Goal: Task Accomplishment & Management: Manage account settings

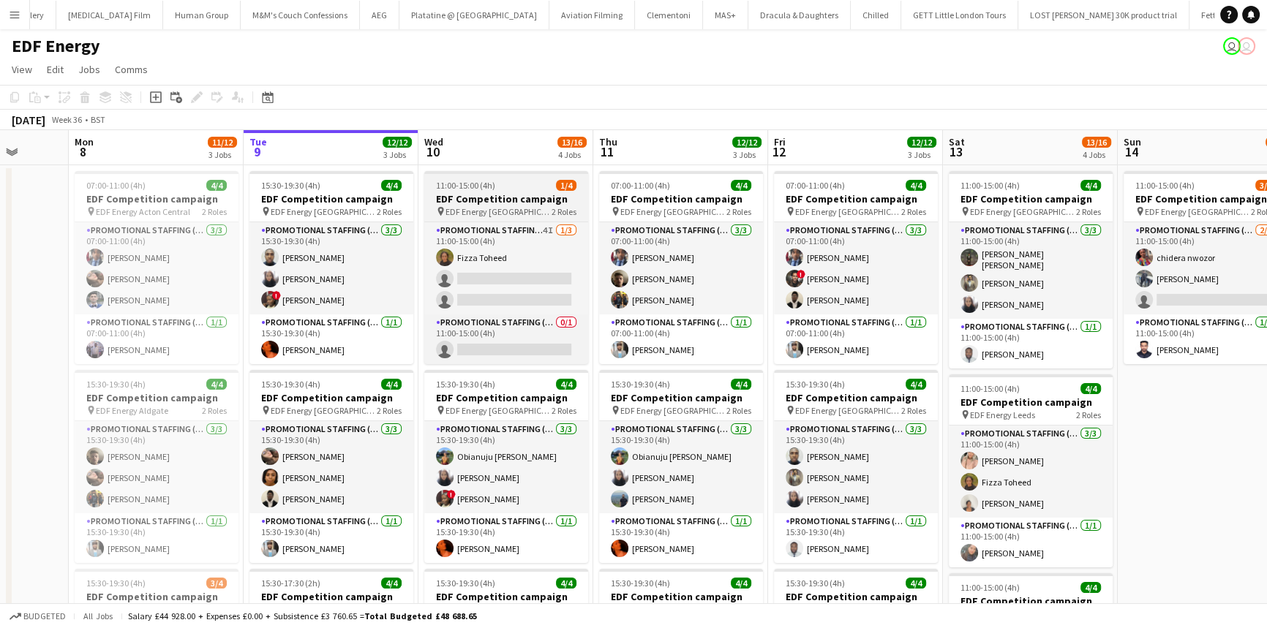
click at [519, 208] on span "EDF Energy Nottingham" at bounding box center [498, 211] width 106 height 11
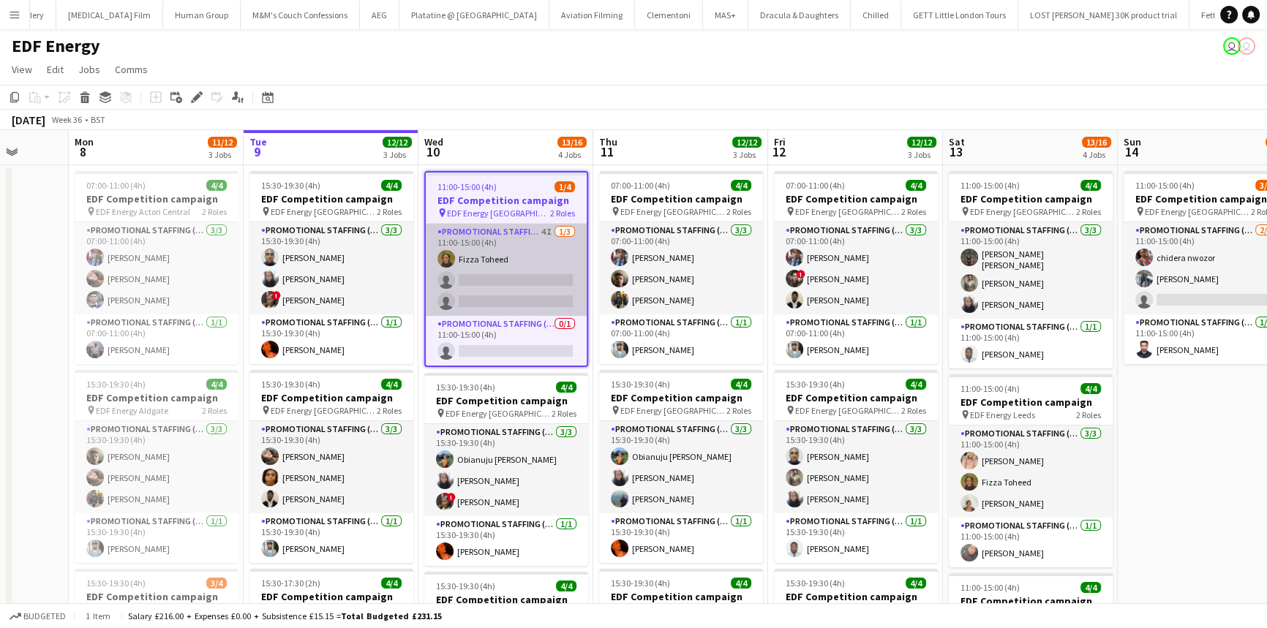
click at [497, 265] on app-card-role "Promotional Staffing (Flyering Staff) 4I 1/3 11:00-15:00 (4h) Fizza Toheed sing…" at bounding box center [506, 270] width 161 height 92
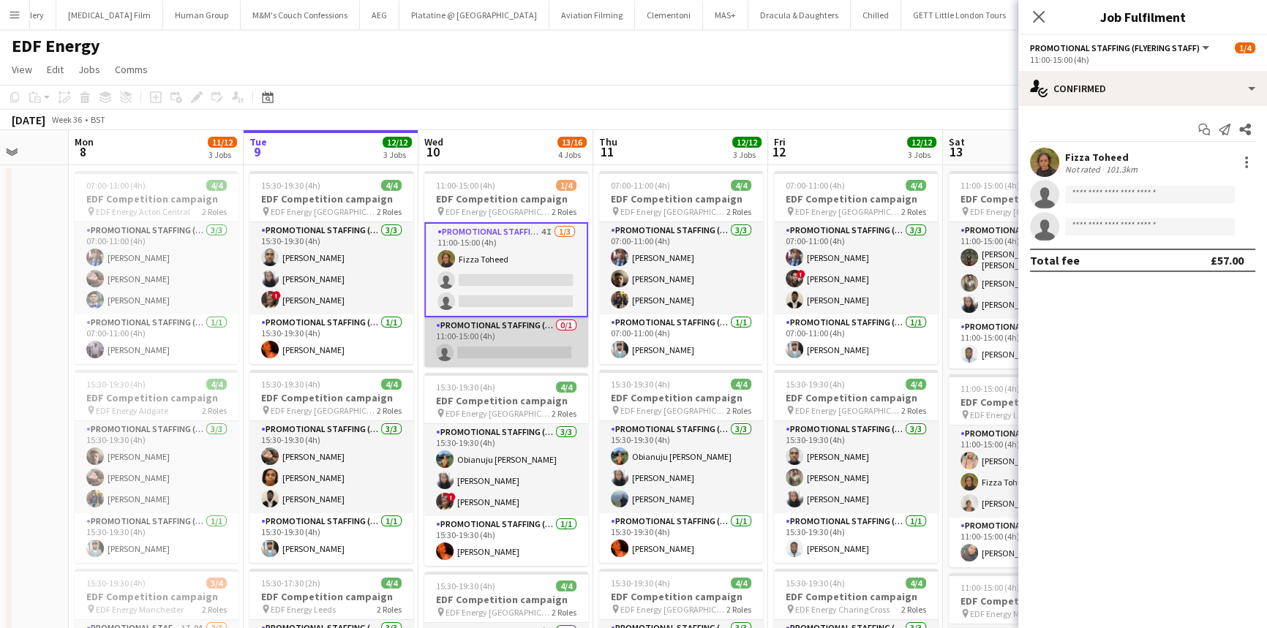
click at [525, 332] on app-card-role "Promotional Staffing (Team Leader) 0/1 11:00-15:00 (4h) single-neutral-actions" at bounding box center [506, 342] width 164 height 50
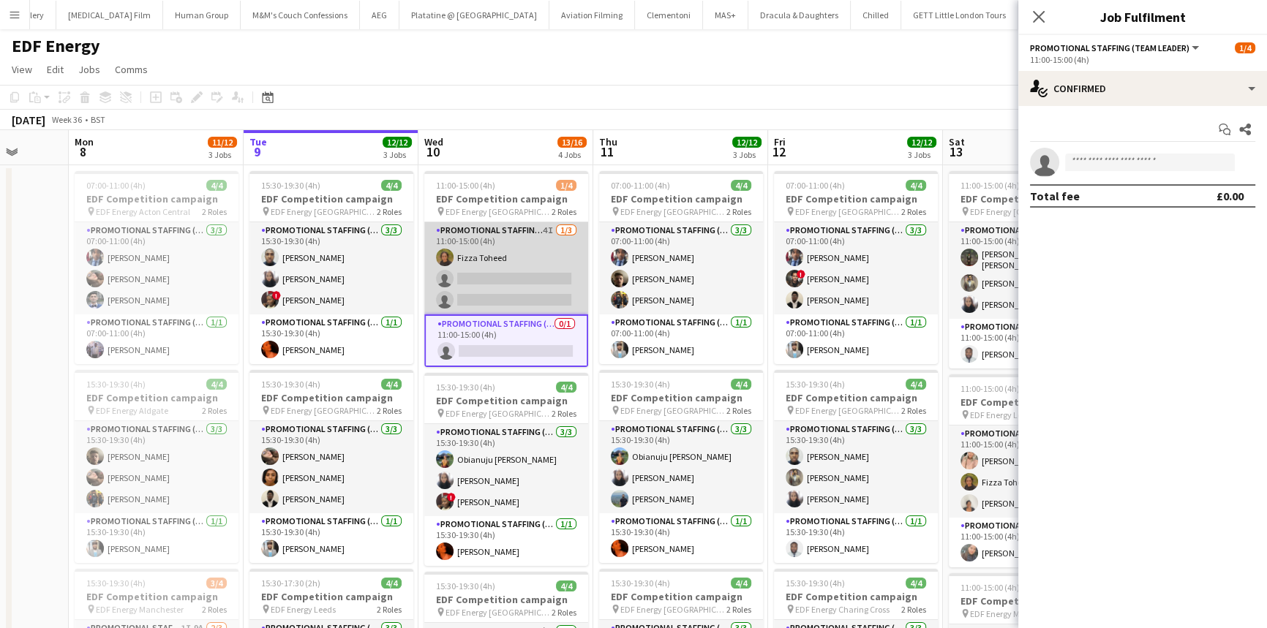
click at [514, 273] on app-card-role "Promotional Staffing (Flyering Staff) 4I 1/3 11:00-15:00 (4h) Fizza Toheed sing…" at bounding box center [506, 268] width 164 height 92
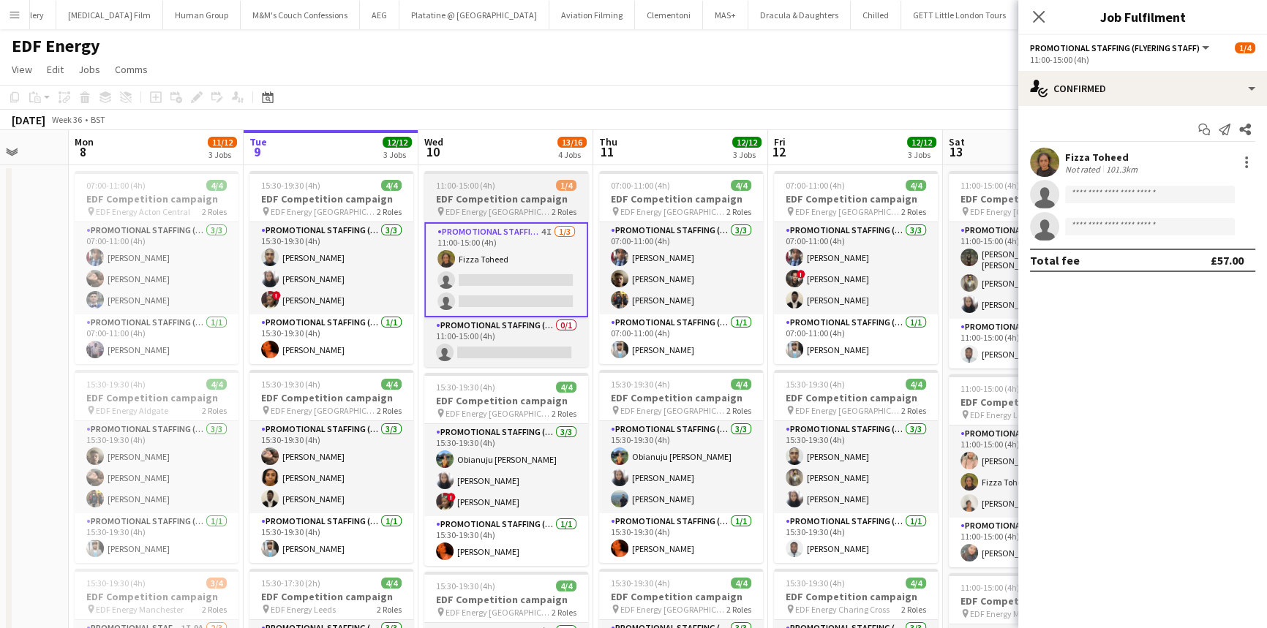
click at [508, 185] on div "11:00-15:00 (4h) 1/4" at bounding box center [506, 185] width 164 height 11
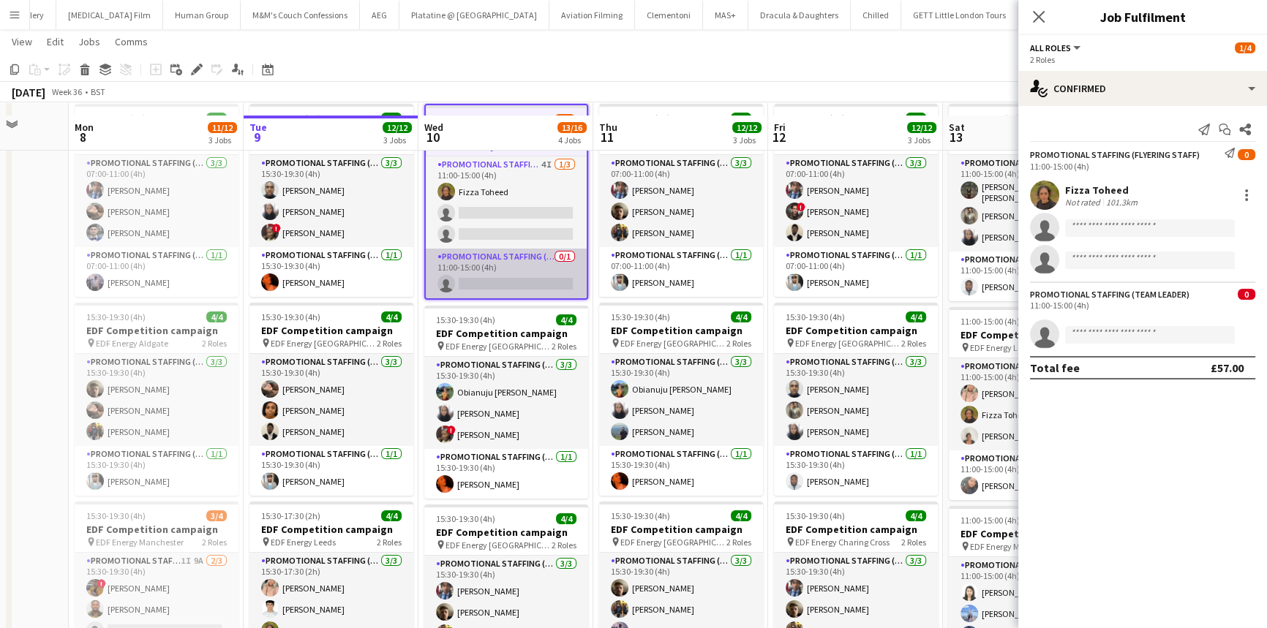
scroll to position [266, 0]
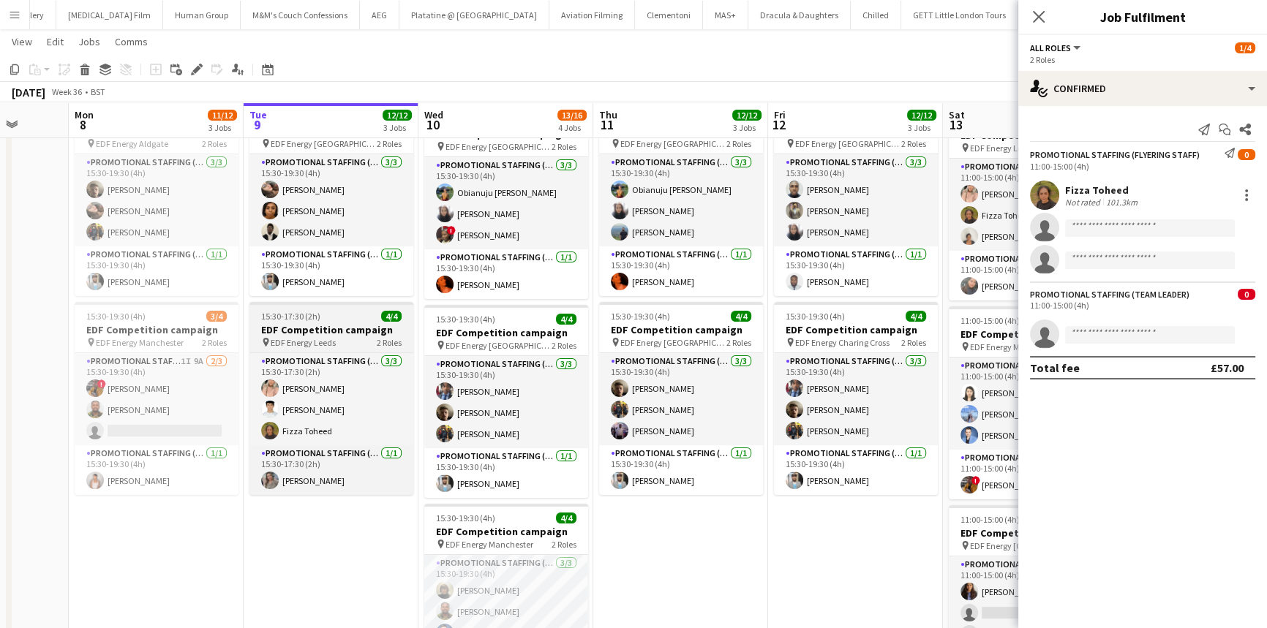
click at [340, 327] on h3 "EDF Competition campaign" at bounding box center [331, 329] width 164 height 13
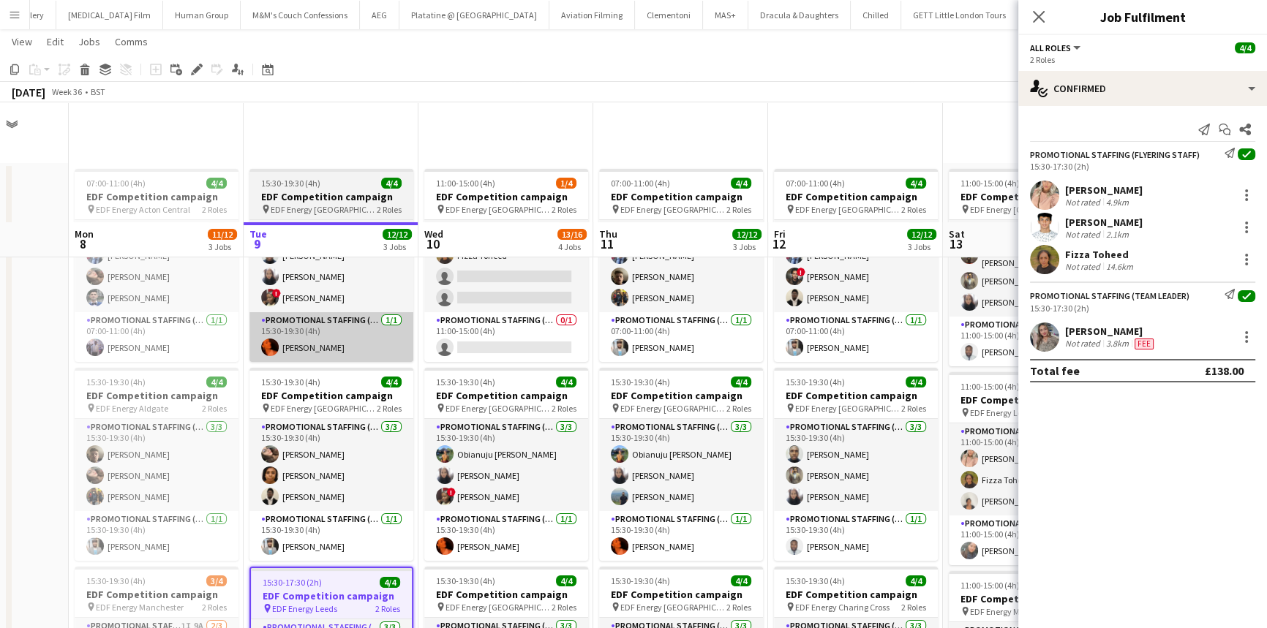
scroll to position [0, 0]
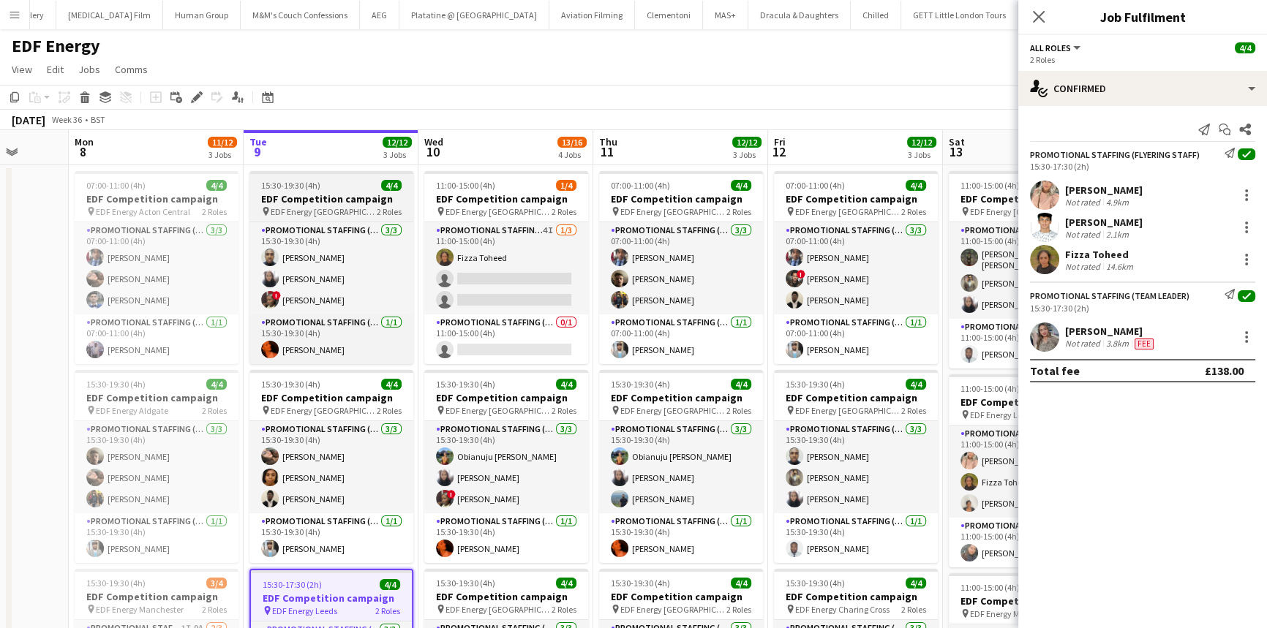
click at [305, 181] on span "15:30-19:30 (4h)" at bounding box center [290, 185] width 59 height 11
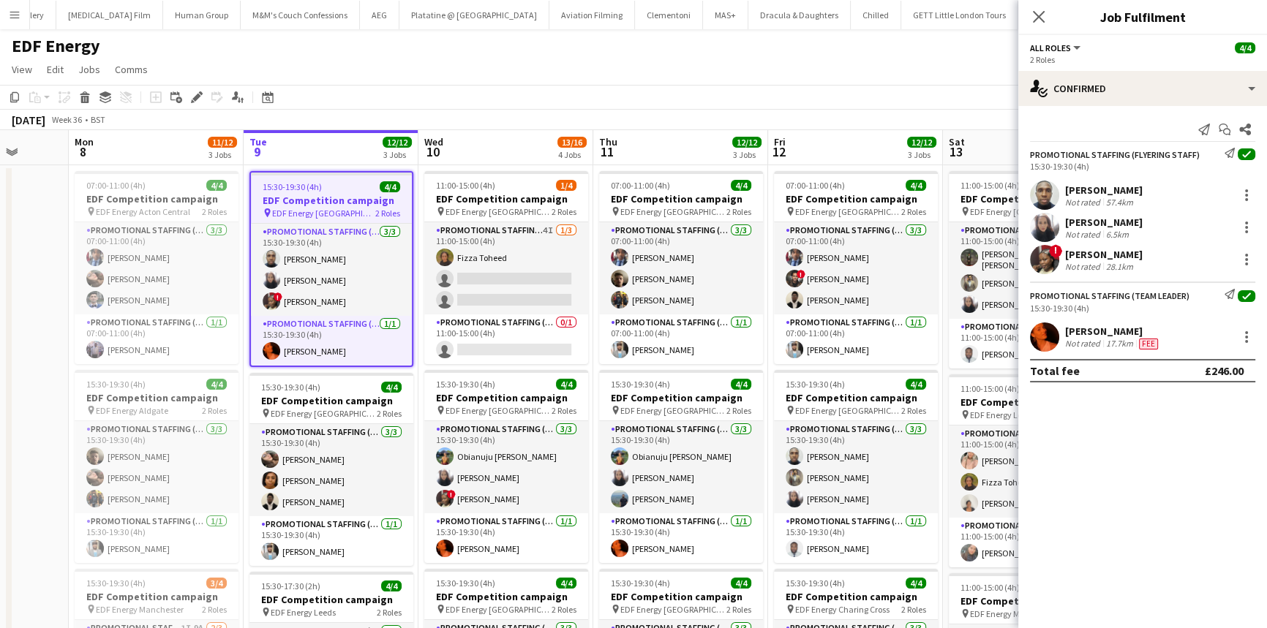
drag, startPoint x: 394, startPoint y: 330, endPoint x: 1084, endPoint y: 339, distance: 690.6
click at [1084, 339] on div "Not rated" at bounding box center [1084, 344] width 38 height 12
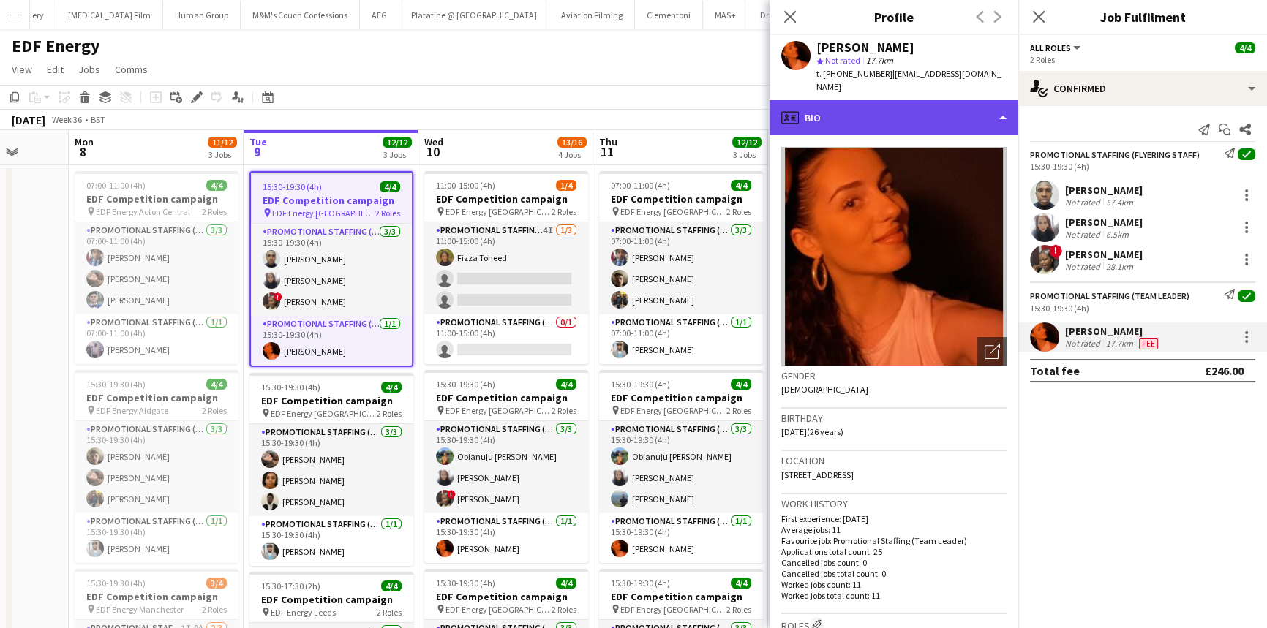
click at [907, 118] on div "profile Bio" at bounding box center [894, 117] width 249 height 35
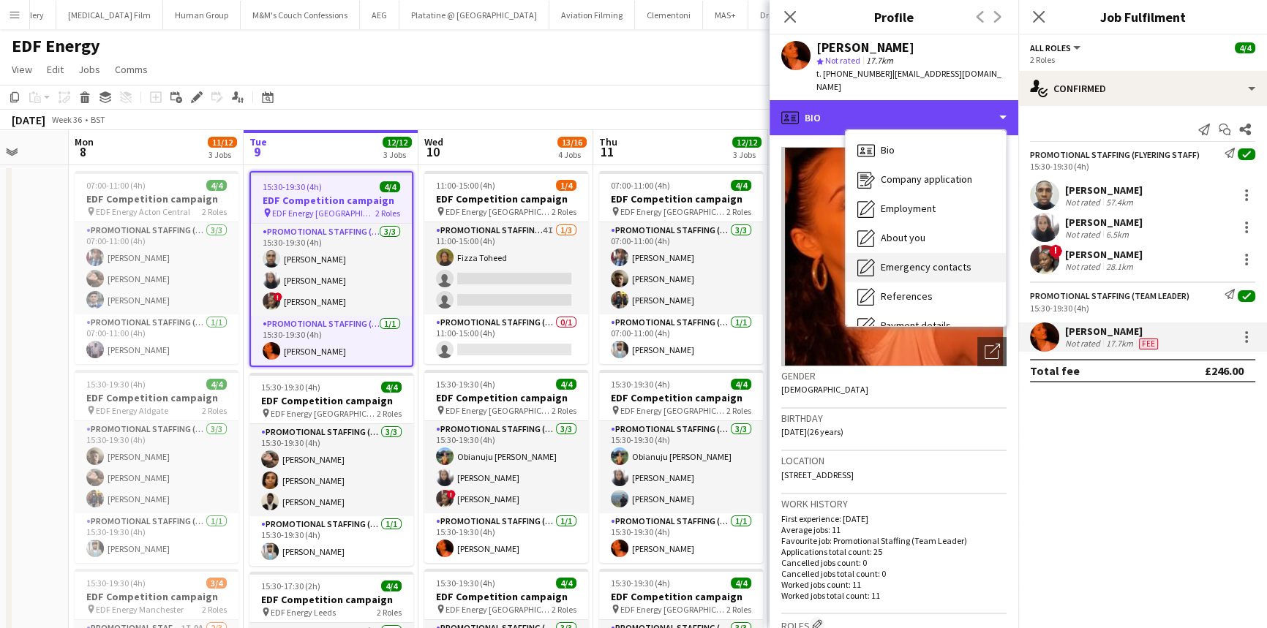
scroll to position [195, 0]
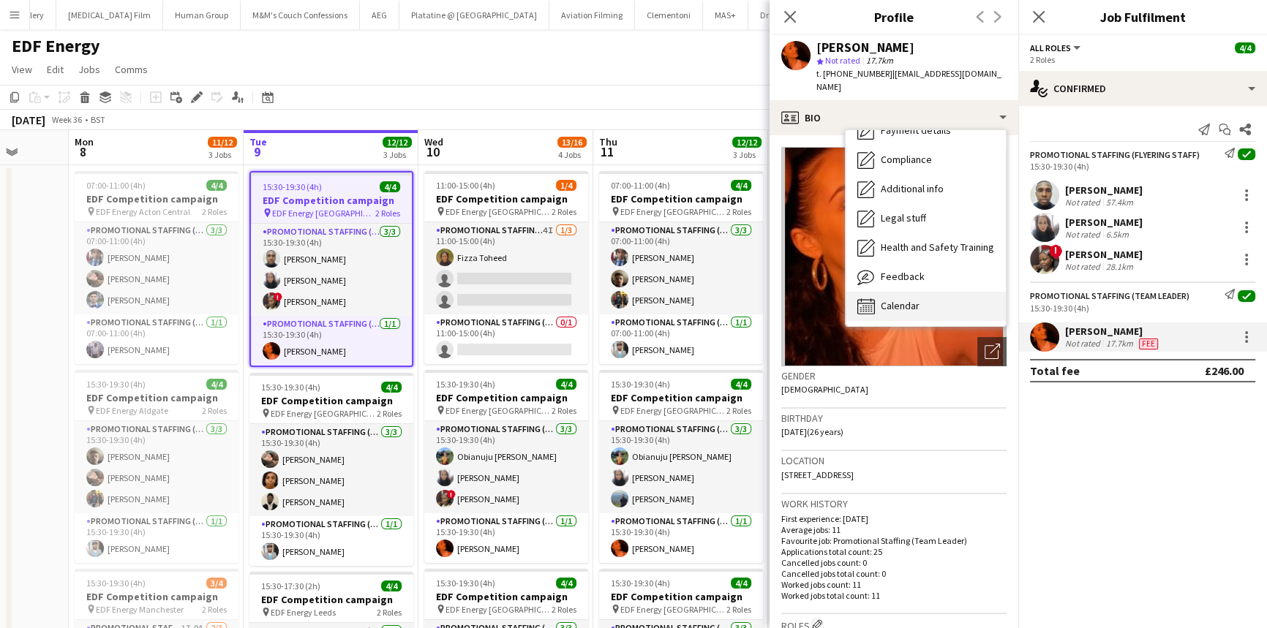
click at [903, 299] on span "Calendar" at bounding box center [900, 305] width 39 height 13
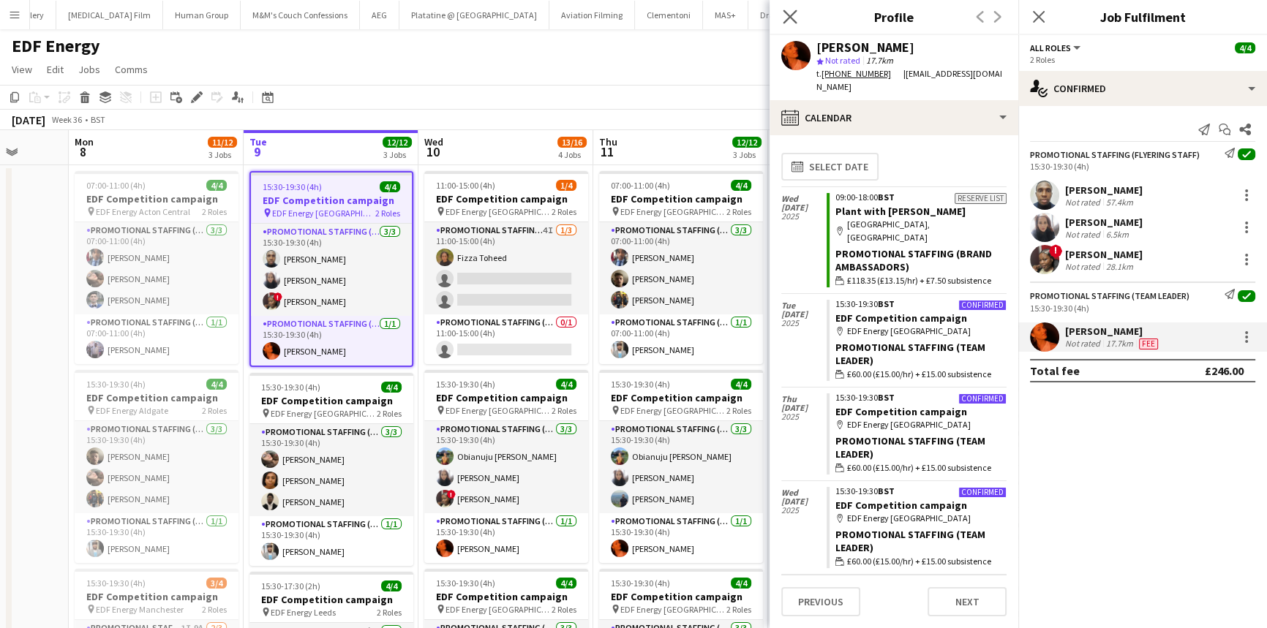
click at [789, 23] on app-icon "Close pop-in" at bounding box center [790, 17] width 21 height 21
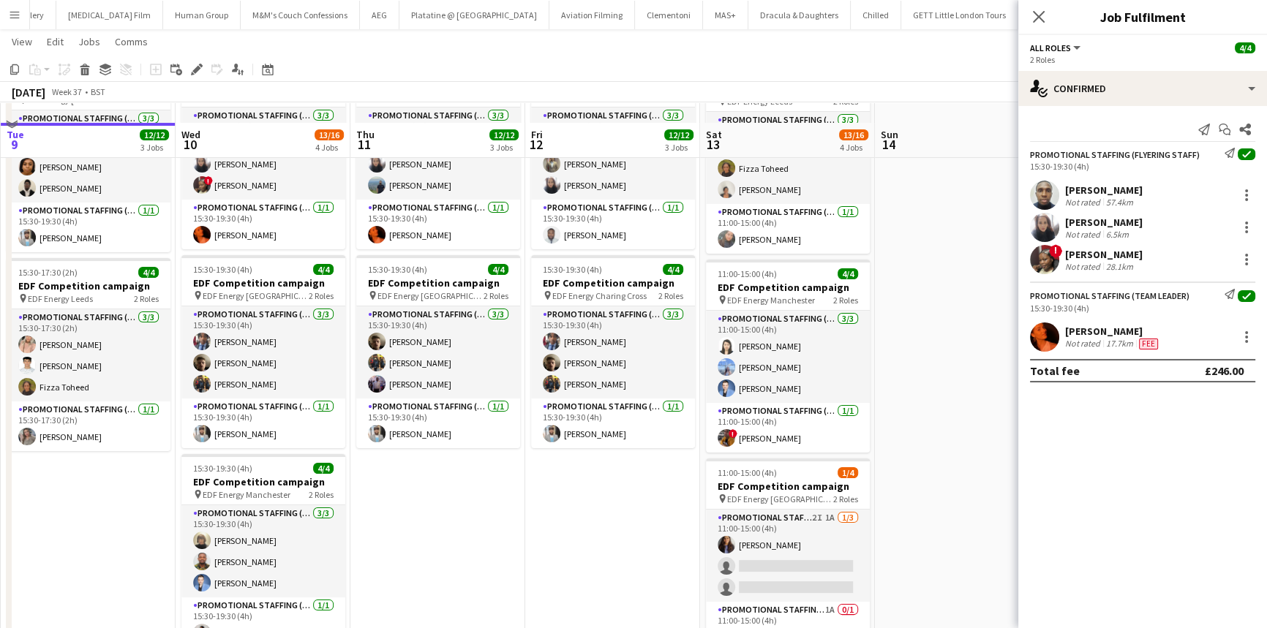
scroll to position [333, 0]
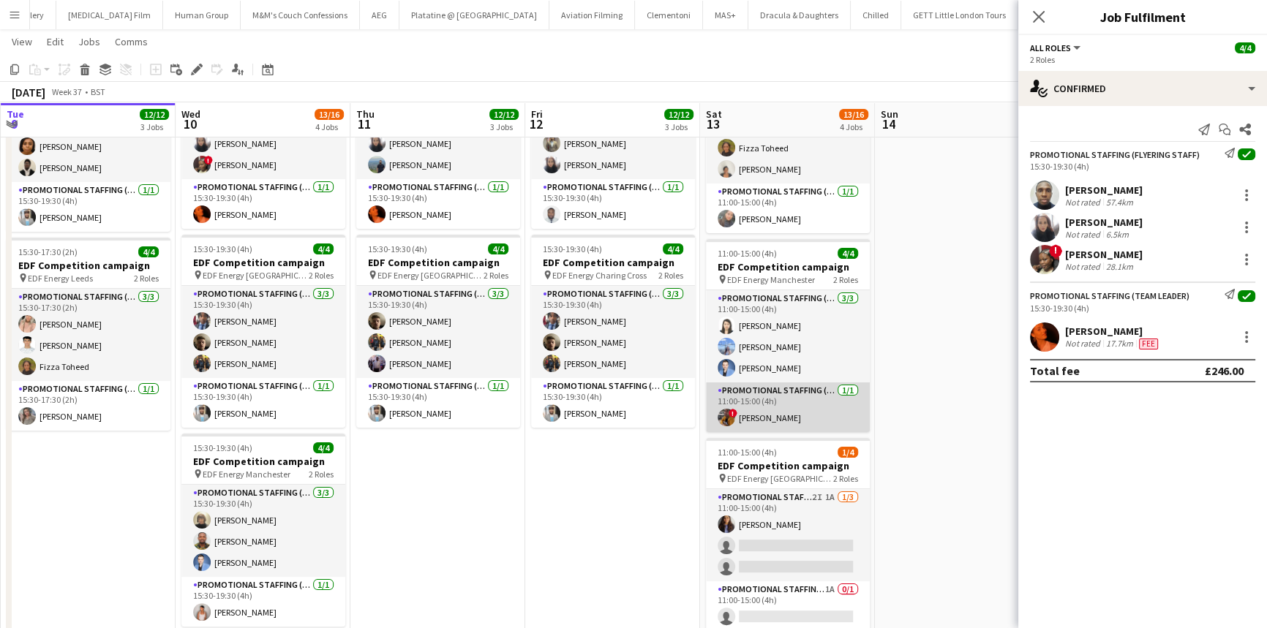
click at [817, 409] on app-card-role "Promotional Staffing (Team Leader) 1/1 11:00-15:00 (4h) ! Sean Porter" at bounding box center [788, 408] width 164 height 50
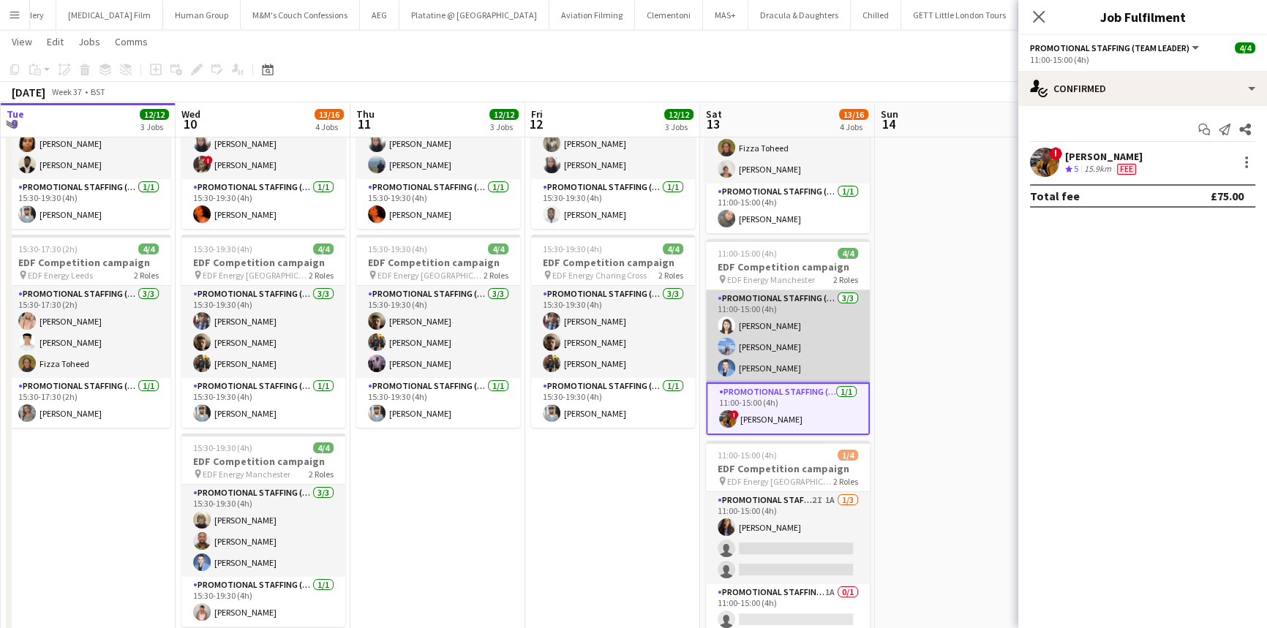
click at [812, 322] on app-card-role "Promotional Staffing (Flyering Staff) 3/3 11:00-15:00 (4h) Winnie Wong Anastasi…" at bounding box center [788, 336] width 164 height 92
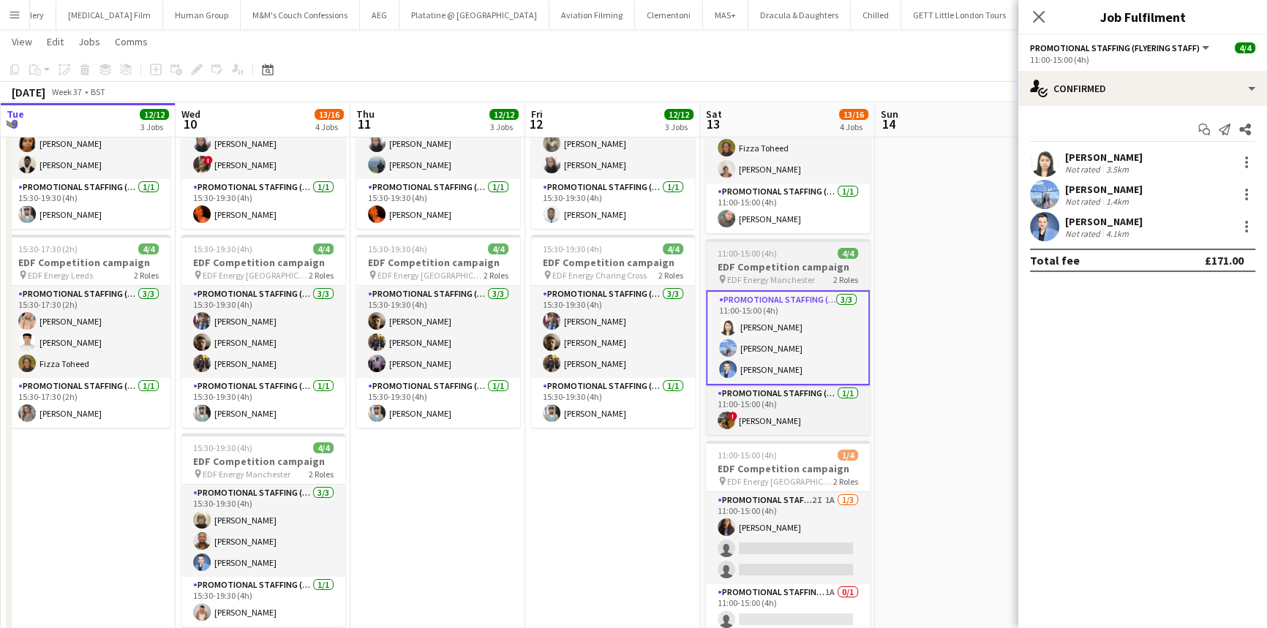
click at [805, 257] on div "11:00-15:00 (4h) 4/4" at bounding box center [788, 253] width 164 height 11
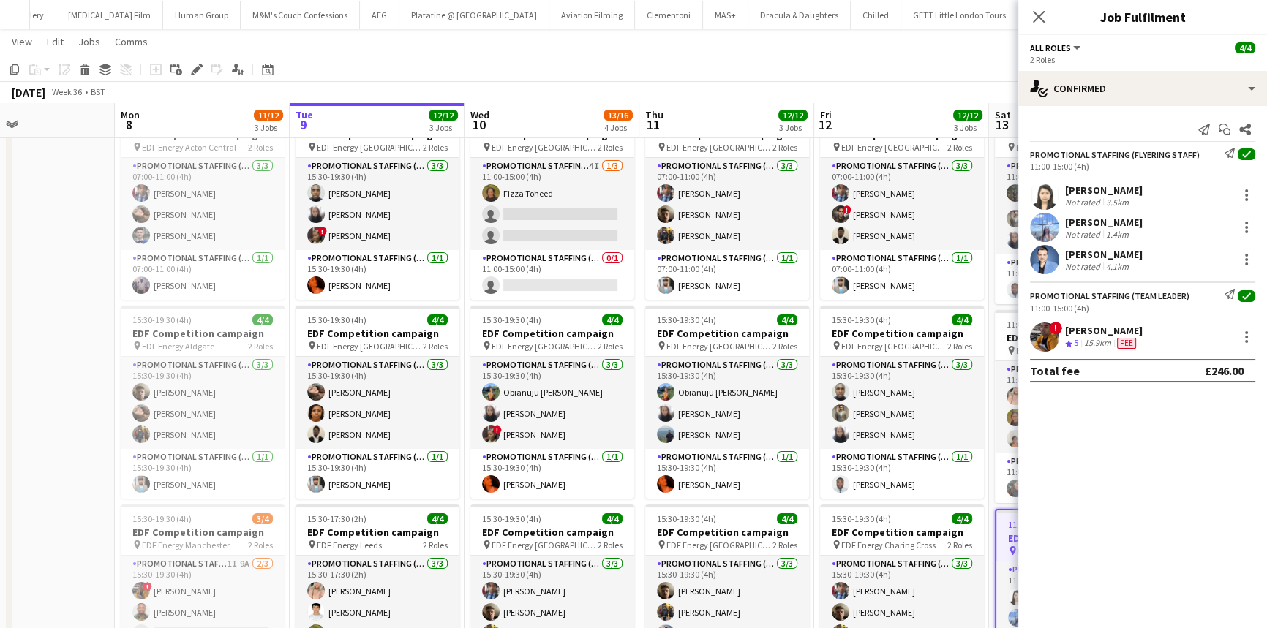
scroll to position [64, 0]
click at [1042, 8] on app-icon "Close pop-in" at bounding box center [1038, 17] width 21 height 21
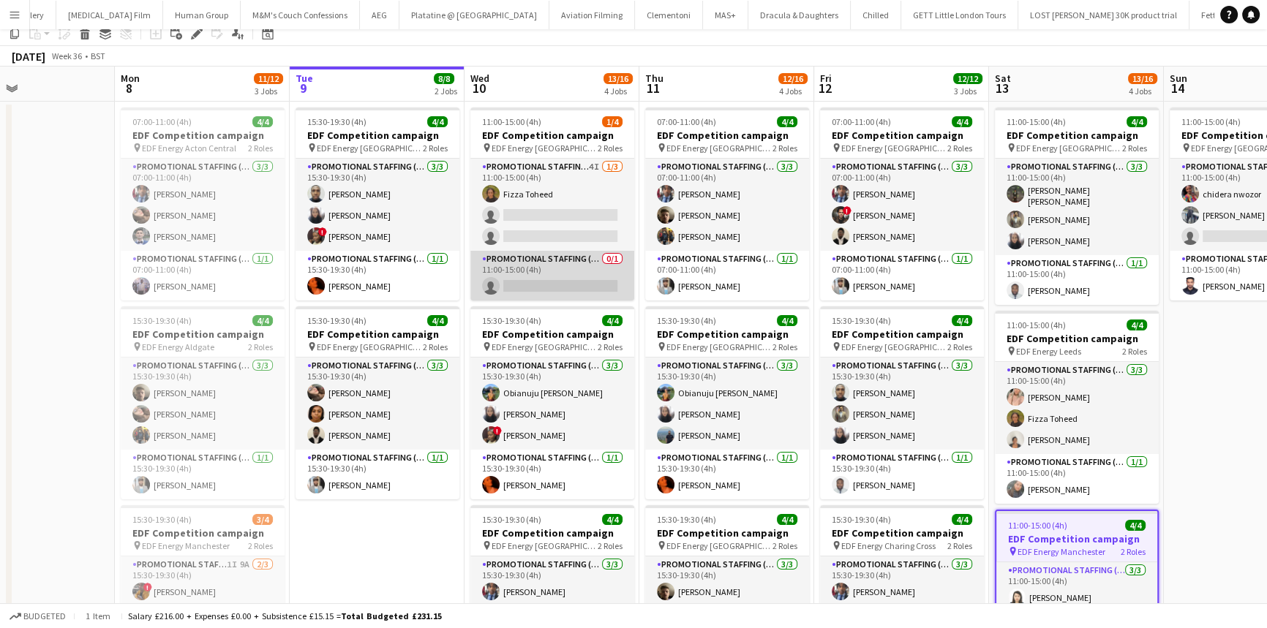
scroll to position [0, 0]
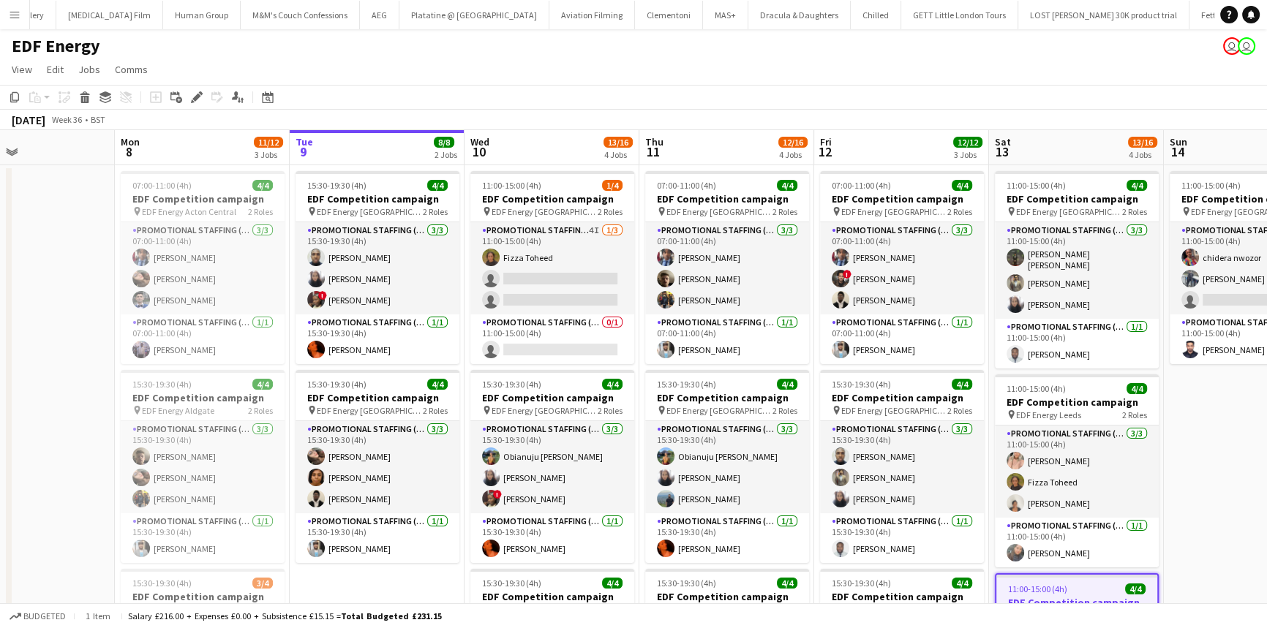
click at [91, 259] on app-date-cell at bounding box center [27, 606] width 175 height 882
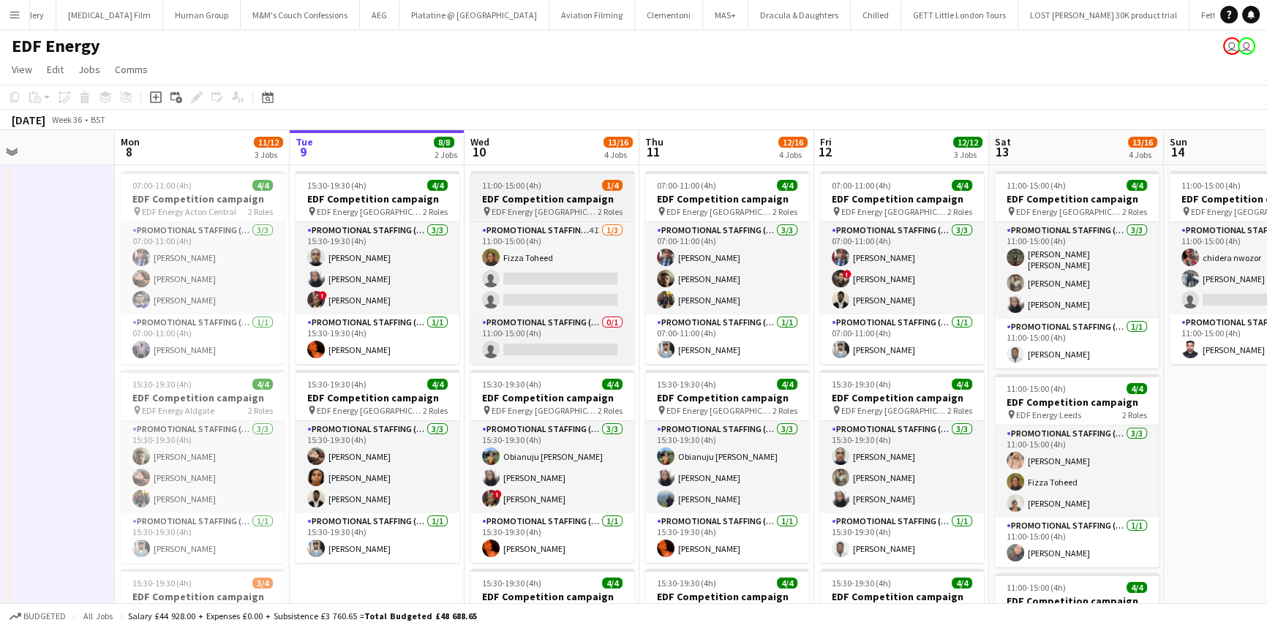
click at [565, 197] on h3 "EDF Competition campaign" at bounding box center [552, 198] width 164 height 13
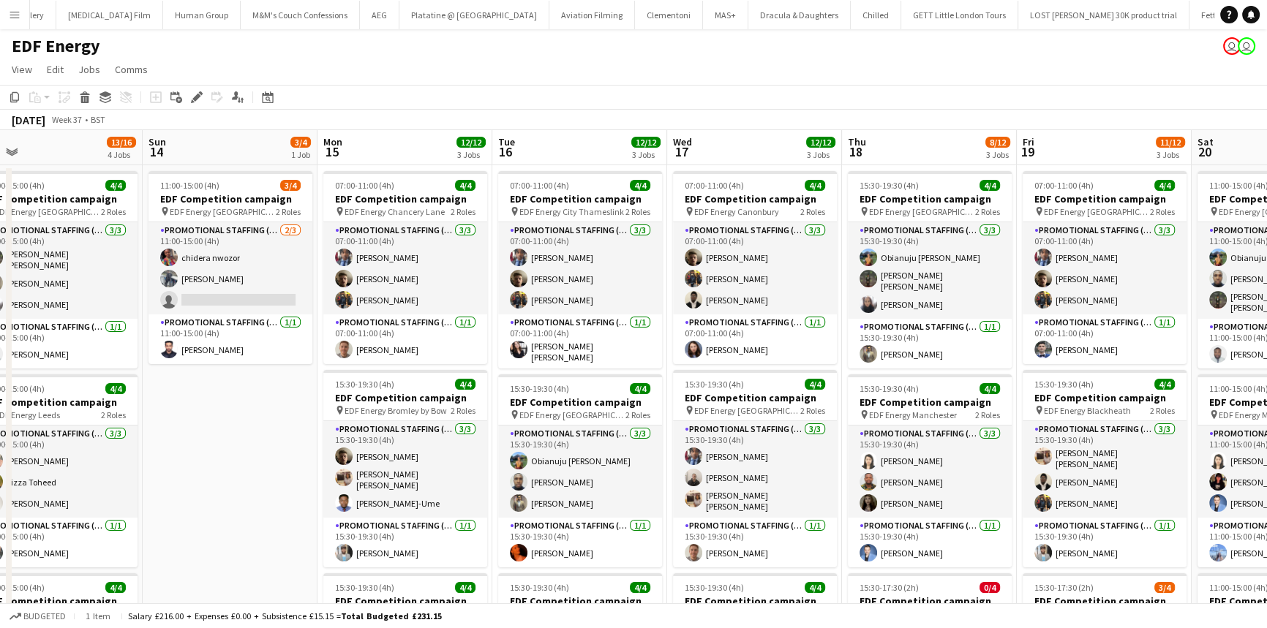
scroll to position [0, 533]
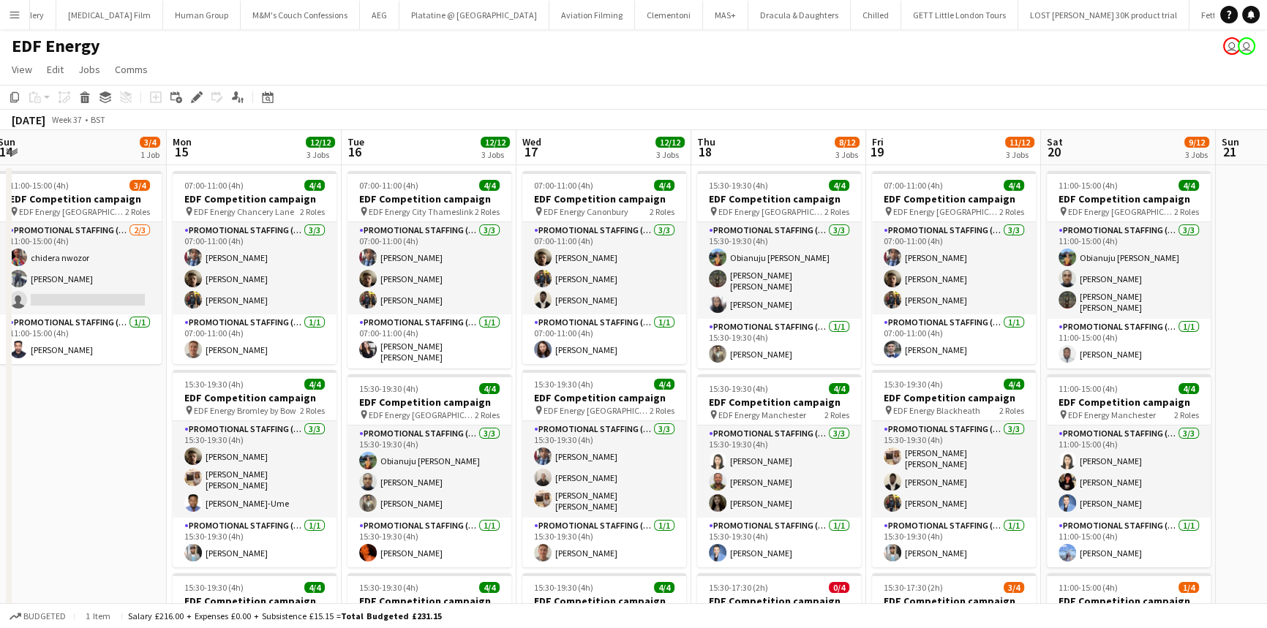
drag, startPoint x: 558, startPoint y: 227, endPoint x: 582, endPoint y: 88, distance: 141.7
click at [582, 88] on app-toolbar "Copy Paste Paste Ctrl+V Paste with crew Ctrl+Shift+V Paste linked Job Delete Gr…" at bounding box center [633, 97] width 1267 height 25
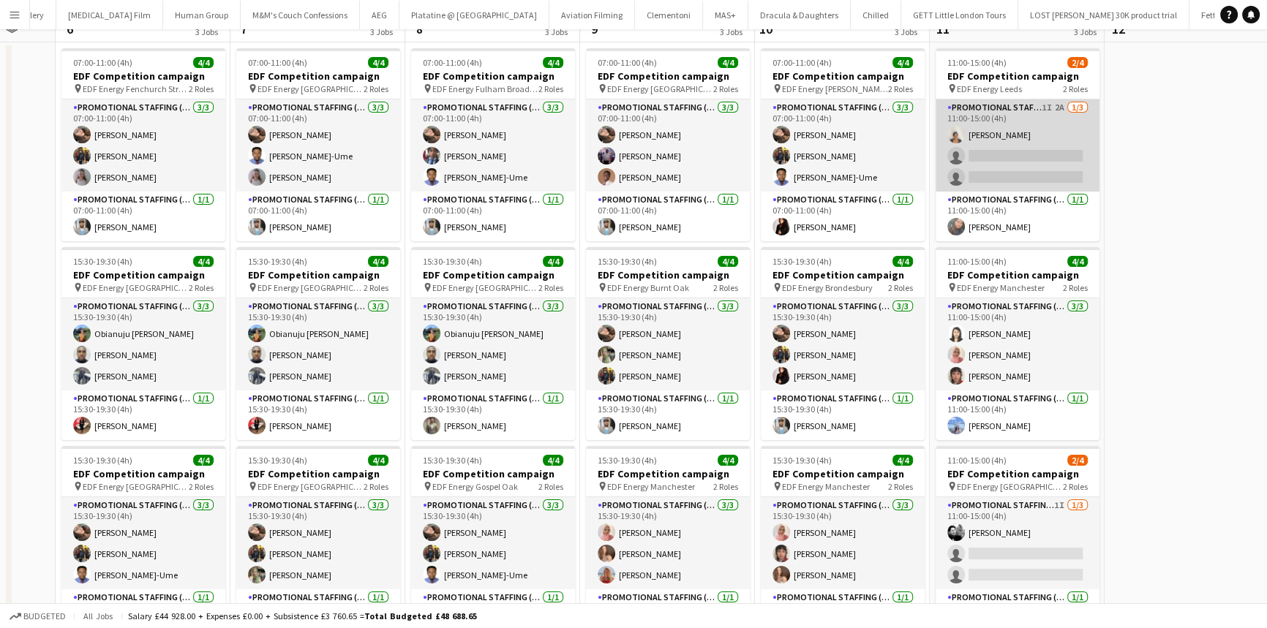
scroll to position [0, 0]
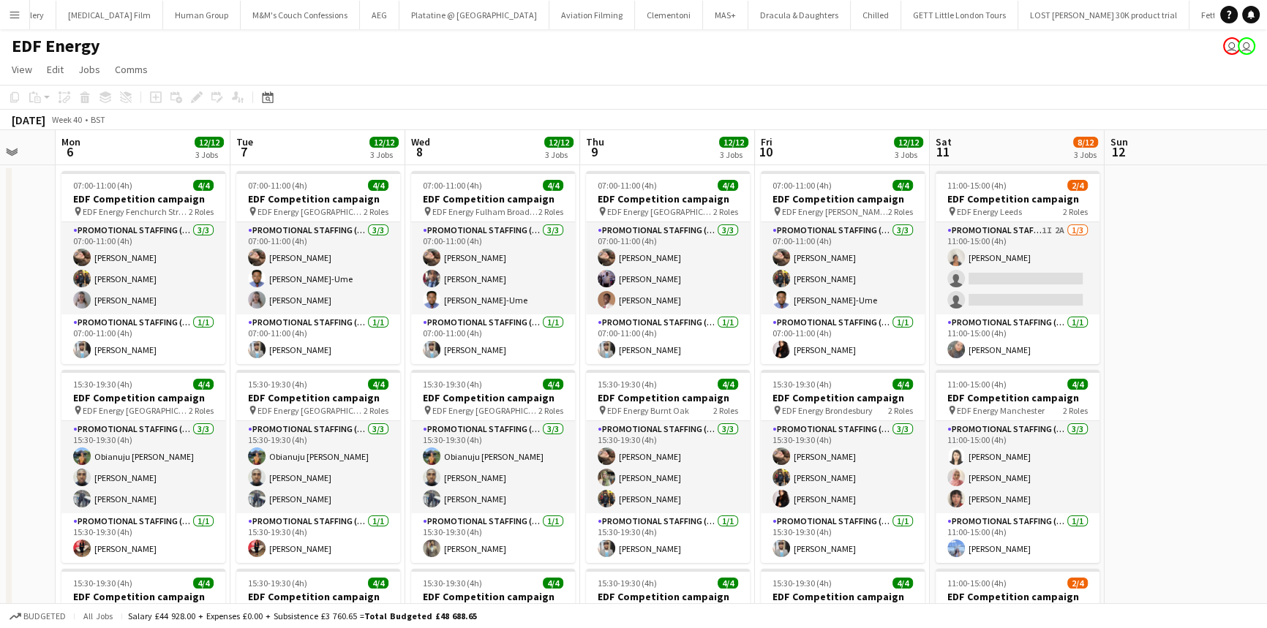
click at [218, 48] on div "EDF Energy user user" at bounding box center [633, 43] width 1267 height 28
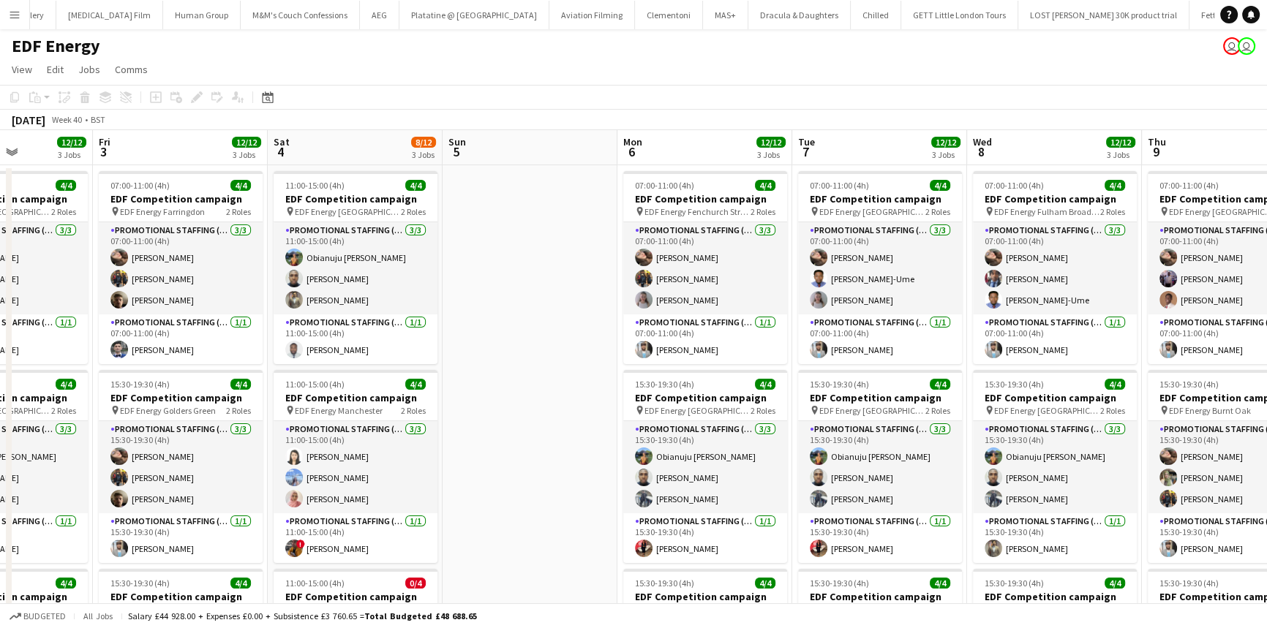
scroll to position [0, 382]
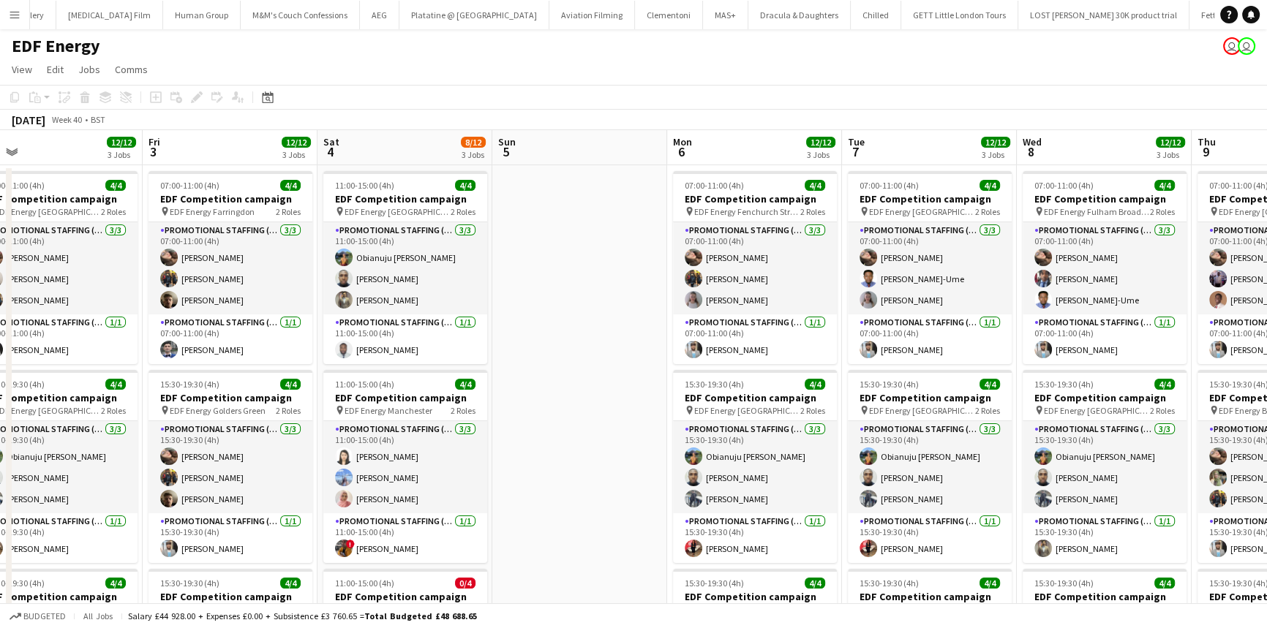
click at [39, 69] on app-page-menu "View Day view expanded Day view collapsed Month view Date picker Jump to today …" at bounding box center [633, 71] width 1267 height 28
click at [31, 69] on span "View" at bounding box center [22, 69] width 20 height 13
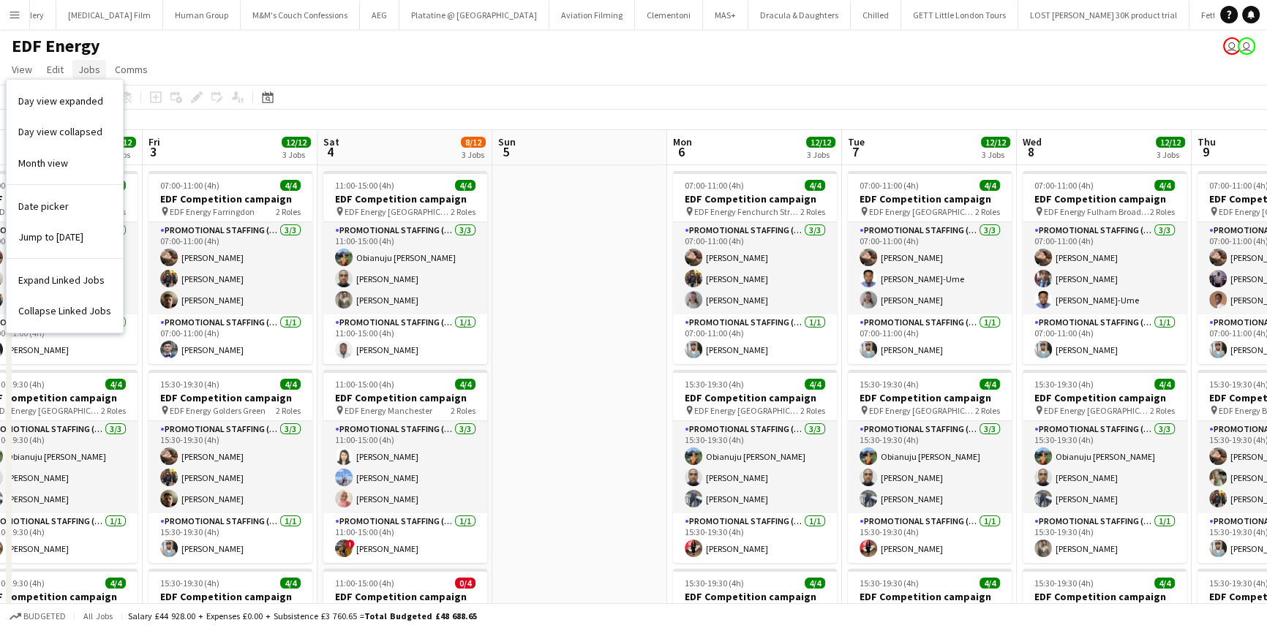
click at [90, 66] on span "Jobs" at bounding box center [89, 69] width 22 height 13
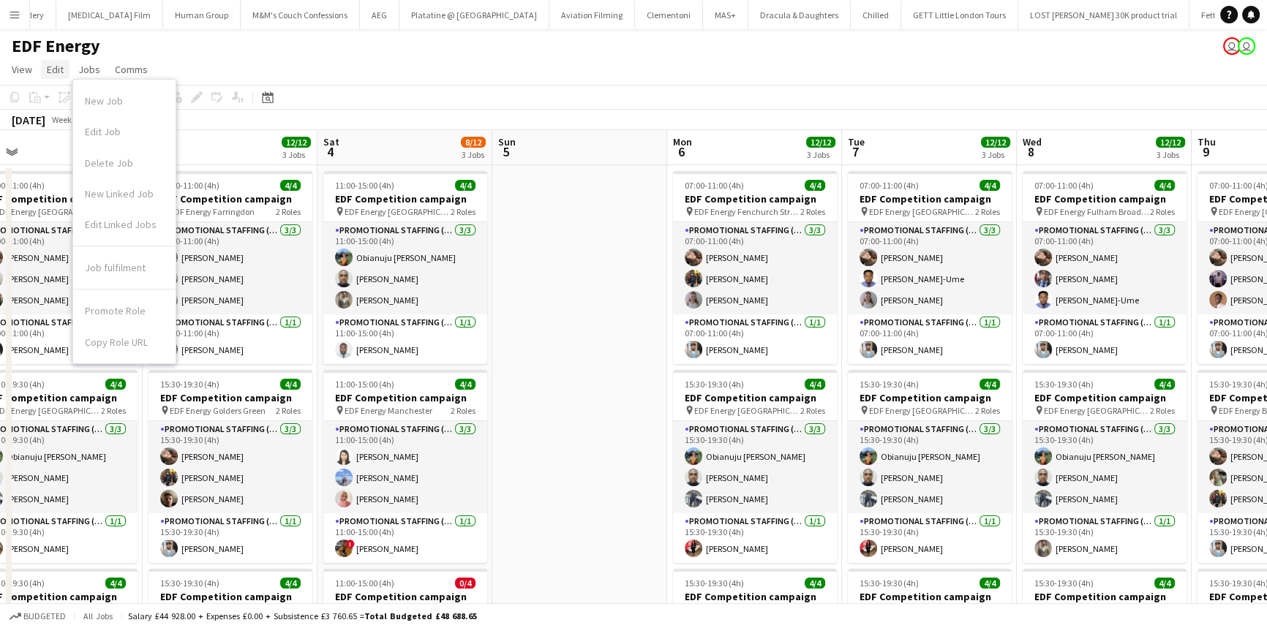
click at [63, 69] on span "Edit" at bounding box center [55, 69] width 17 height 13
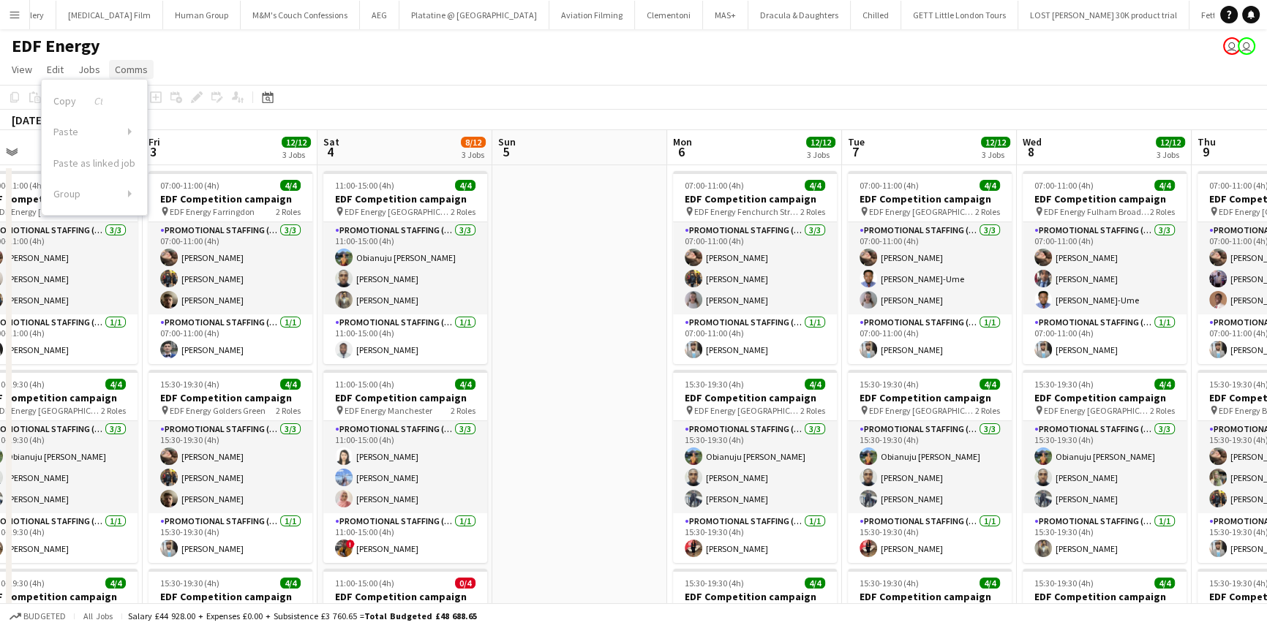
click at [129, 64] on span "Comms" at bounding box center [131, 69] width 33 height 13
click at [316, 105] on app-toolbar "Copy Paste Paste Ctrl+V Paste with crew Ctrl+Shift+V Paste linked Job [GEOGRAPH…" at bounding box center [633, 97] width 1267 height 25
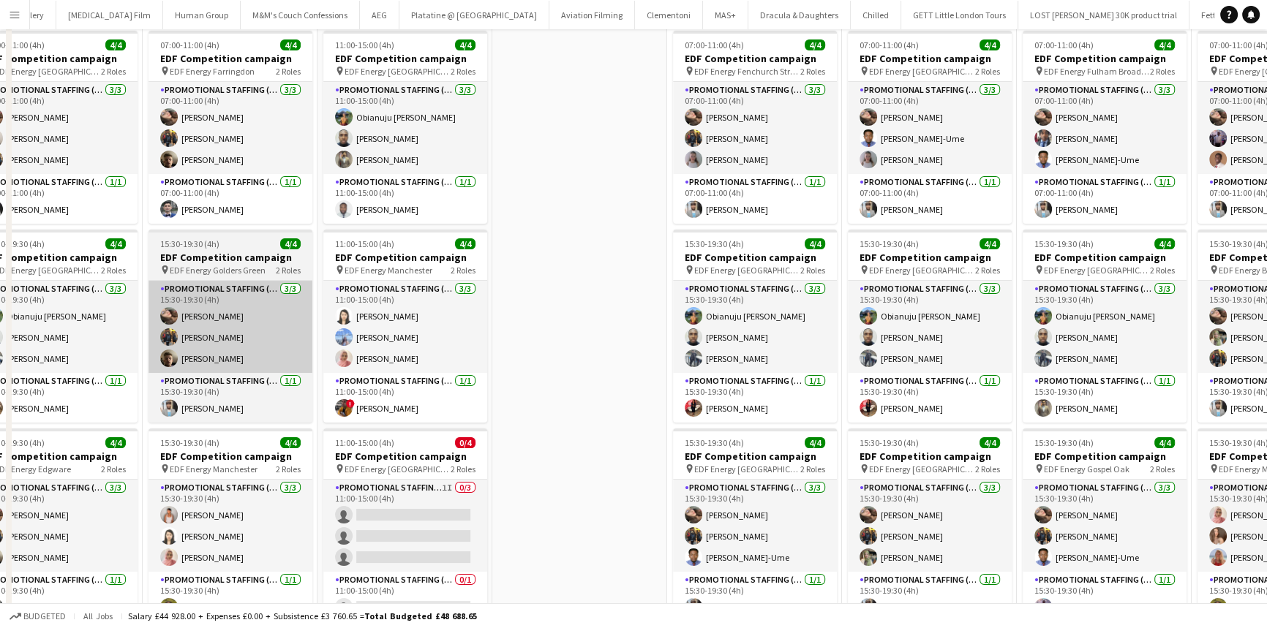
scroll to position [266, 0]
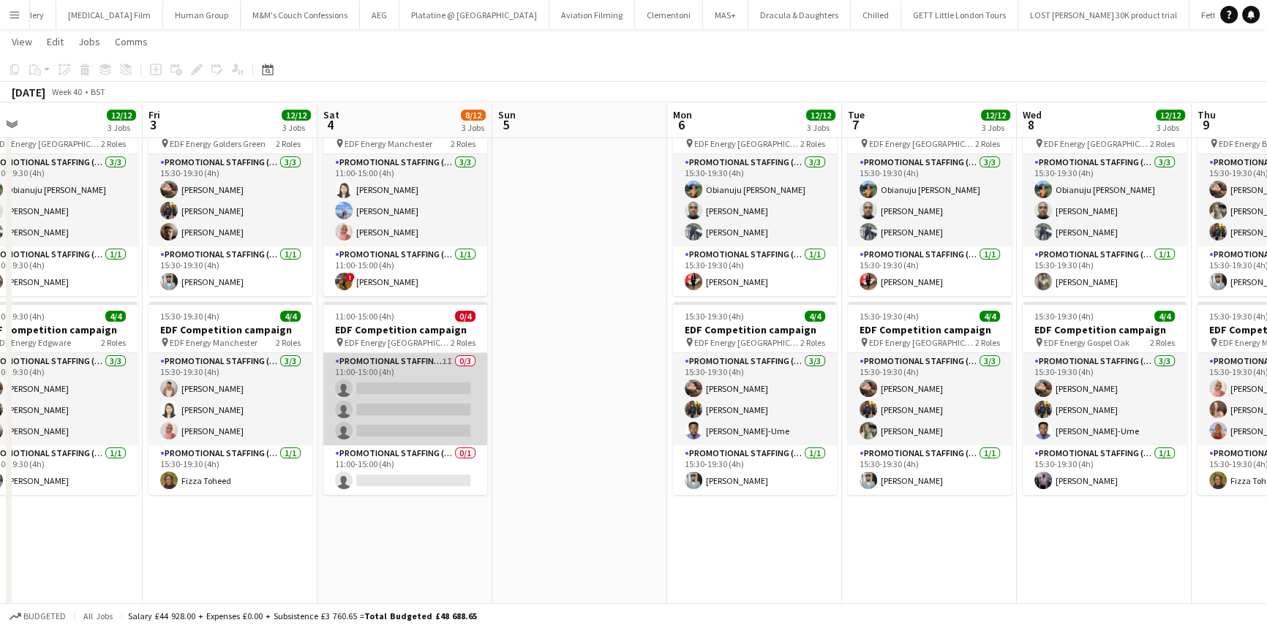
click at [407, 388] on app-card-role "Promotional Staffing (Flyering Staff) 1I 0/3 11:00-15:00 (4h) single-neutral-ac…" at bounding box center [405, 399] width 164 height 92
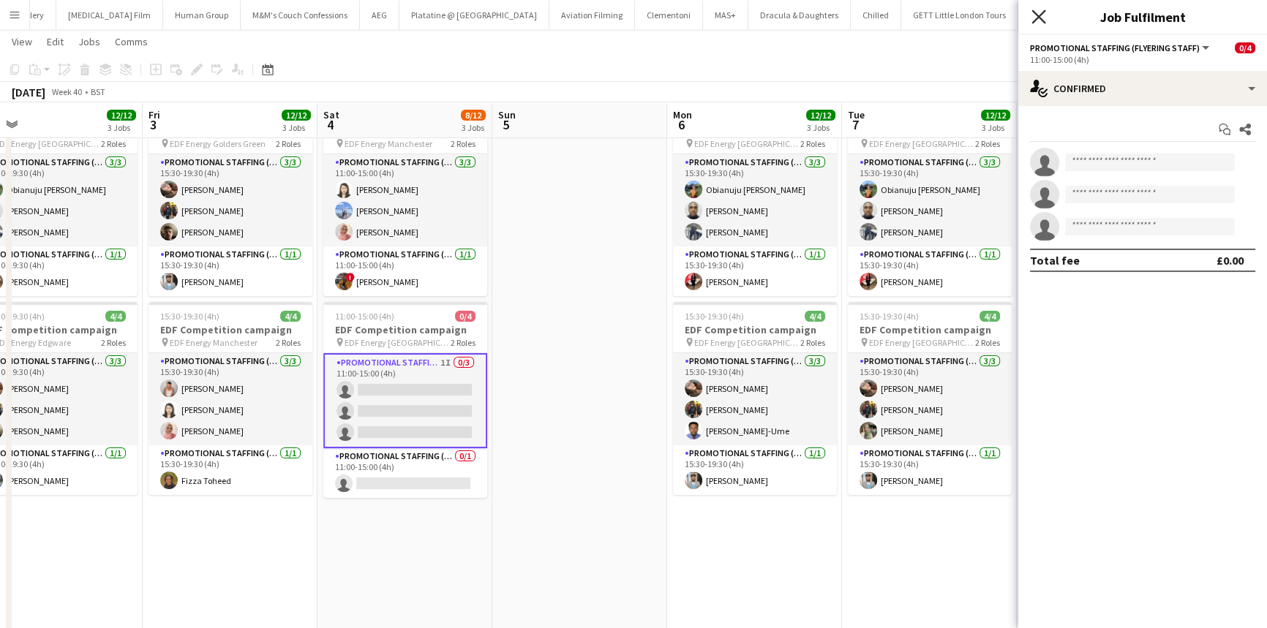
click at [1032, 15] on icon "Close pop-in" at bounding box center [1038, 17] width 14 height 14
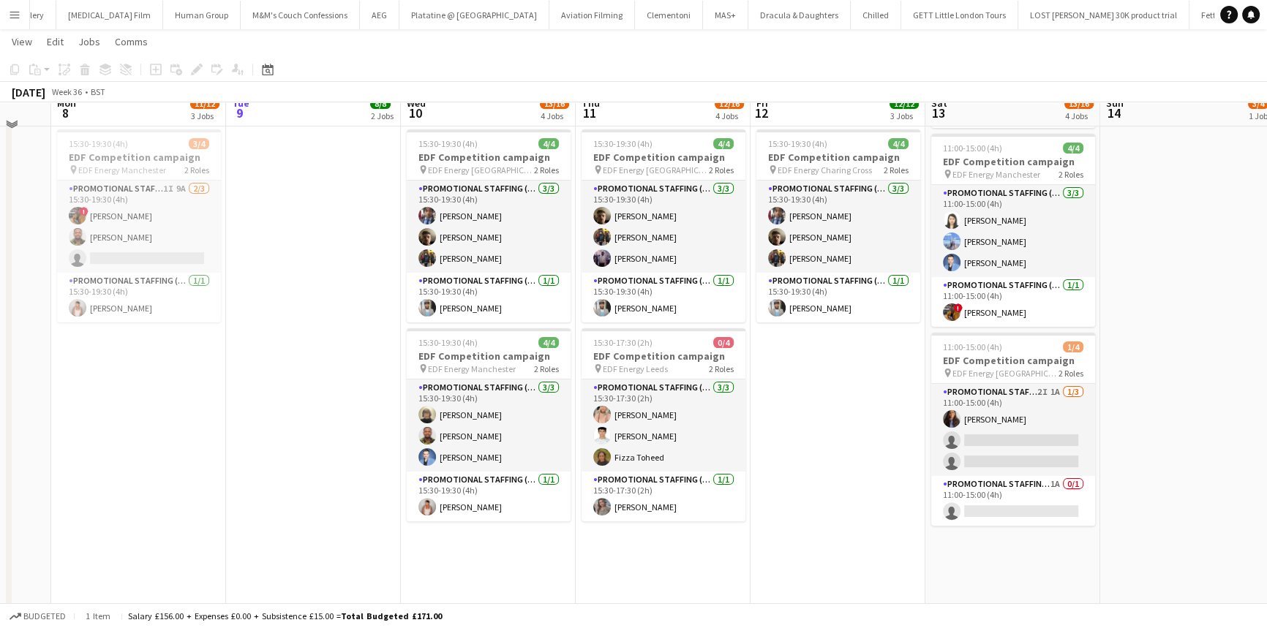
scroll to position [442, 0]
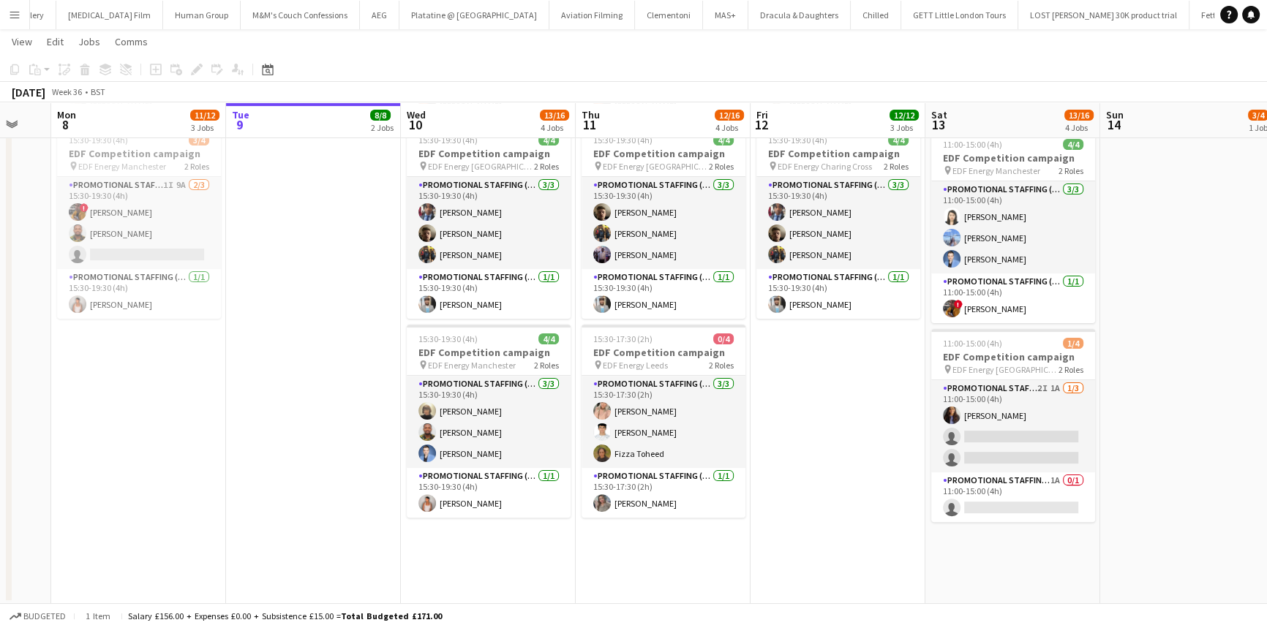
click at [241, 236] on app-date-cell "15:30-19:30 (4h) 4/4 EDF Competition campaign pin EDF Energy Birmingham New Str…" at bounding box center [313, 163] width 175 height 882
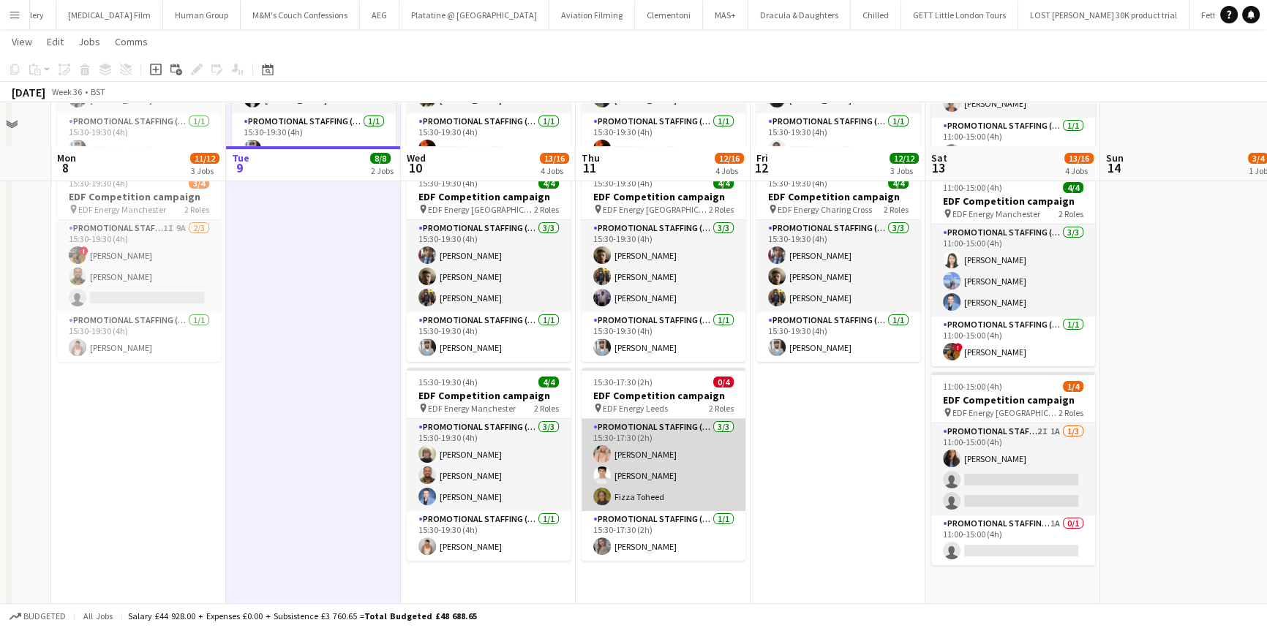
scroll to position [375, 0]
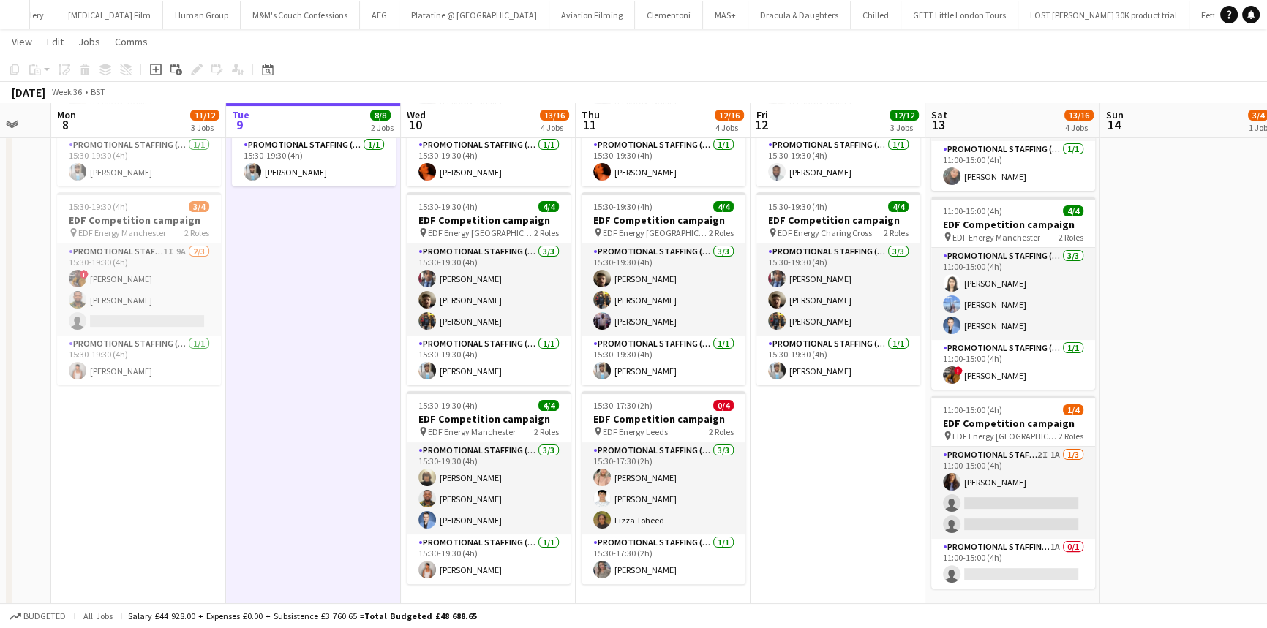
click at [229, 293] on app-date-cell "15:30-19:30 (4h) 4/4 EDF Competition campaign pin EDF Energy Birmingham New Str…" at bounding box center [313, 230] width 175 height 882
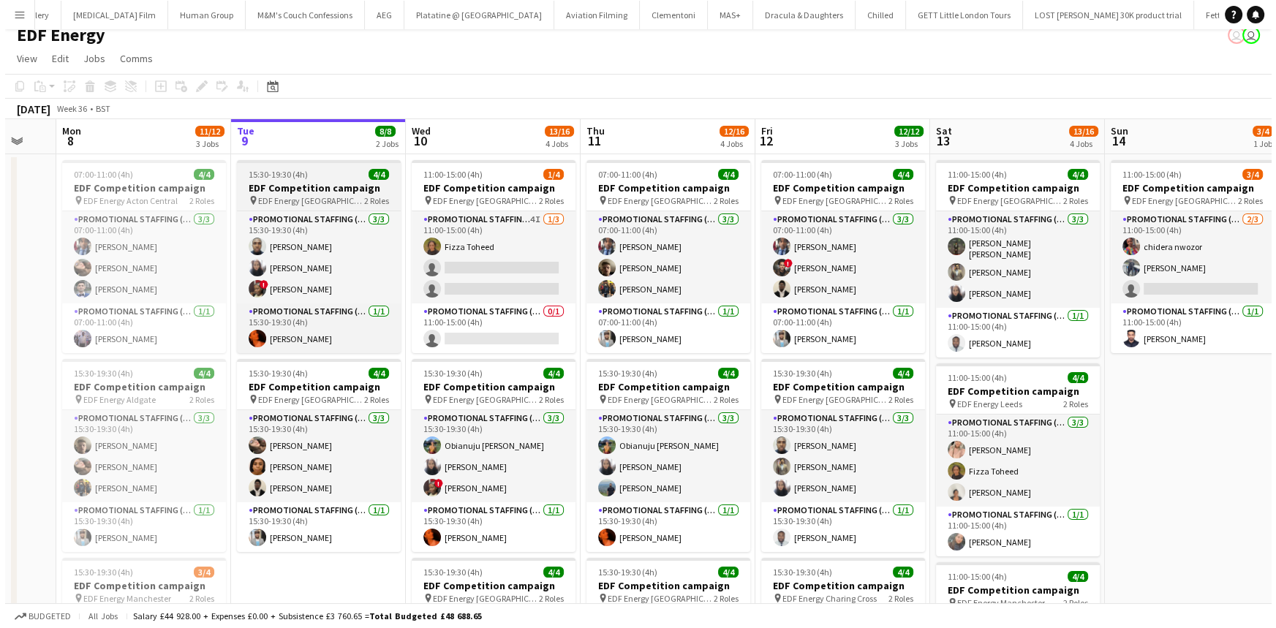
scroll to position [0, 0]
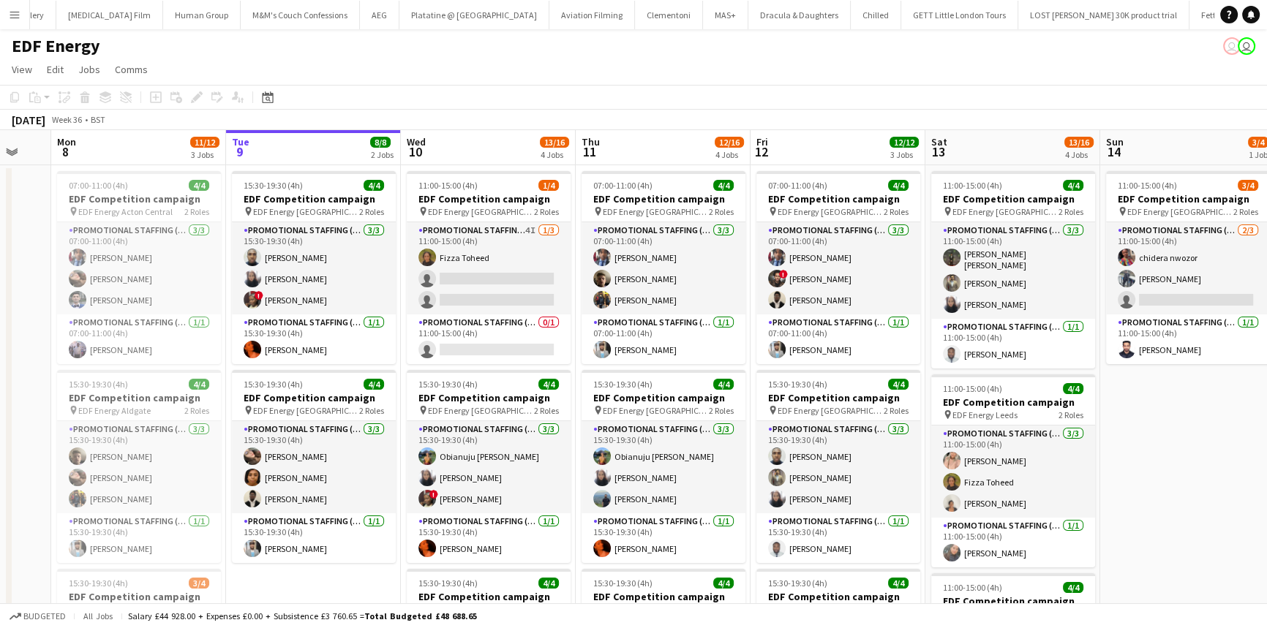
click at [0, 1] on button "Menu" at bounding box center [14, 14] width 29 height 29
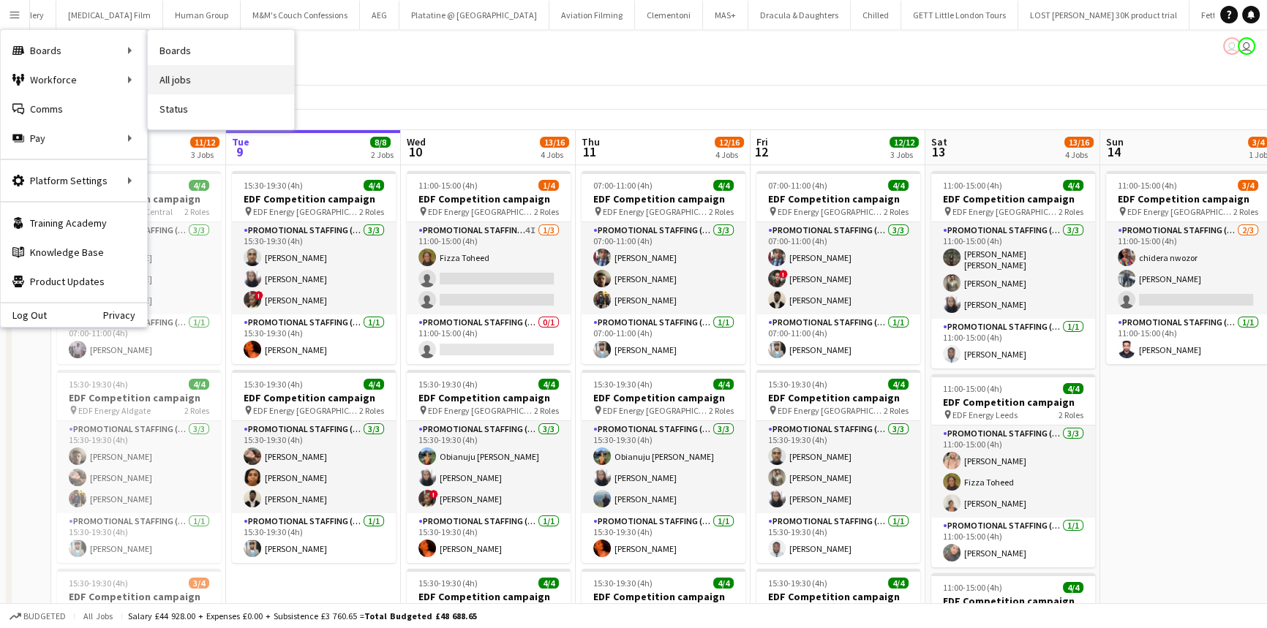
click at [177, 69] on link "All jobs" at bounding box center [221, 79] width 146 height 29
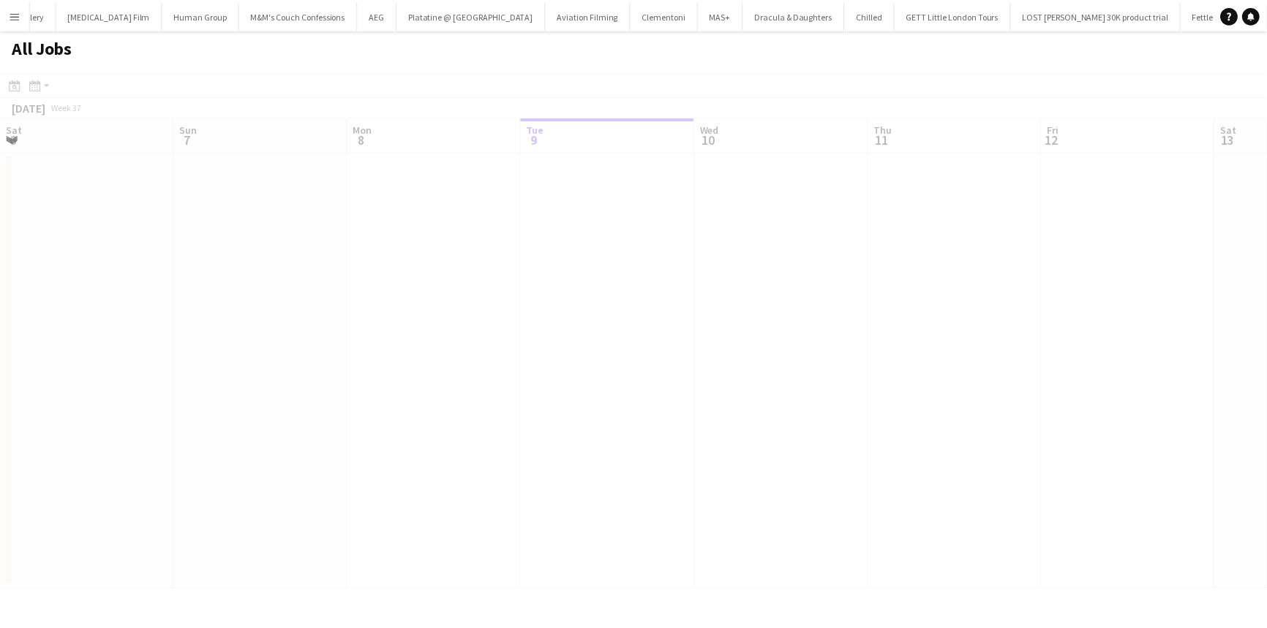
scroll to position [0, 350]
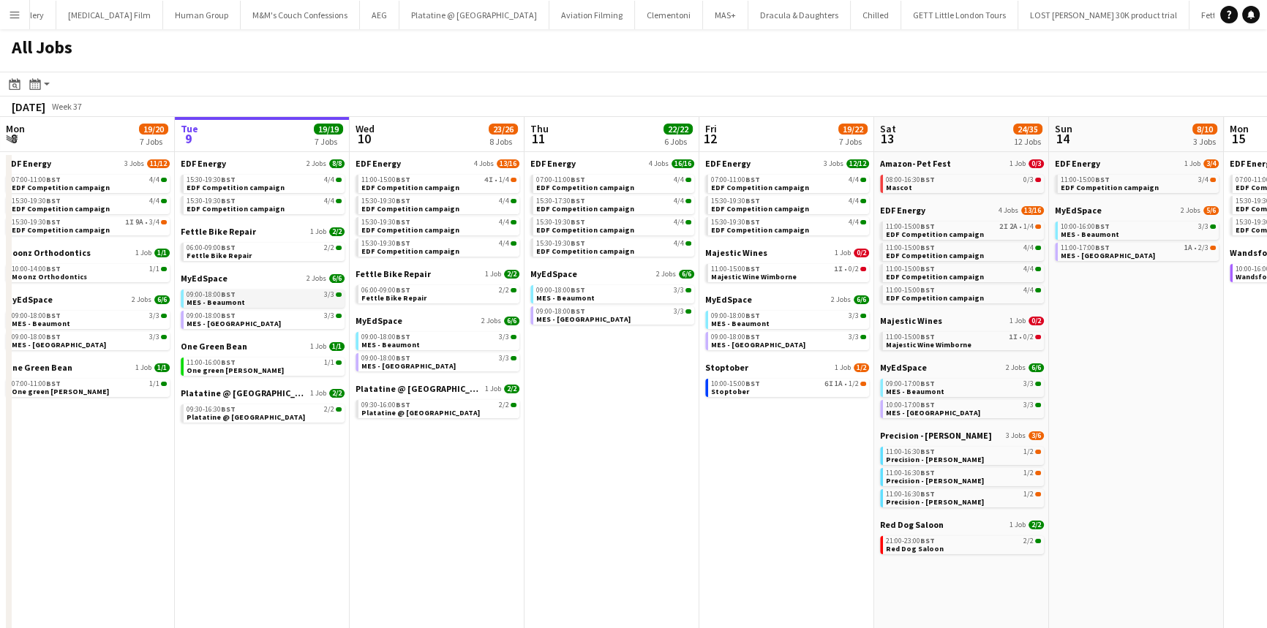
click at [235, 295] on div "09:00-18:00 BST 3/3" at bounding box center [264, 294] width 155 height 7
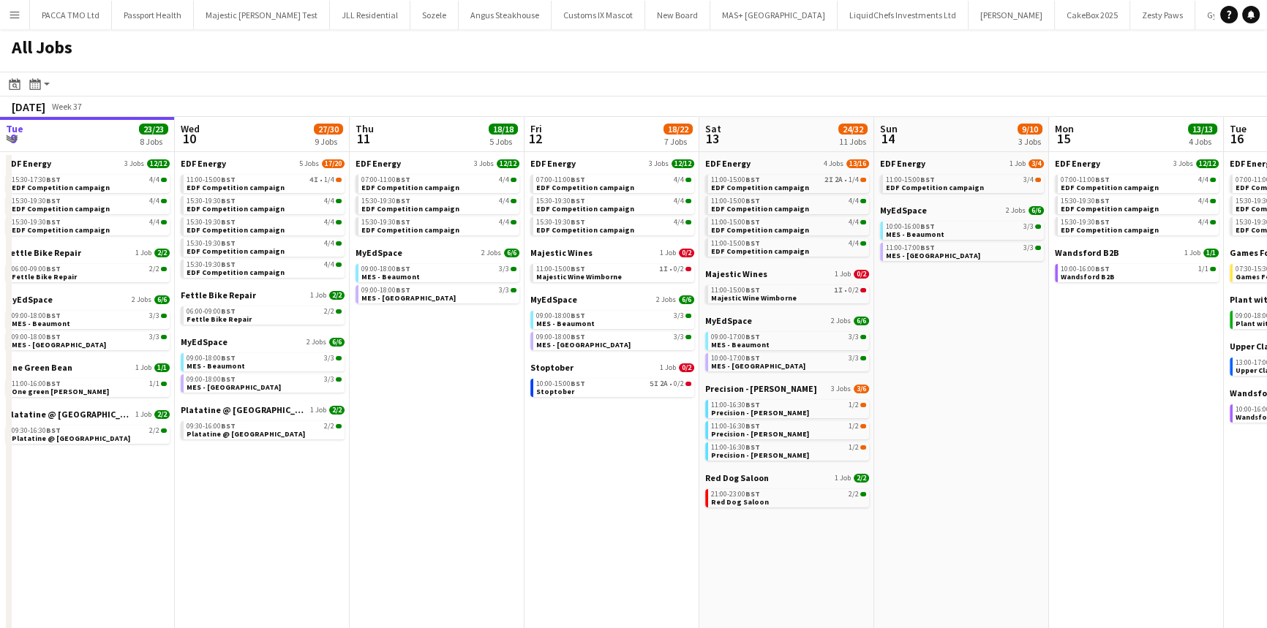
scroll to position [0, 534]
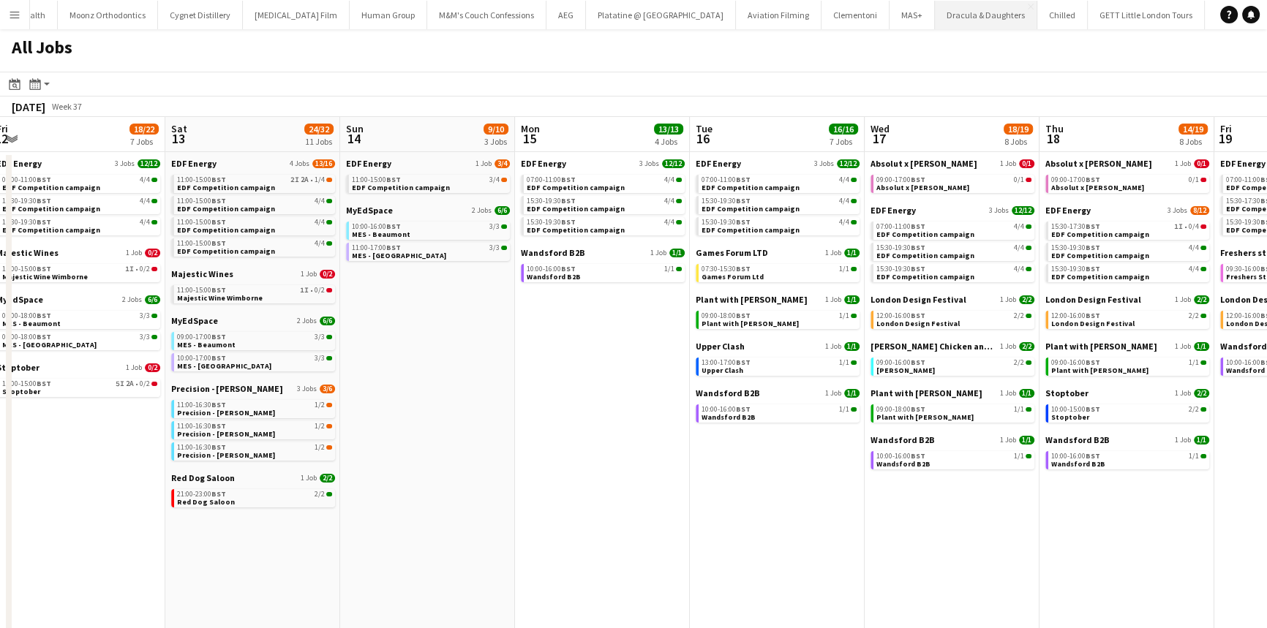
click at [935, 29] on button "Dracula & Daughters Close" at bounding box center [986, 15] width 102 height 29
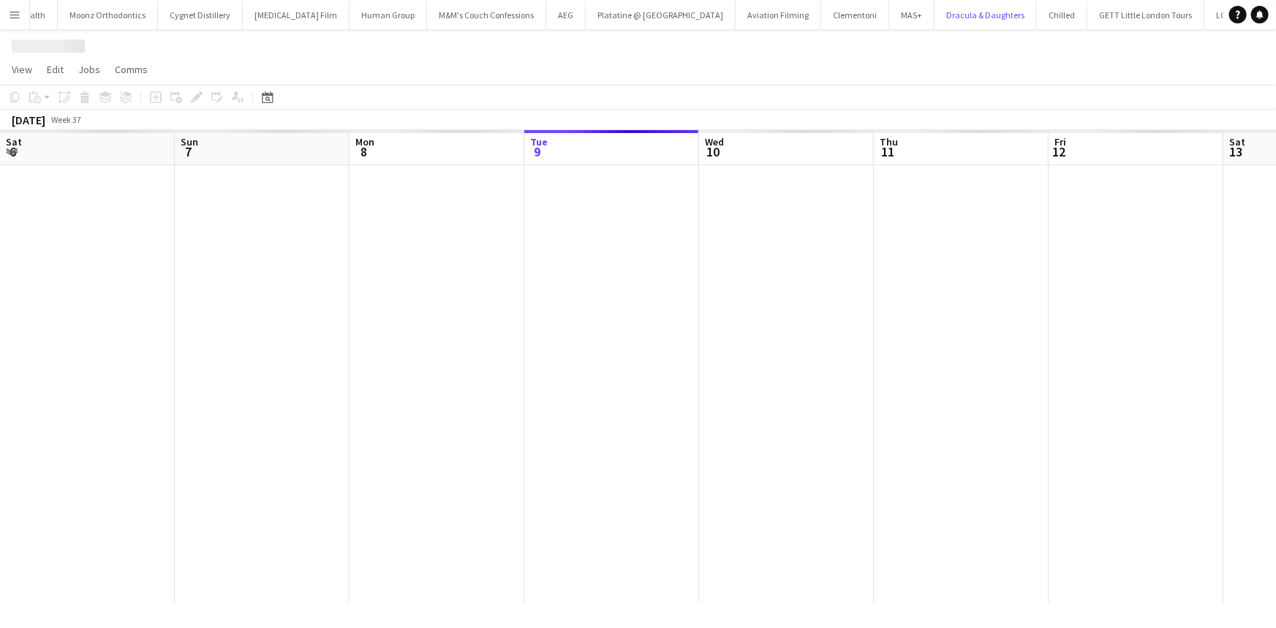
scroll to position [0, 350]
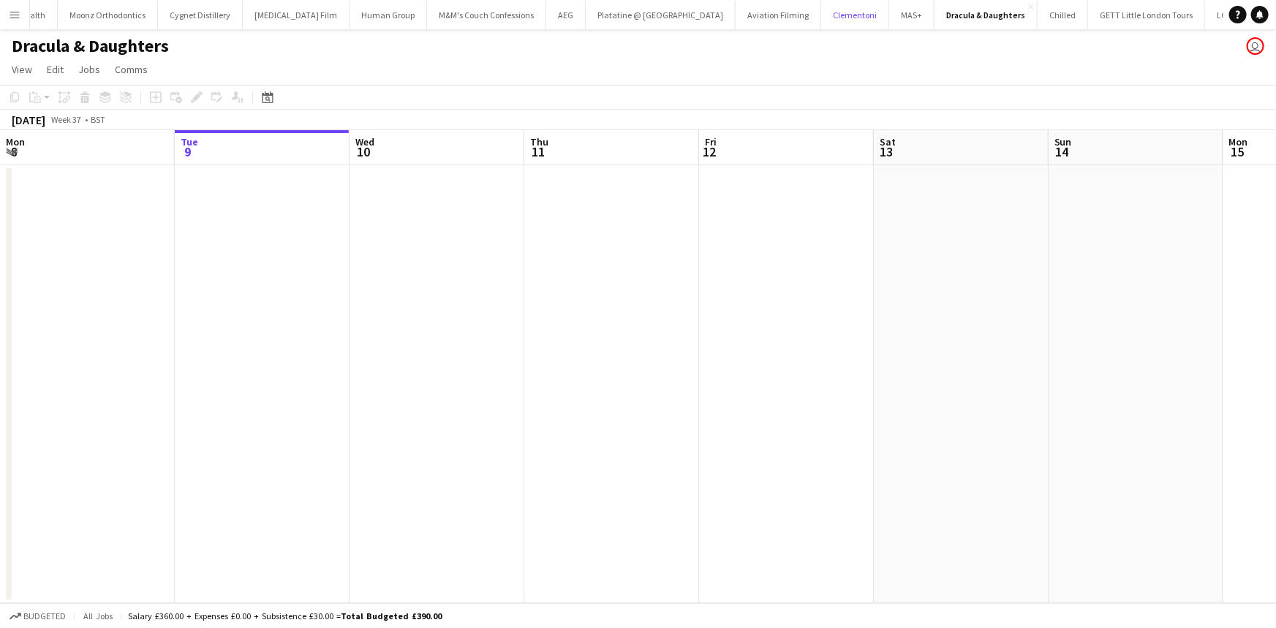
click at [29, 18] on div "PACCA TMO Ltd Close Passport Health Close Majestic Spencer Test Close JLL Resid…" at bounding box center [626, 14] width 1194 height 29
click at [23, 18] on button "Menu" at bounding box center [14, 14] width 29 height 29
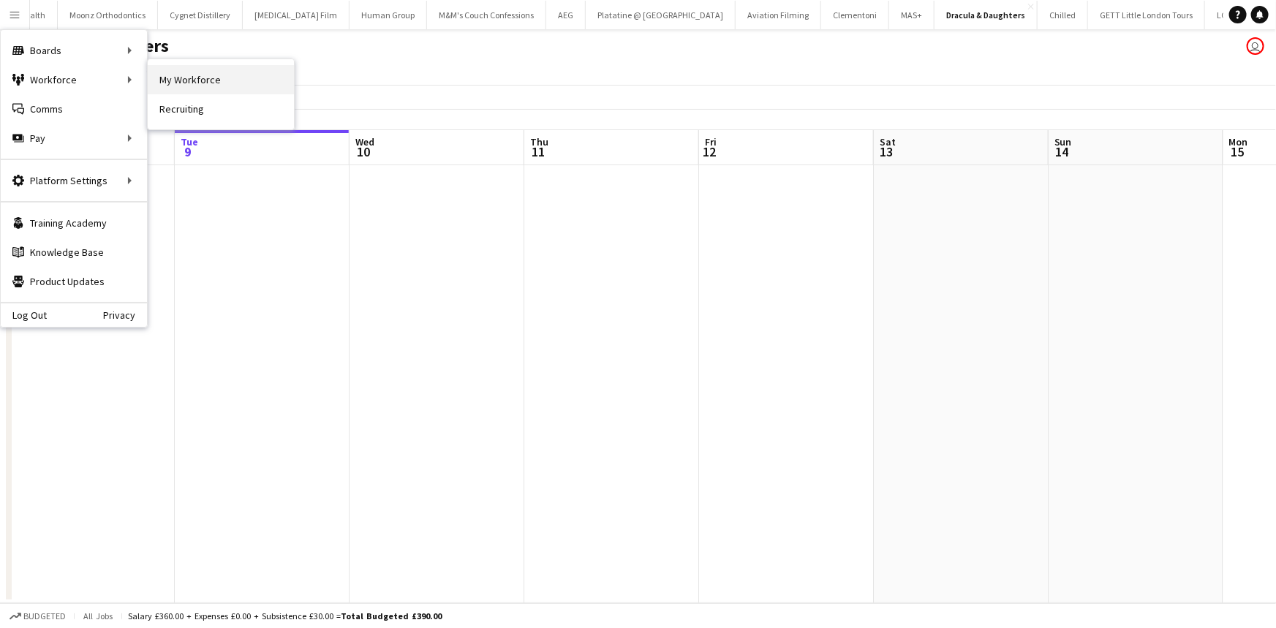
click at [166, 75] on link "My Workforce" at bounding box center [221, 79] width 146 height 29
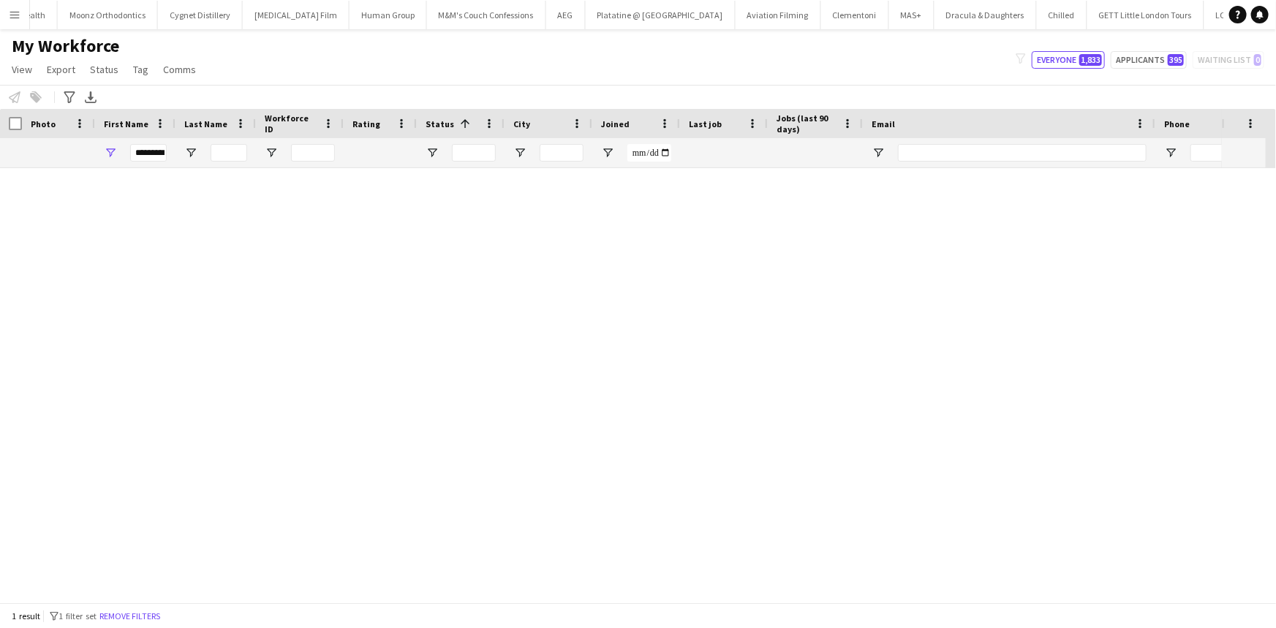
click at [237, 59] on div "My Workforce View Views Default view New view Update view Delete view Edit name…" at bounding box center [638, 60] width 1276 height 50
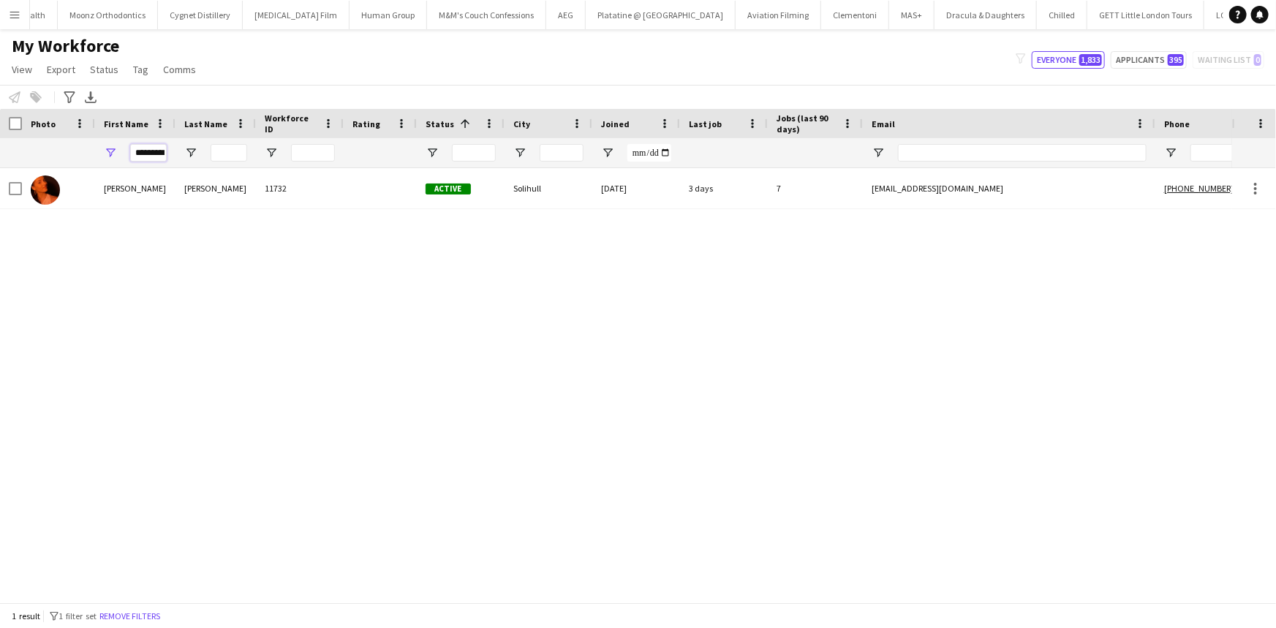
click at [160, 154] on input "*********" at bounding box center [148, 153] width 37 height 18
click at [159, 154] on input "*********" at bounding box center [148, 153] width 37 height 18
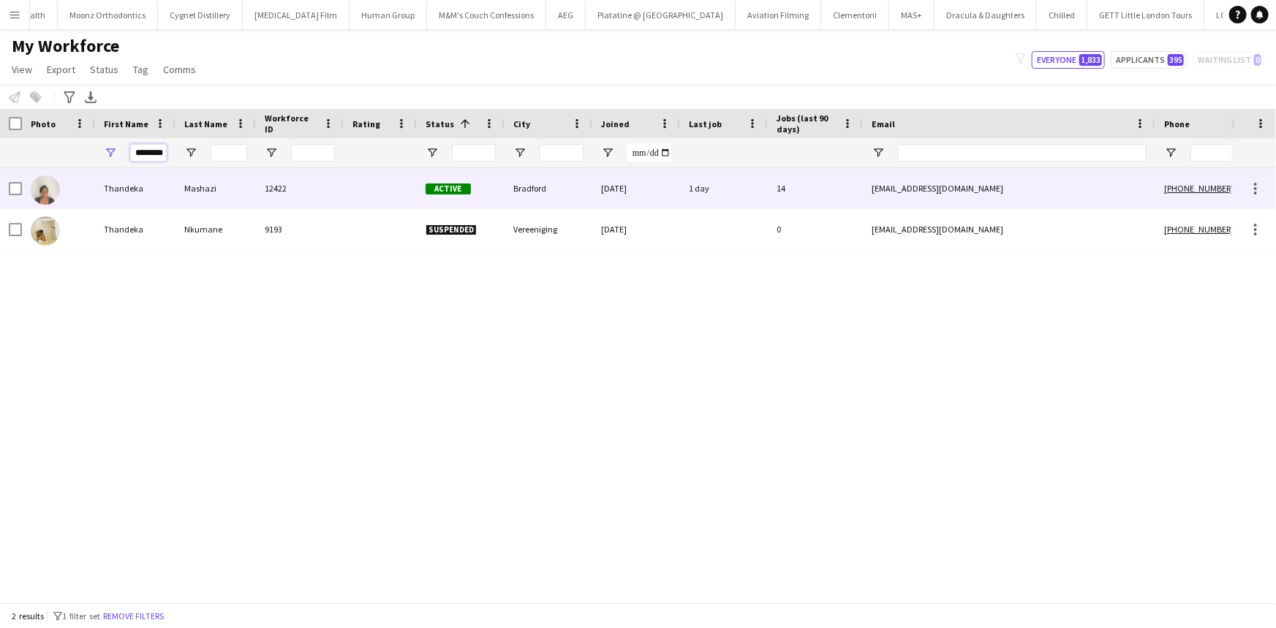
type input "********"
click at [168, 190] on div "Thandeka" at bounding box center [135, 188] width 80 height 40
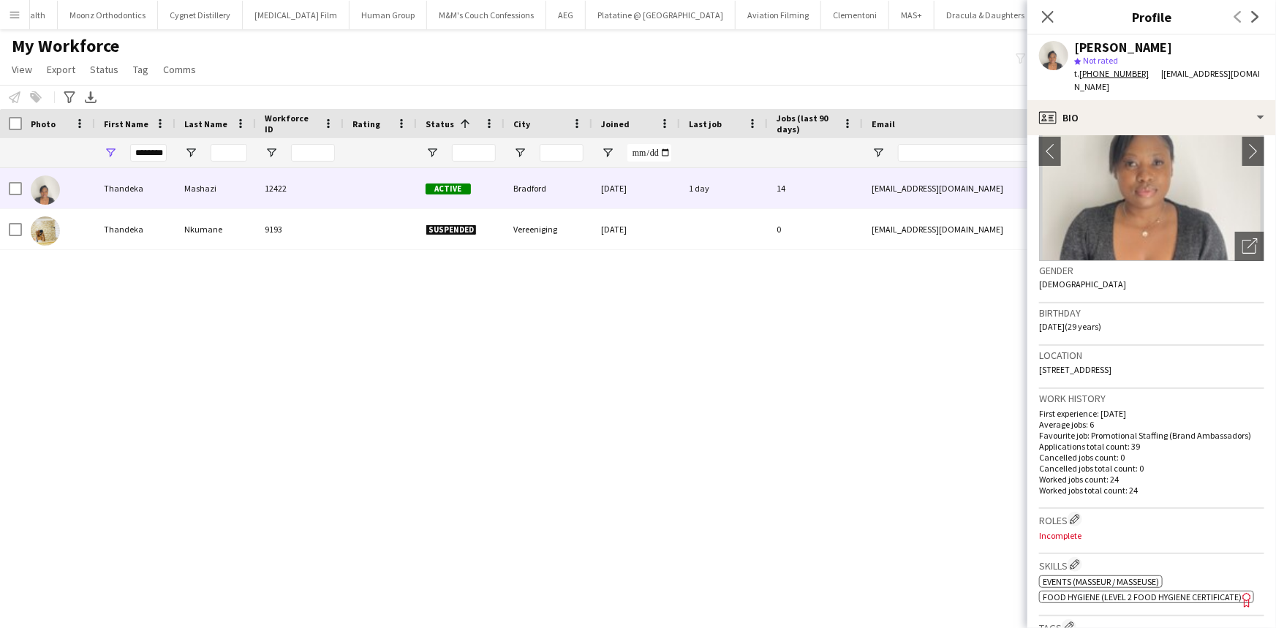
scroll to position [99, 0]
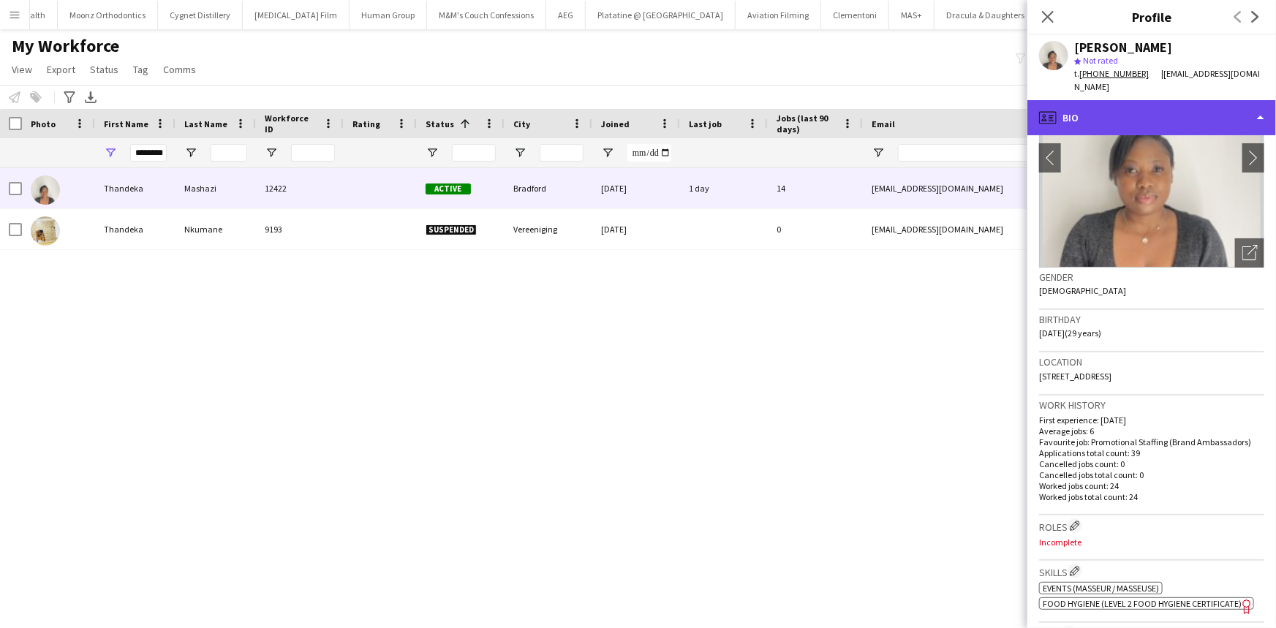
click at [1101, 124] on div "profile Bio" at bounding box center [1152, 117] width 249 height 35
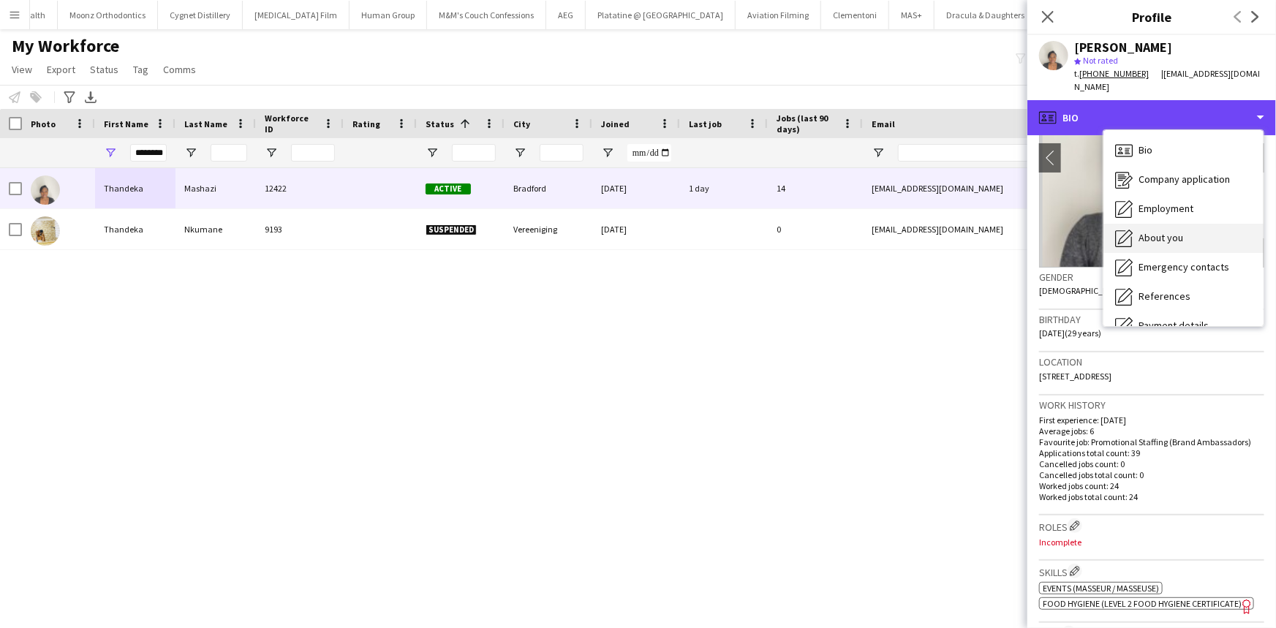
scroll to position [195, 0]
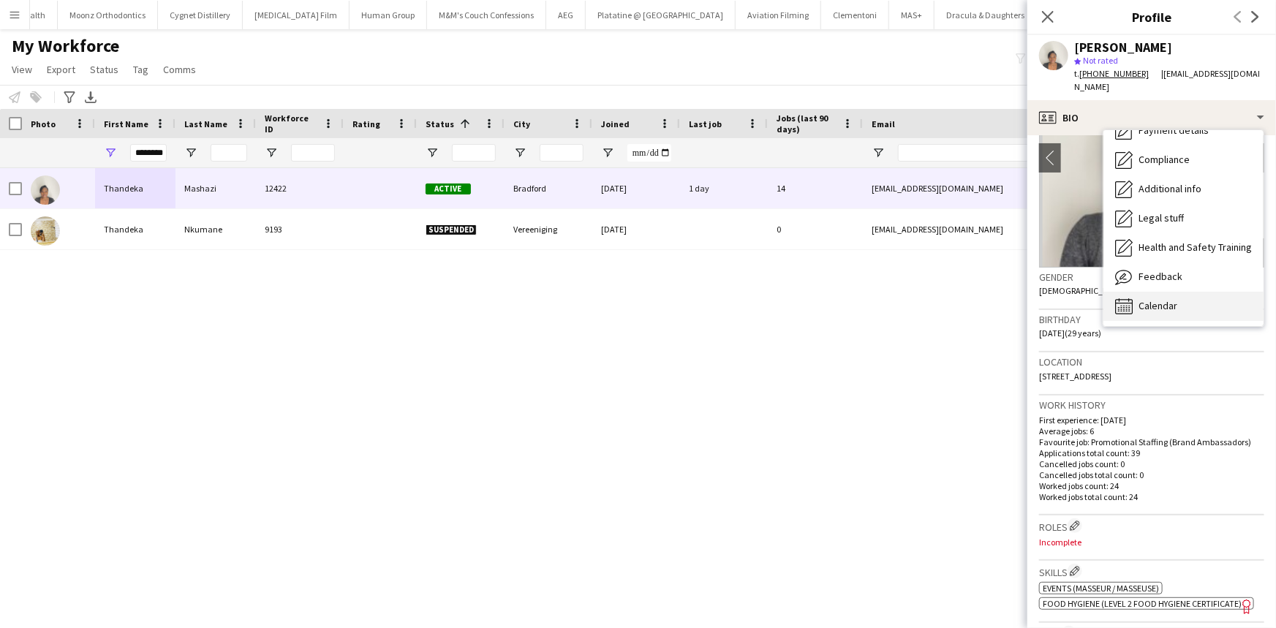
click at [1141, 293] on div "Calendar Calendar" at bounding box center [1184, 306] width 160 height 29
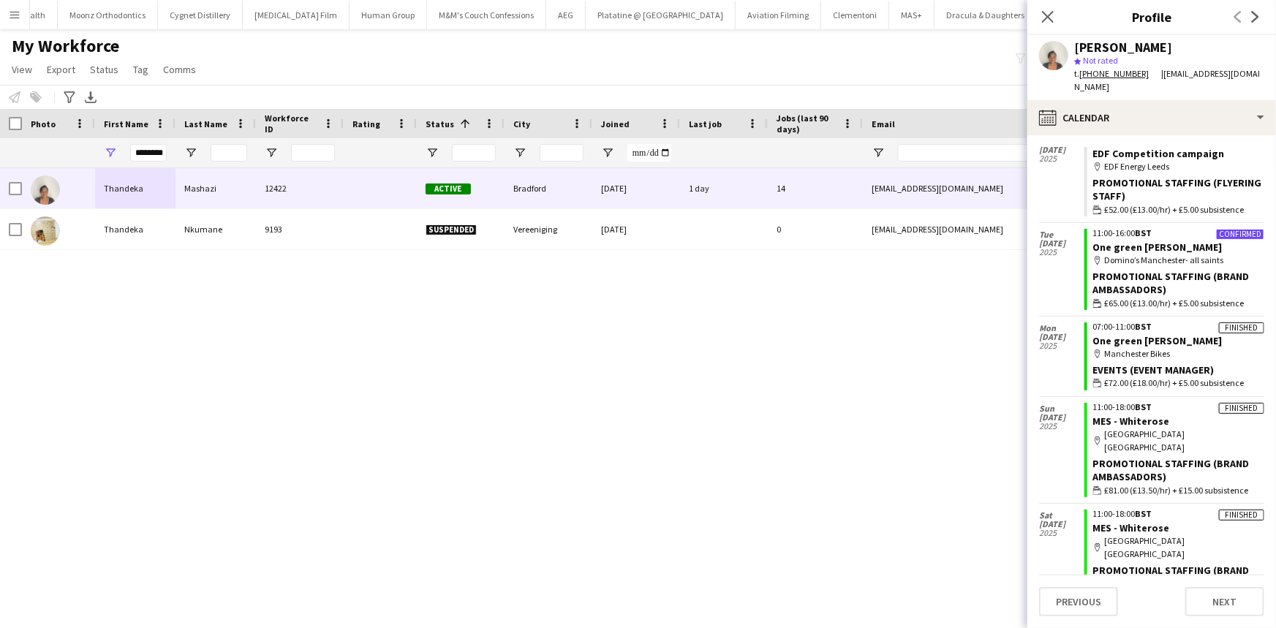
scroll to position [959, 0]
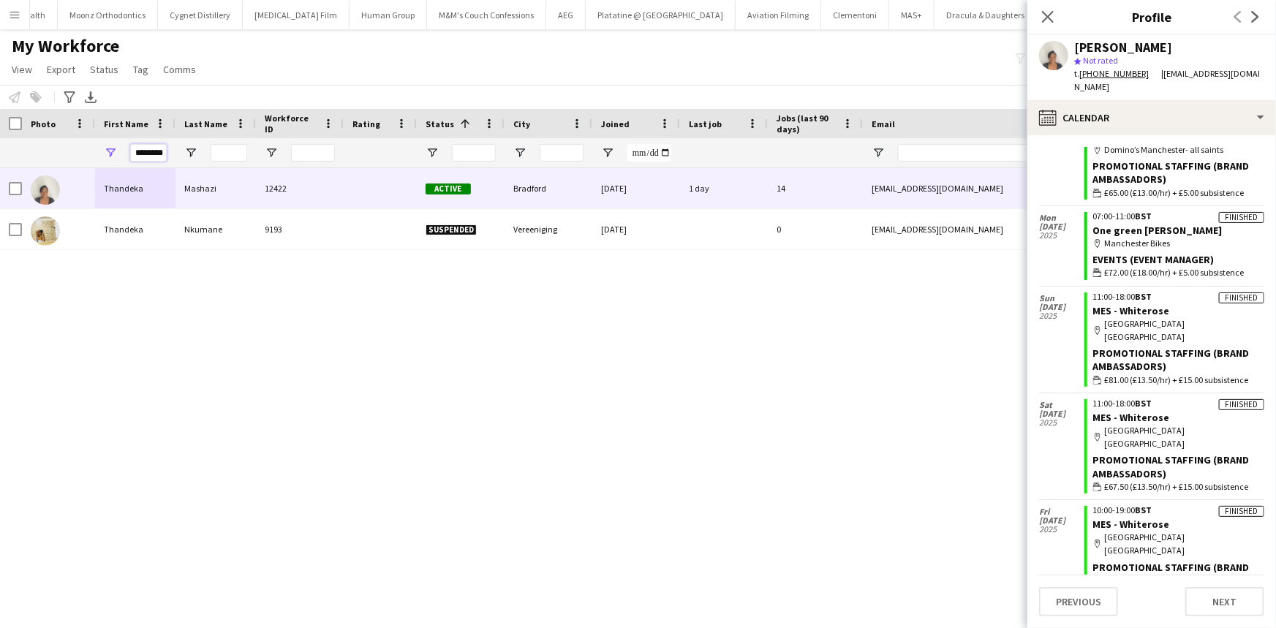
click at [149, 156] on input "********" at bounding box center [148, 153] width 37 height 18
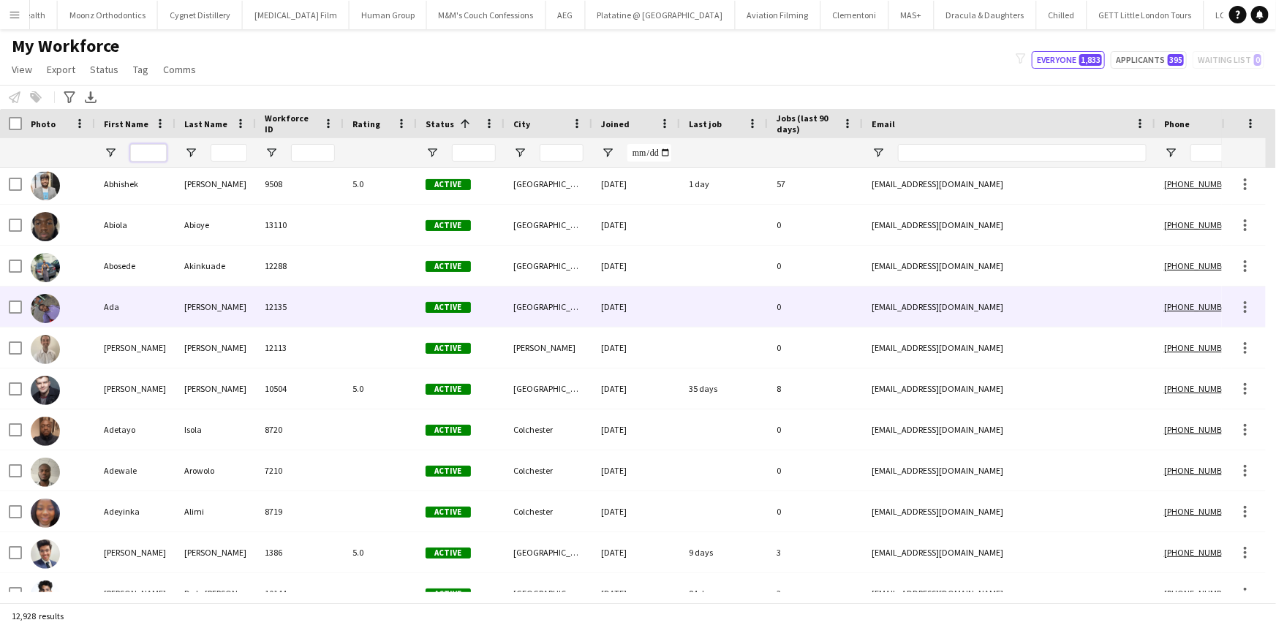
scroll to position [532, 0]
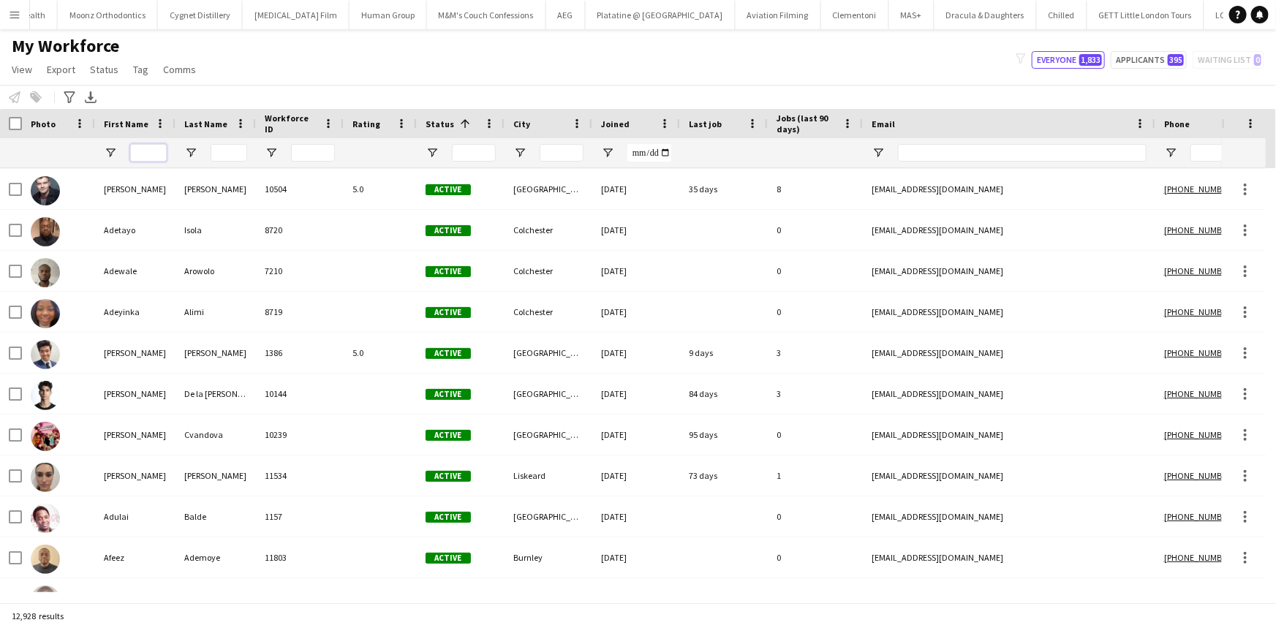
click at [154, 160] on input "First Name Filter Input" at bounding box center [148, 153] width 37 height 18
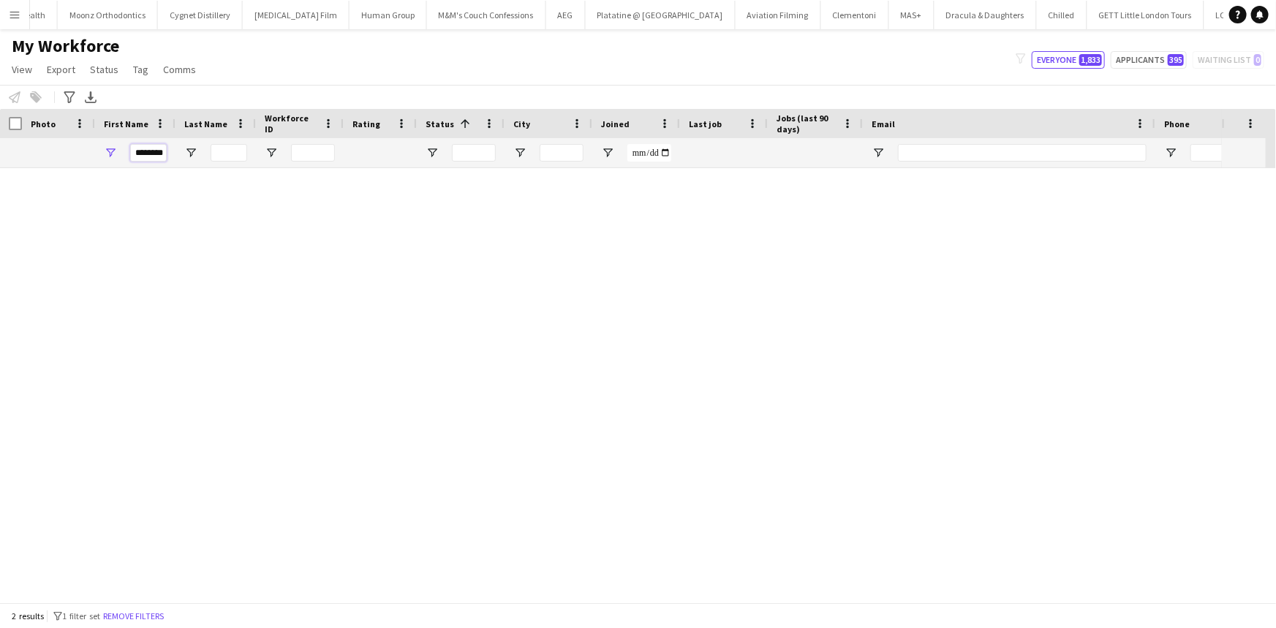
scroll to position [0, 0]
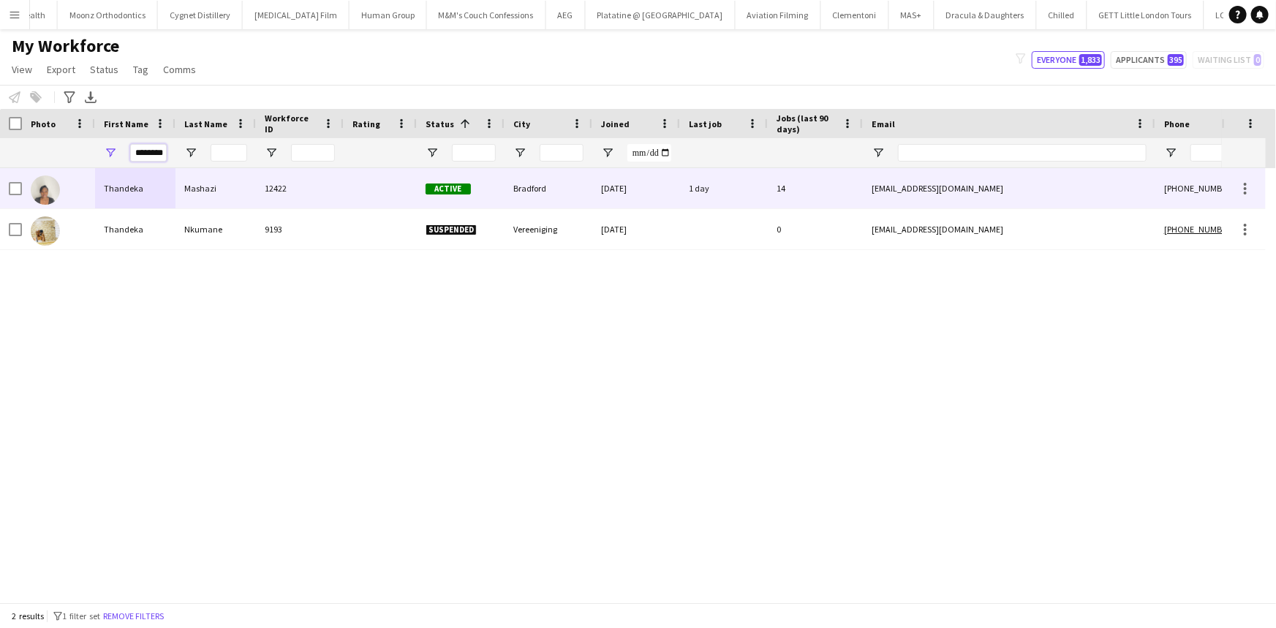
type input "********"
click at [162, 181] on div "Thandeka" at bounding box center [135, 188] width 80 height 40
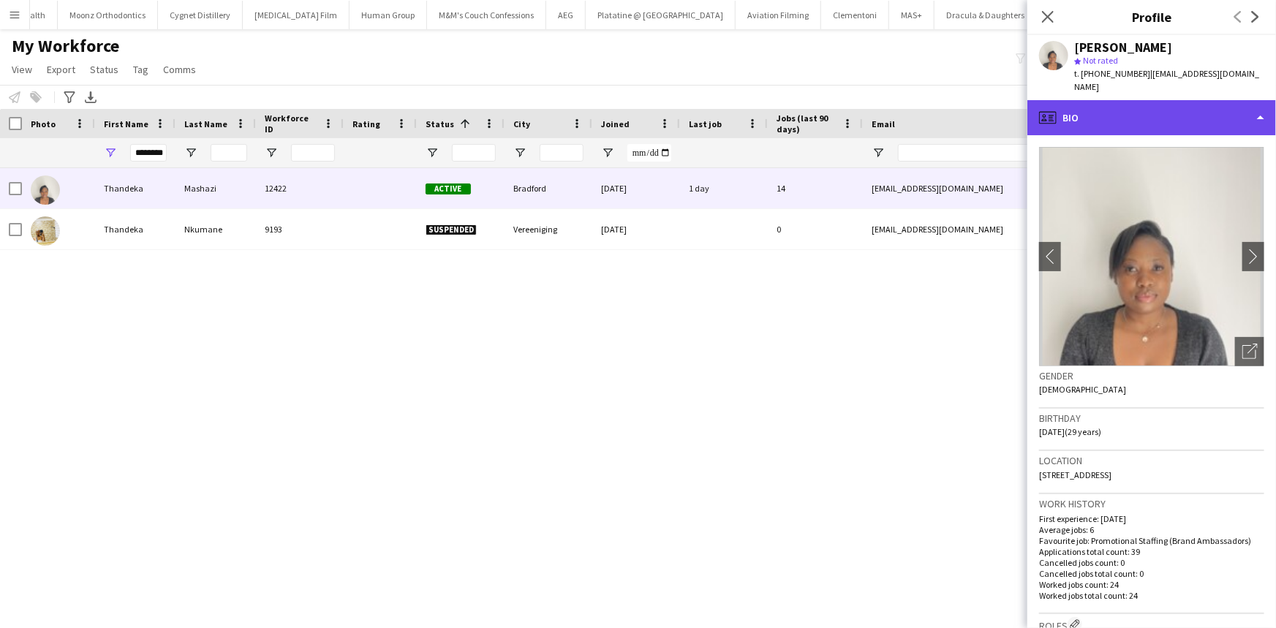
click at [1108, 103] on div "profile Bio" at bounding box center [1152, 117] width 249 height 35
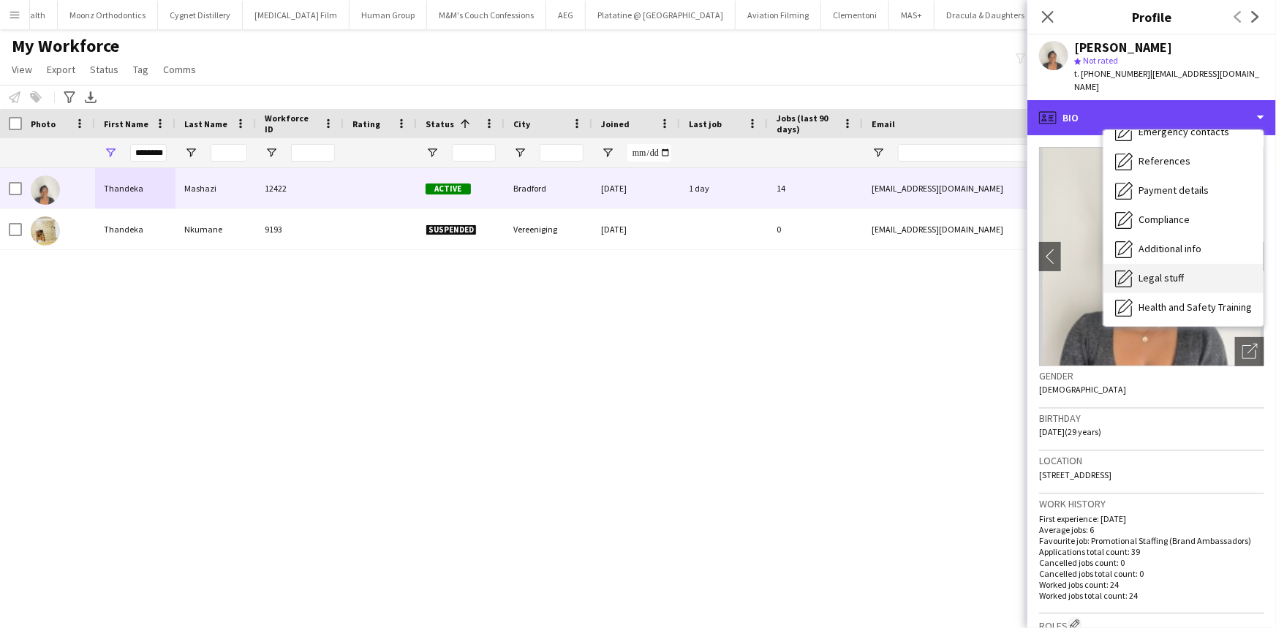
scroll to position [195, 0]
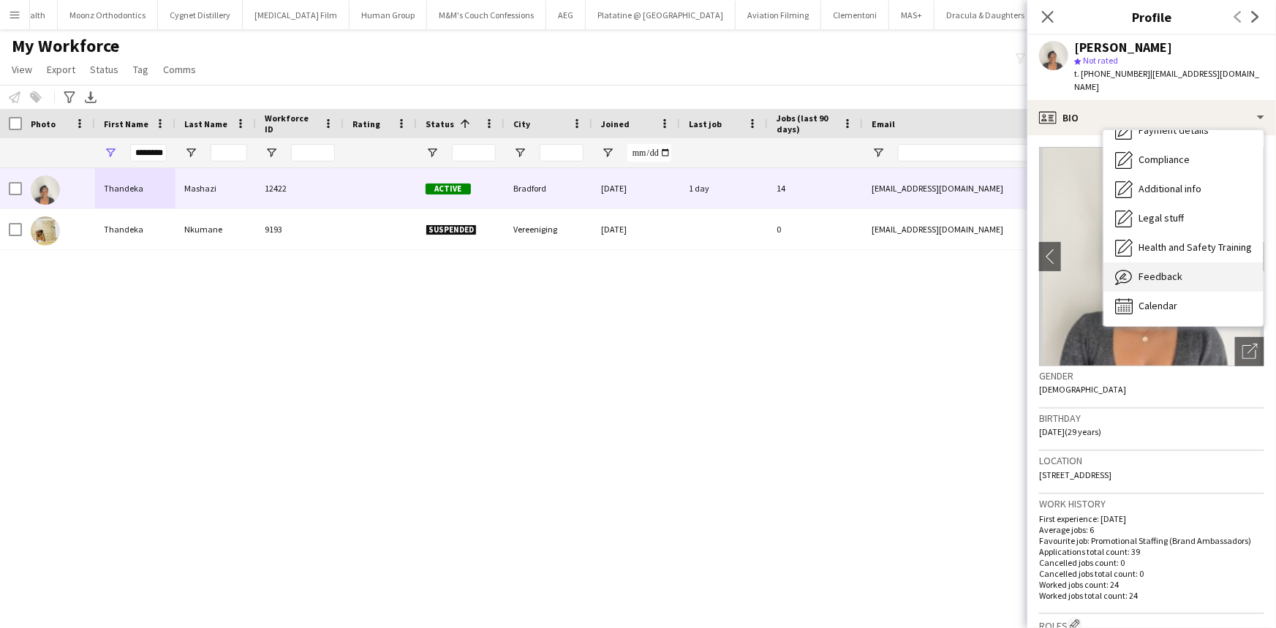
click at [1175, 290] on div "Feedback Feedback" at bounding box center [1184, 277] width 160 height 29
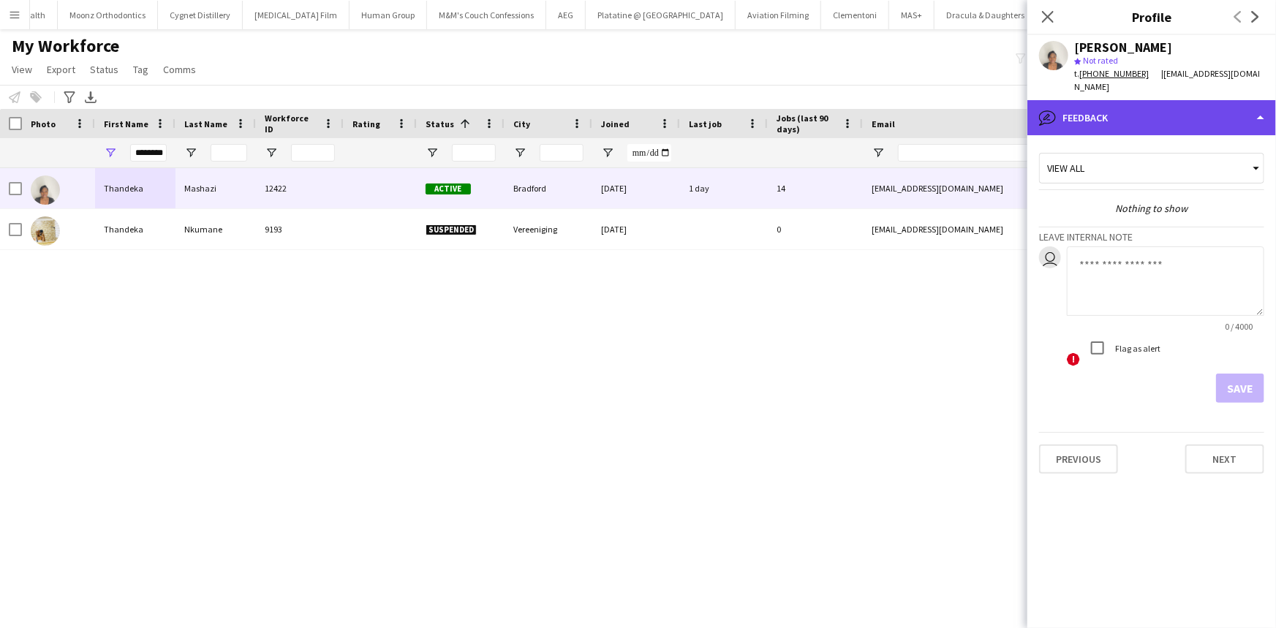
click at [1151, 121] on div "bubble-pencil Feedback" at bounding box center [1152, 117] width 249 height 35
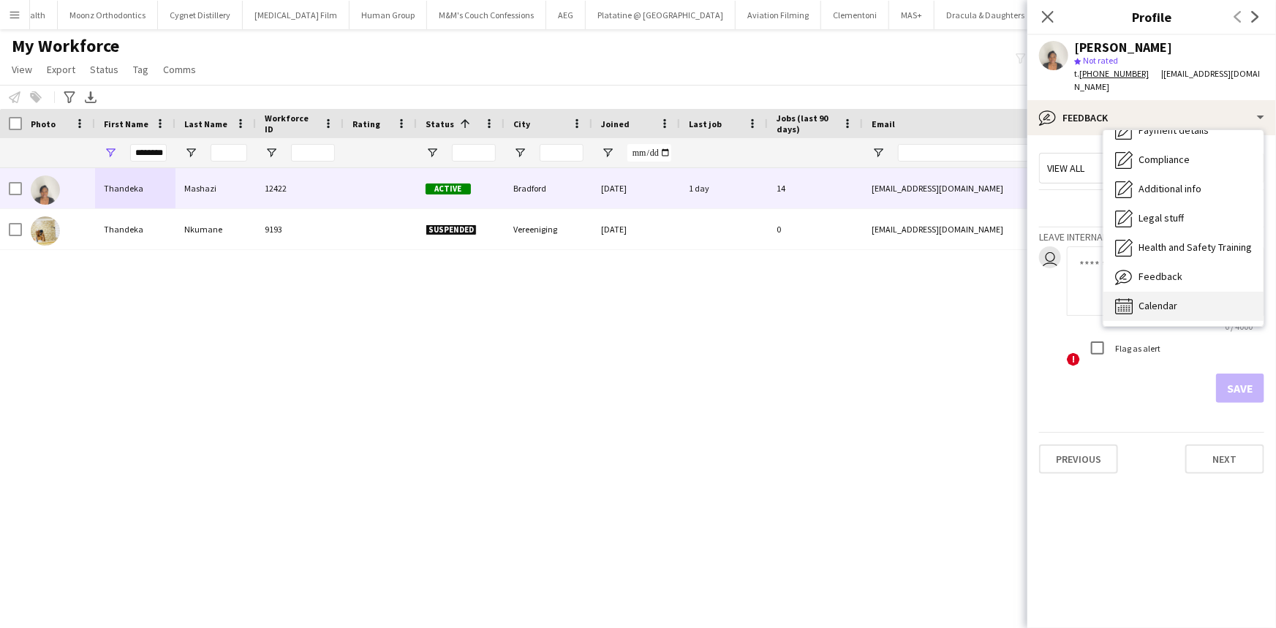
click at [1181, 305] on div "Calendar Calendar" at bounding box center [1184, 306] width 160 height 29
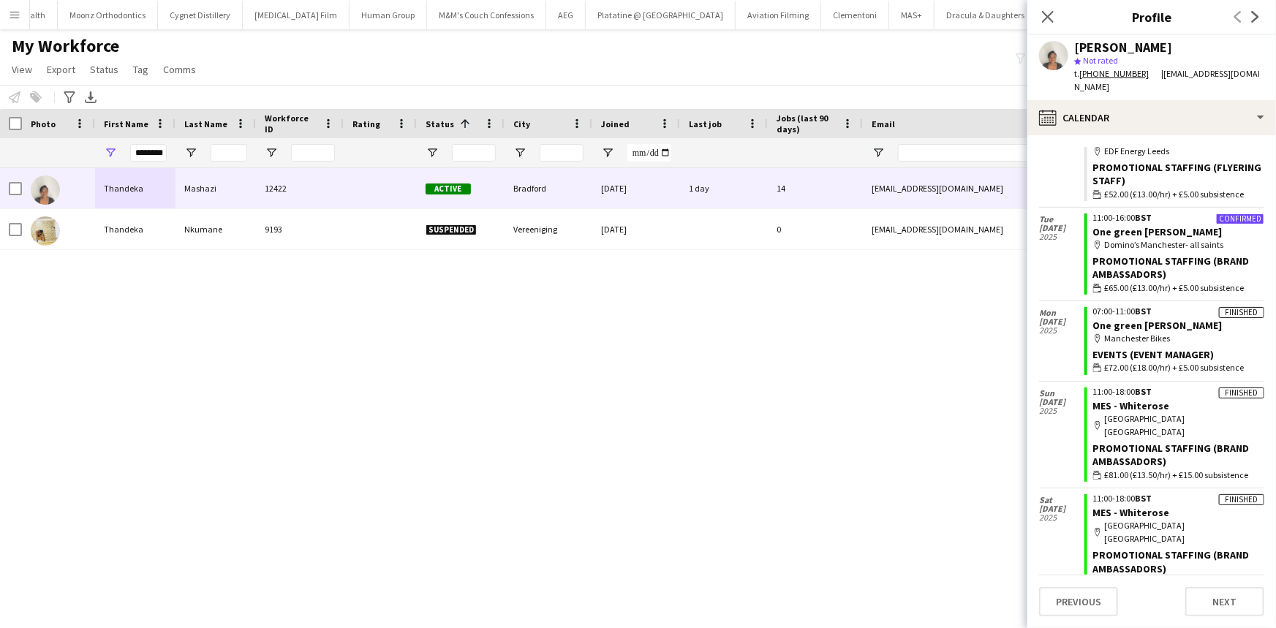
scroll to position [1064, 0]
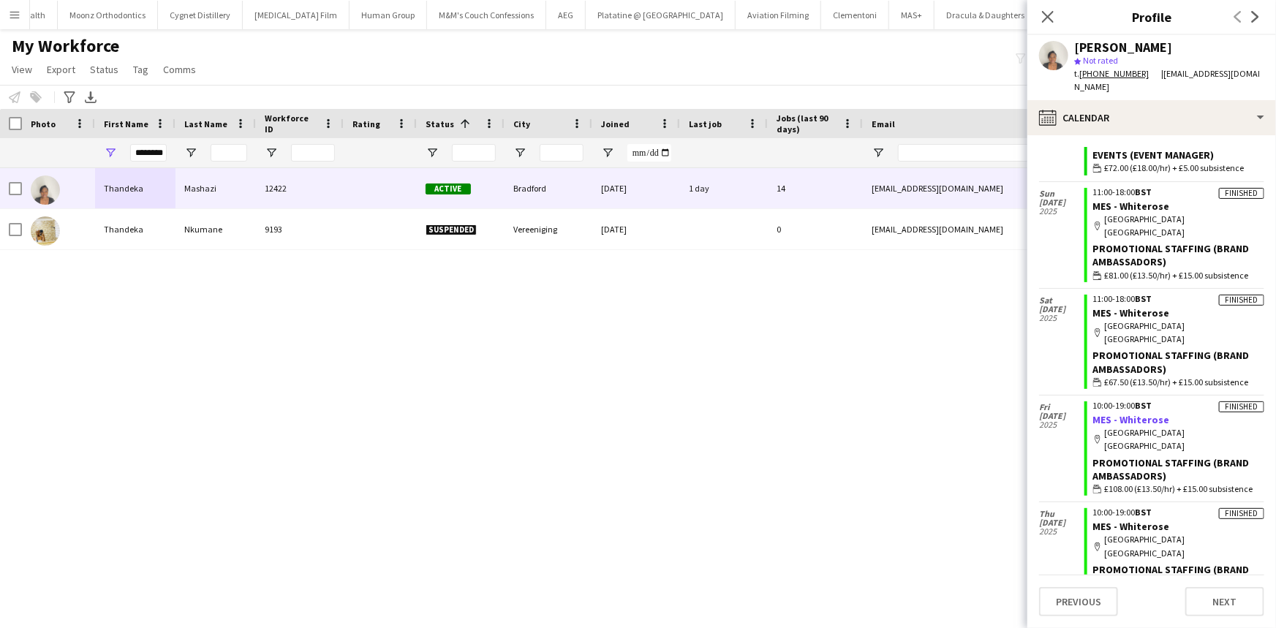
click at [1145, 413] on link "MES - Whiterose" at bounding box center [1132, 419] width 77 height 13
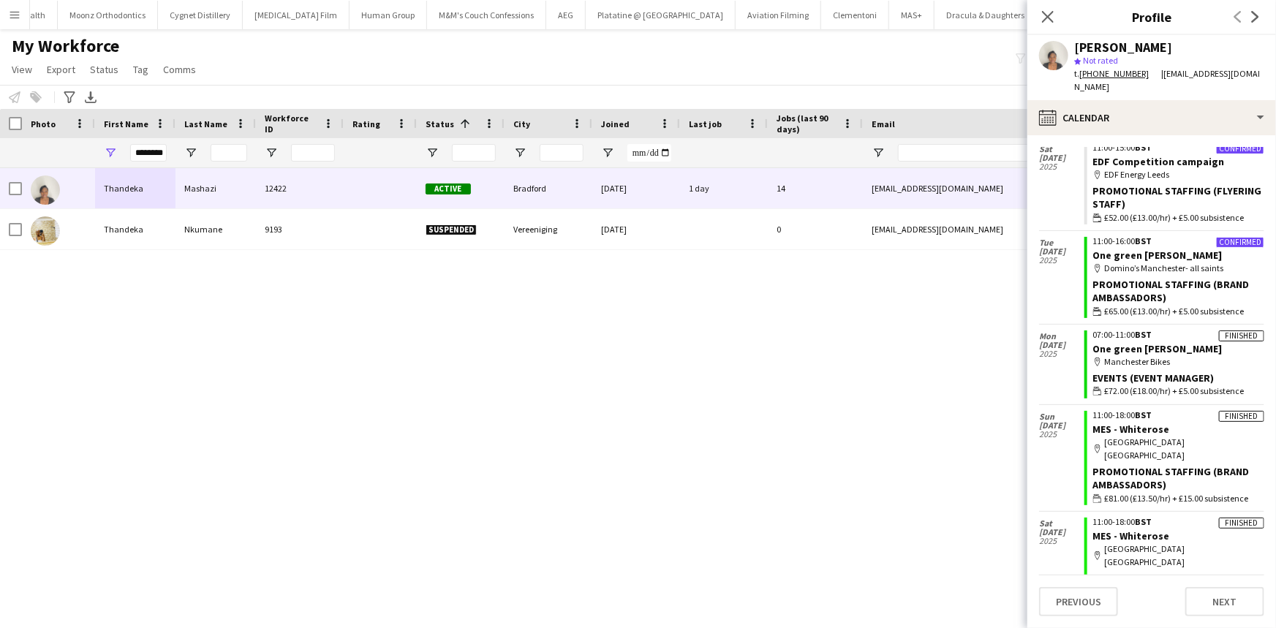
scroll to position [864, 0]
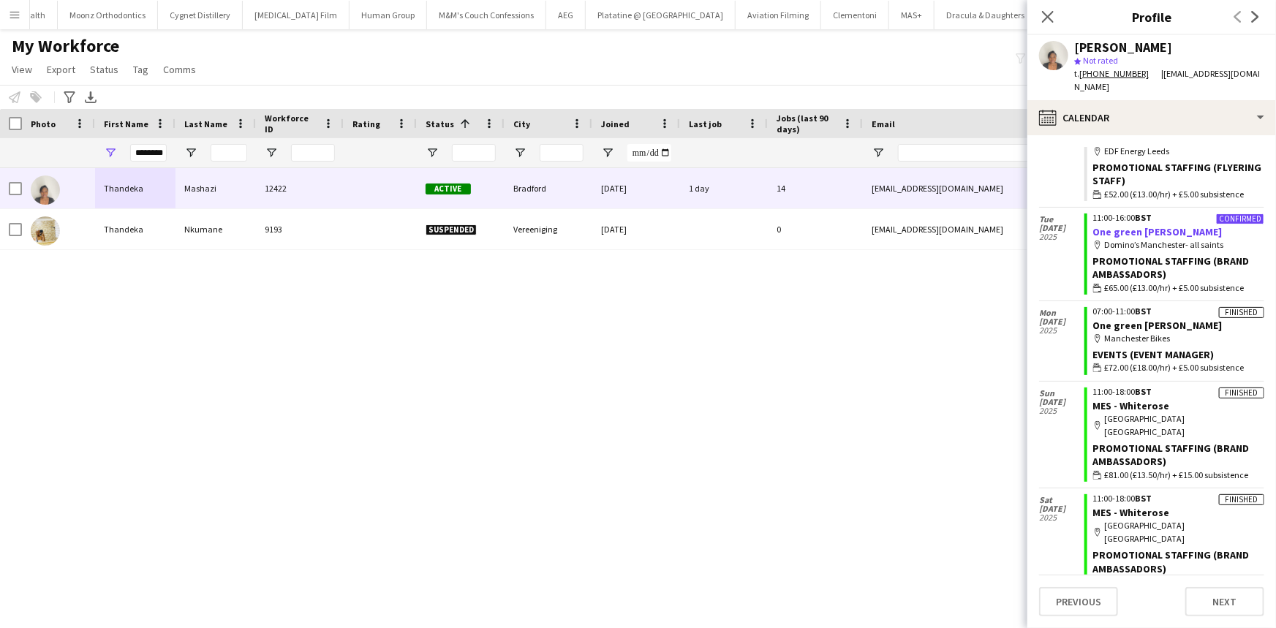
click at [1168, 229] on link "One green Bean EM" at bounding box center [1158, 231] width 129 height 13
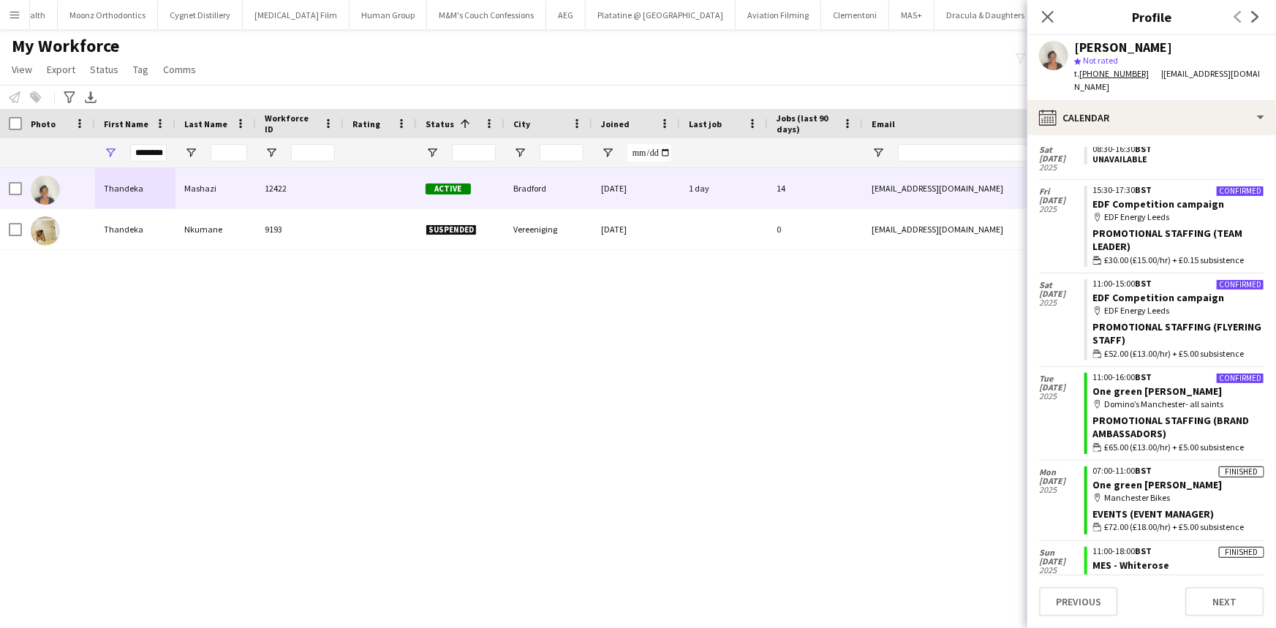
scroll to position [703, 0]
click at [1134, 206] on link "EDF Competition campaign" at bounding box center [1160, 205] width 132 height 13
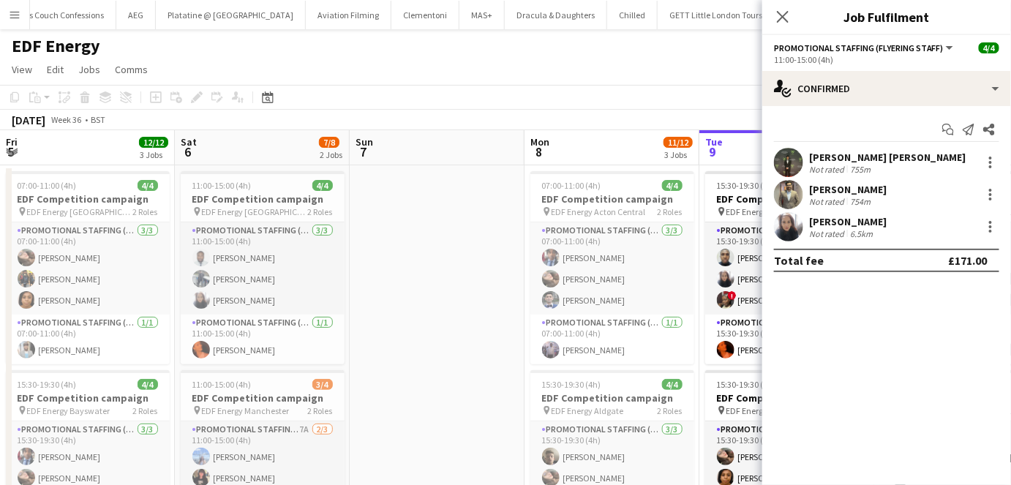
scroll to position [0, 377]
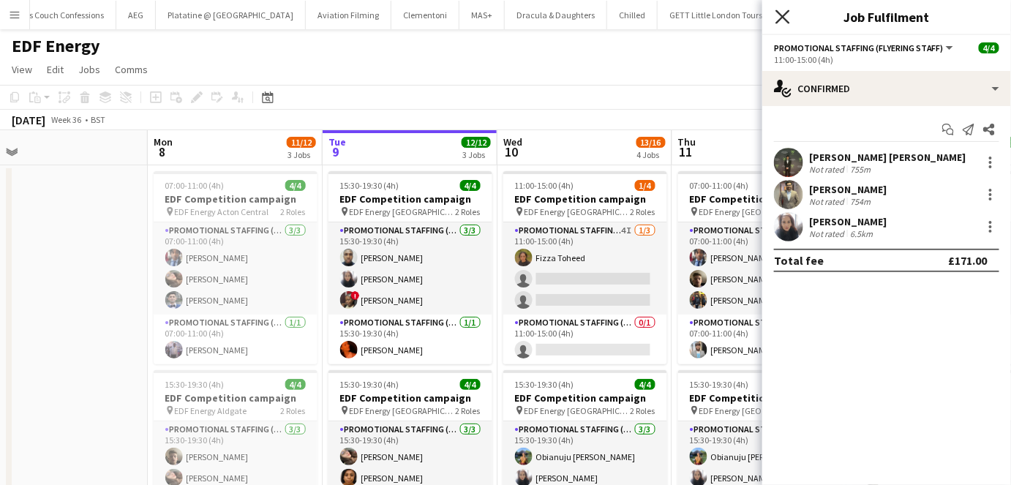
click at [778, 18] on icon "Close pop-in" at bounding box center [782, 17] width 14 height 14
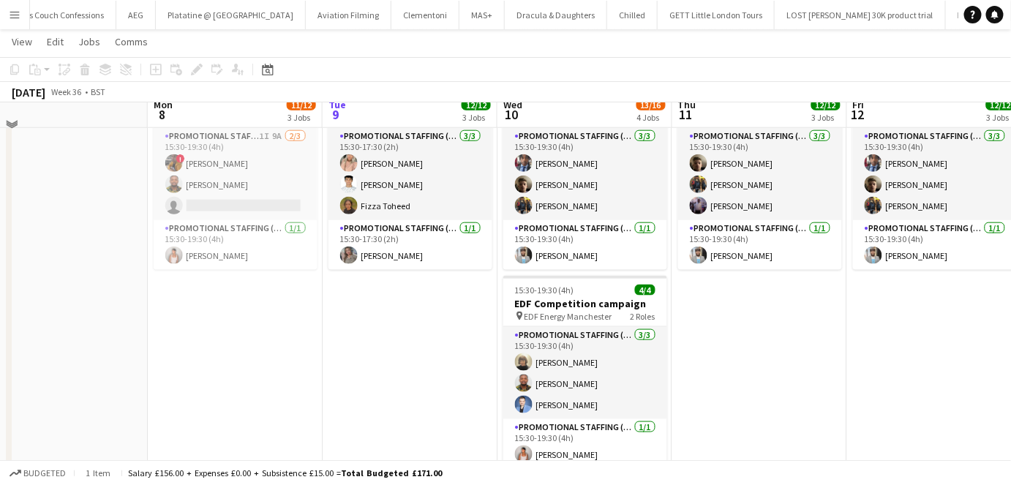
scroll to position [465, 0]
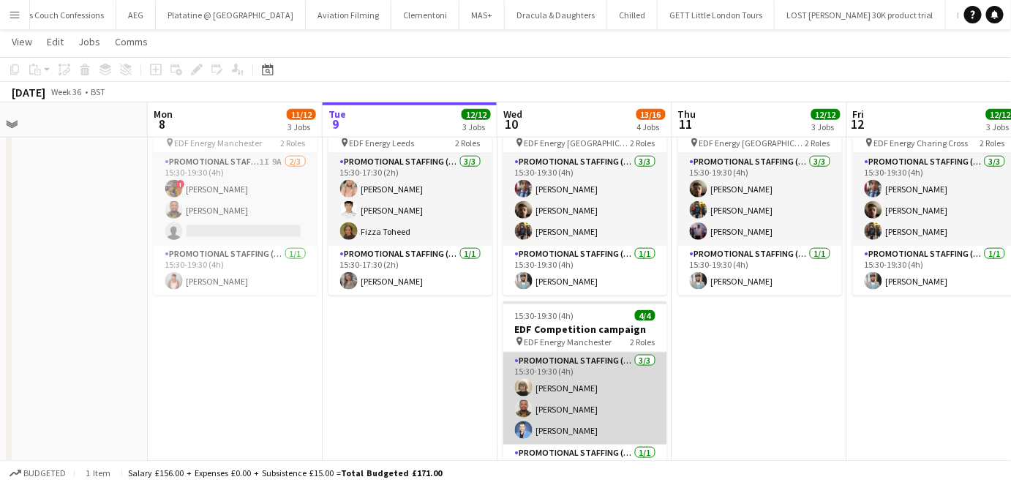
click at [575, 394] on app-card-role "Promotional Staffing (Flyering Staff) 3/3 15:30-19:30 (4h) Caroline Brownlee Is…" at bounding box center [585, 399] width 164 height 92
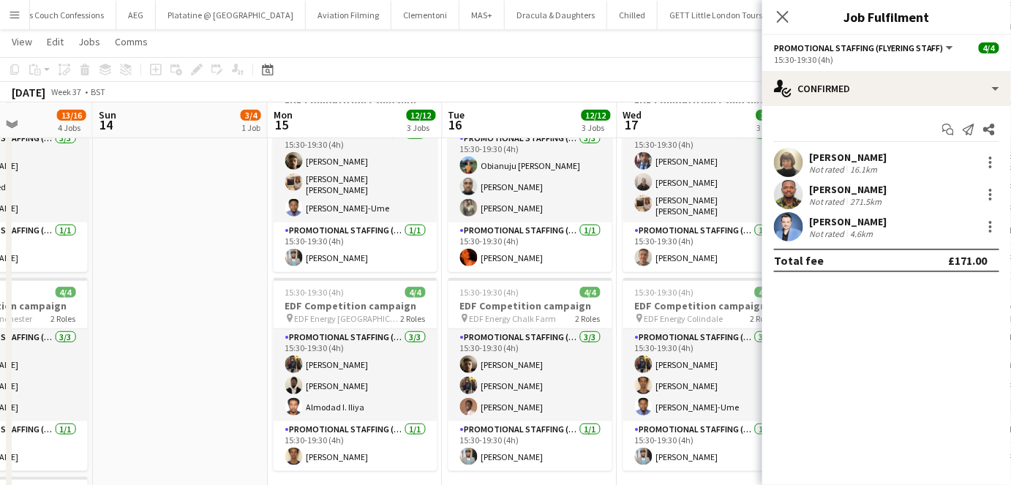
scroll to position [0, 0]
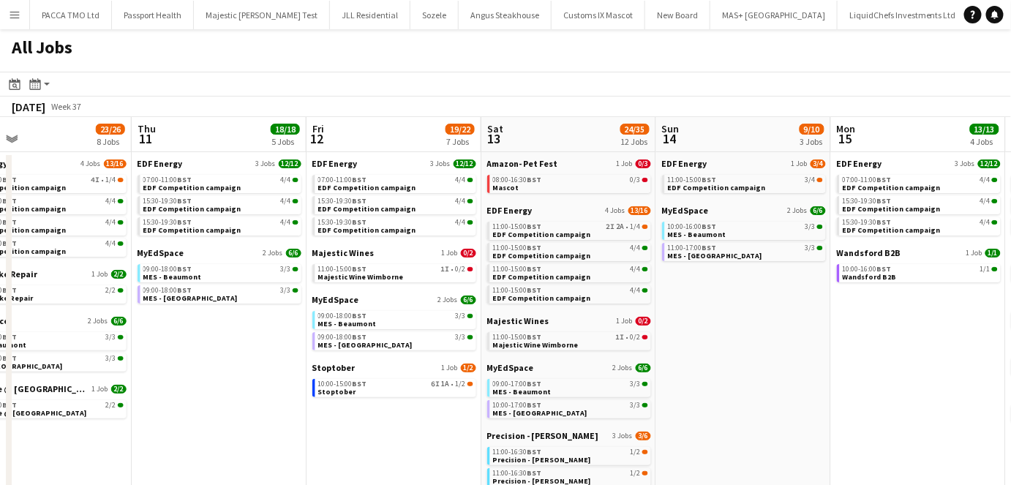
scroll to position [0, 392]
click at [723, 221] on app-calendar-brief-board "MyEdSpace 2 Jobs 6/6 10:00-16:00 BST 3/3 MES - Beaumont 11:00-17:00 BST 3/3 MES…" at bounding box center [745, 233] width 164 height 56
click at [727, 230] on link "10:00-16:00 BST 3/3 MES - Beaumont" at bounding box center [746, 230] width 155 height 17
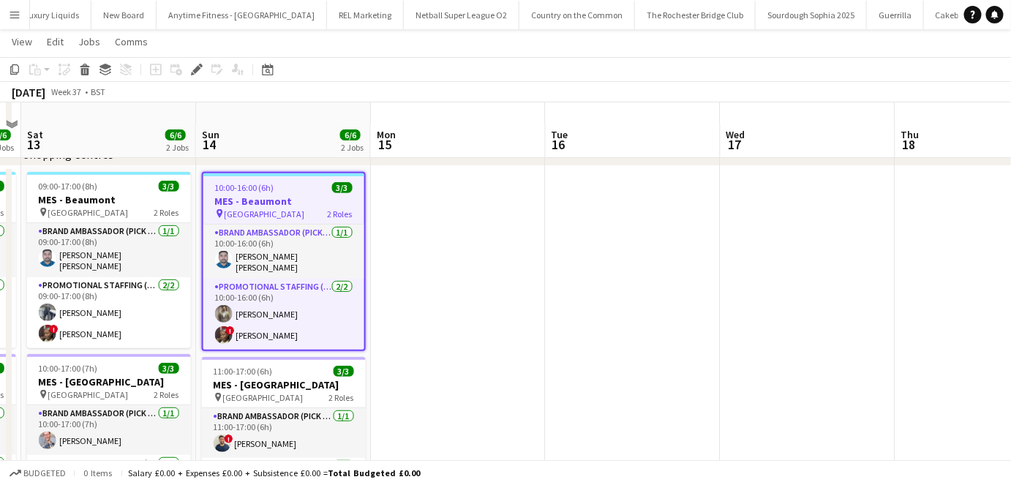
scroll to position [248, 0]
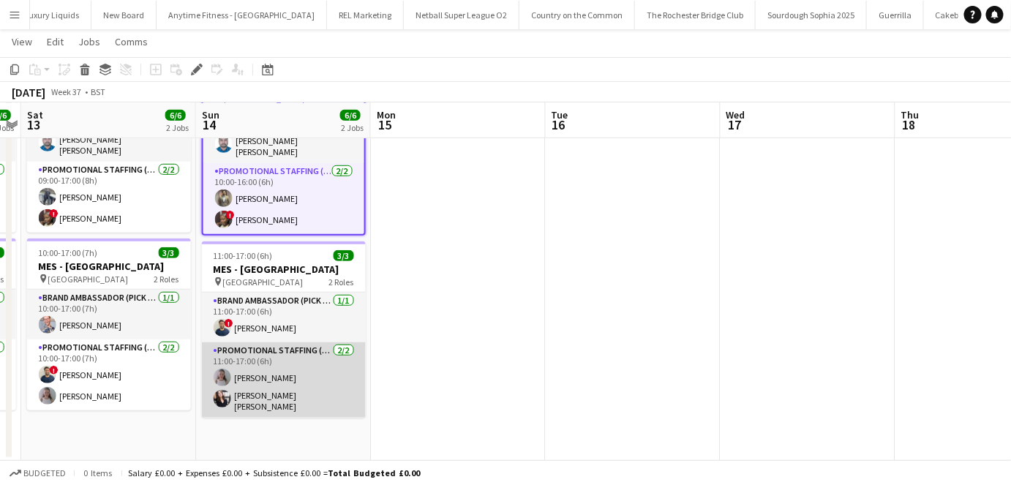
click at [275, 371] on app-card-role "Promotional Staffing (Brand Ambassadors) [DATE] 11:00-17:00 (6h) [PERSON_NAME] …" at bounding box center [284, 379] width 164 height 75
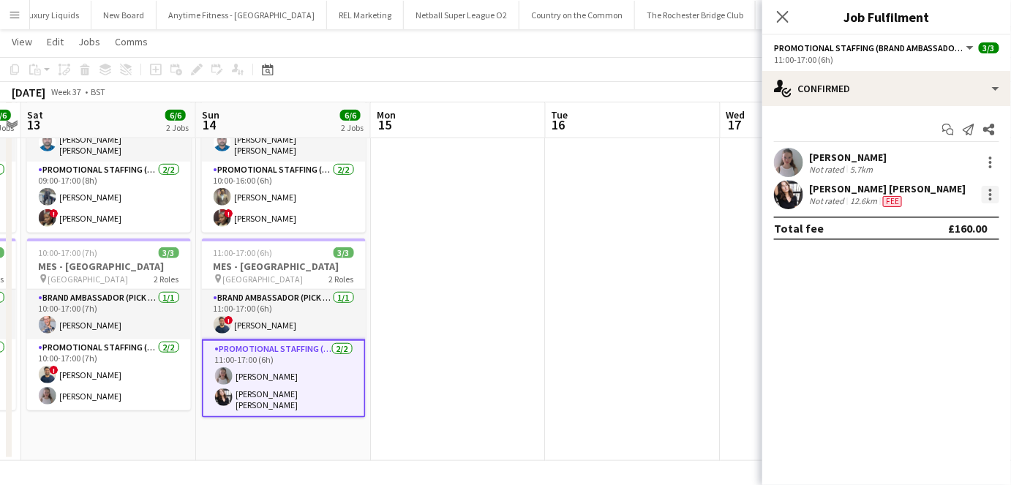
click at [996, 199] on div at bounding box center [991, 195] width 18 height 18
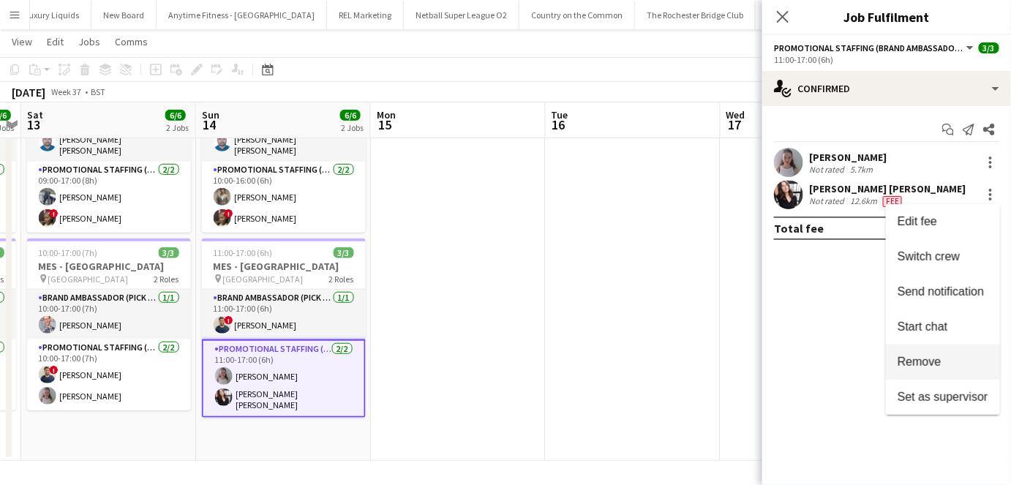
click at [924, 367] on span "Remove" at bounding box center [920, 361] width 44 height 12
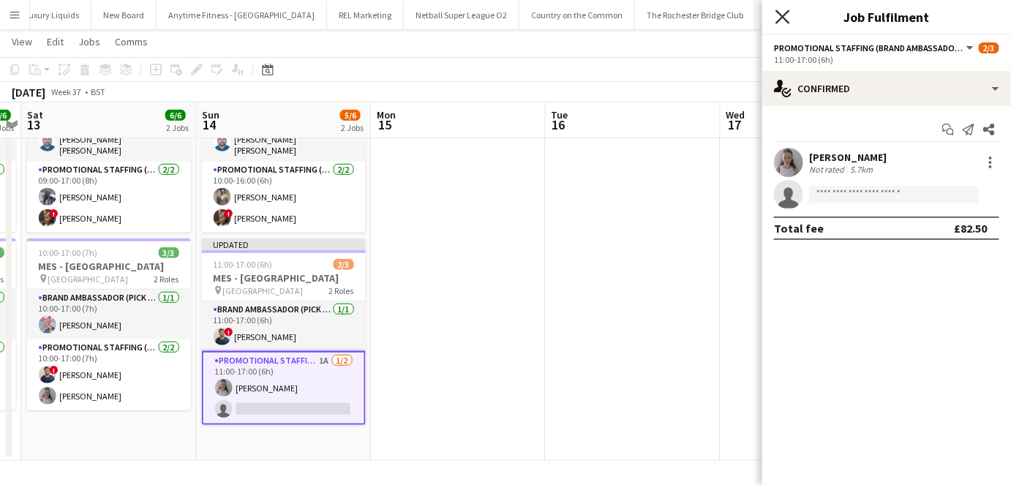
click at [789, 18] on icon "Close pop-in" at bounding box center [782, 17] width 14 height 14
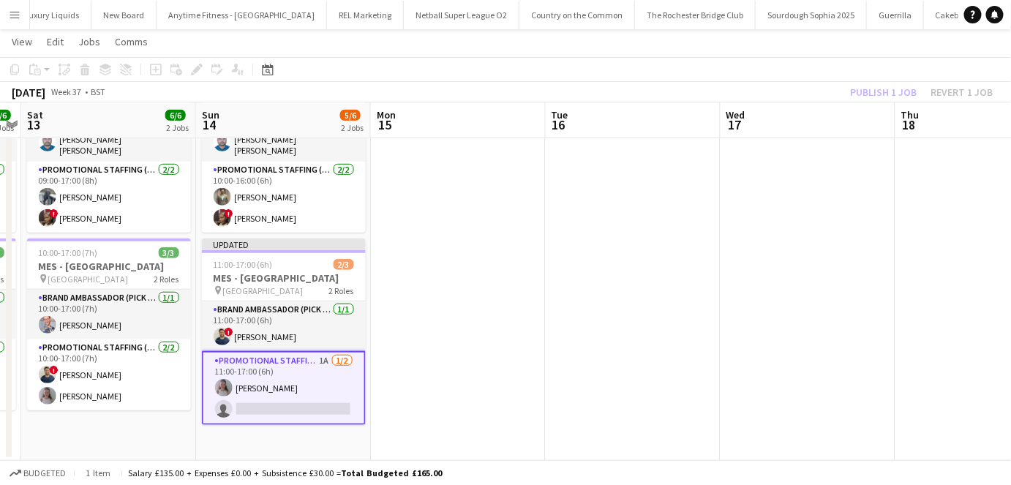
click at [884, 89] on div "Publish 1 job Revert 1 job" at bounding box center [921, 92] width 178 height 19
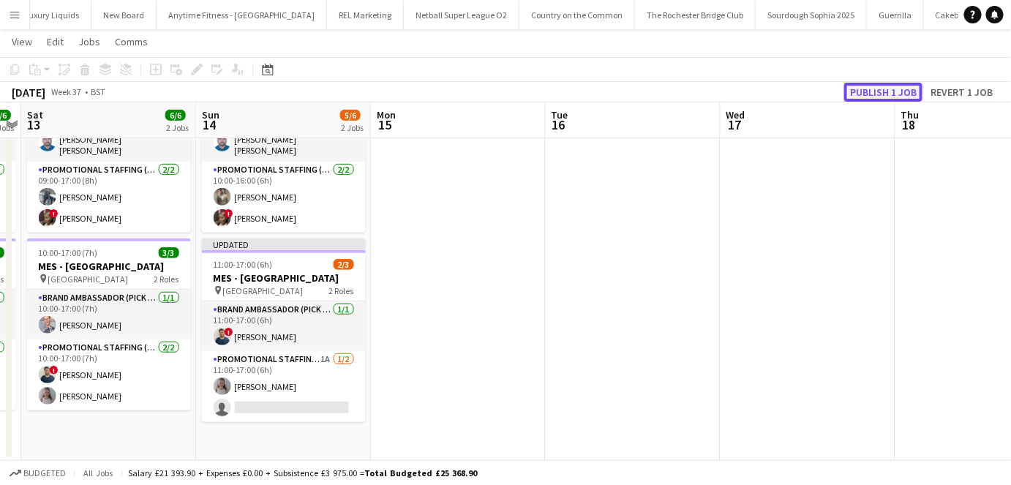
click at [883, 90] on button "Publish 1 job" at bounding box center [883, 92] width 78 height 19
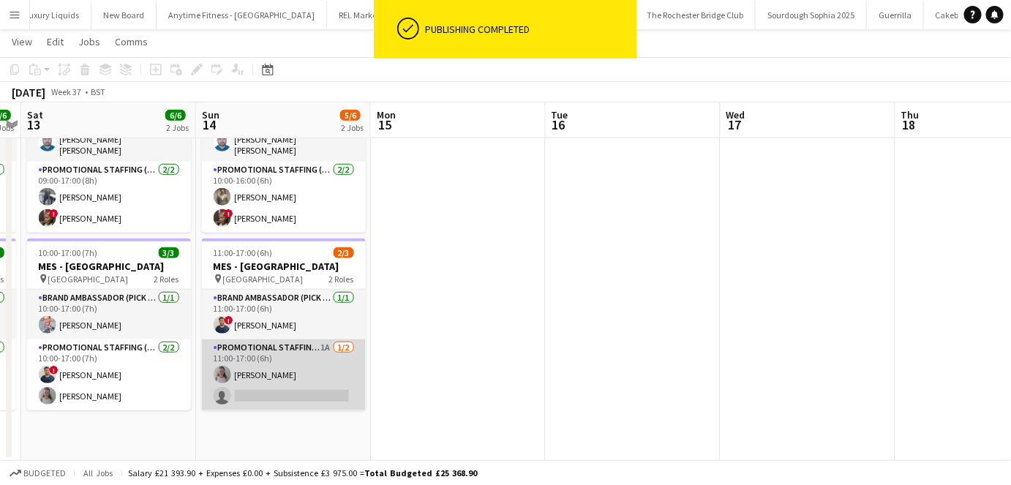
click at [307, 377] on app-card-role "Promotional Staffing (Brand Ambassadors) 1A 1/2 11:00-17:00 (6h) Ruby carter si…" at bounding box center [284, 374] width 164 height 71
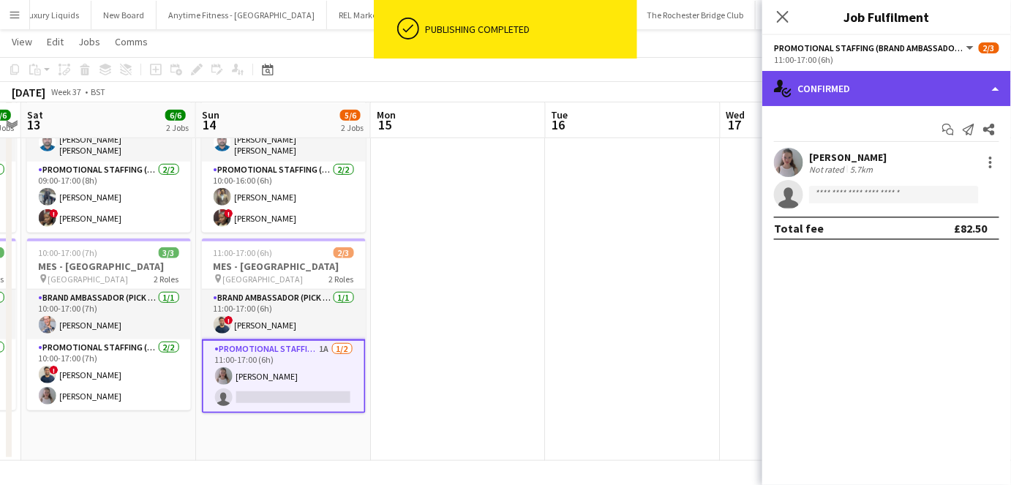
click at [903, 99] on div "single-neutral-actions-check-2 Confirmed" at bounding box center [886, 88] width 249 height 35
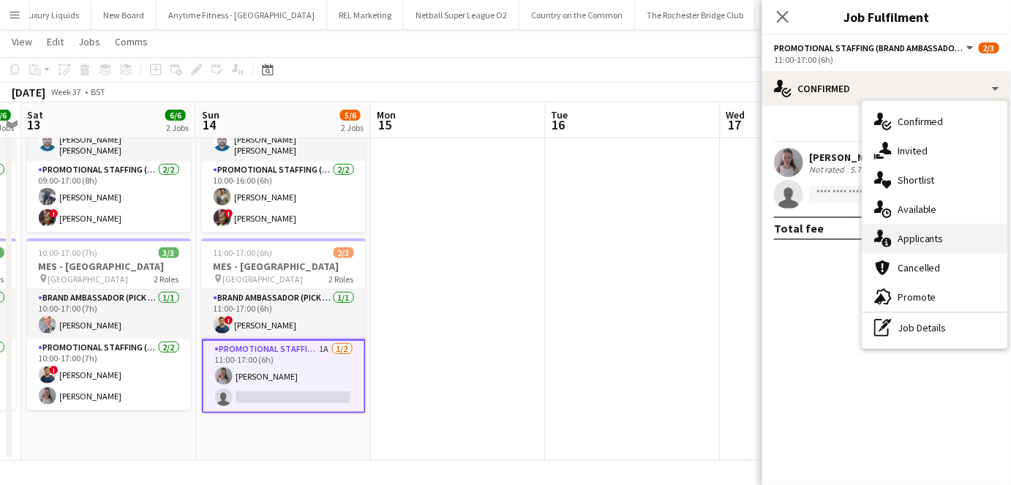
click at [911, 242] on span "Applicants" at bounding box center [921, 238] width 46 height 13
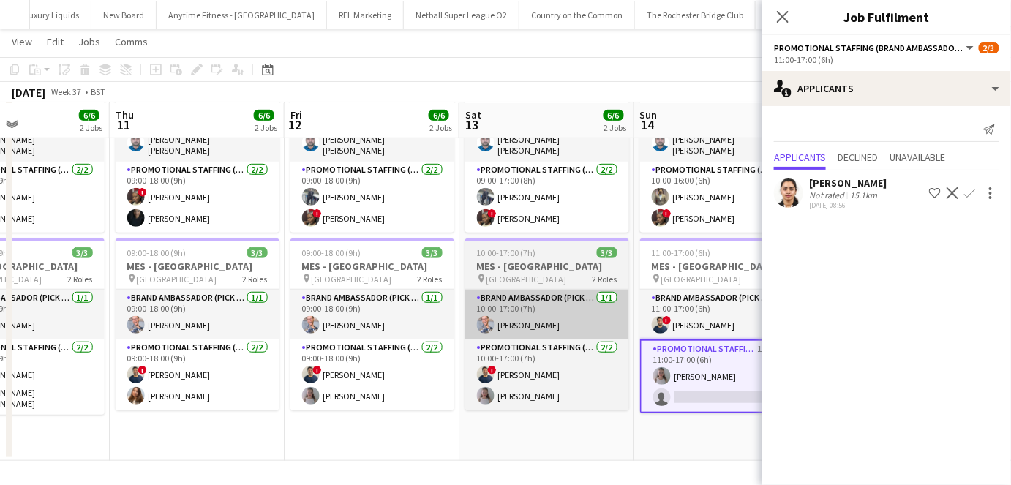
scroll to position [0, 414]
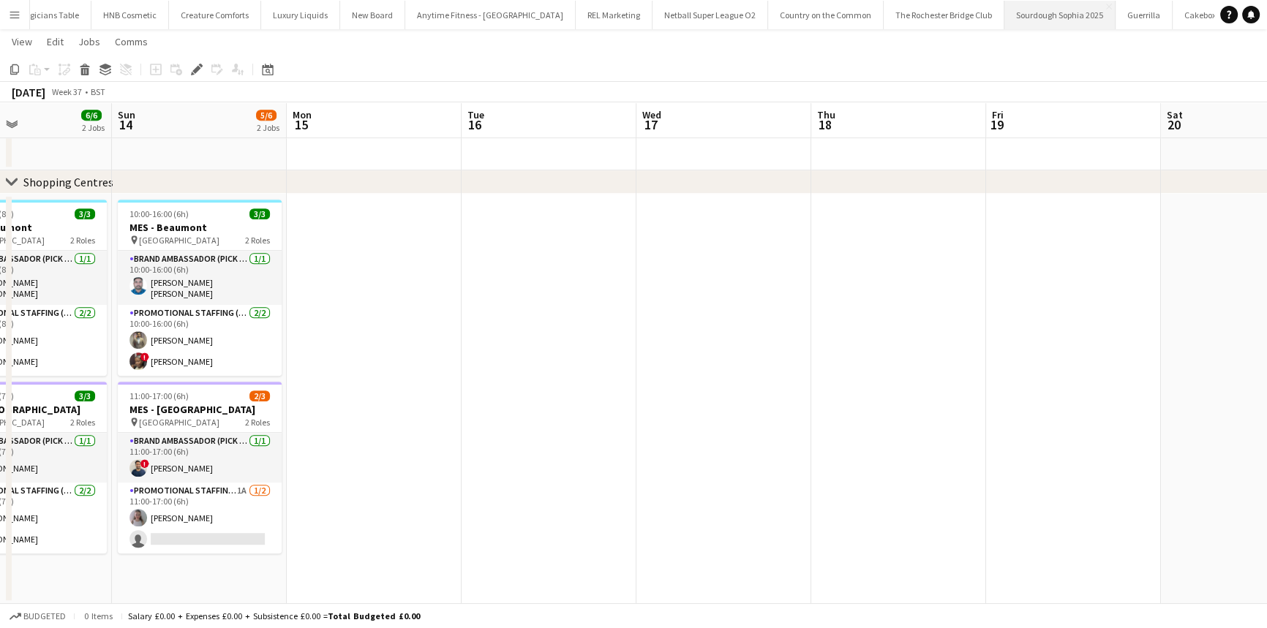
scroll to position [0, 424]
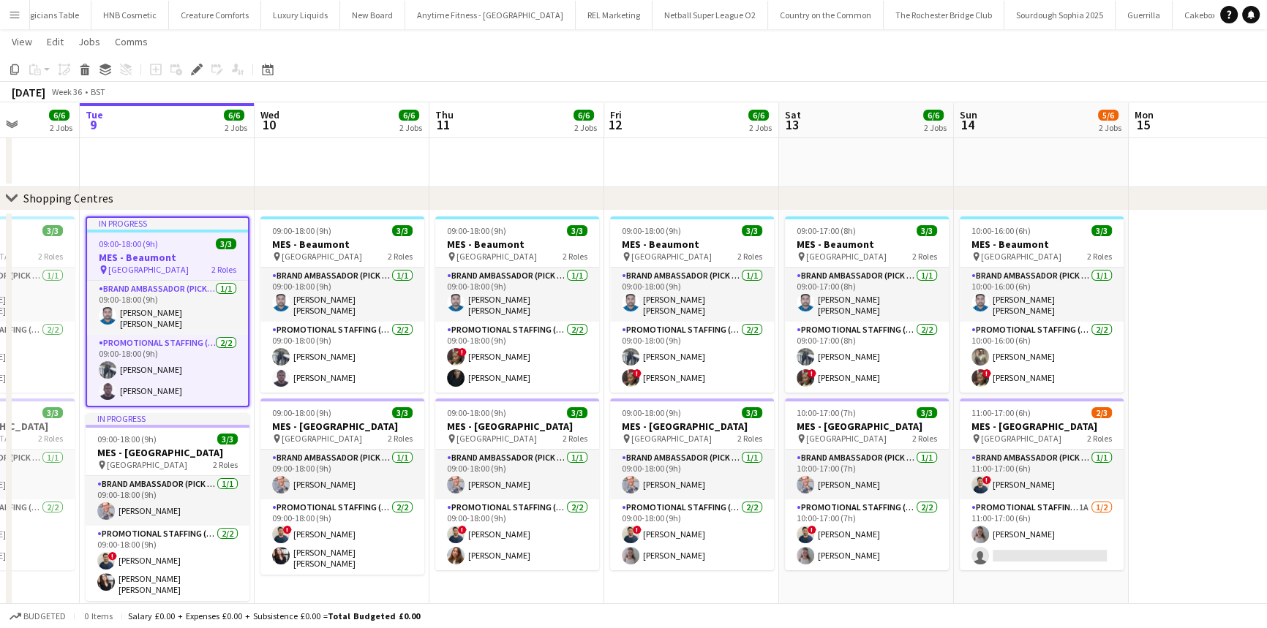
scroll to position [0, 445]
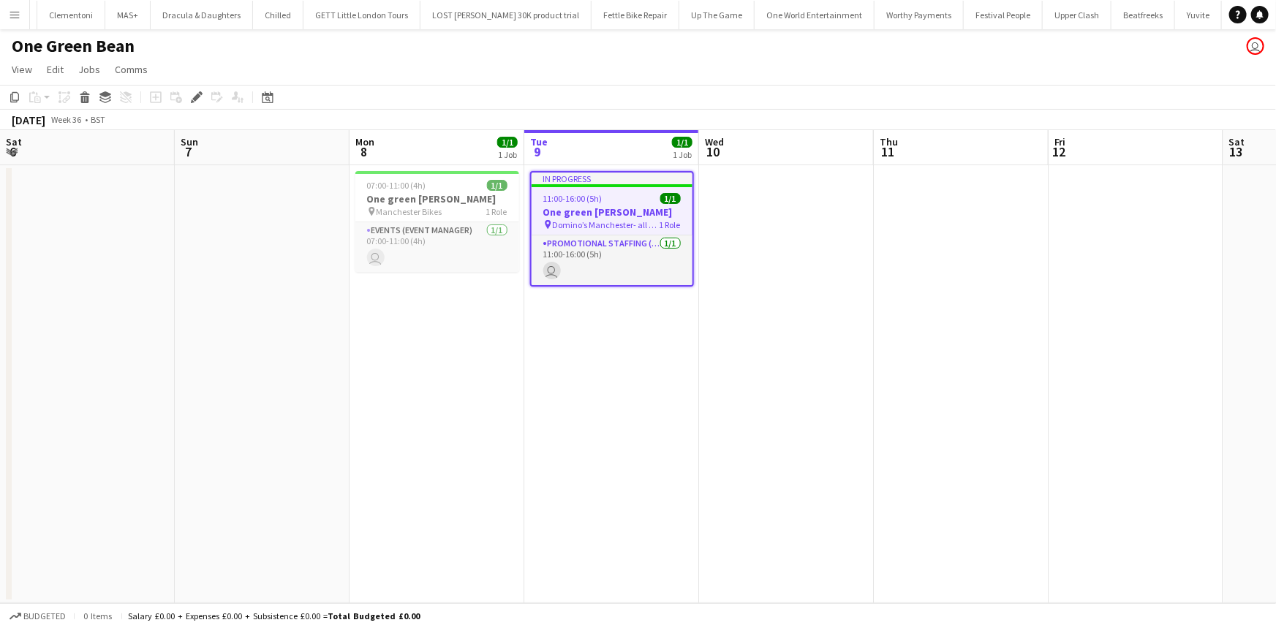
scroll to position [0, 503]
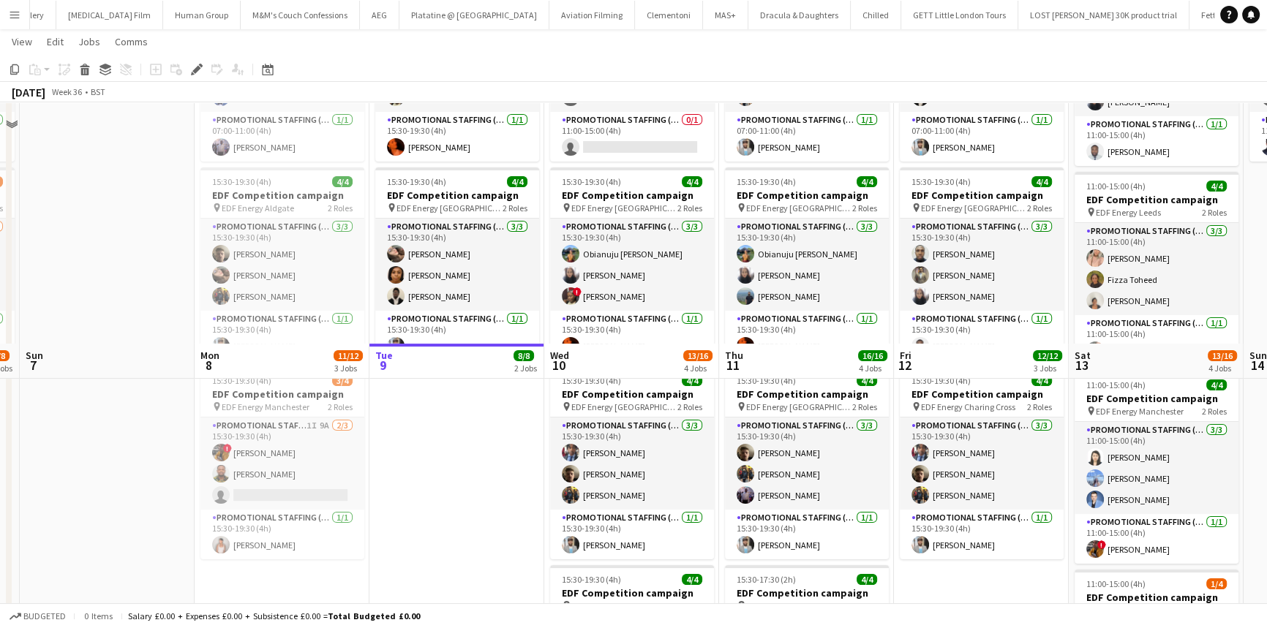
scroll to position [442, 0]
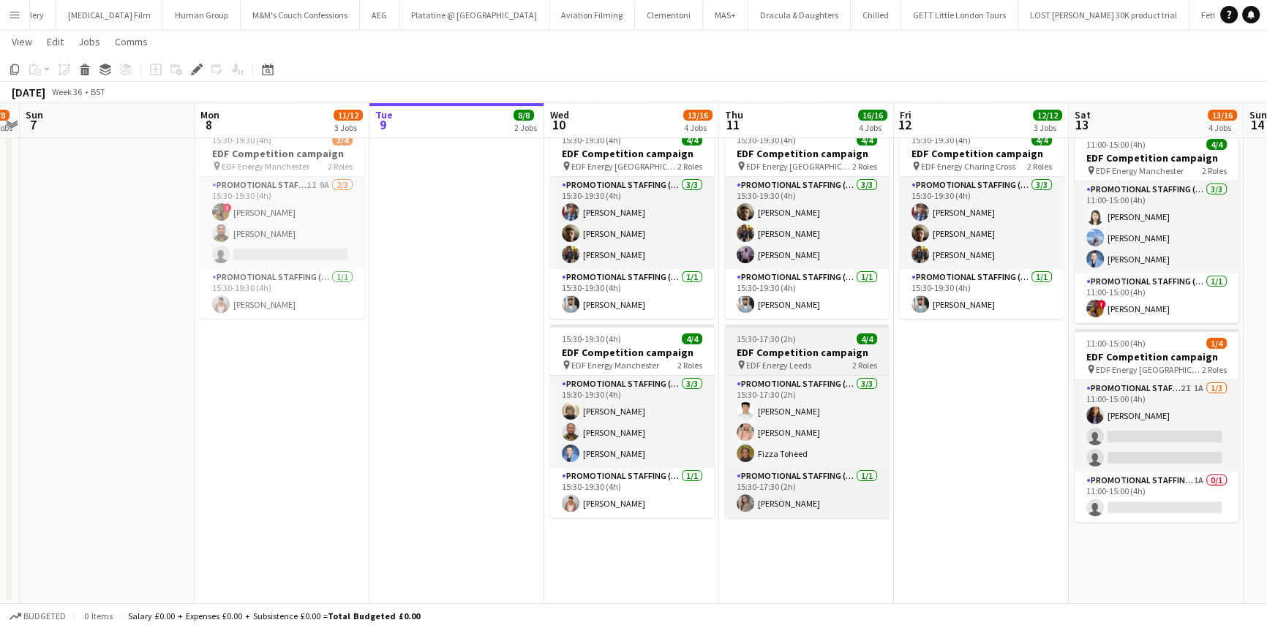
click at [780, 336] on span "15:30-17:30 (2h)" at bounding box center [766, 339] width 59 height 11
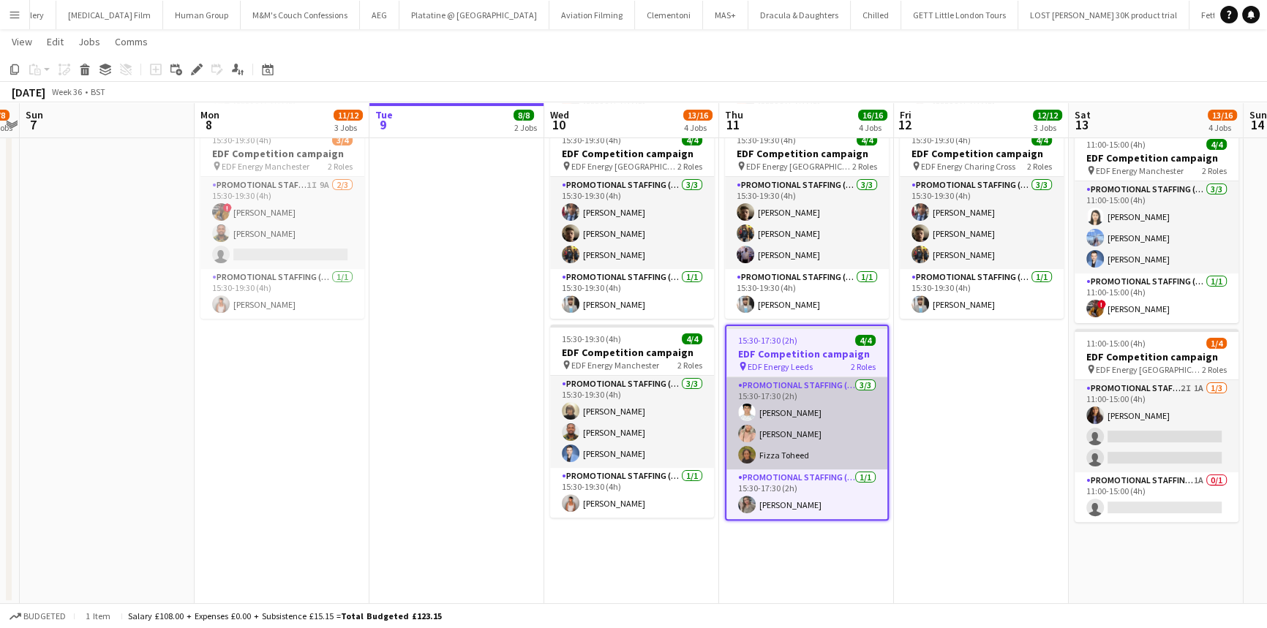
click at [847, 410] on app-card-role "Promotional Staffing (Flyering Staff) 3/3 15:30-17:30 (2h) Parth Chabhadiya Bec…" at bounding box center [806, 423] width 161 height 92
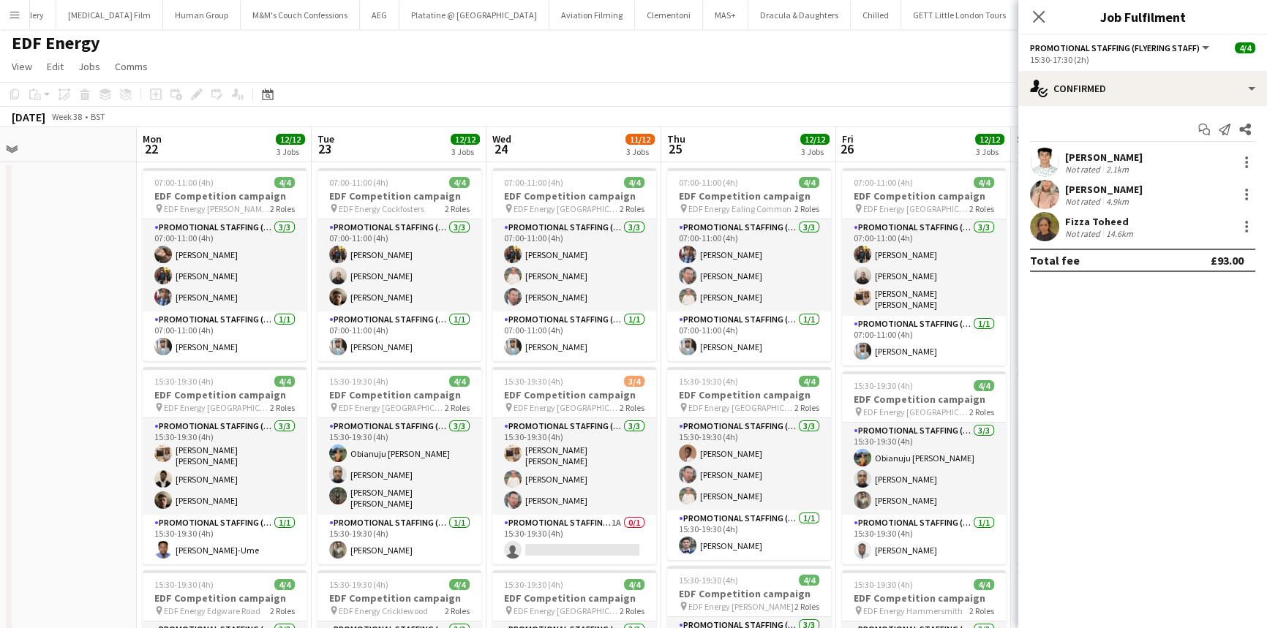
scroll to position [0, 0]
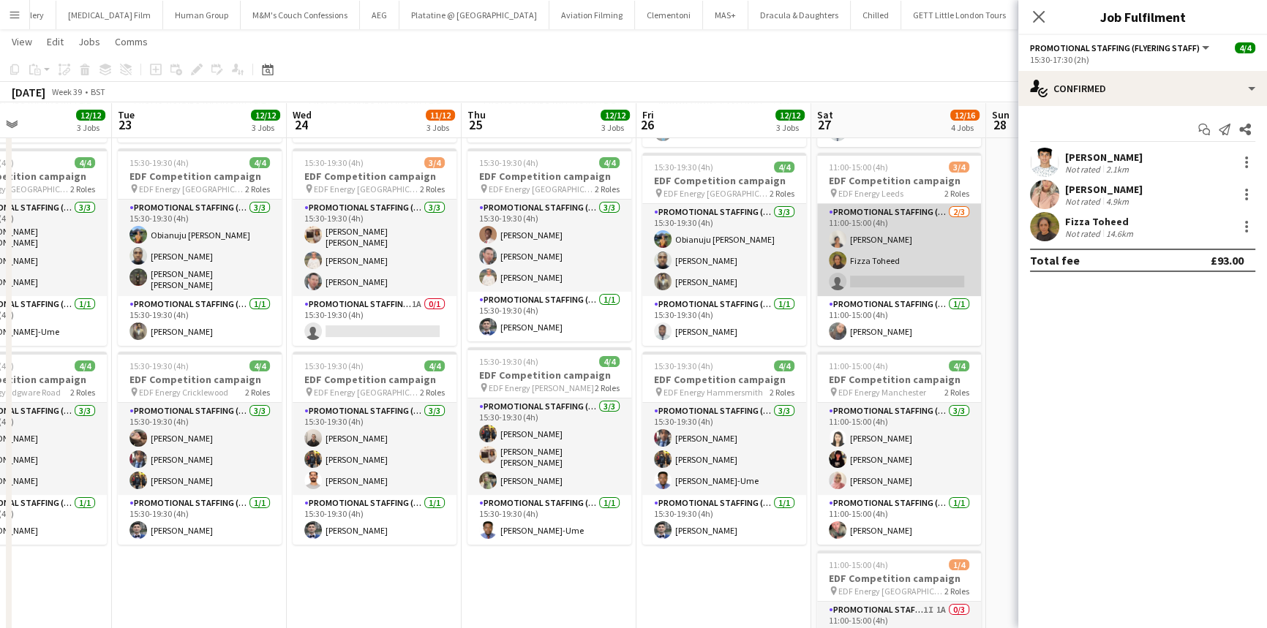
click at [854, 276] on app-card-role "Promotional Staffing (Flyering Staff) 2/3 11:00-15:00 (4h) Thandeka Mashazi Fiz…" at bounding box center [899, 250] width 164 height 92
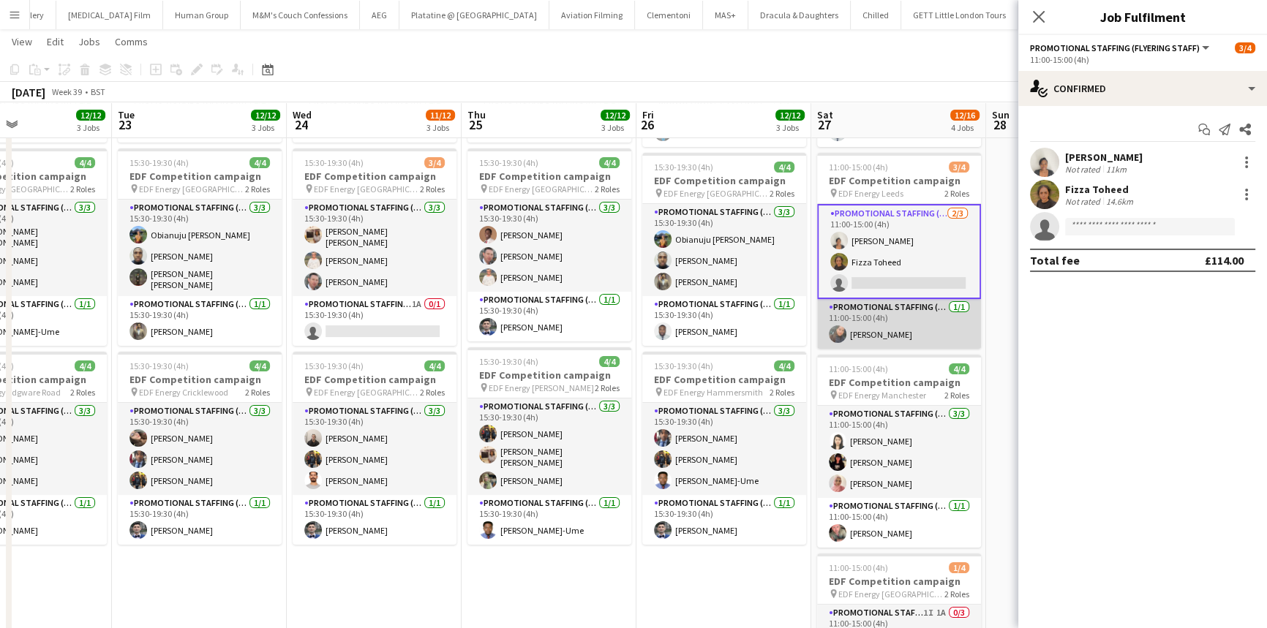
click at [859, 307] on app-card-role "Promotional Staffing (Team Leader) 1/1 11:00-15:00 (4h) Li-Quan Hoang" at bounding box center [899, 324] width 164 height 50
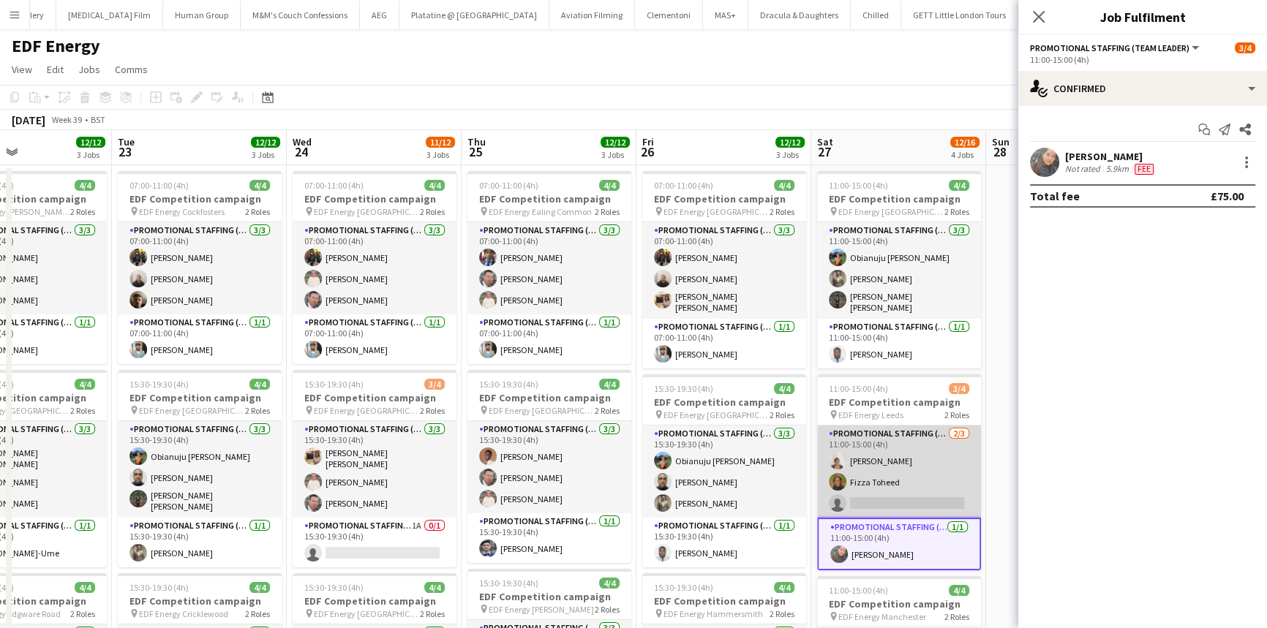
click at [887, 462] on app-card-role "Promotional Staffing (Flyering Staff) 2/3 11:00-15:00 (4h) Thandeka Mashazi Fiz…" at bounding box center [899, 472] width 164 height 92
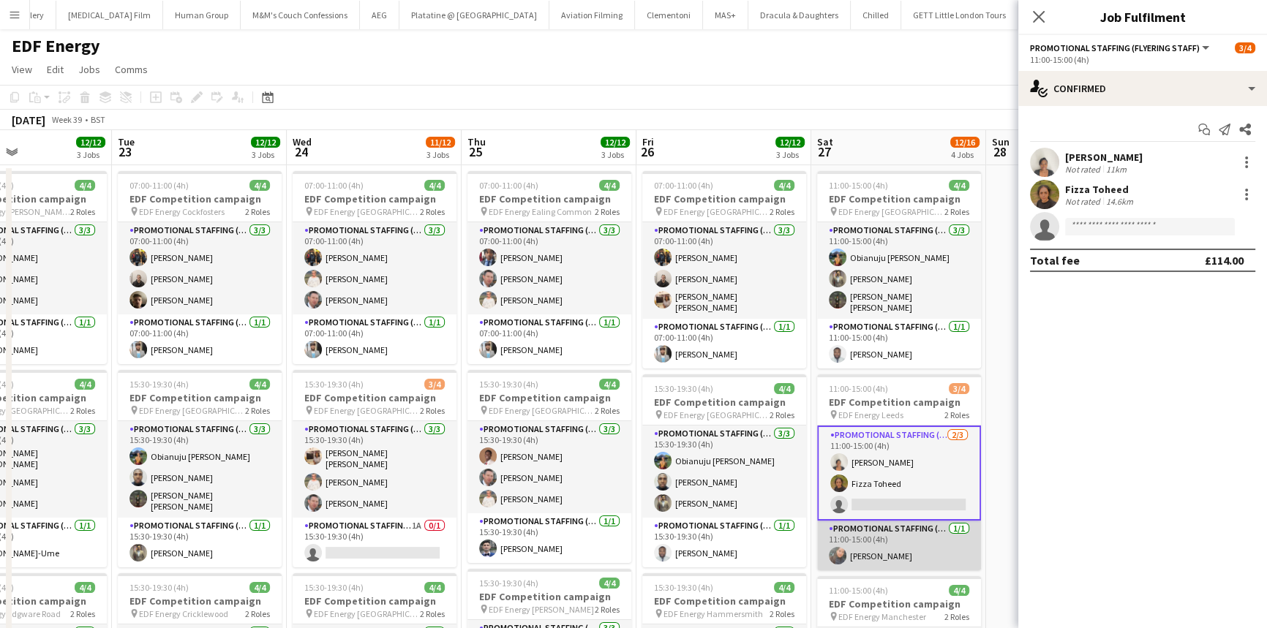
click at [889, 534] on app-card-role "Promotional Staffing (Team Leader) 1/1 11:00-15:00 (4h) Li-Quan Hoang" at bounding box center [899, 546] width 164 height 50
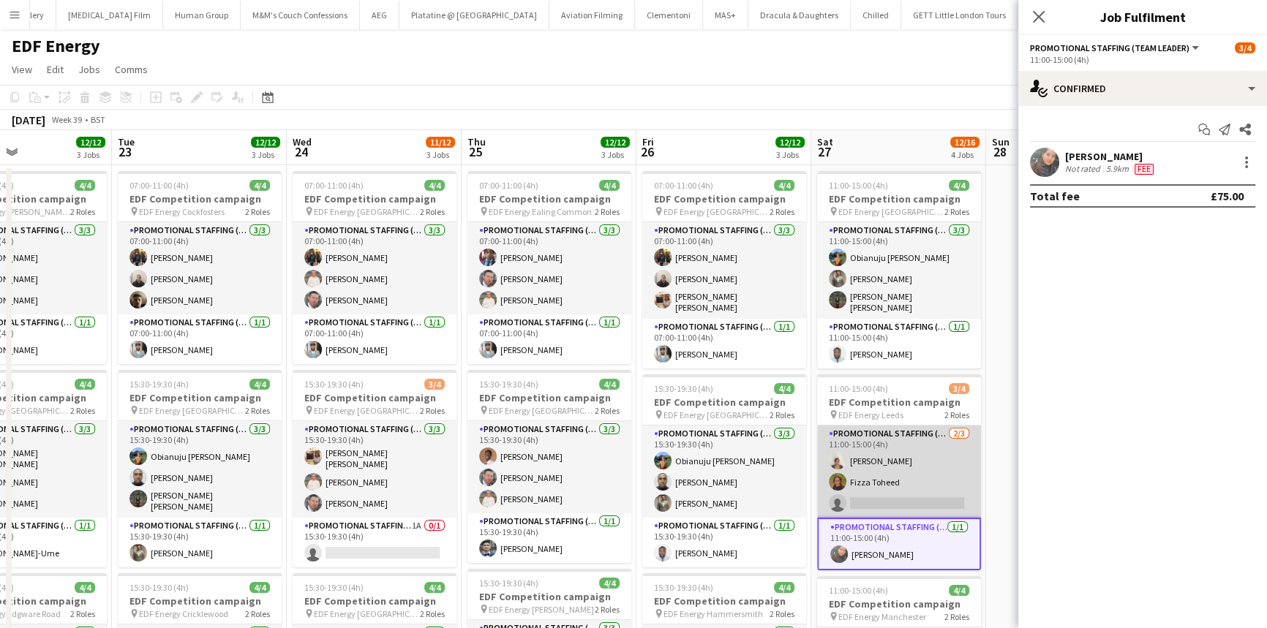
click at [882, 454] on app-card-role "Promotional Staffing (Flyering Staff) 2/3 11:00-15:00 (4h) Thandeka Mashazi Fiz…" at bounding box center [899, 472] width 164 height 92
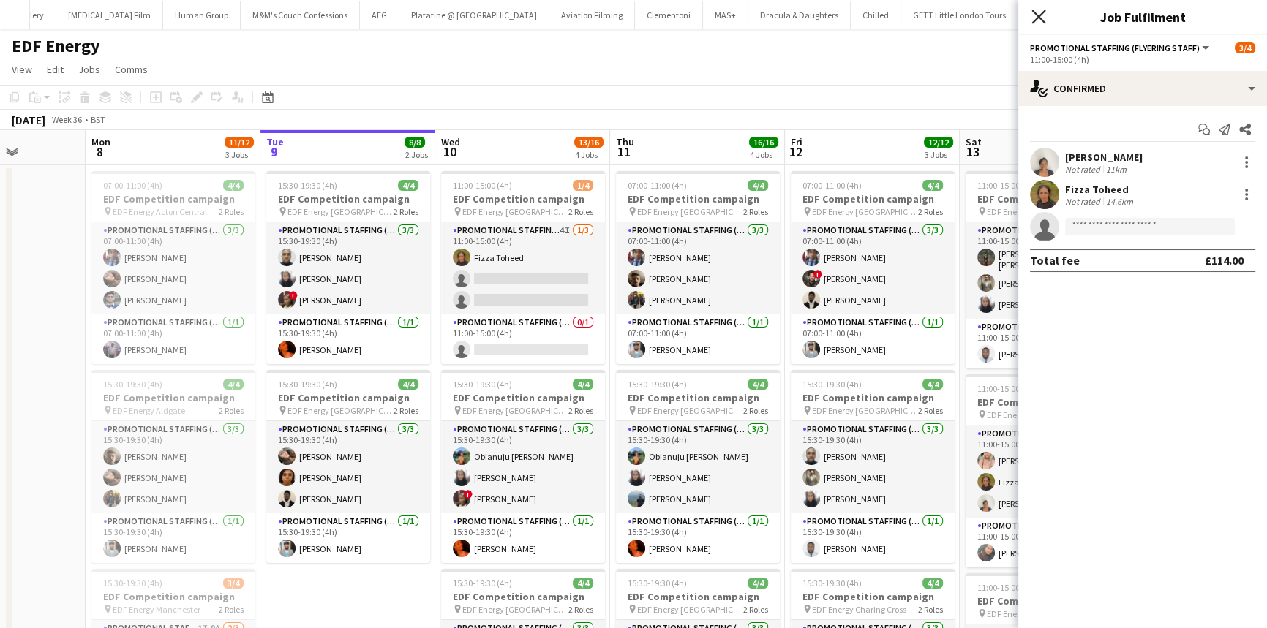
click at [1039, 23] on icon "Close pop-in" at bounding box center [1038, 17] width 14 height 14
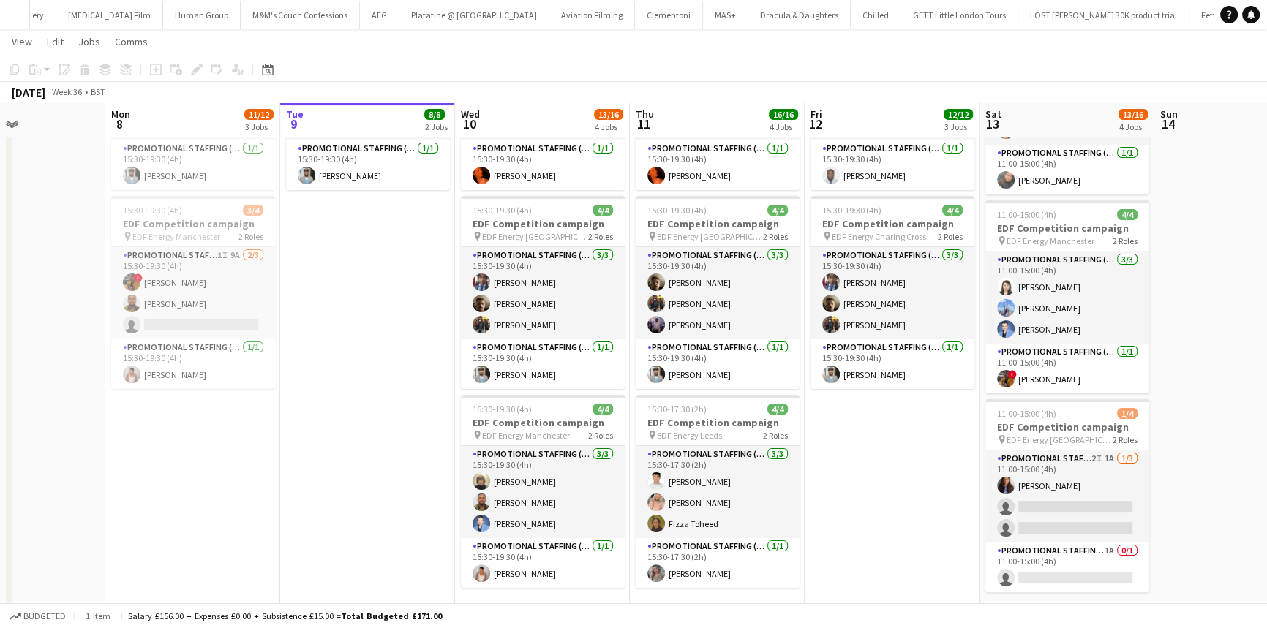
scroll to position [373, 0]
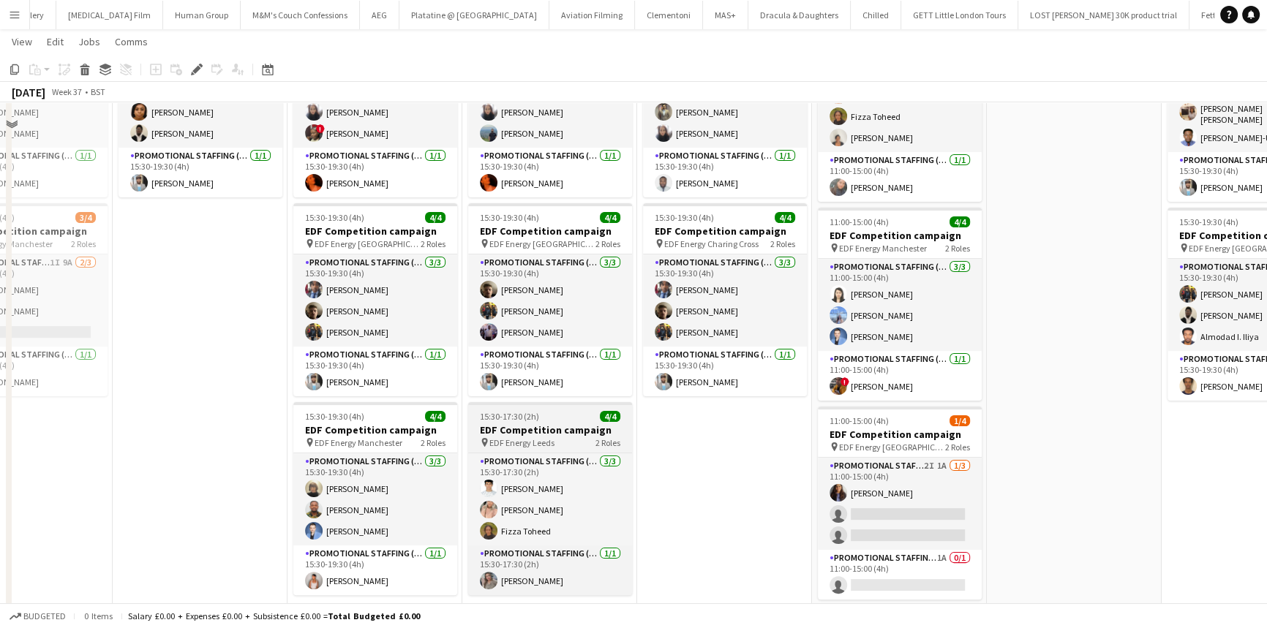
scroll to position [442, 0]
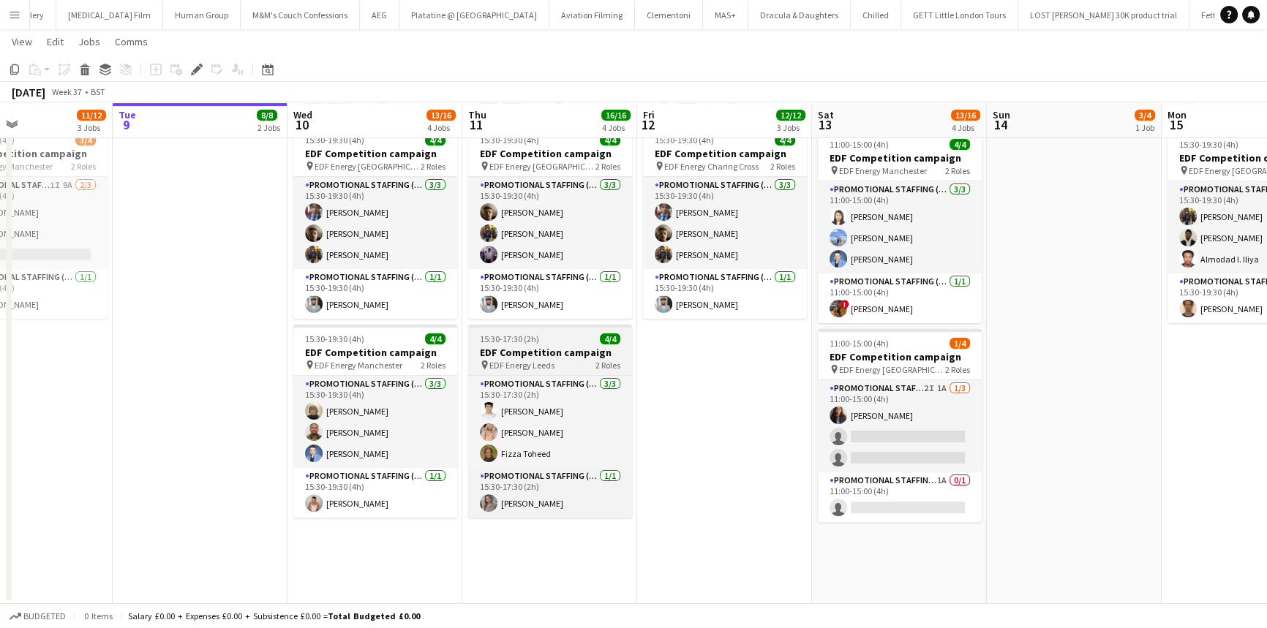
click at [564, 339] on div "15:30-17:30 (2h) 4/4" at bounding box center [550, 339] width 164 height 11
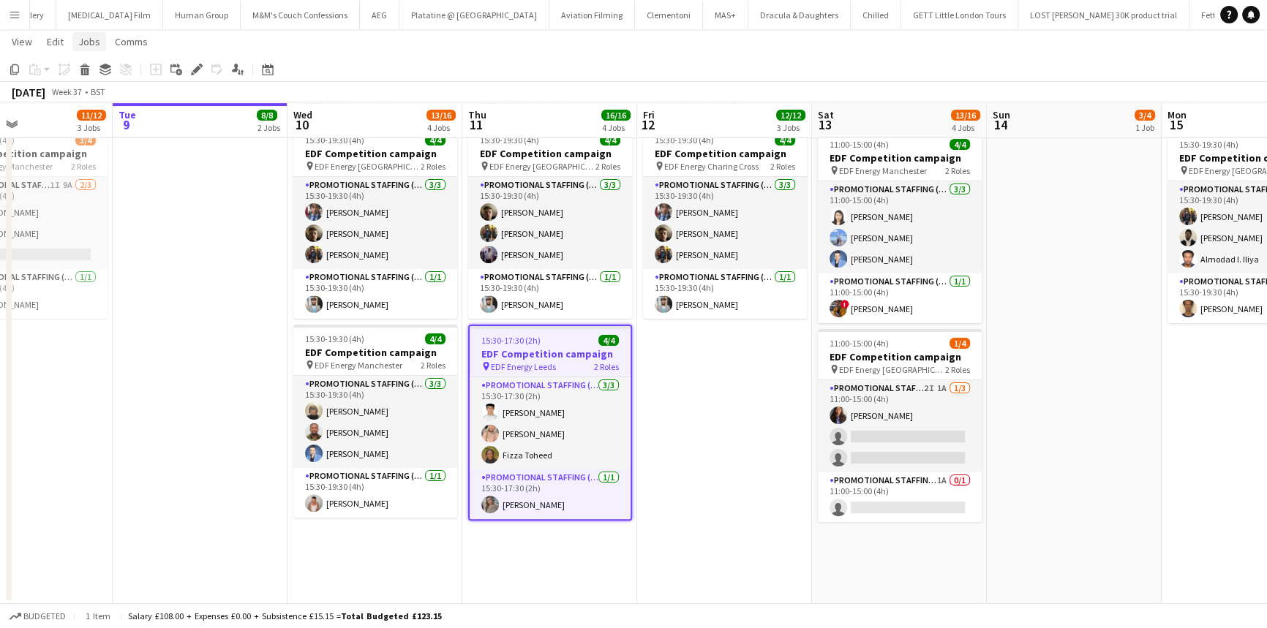
click at [86, 42] on span "Jobs" at bounding box center [89, 41] width 22 height 13
click at [113, 108] on span "Edit Job" at bounding box center [103, 103] width 36 height 13
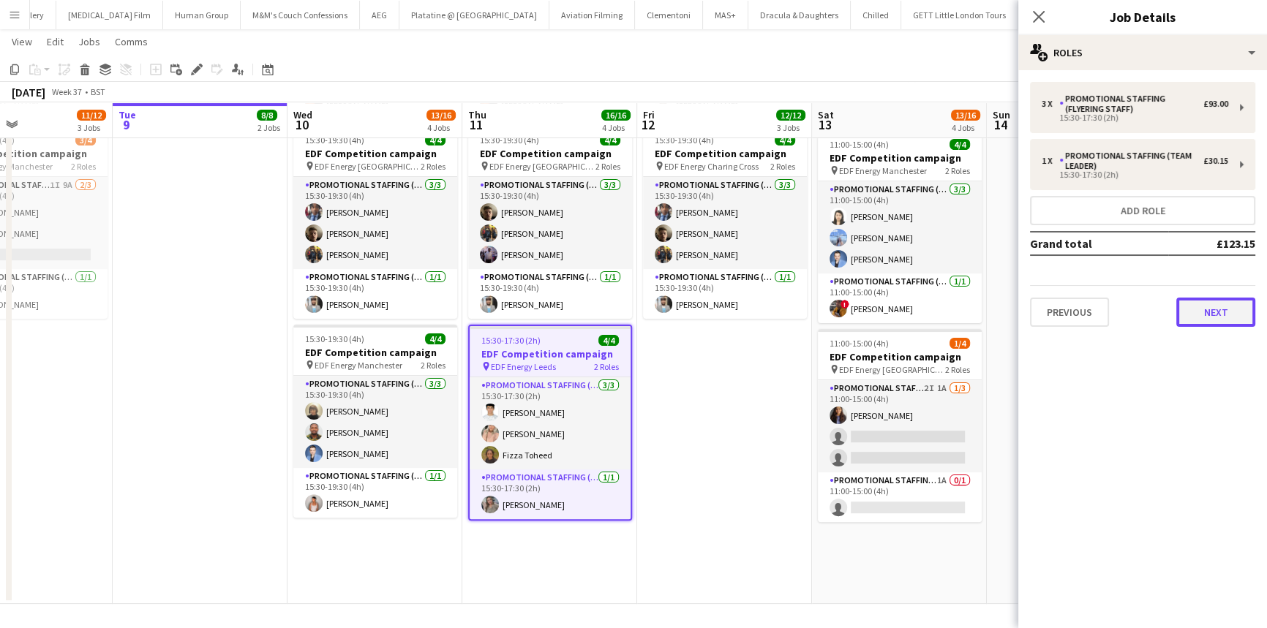
click at [1203, 307] on button "Next" at bounding box center [1215, 312] width 79 height 29
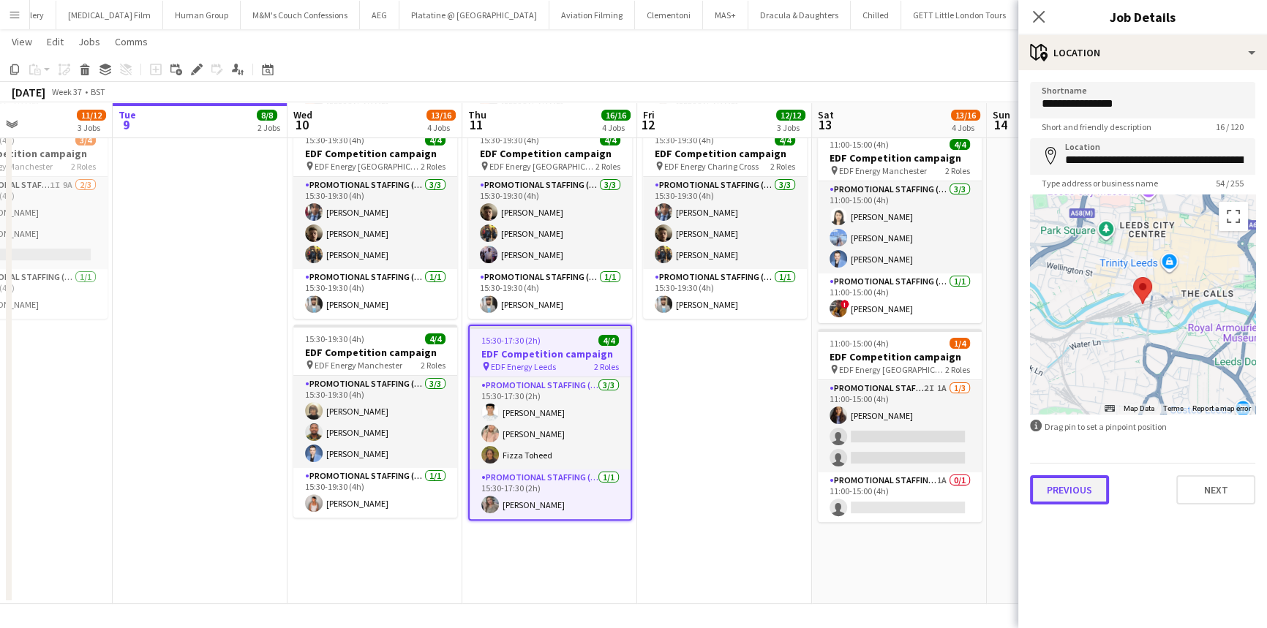
click at [1064, 484] on button "Previous" at bounding box center [1069, 489] width 79 height 29
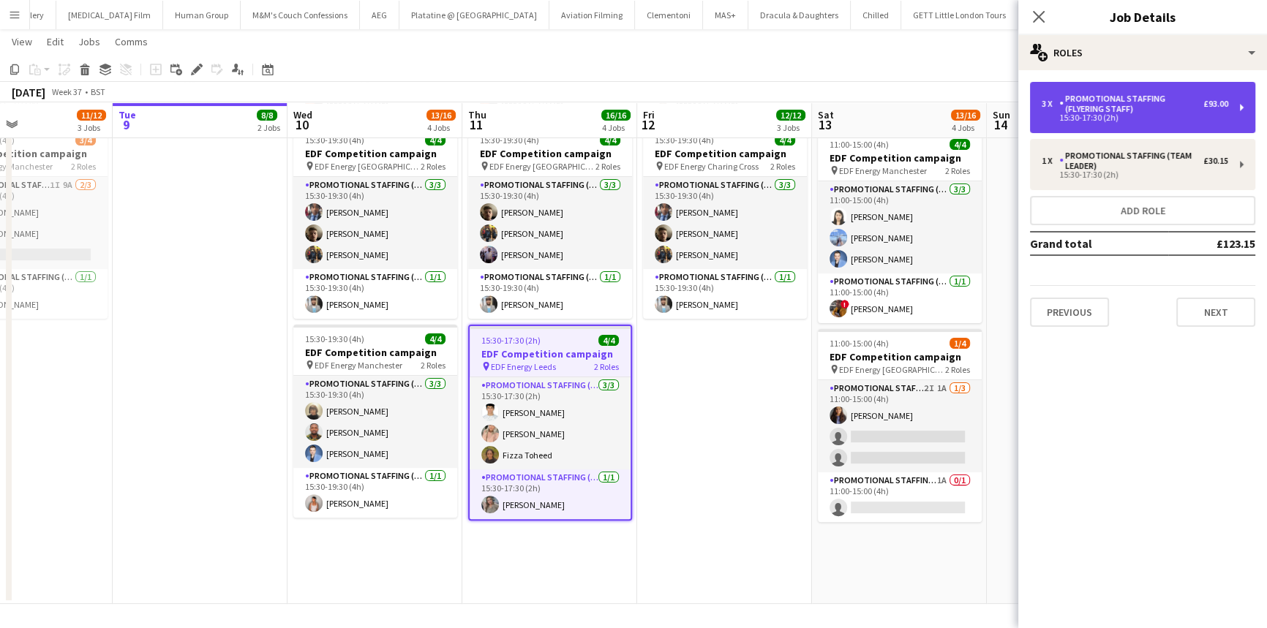
click at [1146, 113] on div "Promotional Staffing (Flyering Staff)" at bounding box center [1131, 104] width 144 height 20
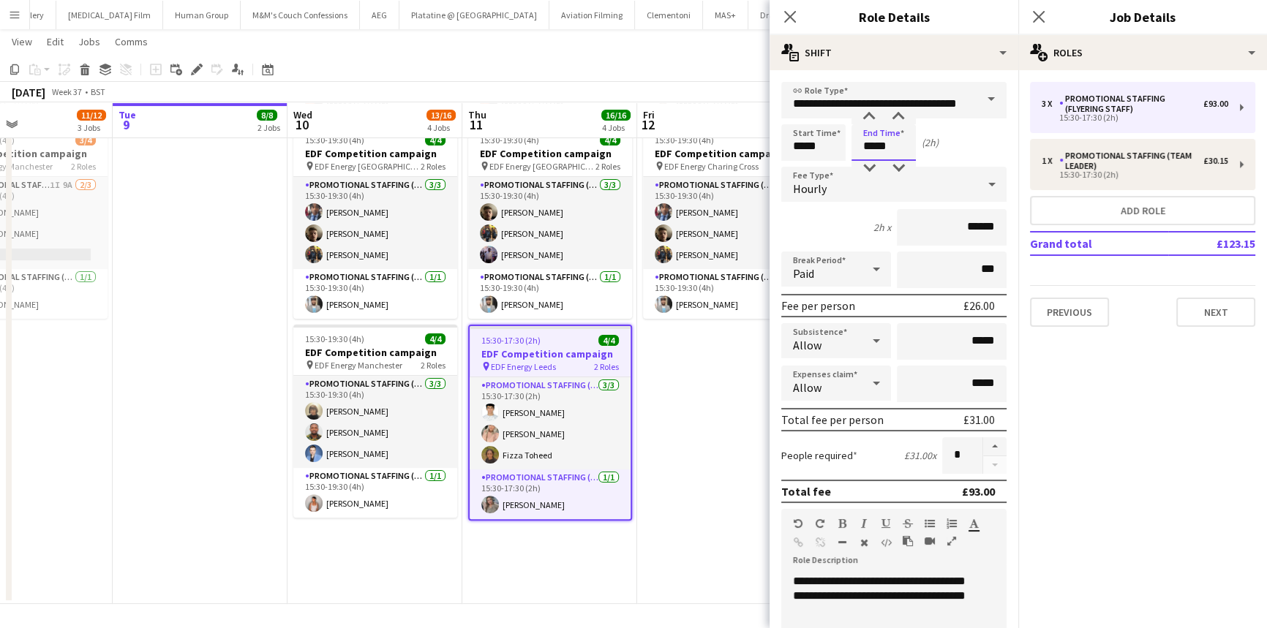
click at [868, 147] on input "*****" at bounding box center [883, 142] width 64 height 37
type input "*****"
click at [830, 227] on div "4h x ******" at bounding box center [893, 227] width 225 height 37
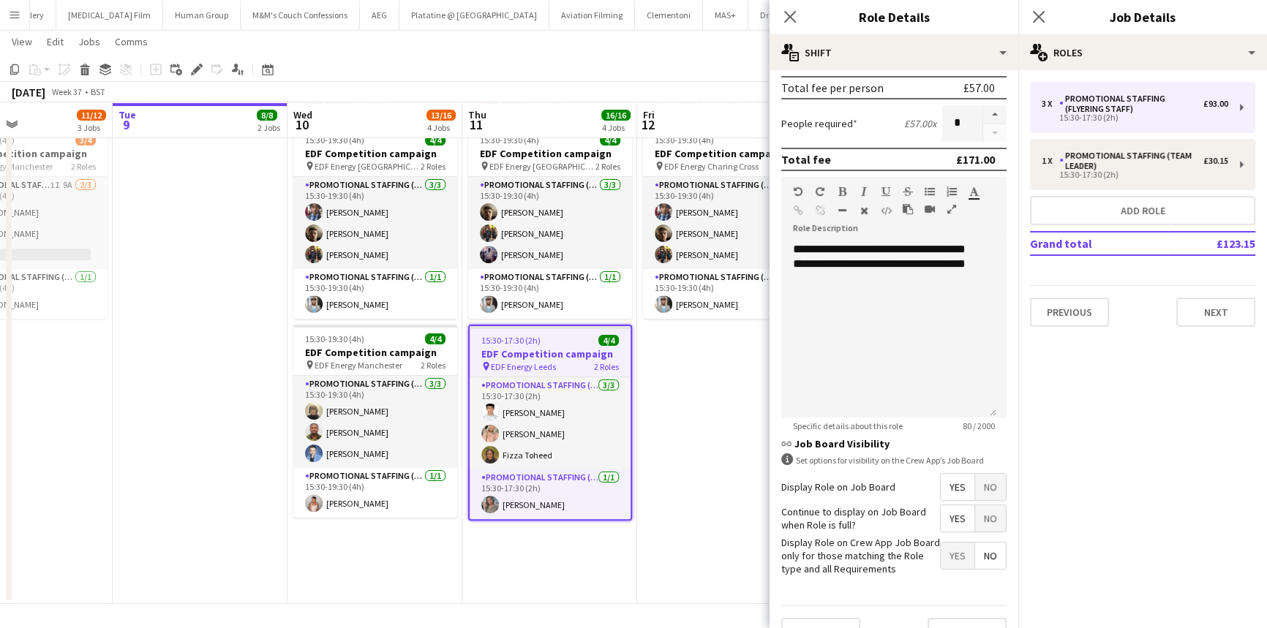
scroll to position [361, 0]
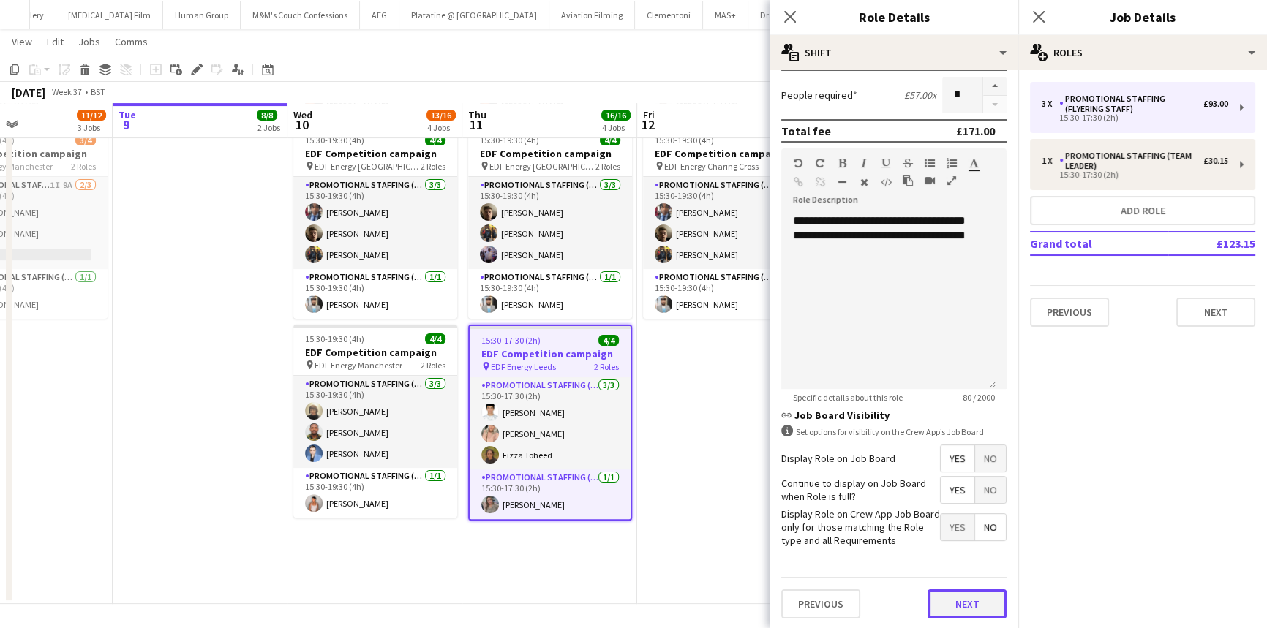
click at [960, 603] on button "Next" at bounding box center [967, 604] width 79 height 29
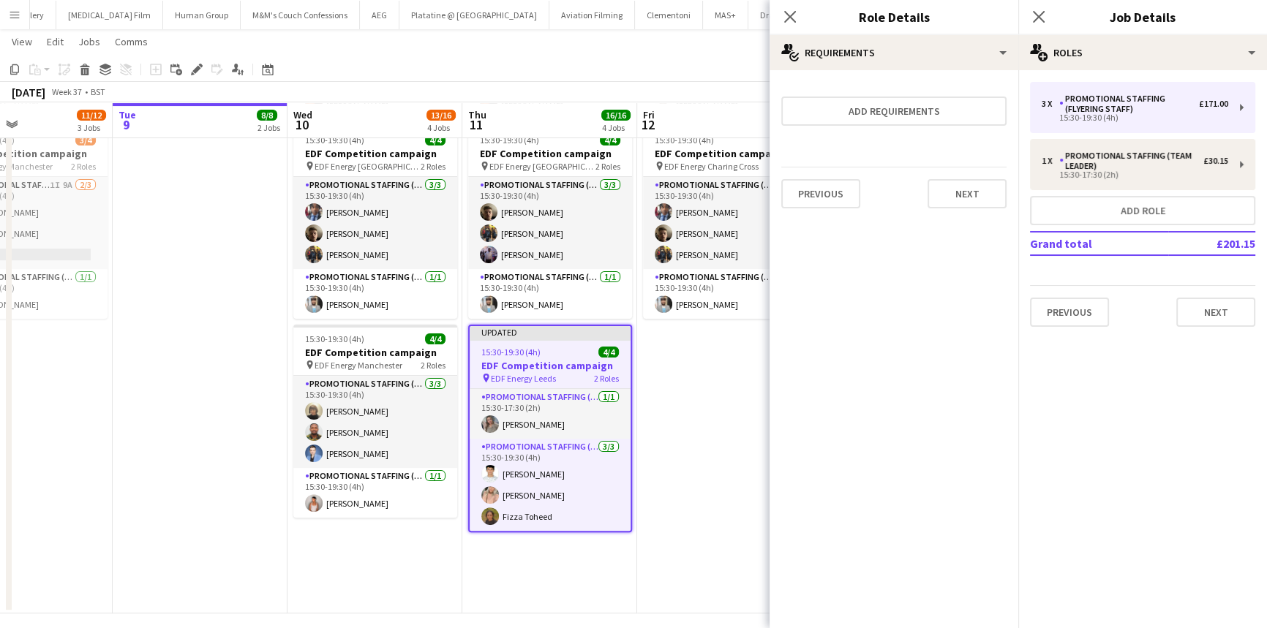
scroll to position [0, 0]
click at [979, 194] on button "Next" at bounding box center [967, 193] width 79 height 29
click at [977, 212] on div "Collect a response when crew apply from the Job Board. Responses appear within …" at bounding box center [894, 146] width 249 height 152
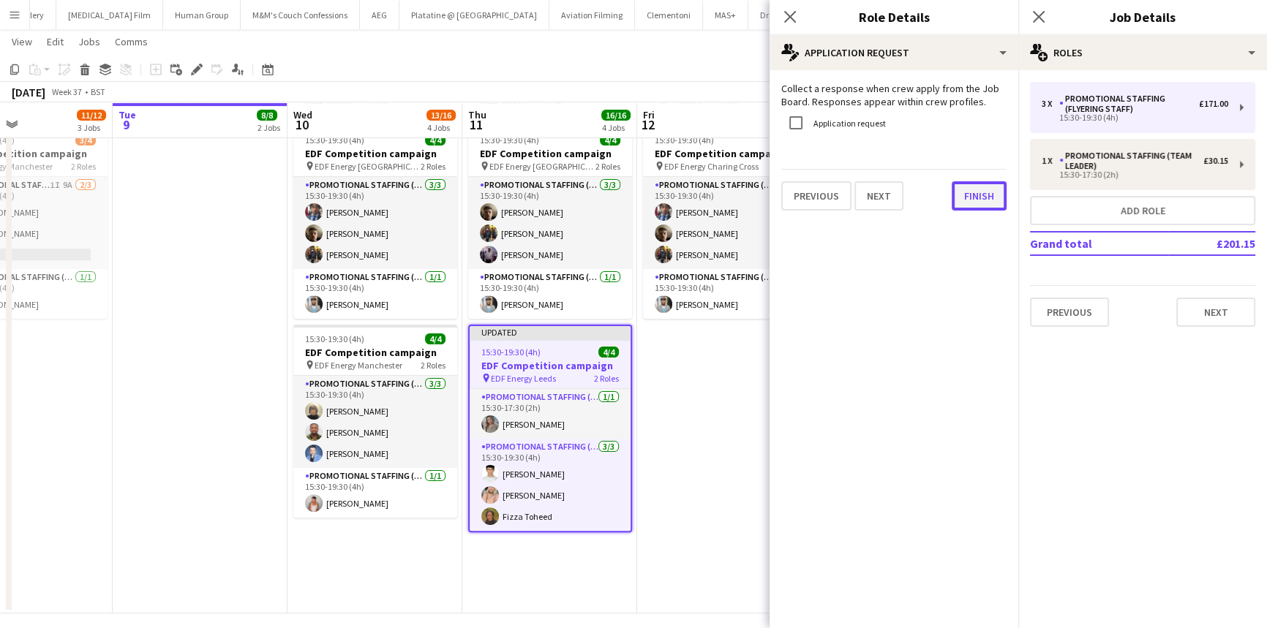
click at [978, 205] on button "Finish" at bounding box center [979, 195] width 55 height 29
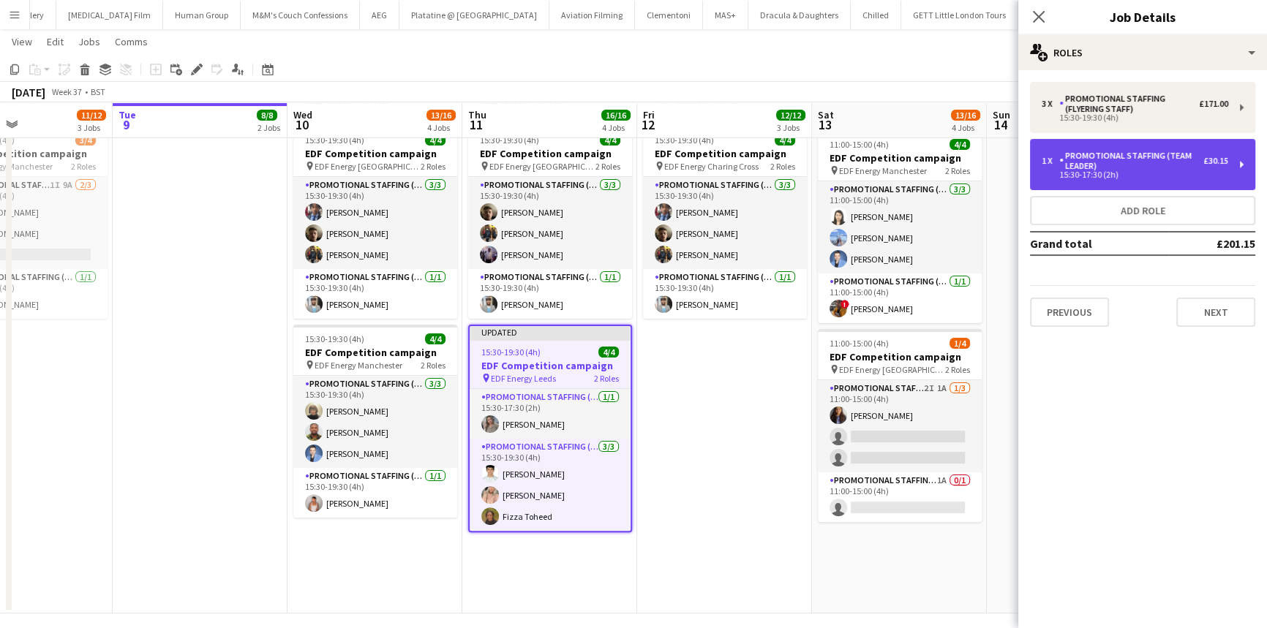
click at [1130, 162] on div "Promotional Staffing (Team Leader)" at bounding box center [1131, 161] width 144 height 20
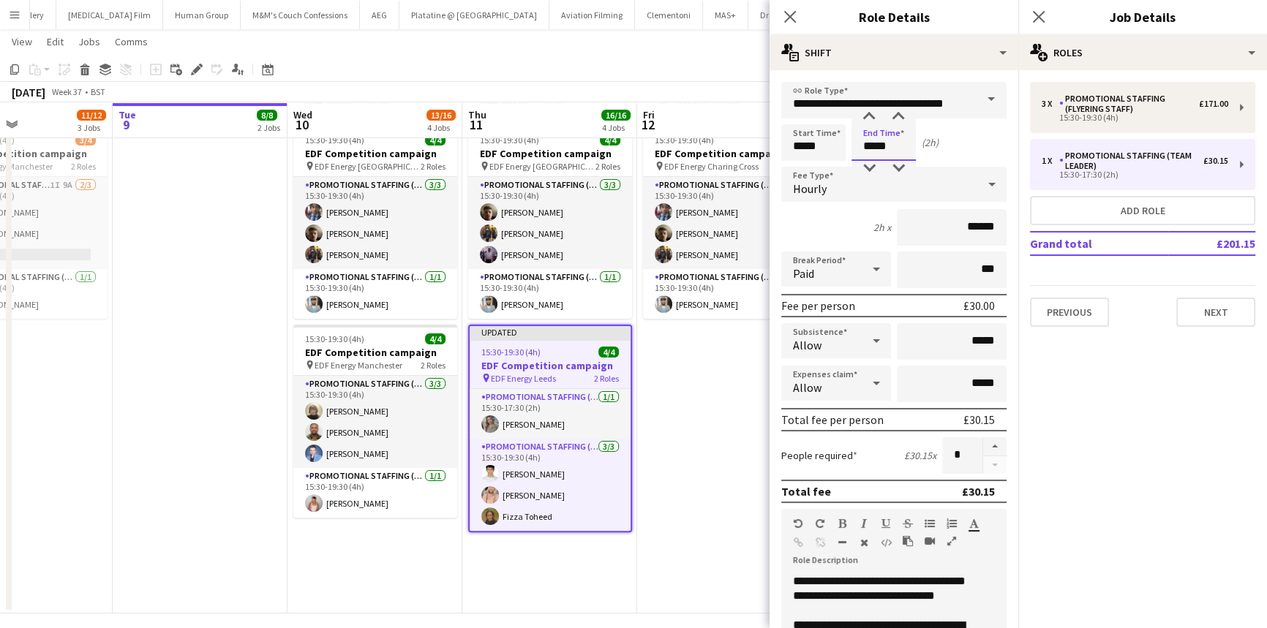
click at [895, 140] on input "*****" at bounding box center [883, 142] width 64 height 37
click at [869, 147] on input "*****" at bounding box center [883, 142] width 64 height 37
type input "*****"
click at [985, 148] on div "Start Time ***** End Time ***** (4h)" at bounding box center [893, 142] width 225 height 37
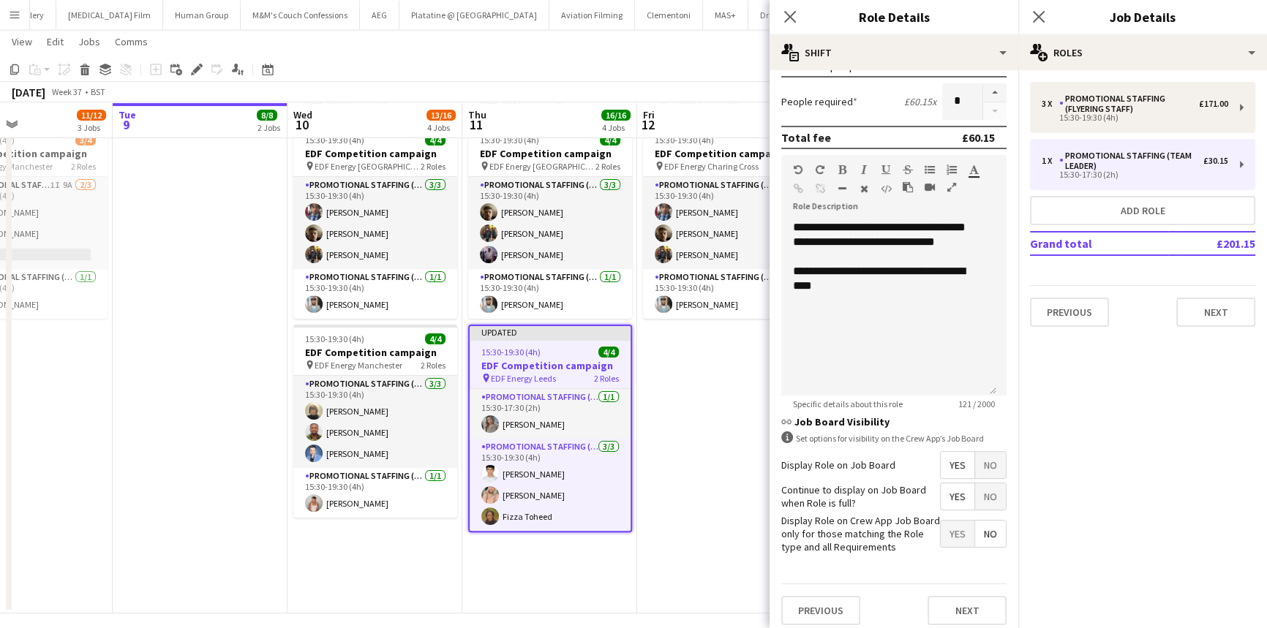
scroll to position [361, 0]
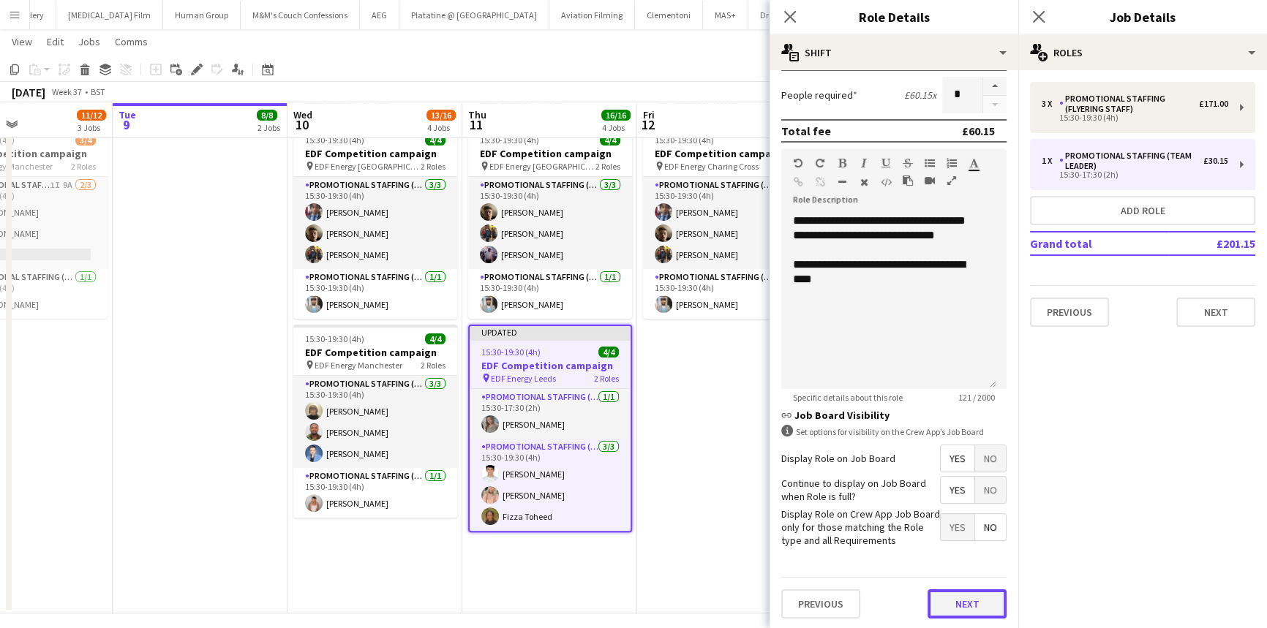
click at [962, 606] on button "Next" at bounding box center [967, 604] width 79 height 29
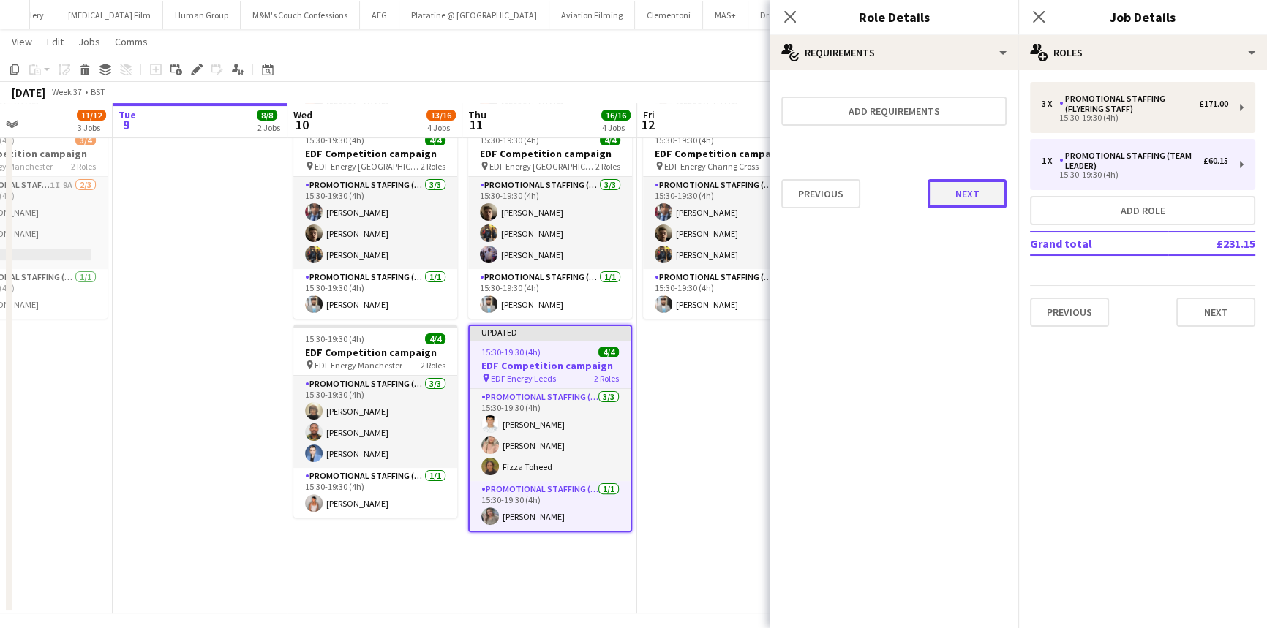
click at [977, 200] on button "Next" at bounding box center [967, 193] width 79 height 29
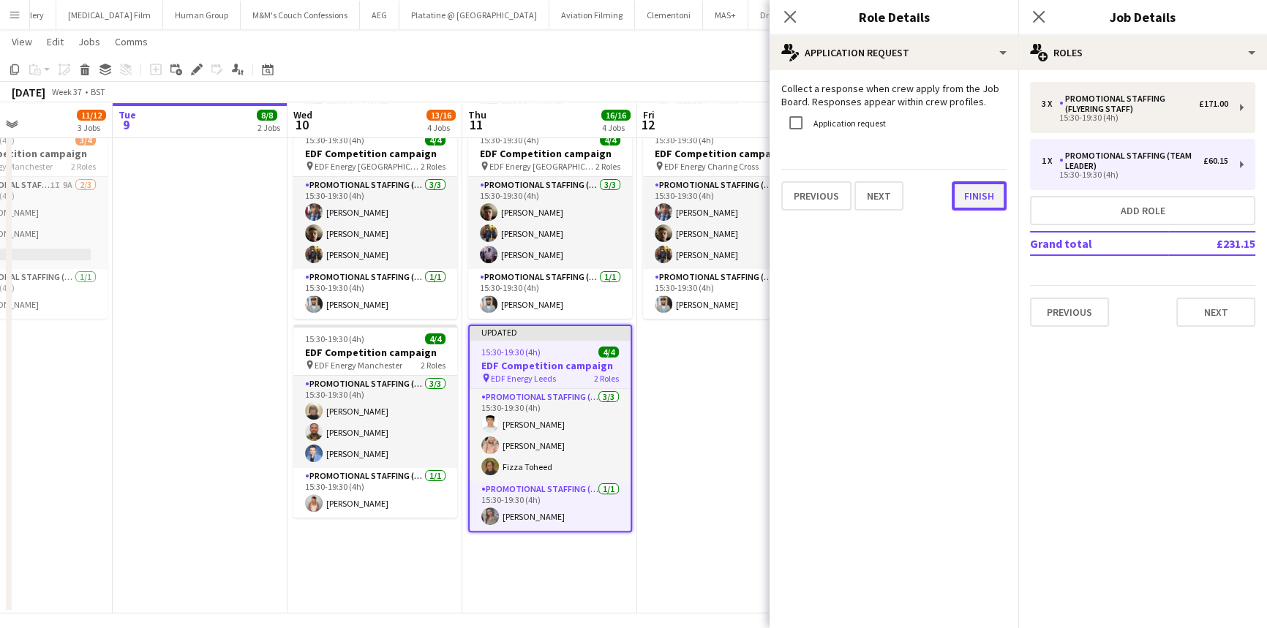
click at [973, 206] on button "Finish" at bounding box center [979, 195] width 55 height 29
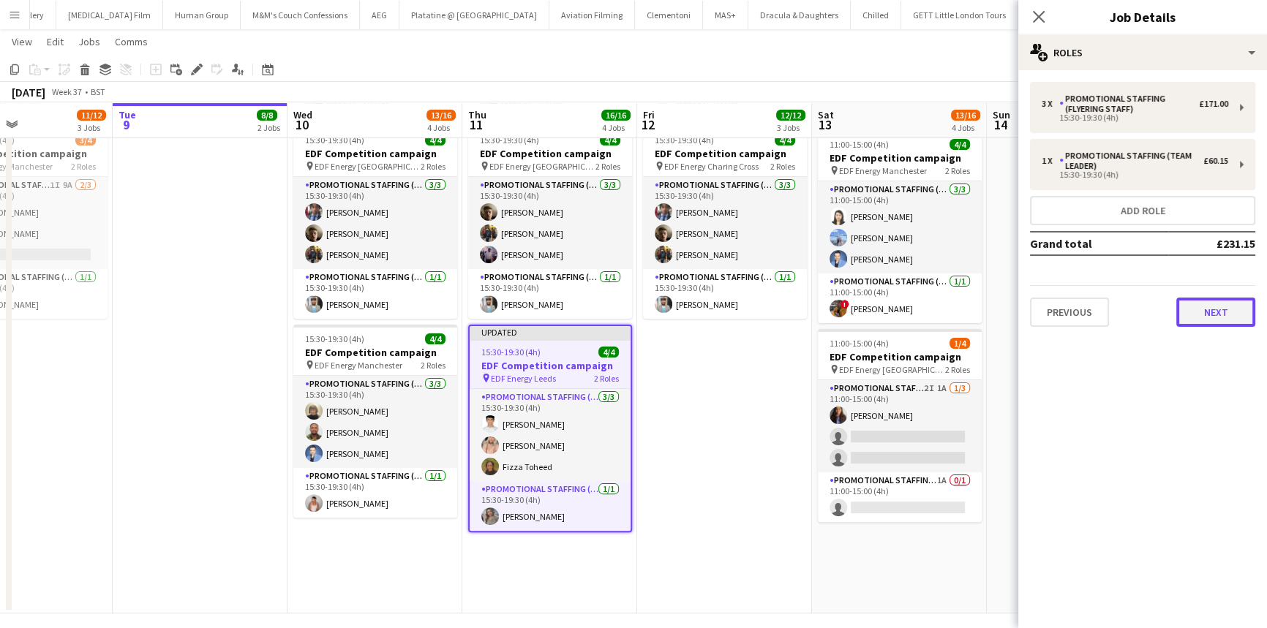
click at [1205, 314] on button "Next" at bounding box center [1215, 312] width 79 height 29
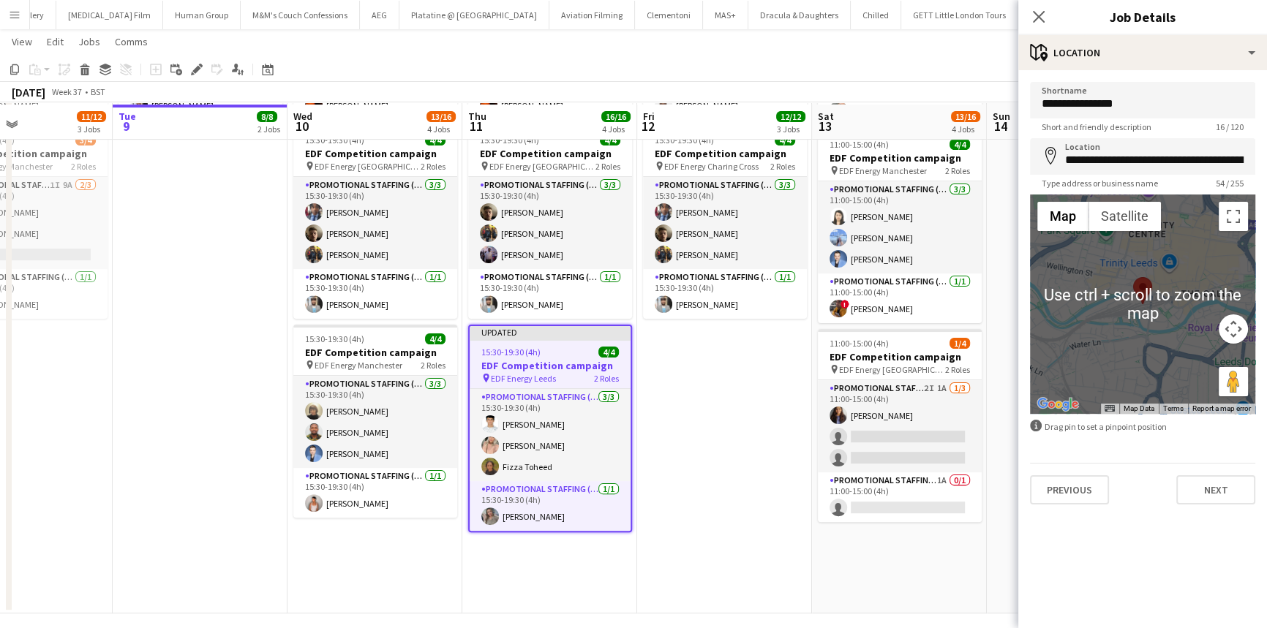
scroll to position [451, 0]
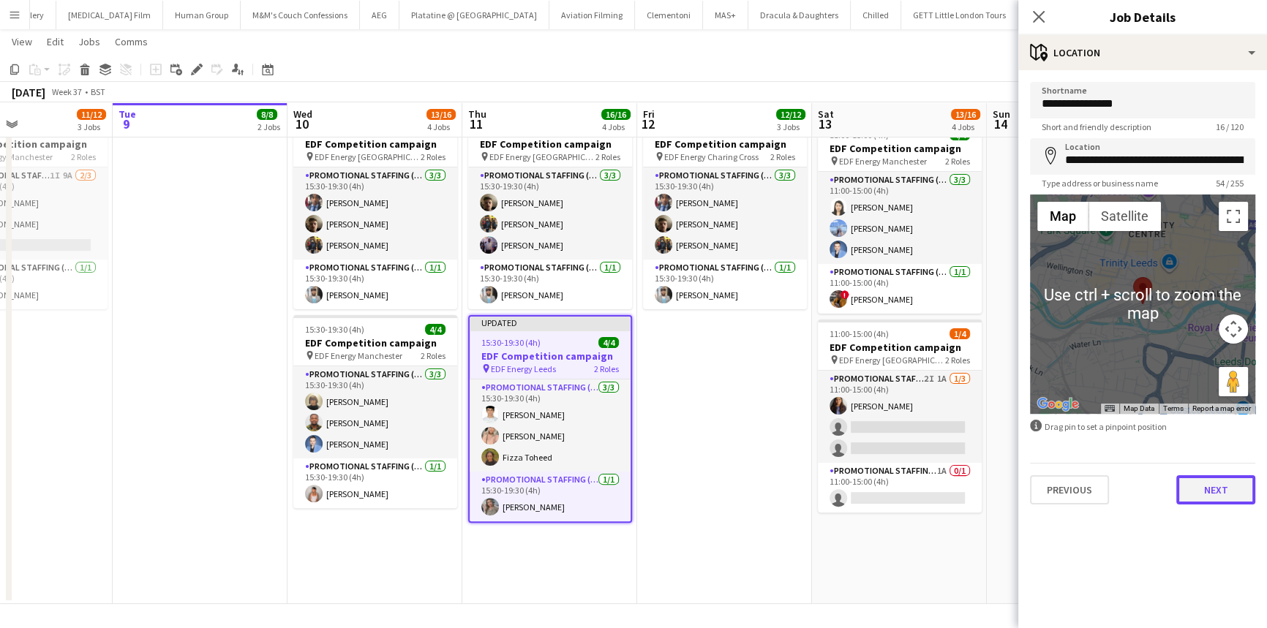
click at [1236, 475] on button "Next" at bounding box center [1215, 489] width 79 height 29
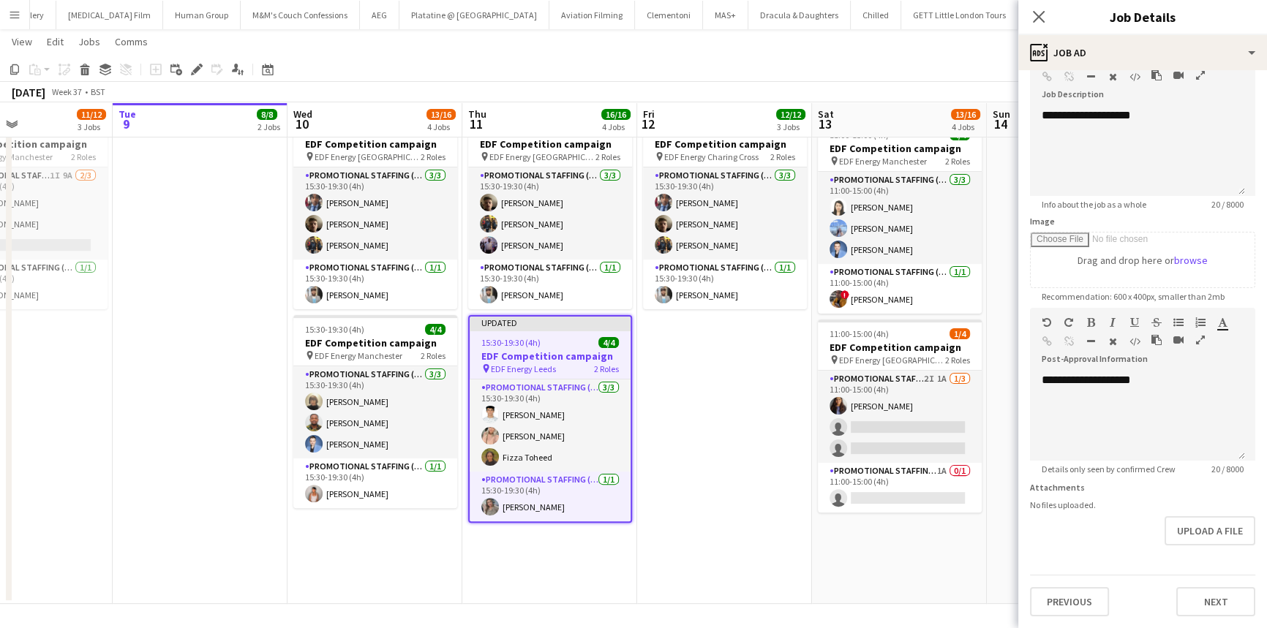
click at [1202, 574] on div "**********" at bounding box center [1142, 301] width 249 height 653
click at [1205, 562] on form "**********" at bounding box center [1142, 302] width 249 height 630
click at [1208, 595] on button "Next" at bounding box center [1215, 602] width 79 height 29
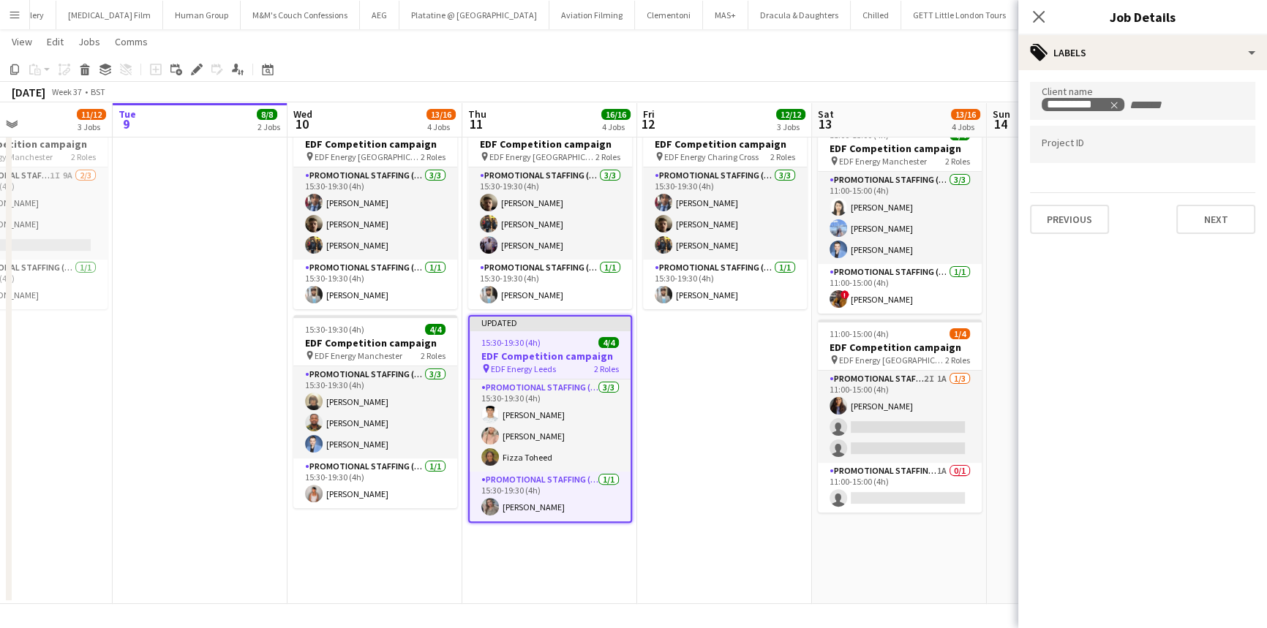
click at [1197, 201] on div "Previous Next" at bounding box center [1142, 213] width 225 height 42
click at [1194, 208] on button "Next" at bounding box center [1215, 219] width 79 height 29
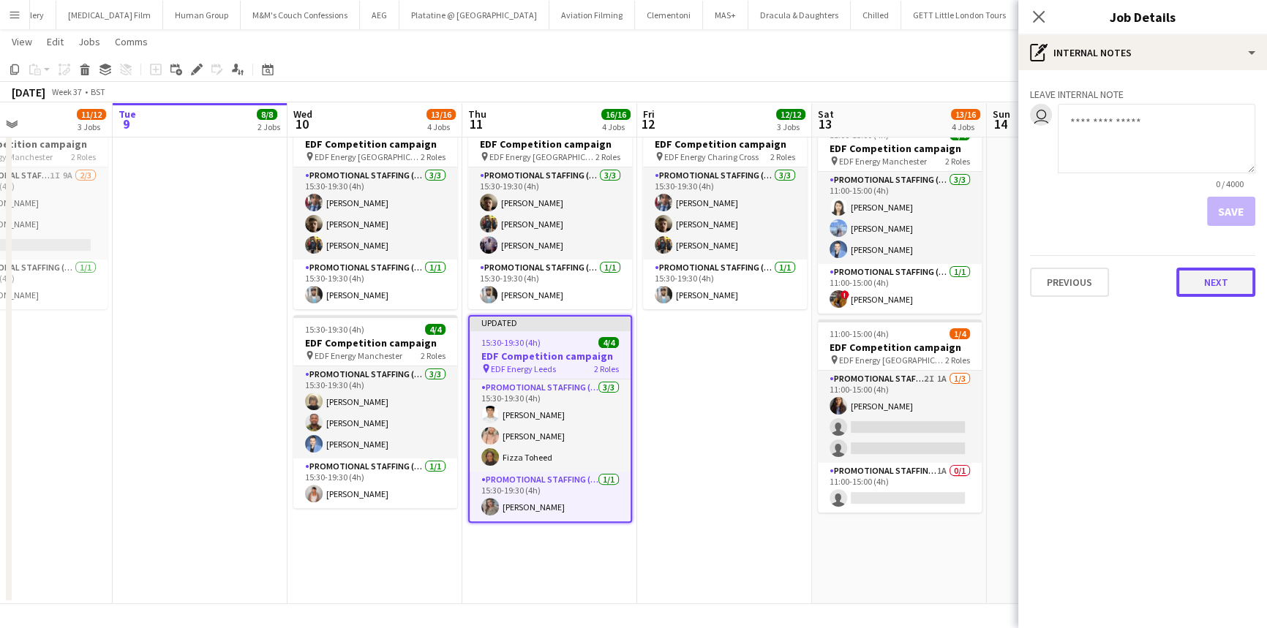
click at [1205, 285] on button "Next" at bounding box center [1215, 282] width 79 height 29
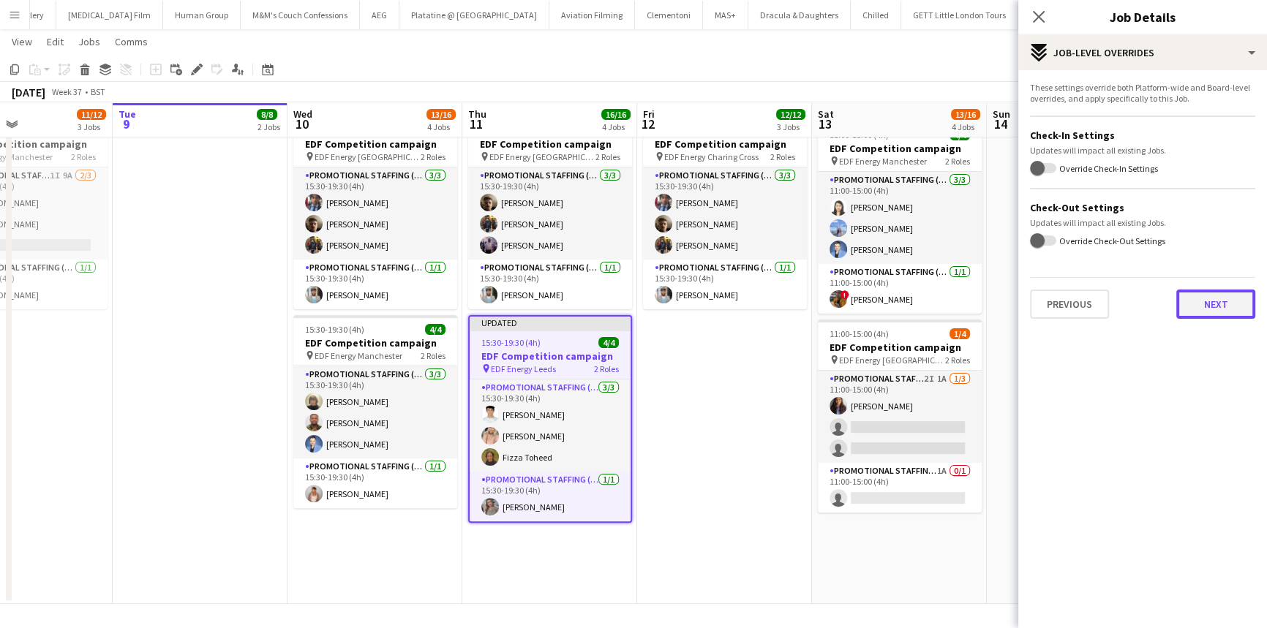
click at [1208, 304] on button "Next" at bounding box center [1215, 304] width 79 height 29
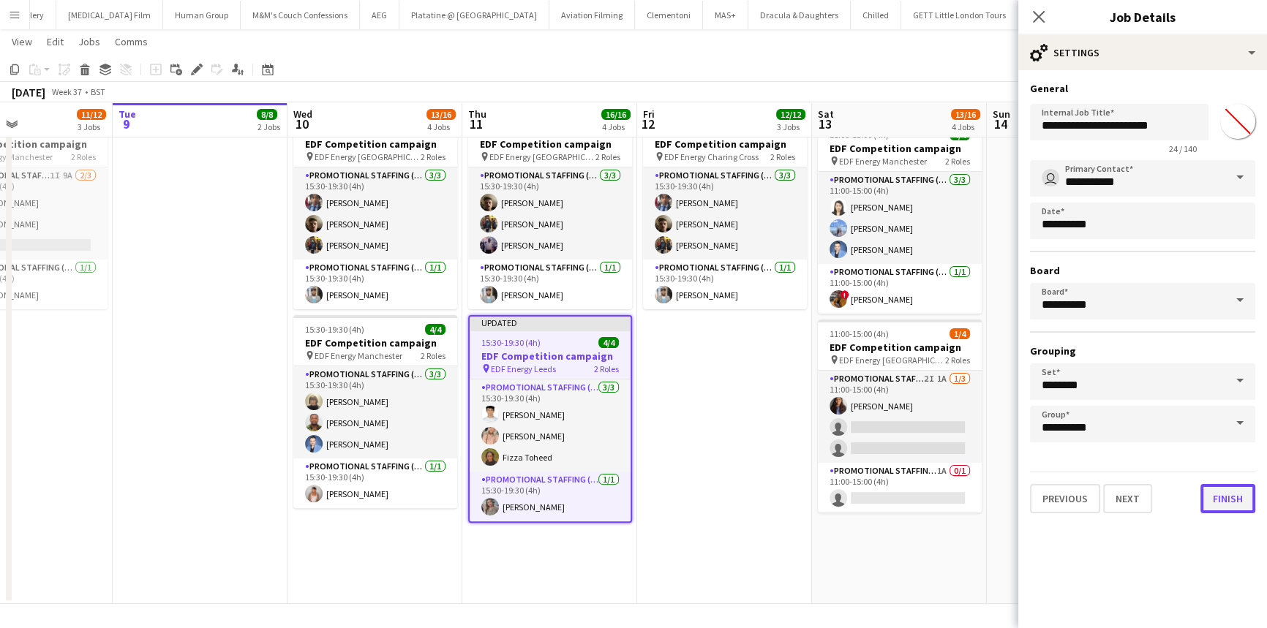
drag, startPoint x: 1231, startPoint y: 501, endPoint x: 1188, endPoint y: 352, distance: 155.3
click at [1231, 500] on button "Finish" at bounding box center [1227, 498] width 55 height 29
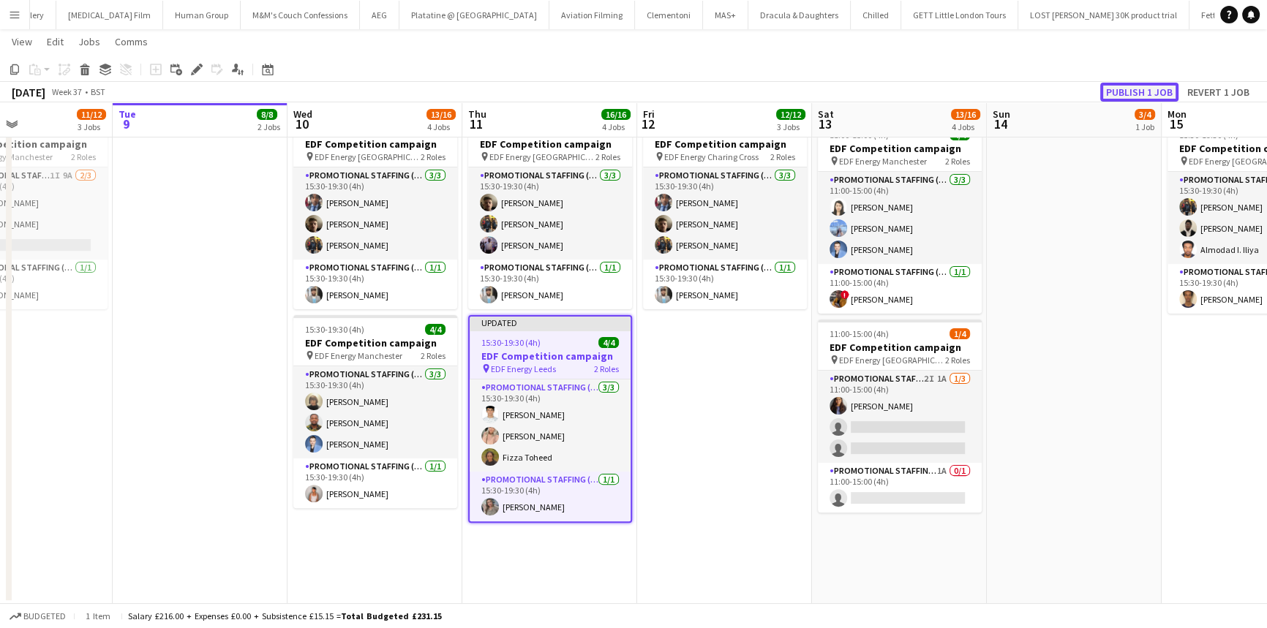
click at [1140, 86] on button "Publish 1 job" at bounding box center [1139, 92] width 78 height 19
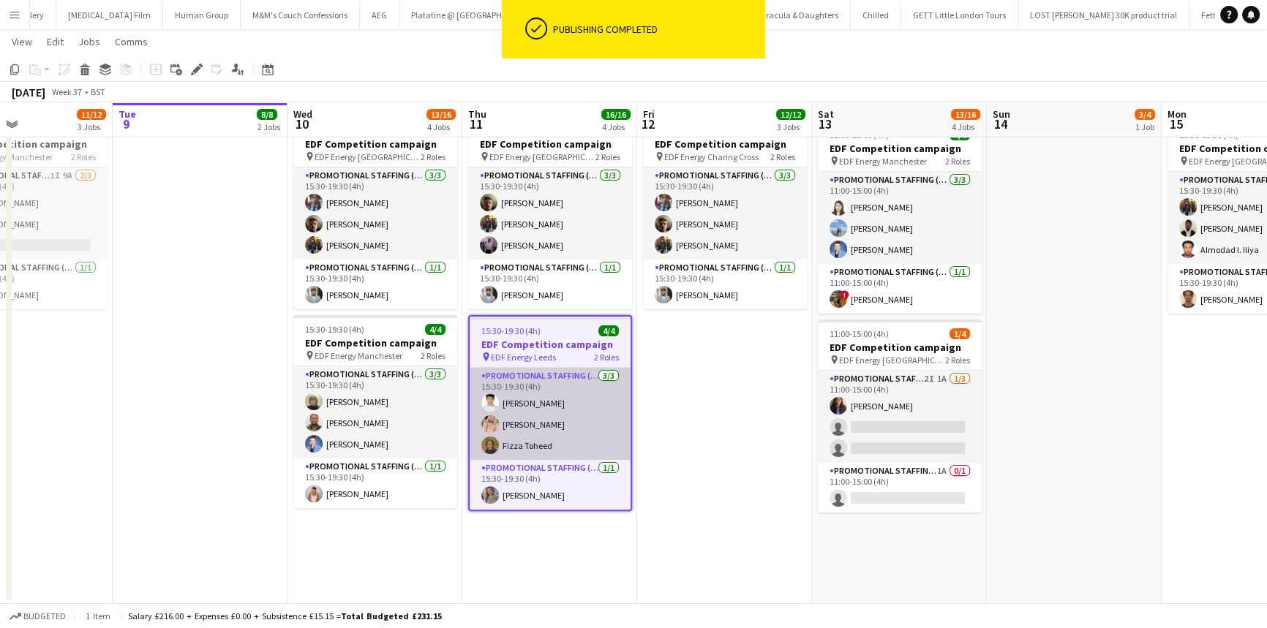
click at [566, 426] on app-card-role "Promotional Staffing (Flyering Staff) [DATE] 15:30-19:30 (4h) [PERSON_NAME] [PE…" at bounding box center [550, 414] width 161 height 92
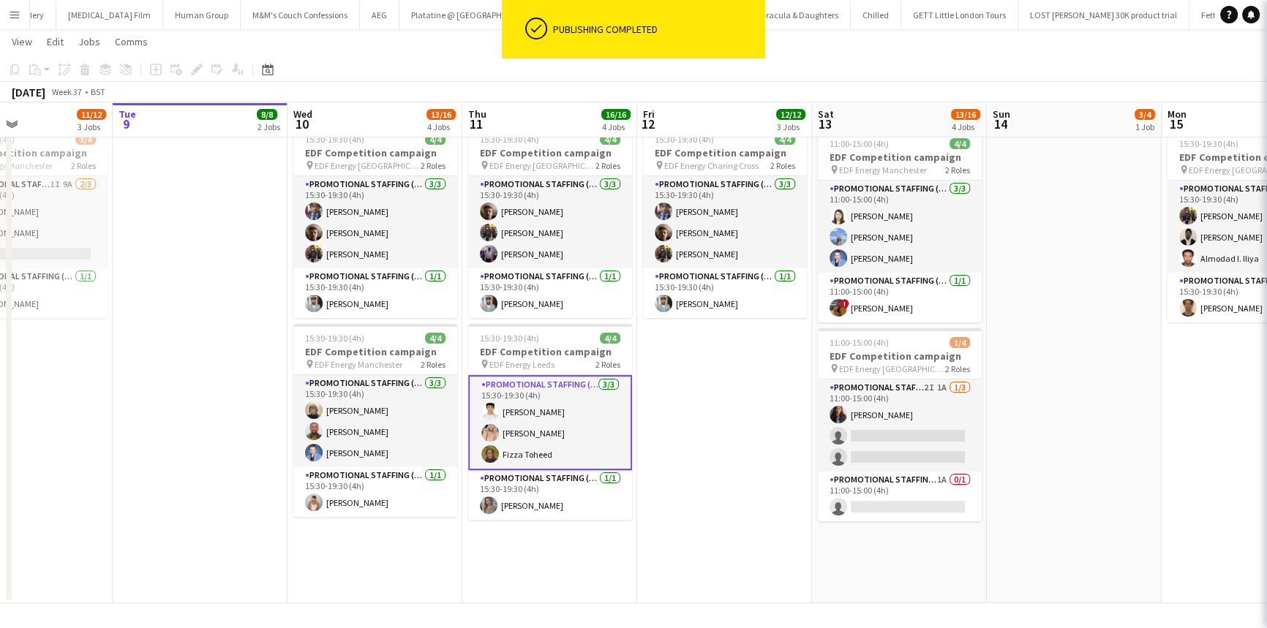
scroll to position [442, 0]
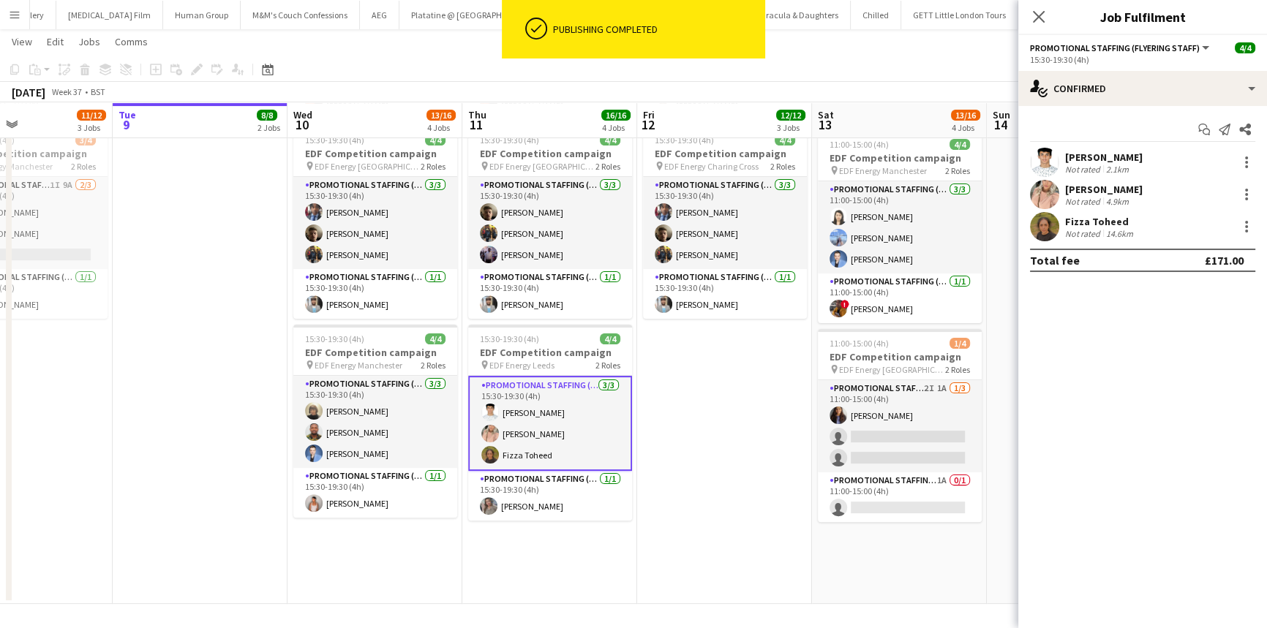
click at [1075, 228] on div "Not rated" at bounding box center [1084, 233] width 38 height 11
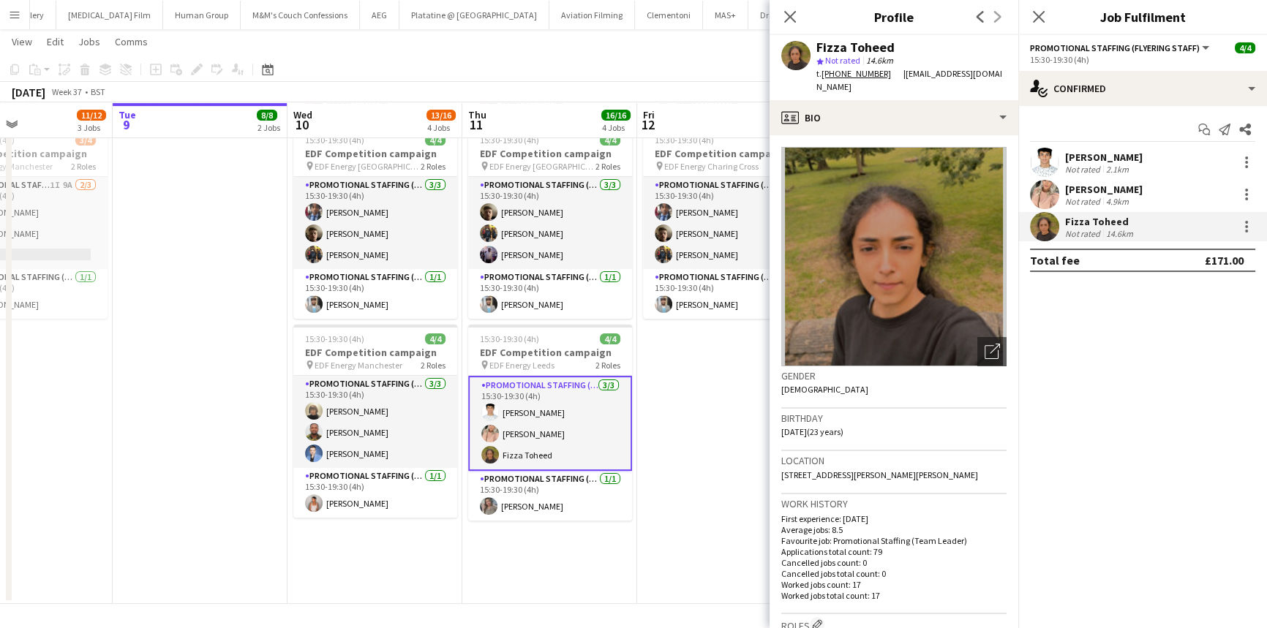
click at [1143, 186] on div "[PERSON_NAME] Not rated 4.9km" at bounding box center [1142, 194] width 249 height 29
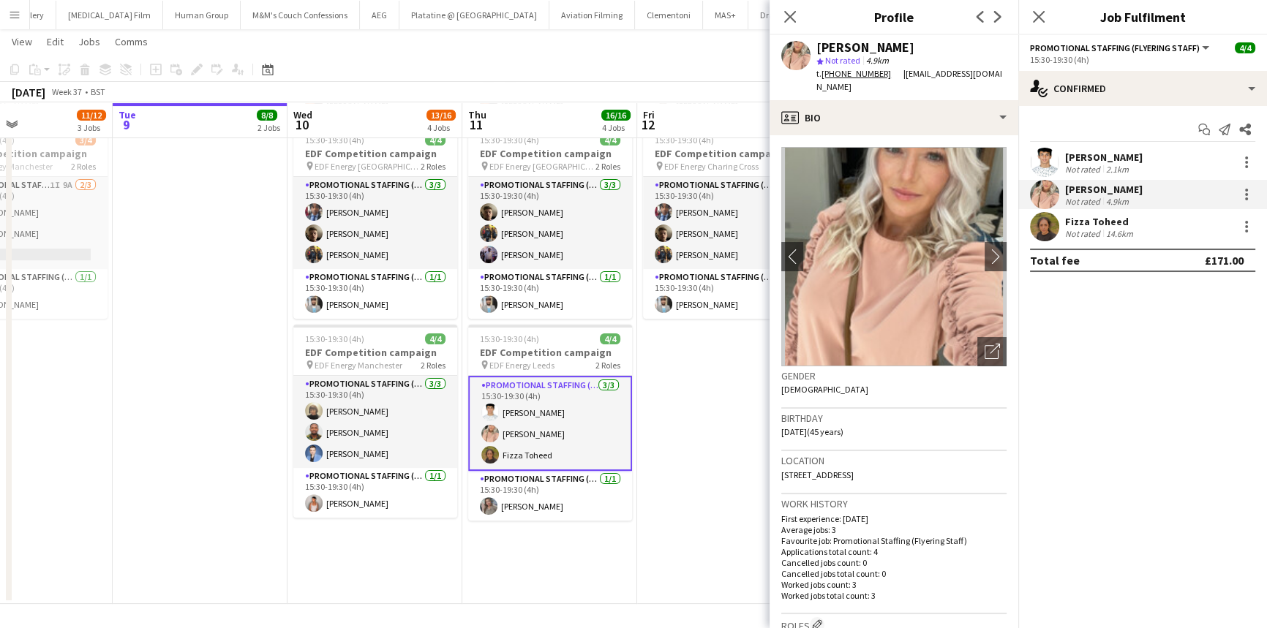
click at [1141, 170] on div "Not rated 2.1km" at bounding box center [1104, 169] width 78 height 11
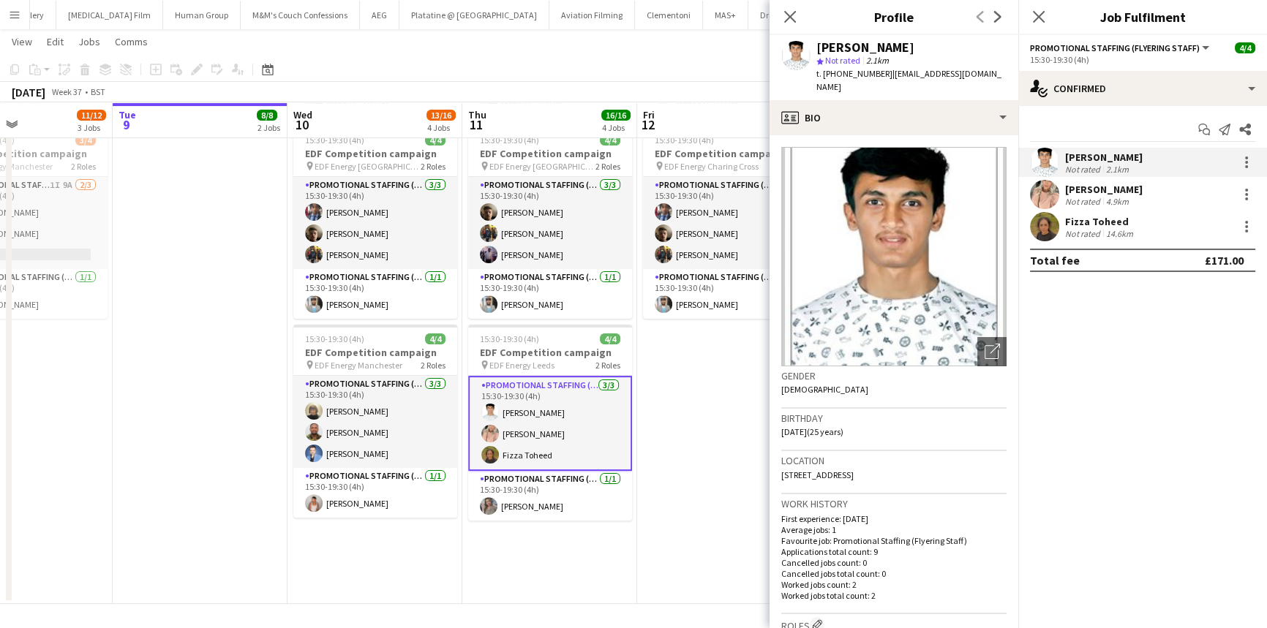
click at [1139, 214] on div "Fizza Toheed Not rated 14.6km" at bounding box center [1142, 226] width 249 height 29
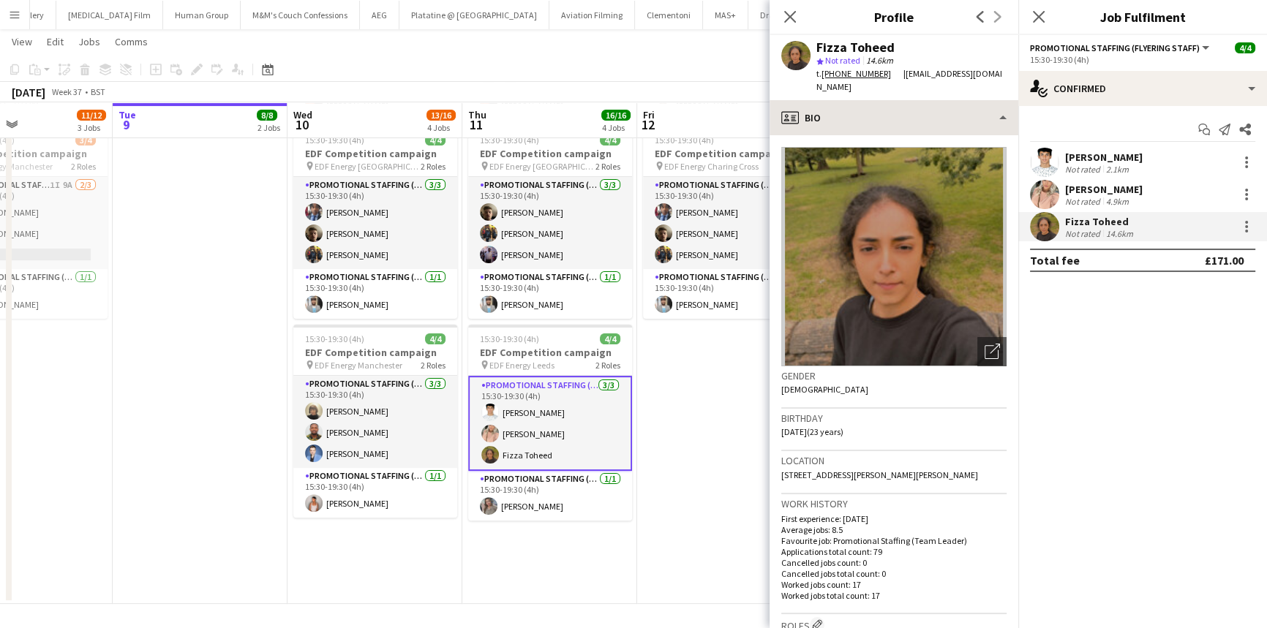
drag, startPoint x: 938, startPoint y: 87, endPoint x: 938, endPoint y: 102, distance: 14.6
click at [938, 90] on div "t. [PHONE_NUMBER] | [EMAIL_ADDRESS][DOMAIN_NAME]" at bounding box center [911, 80] width 190 height 26
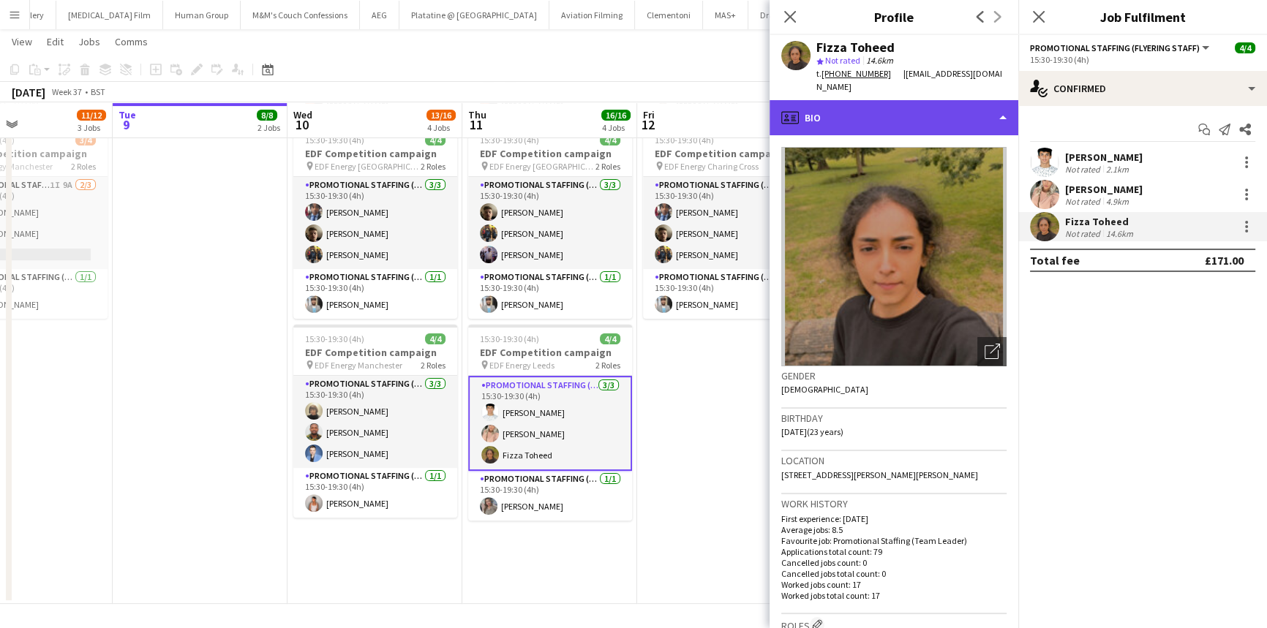
click at [937, 104] on div "profile Bio" at bounding box center [894, 117] width 249 height 35
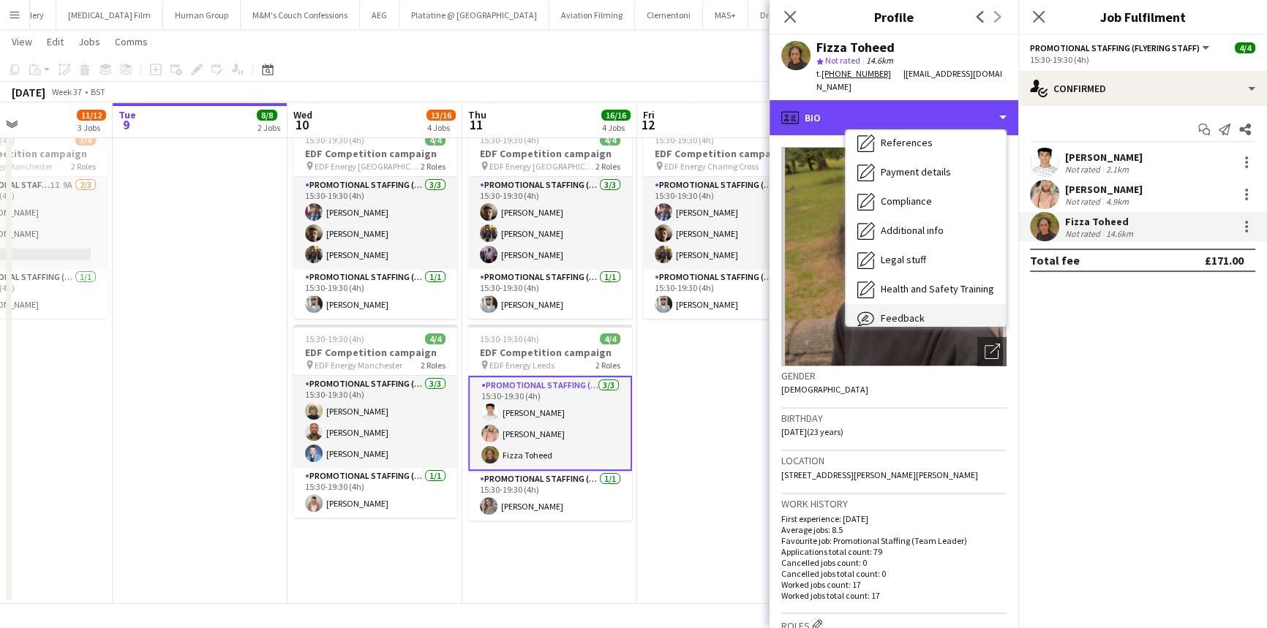
scroll to position [195, 0]
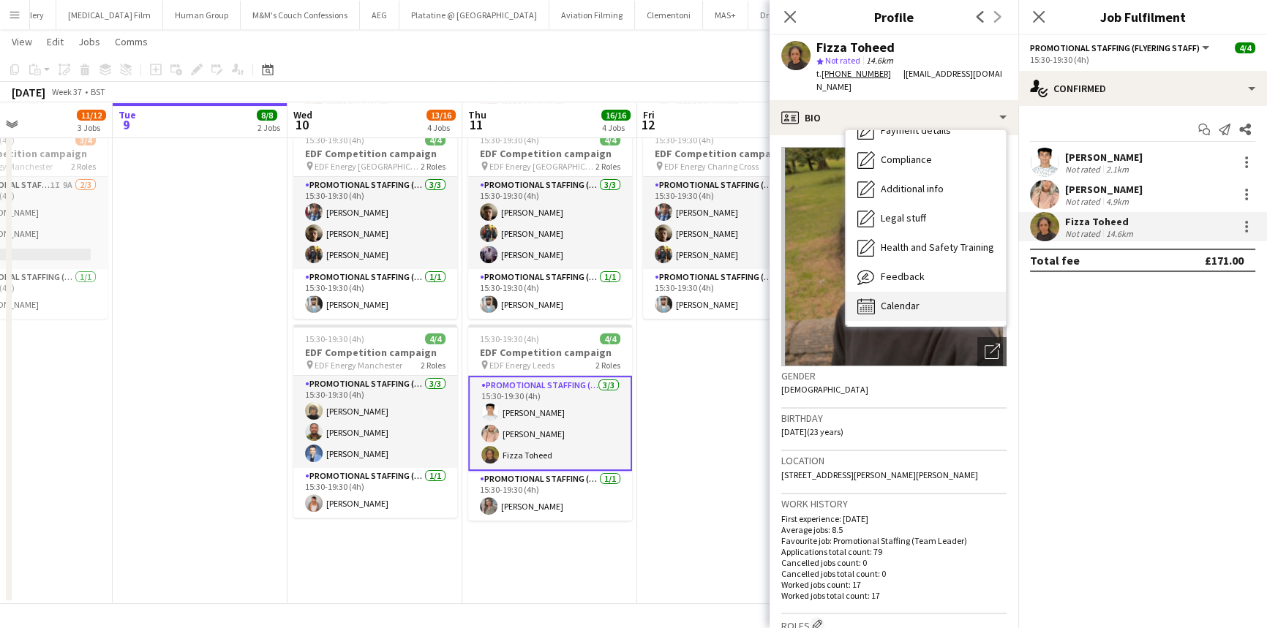
click at [947, 306] on div "Calendar Calendar" at bounding box center [926, 306] width 160 height 29
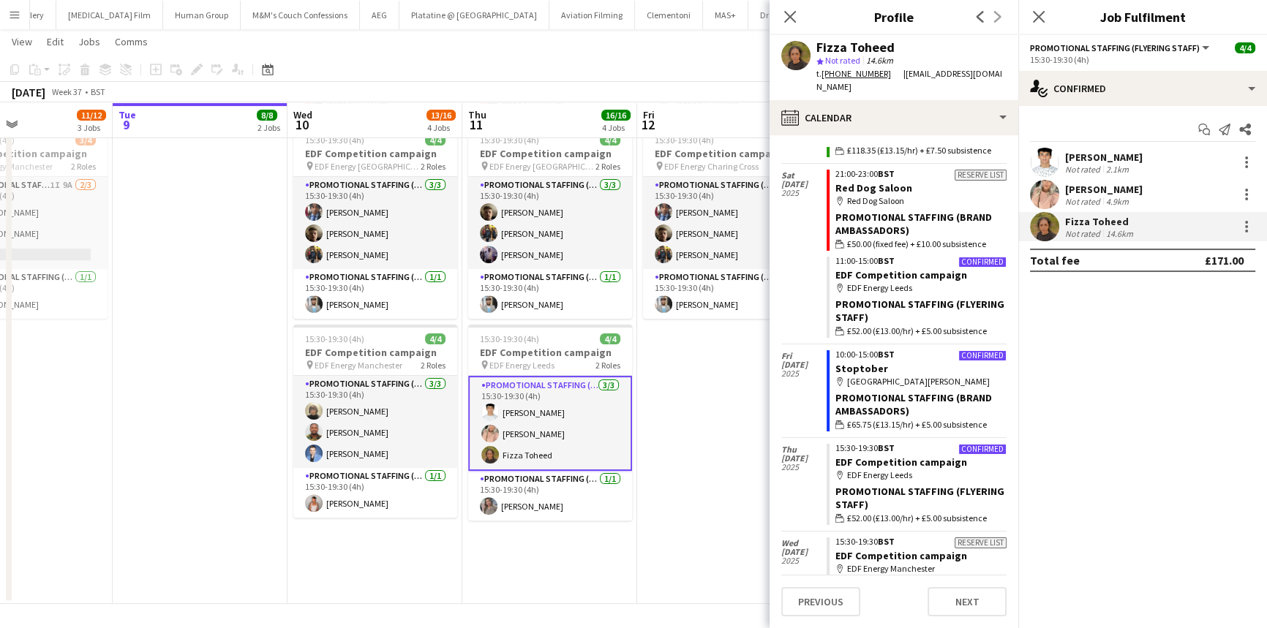
scroll to position [3458, 0]
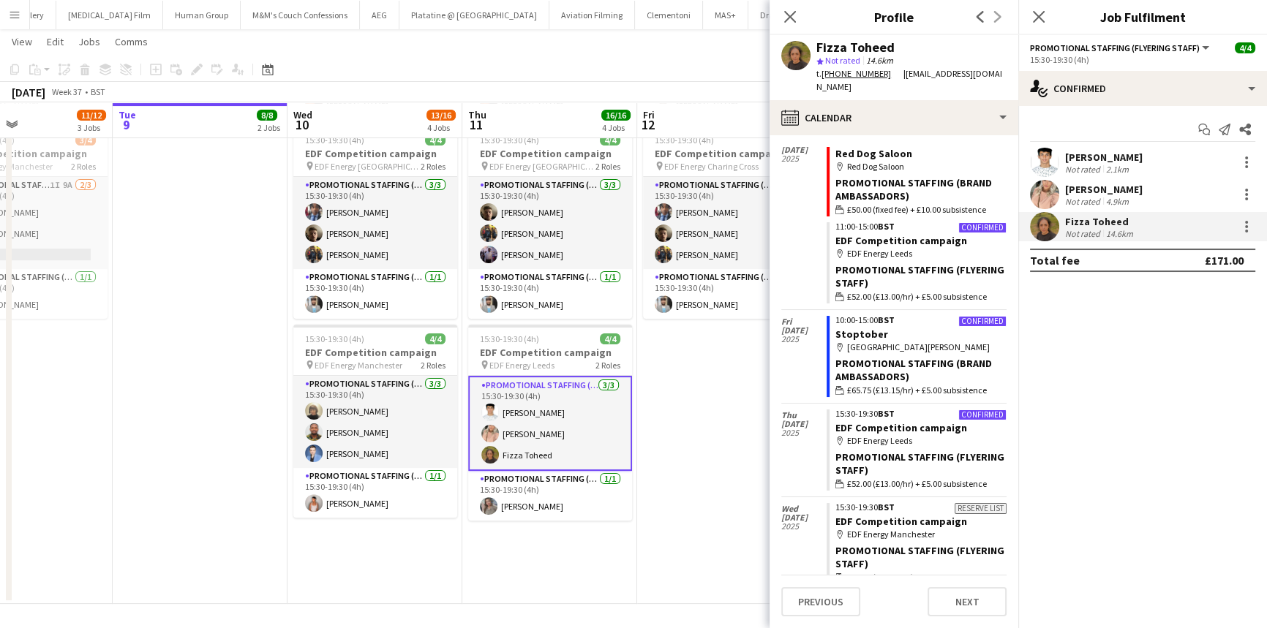
click at [1124, 164] on div "2.1km" at bounding box center [1117, 169] width 29 height 11
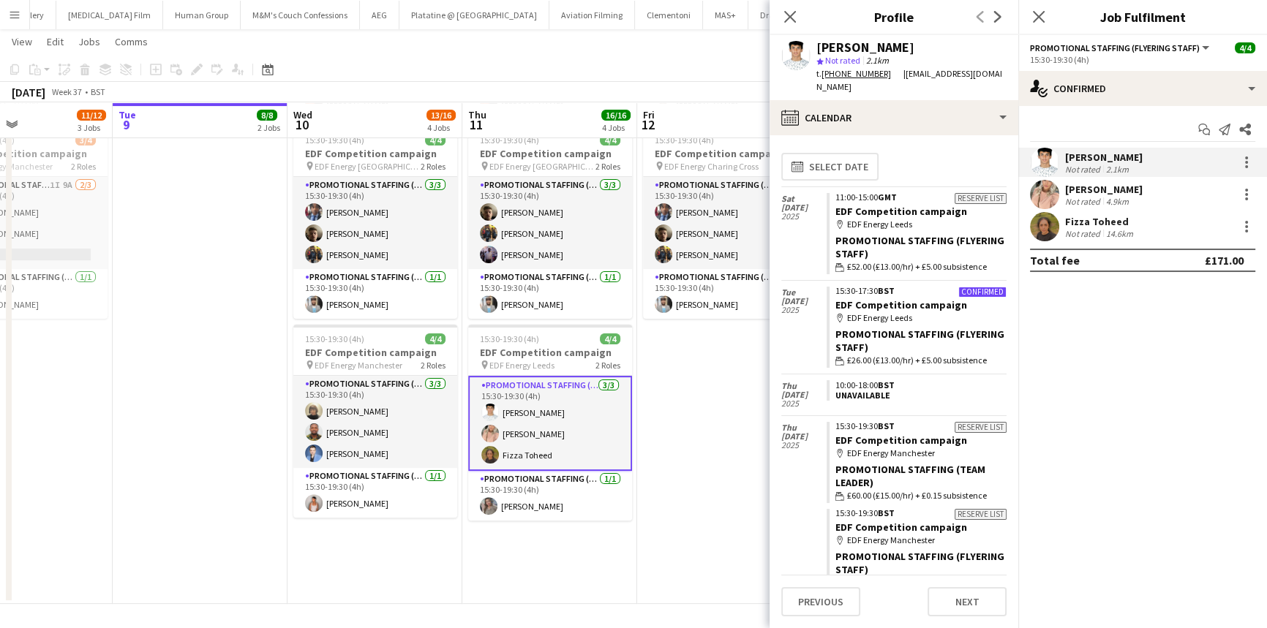
click at [1110, 236] on div "14.6km" at bounding box center [1119, 233] width 33 height 11
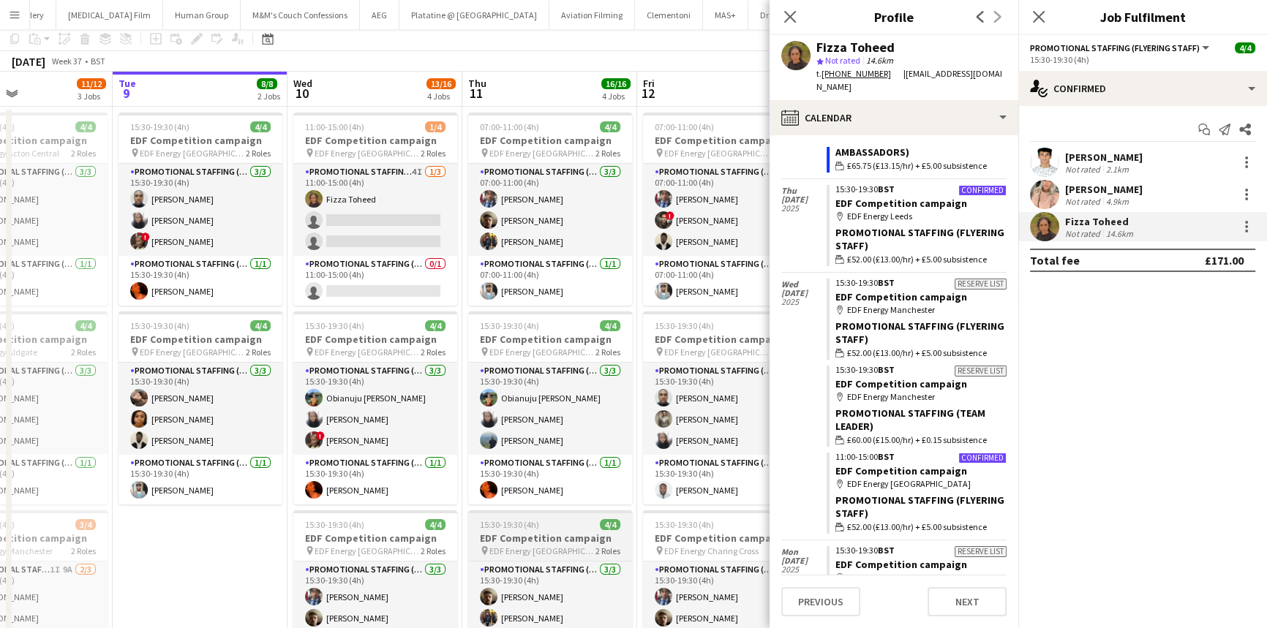
scroll to position [0, 0]
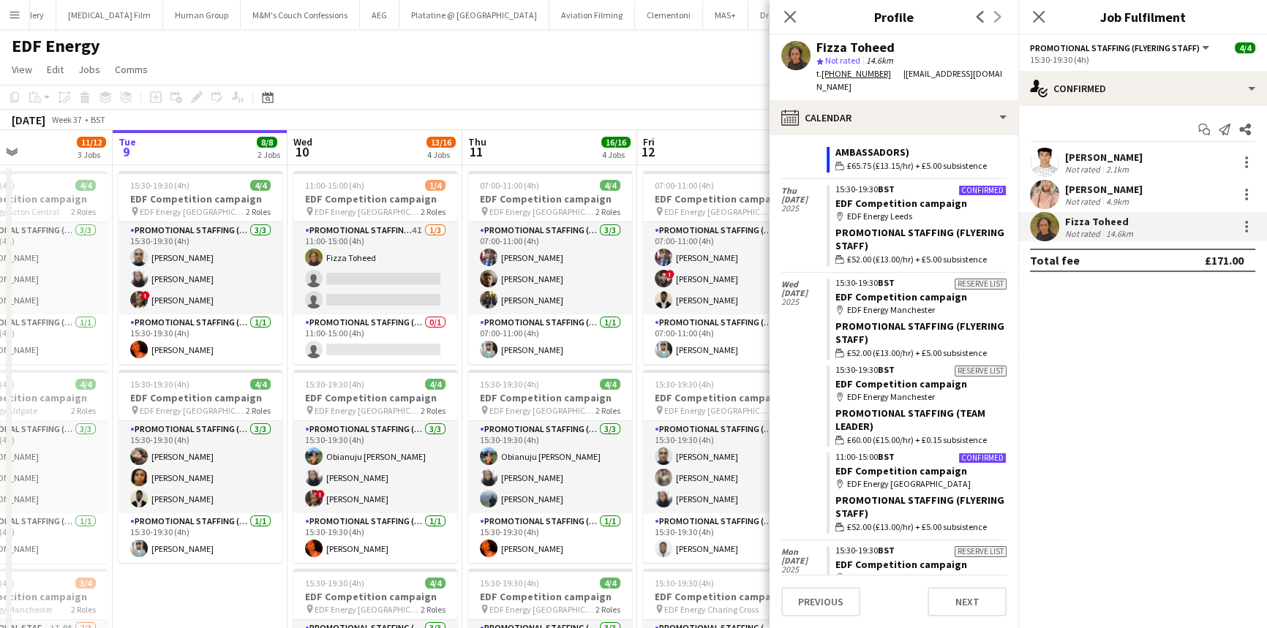
click at [250, 41] on div "EDF Energy user user user" at bounding box center [633, 43] width 1267 height 28
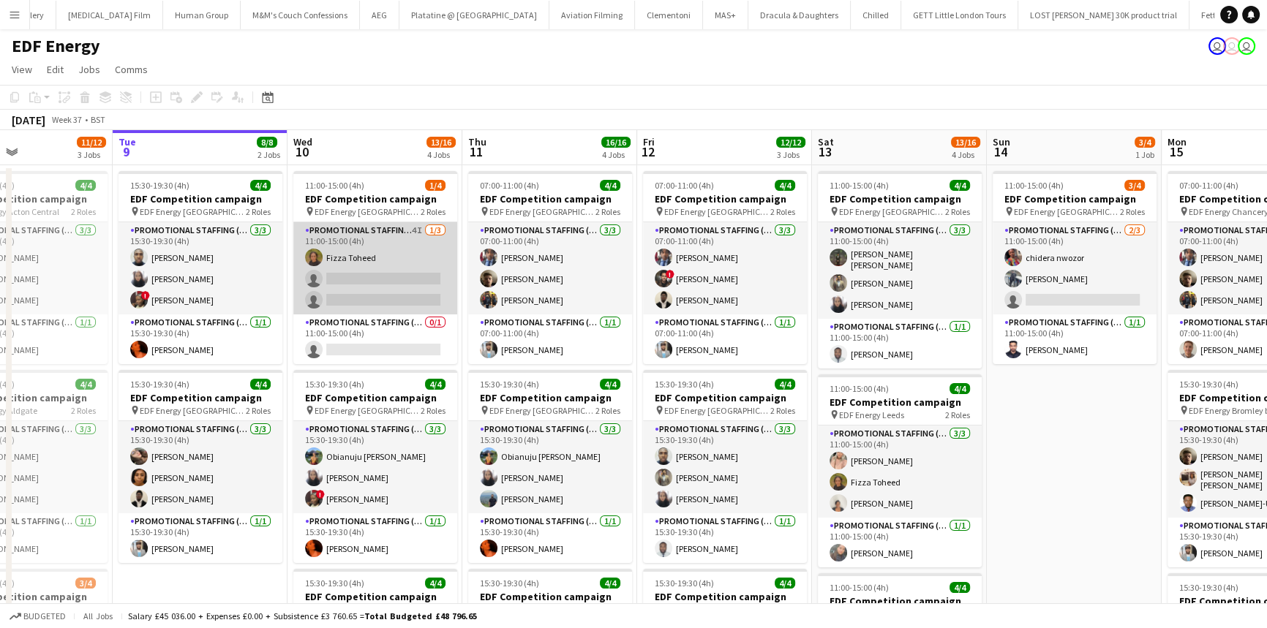
click at [350, 260] on app-card-role "Promotional Staffing (Flyering Staff) 4I [DATE] 11:00-15:00 (4h) Fizza Toheed s…" at bounding box center [375, 268] width 164 height 92
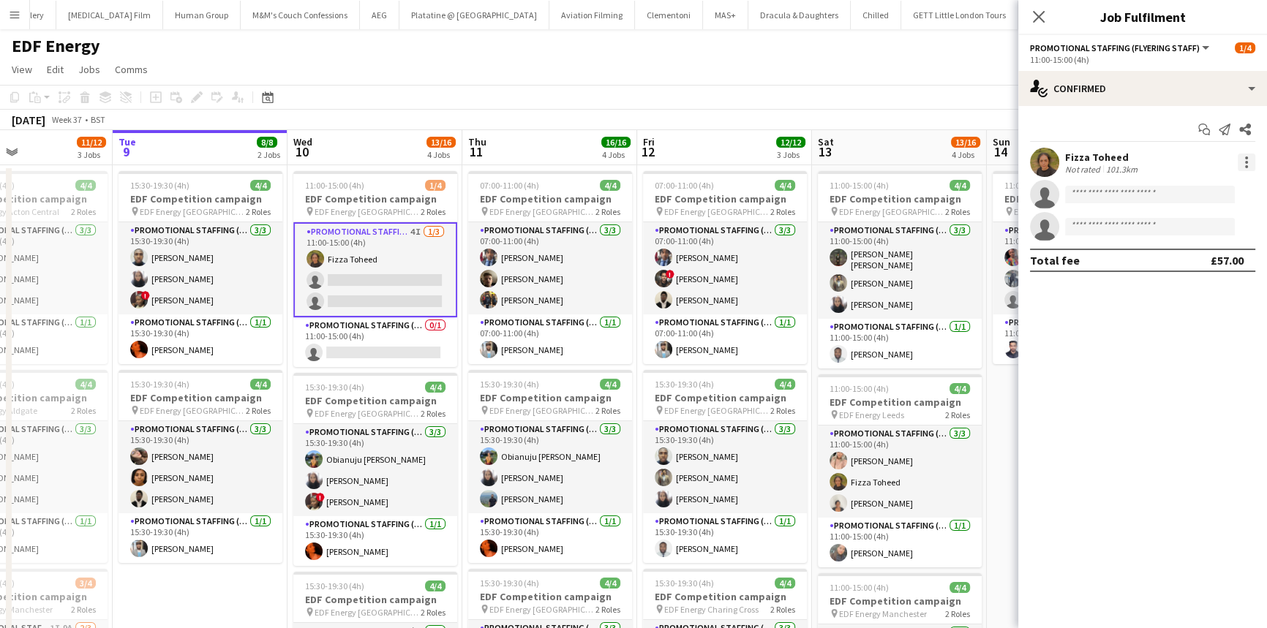
click at [1245, 157] on div at bounding box center [1246, 158] width 3 height 3
click at [1204, 323] on span "Remove" at bounding box center [1198, 329] width 91 height 13
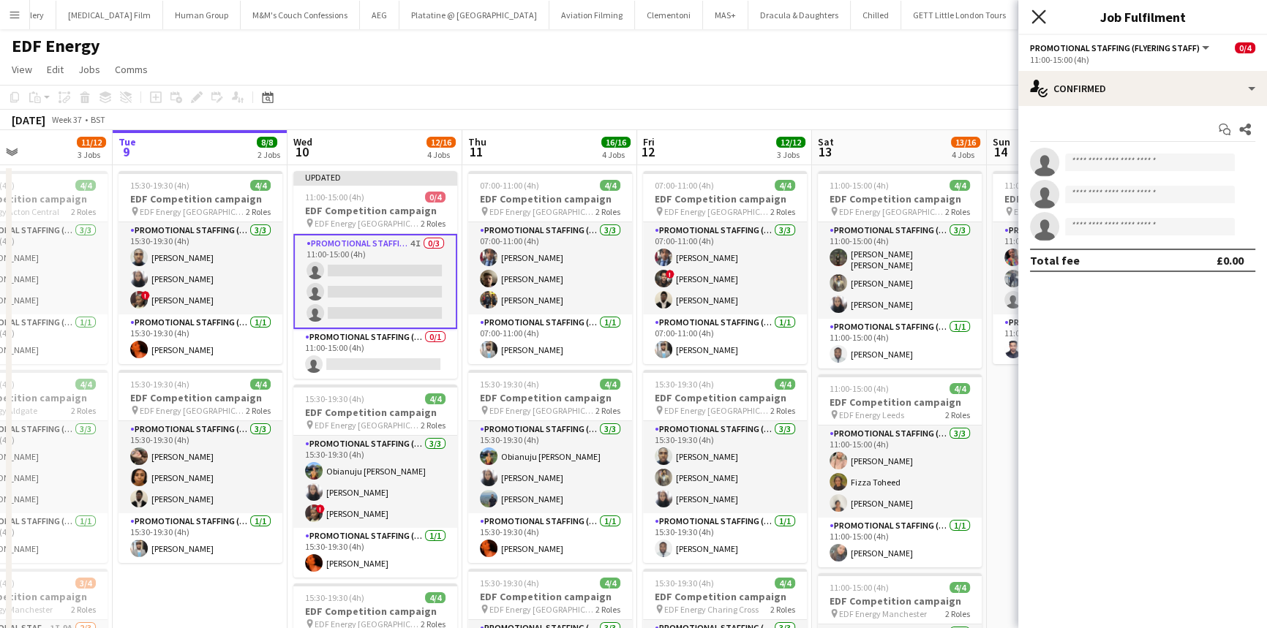
click at [1039, 15] on icon at bounding box center [1038, 17] width 14 height 14
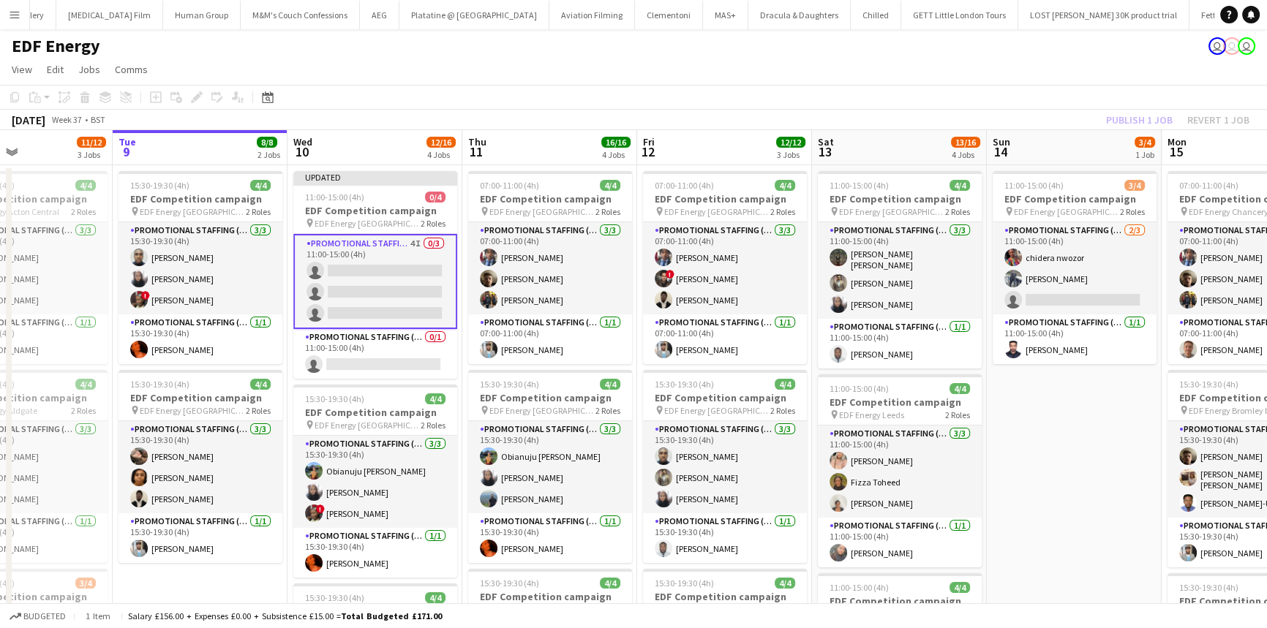
click at [1137, 121] on div "Publish 1 job Revert 1 job" at bounding box center [1177, 119] width 178 height 19
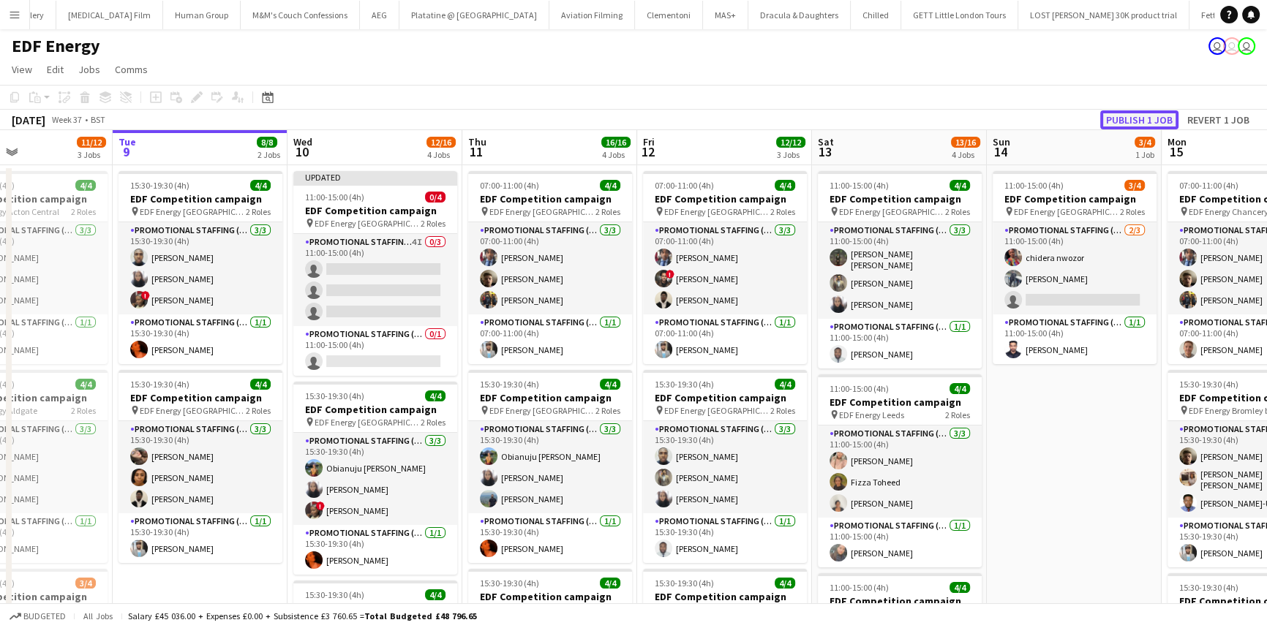
click at [1132, 115] on button "Publish 1 job" at bounding box center [1139, 119] width 78 height 19
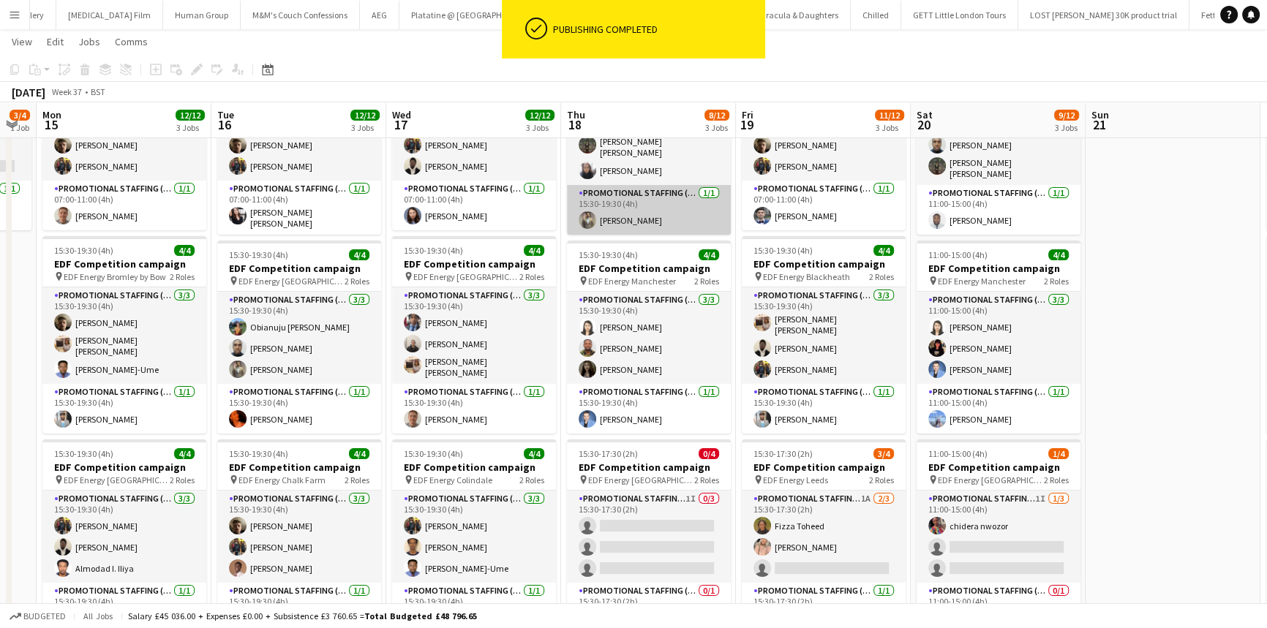
scroll to position [0, 489]
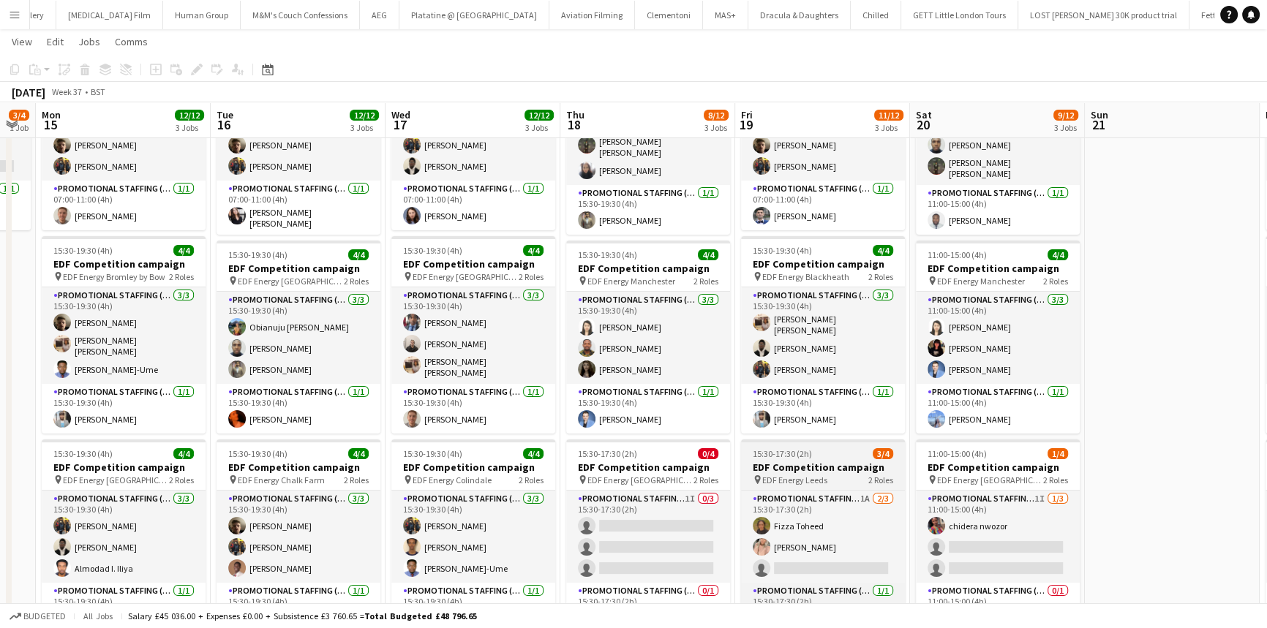
click at [849, 453] on div "15:30-17:30 (2h) 3/4" at bounding box center [823, 453] width 164 height 11
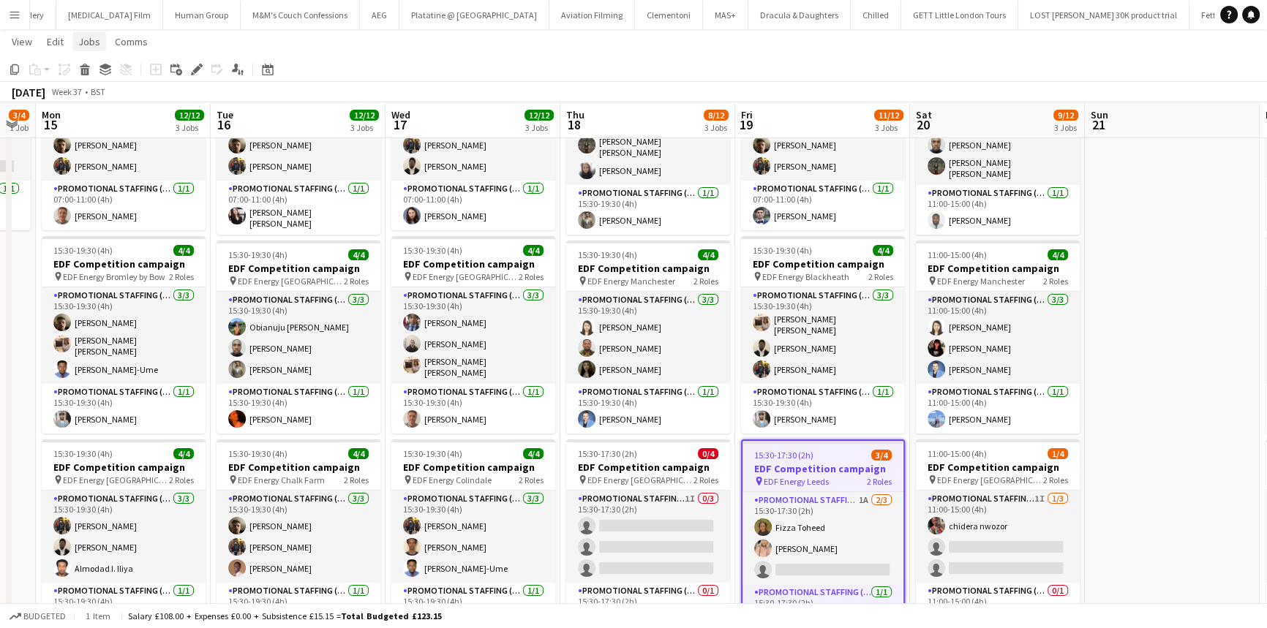
click at [94, 49] on link "Jobs" at bounding box center [89, 41] width 34 height 19
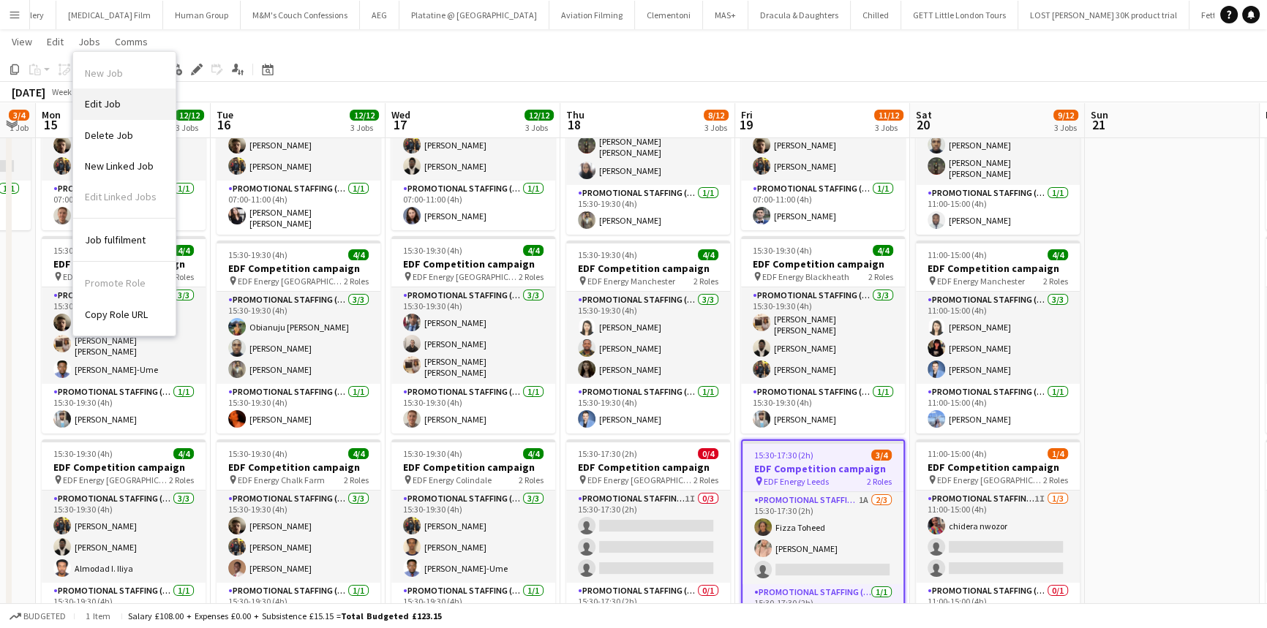
drag, startPoint x: 137, startPoint y: 109, endPoint x: 333, endPoint y: 96, distance: 196.5
click at [136, 109] on link "Edit Job" at bounding box center [124, 104] width 102 height 31
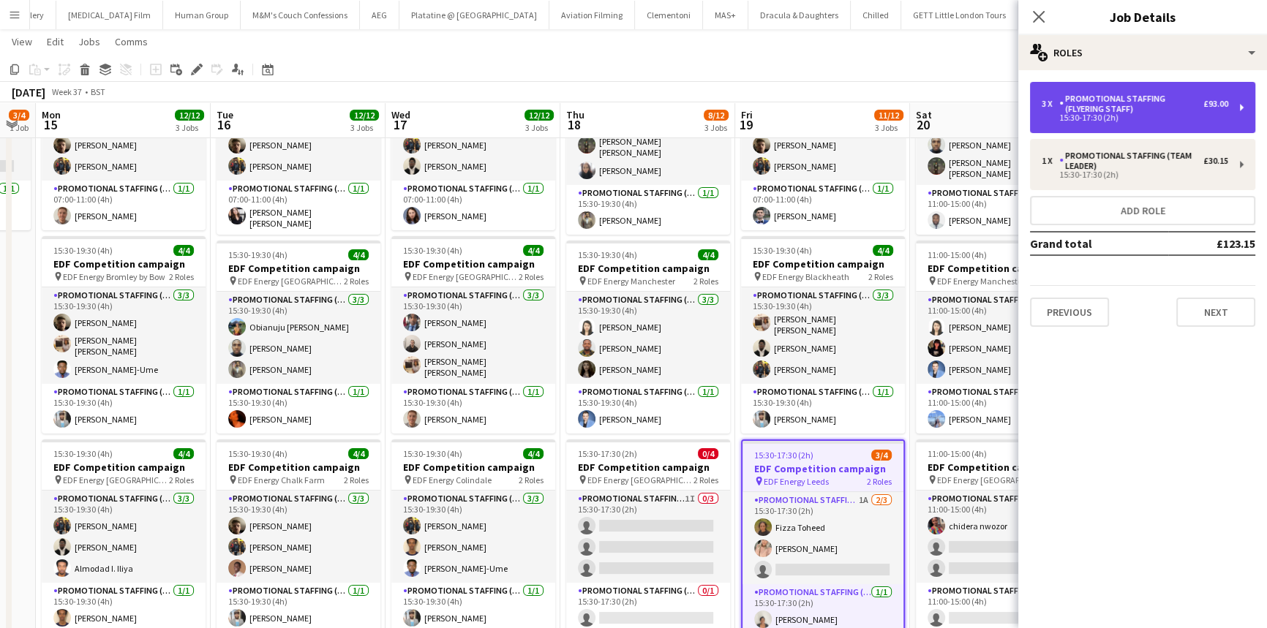
click at [1162, 100] on div "Promotional Staffing (Flyering Staff)" at bounding box center [1131, 104] width 144 height 20
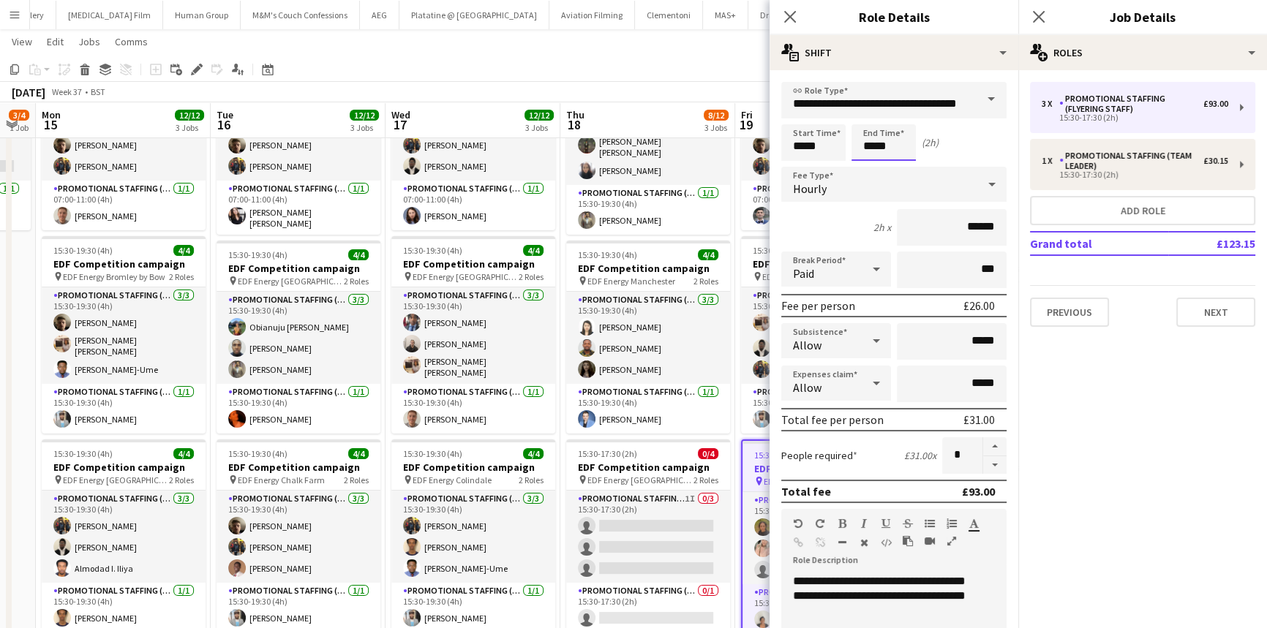
click at [885, 154] on input "*****" at bounding box center [883, 142] width 64 height 37
click at [870, 147] on input "*****" at bounding box center [883, 142] width 64 height 37
type input "*****"
click at [851, 214] on div "4h x ******" at bounding box center [893, 227] width 225 height 37
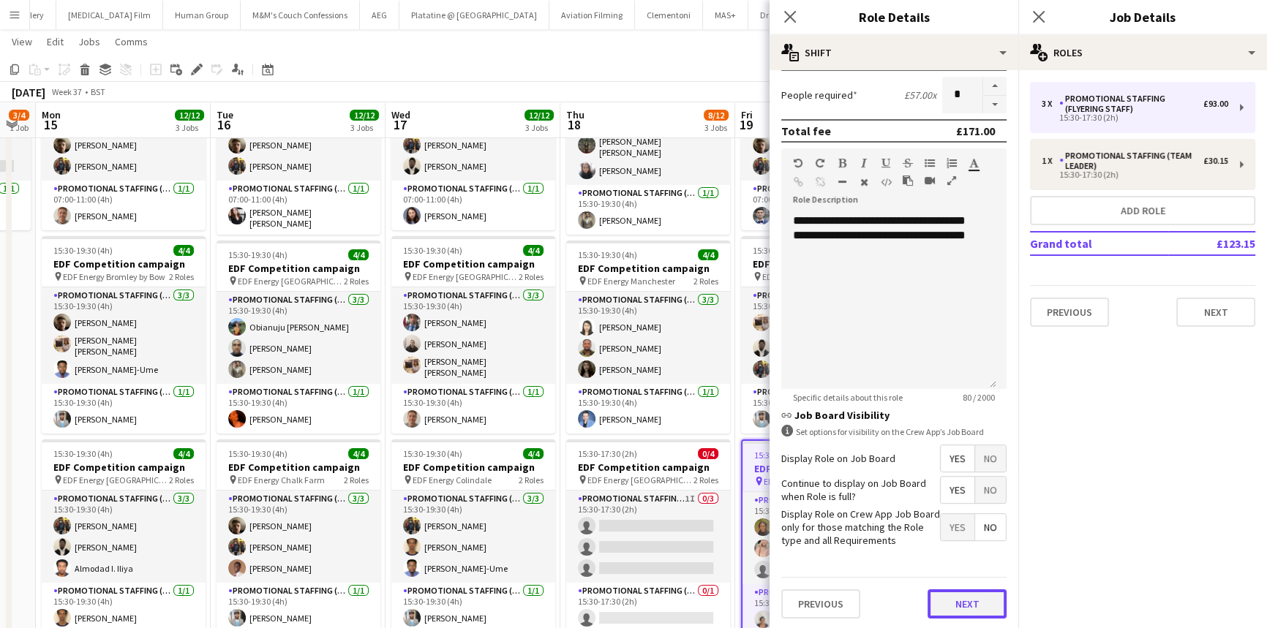
click at [938, 594] on button "Next" at bounding box center [967, 604] width 79 height 29
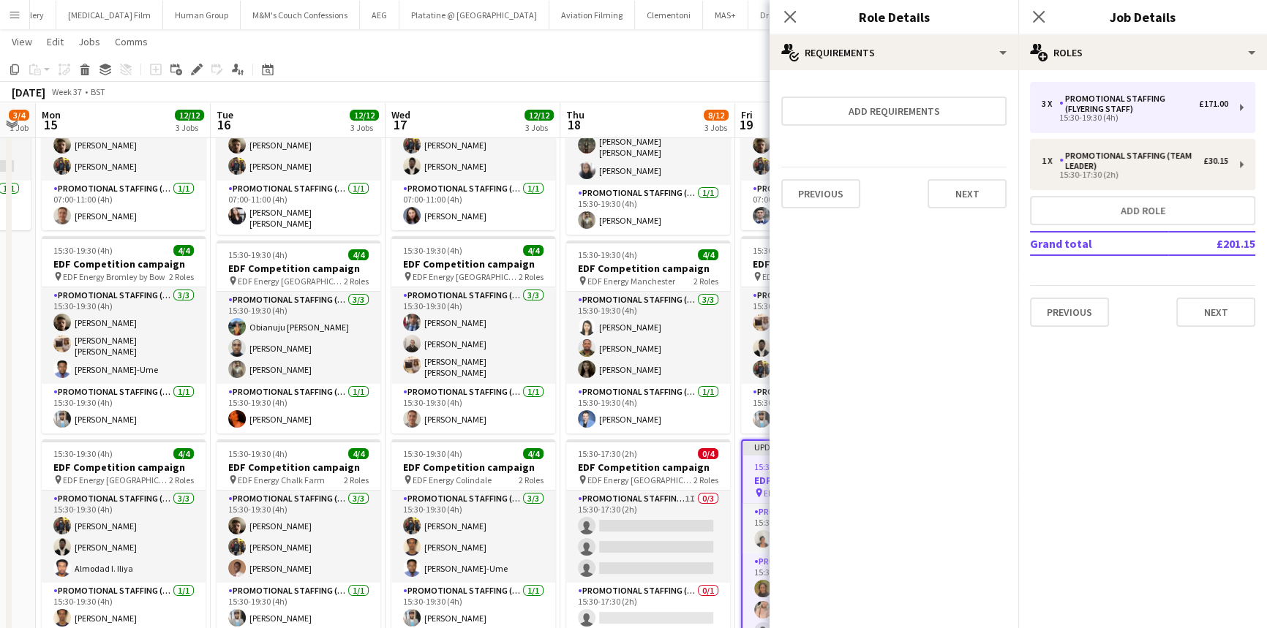
scroll to position [0, 0]
click at [955, 202] on button "Next" at bounding box center [967, 193] width 79 height 29
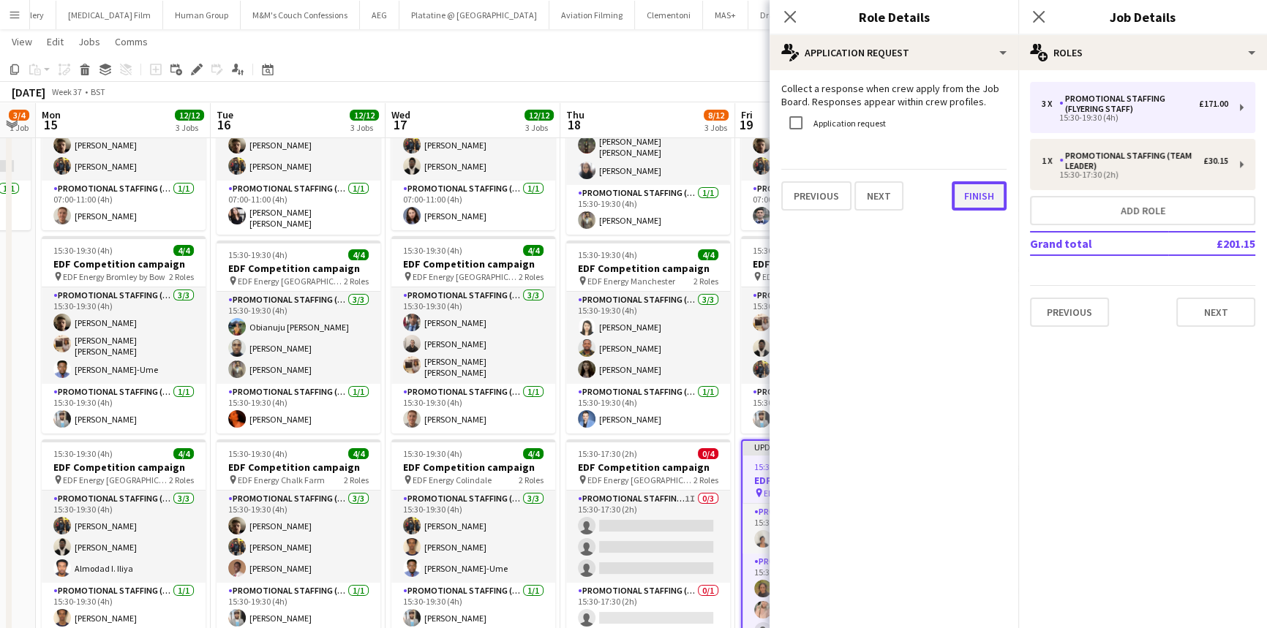
click at [961, 205] on button "Finish" at bounding box center [979, 195] width 55 height 29
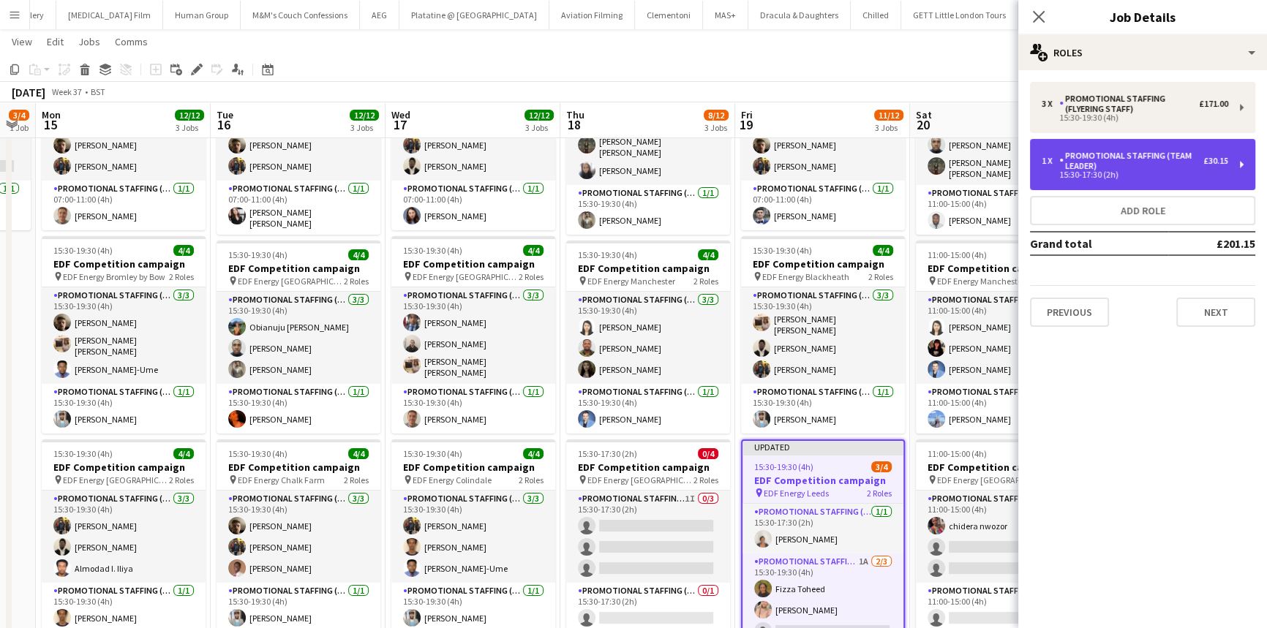
click at [1161, 174] on div "15:30-17:30 (2h)" at bounding box center [1135, 174] width 187 height 7
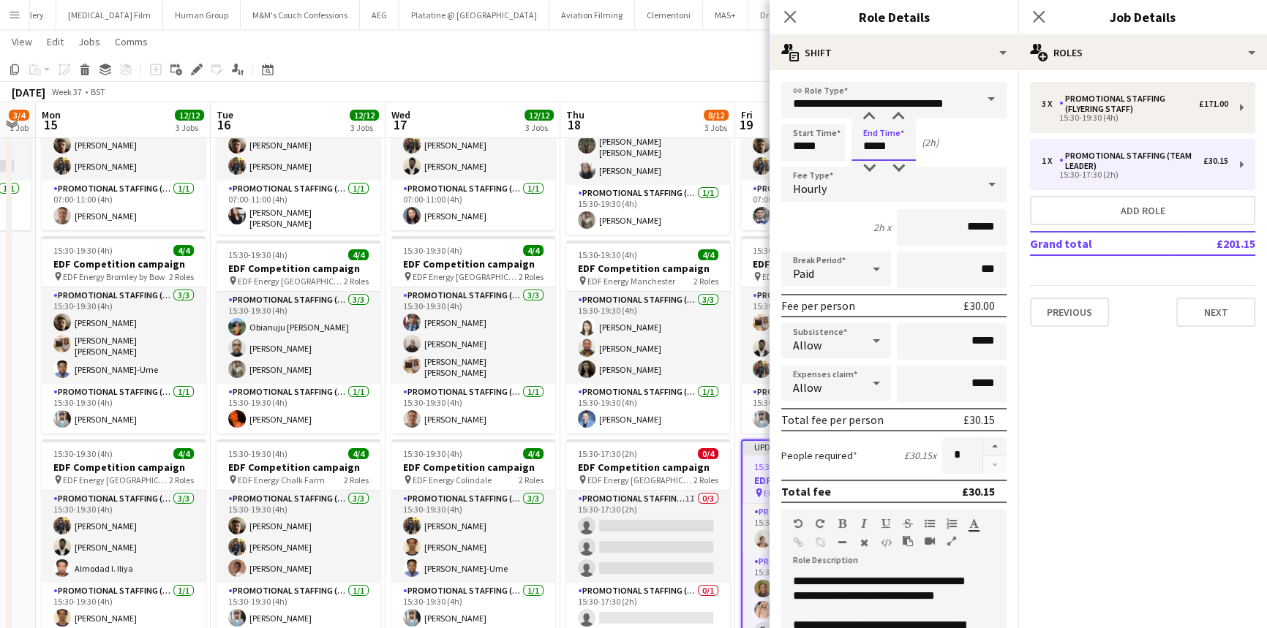
click at [870, 148] on input "*****" at bounding box center [883, 142] width 64 height 37
type input "*****"
click at [963, 145] on div "Start Time ***** End Time ***** (4h)" at bounding box center [893, 142] width 225 height 37
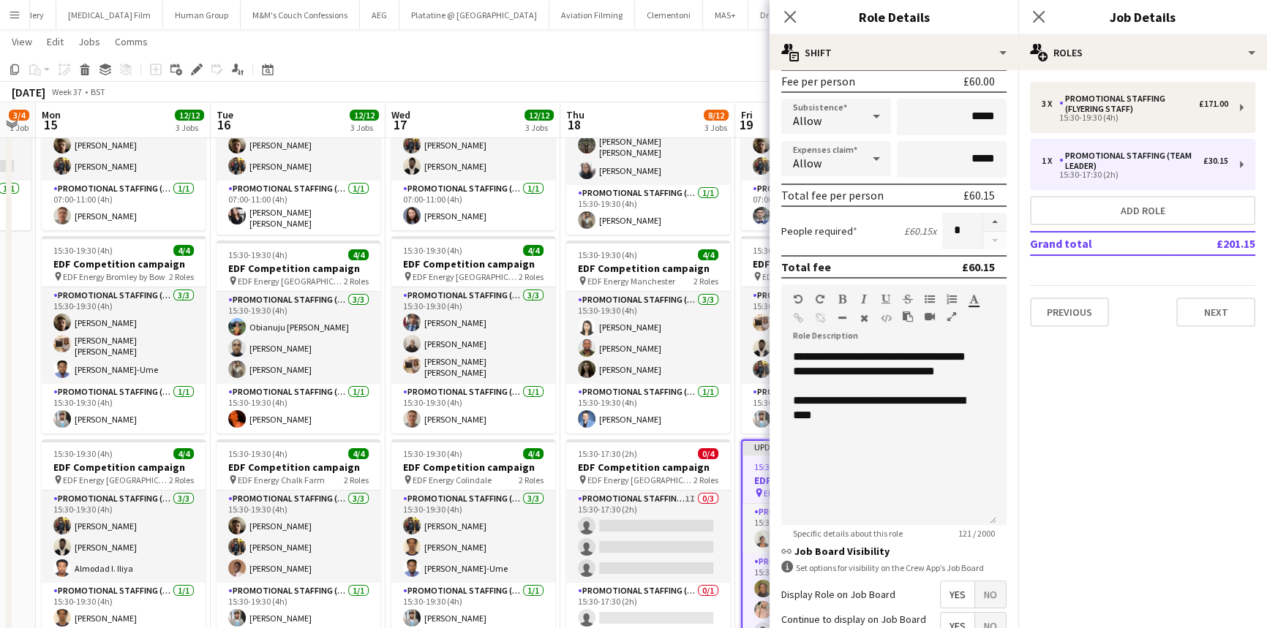
scroll to position [361, 0]
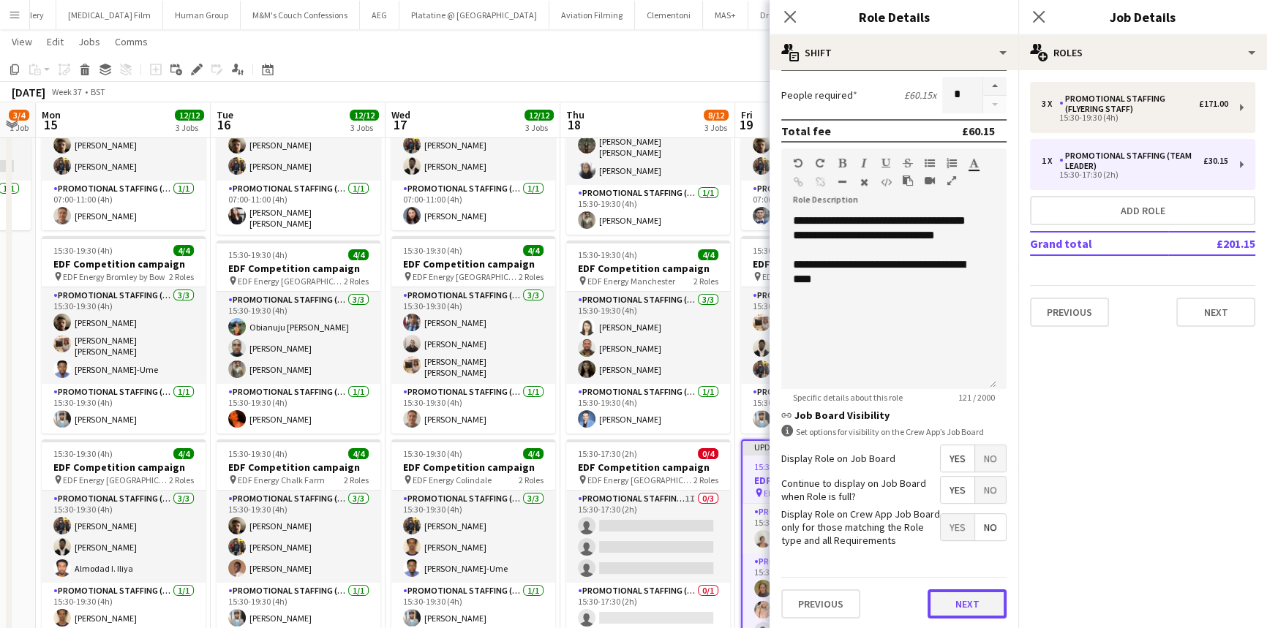
click at [958, 592] on button "Next" at bounding box center [967, 604] width 79 height 29
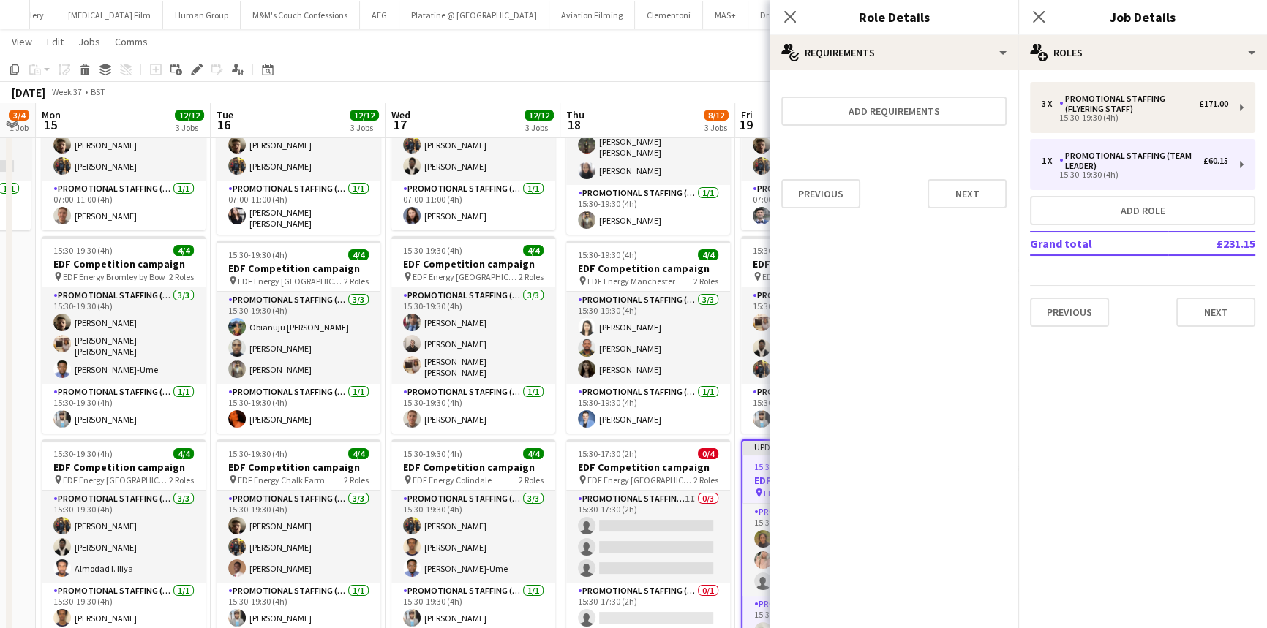
click at [964, 176] on div "Previous Next" at bounding box center [893, 193] width 225 height 53
click at [966, 181] on button "Next" at bounding box center [967, 193] width 79 height 29
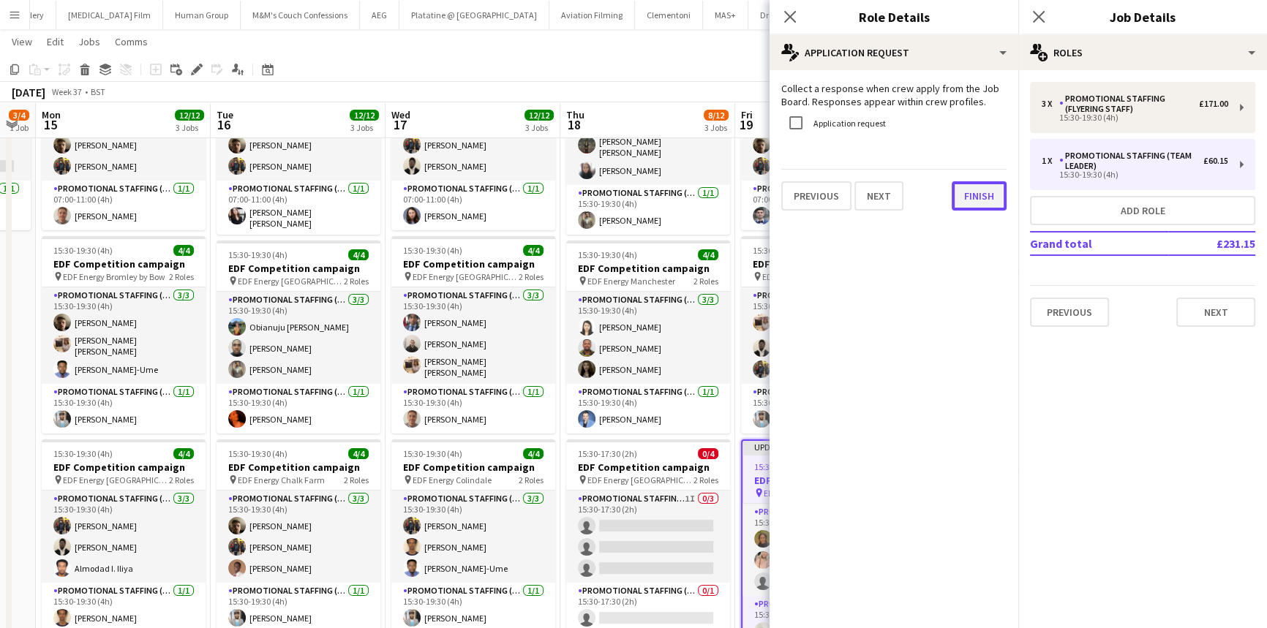
click at [978, 195] on button "Finish" at bounding box center [979, 195] width 55 height 29
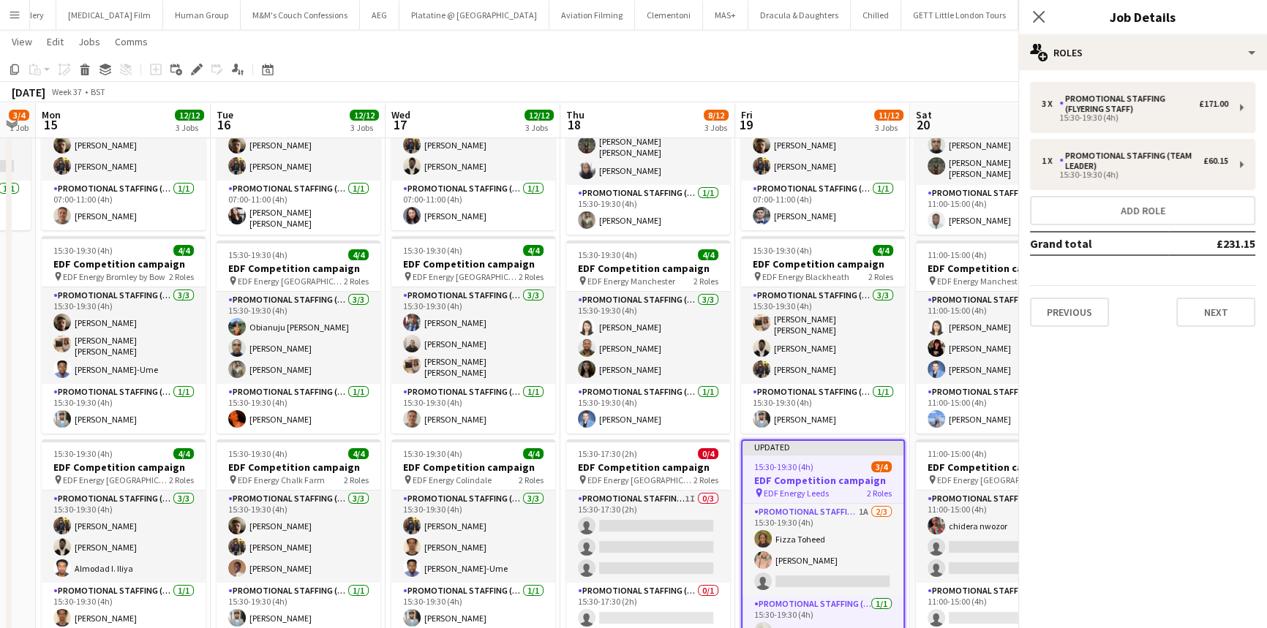
click at [1255, 321] on div "3 x Promotional Staffing (Flyering Staff) £171.00 15:30-19:30 (4h) 1 x Promotio…" at bounding box center [1142, 204] width 249 height 245
click at [1252, 315] on button "Next" at bounding box center [1215, 312] width 79 height 29
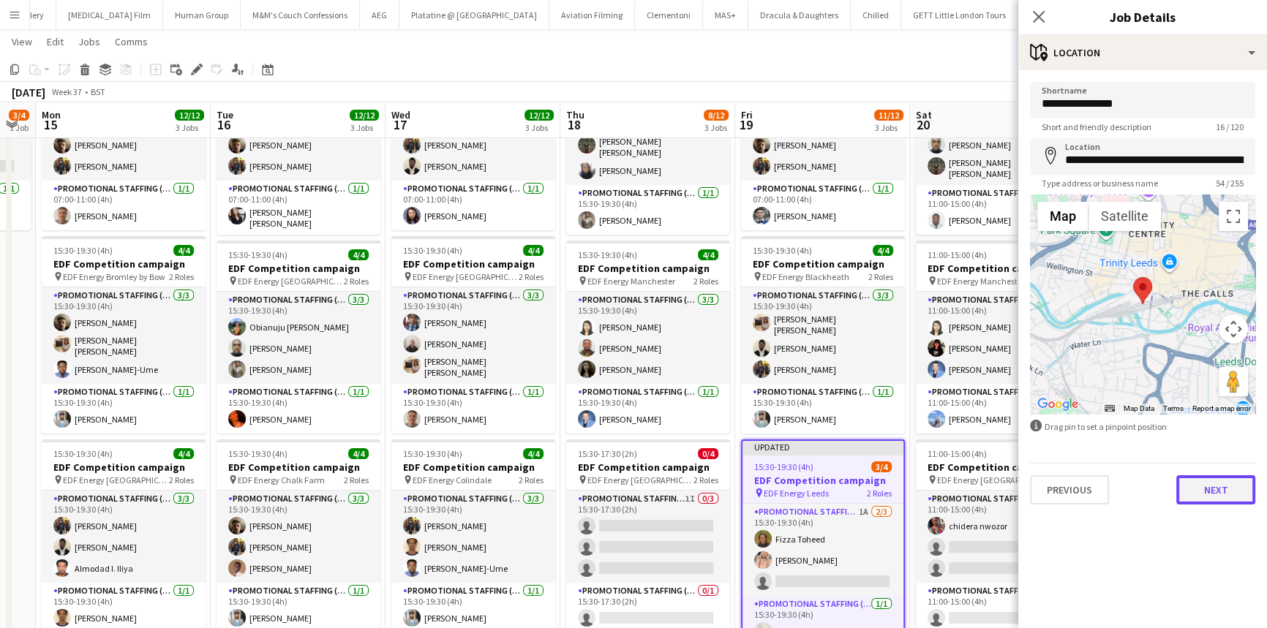
click at [1243, 484] on button "Next" at bounding box center [1215, 489] width 79 height 29
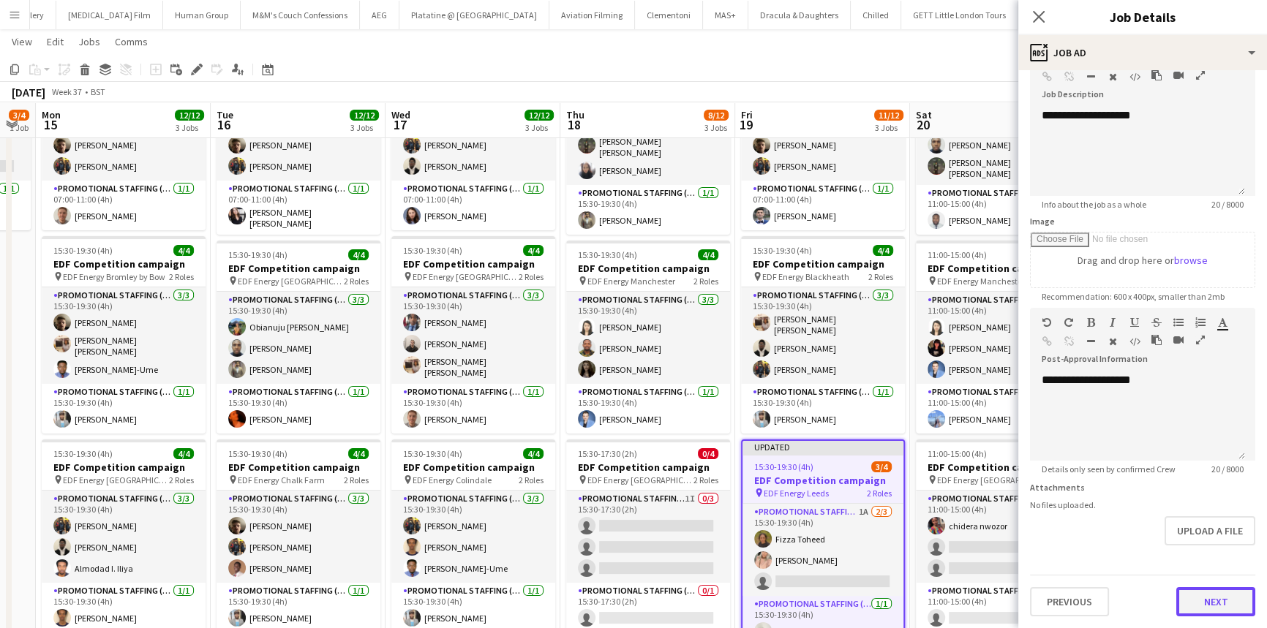
click at [1216, 563] on form "**********" at bounding box center [1142, 302] width 249 height 630
click at [1222, 605] on button "Next" at bounding box center [1215, 602] width 79 height 29
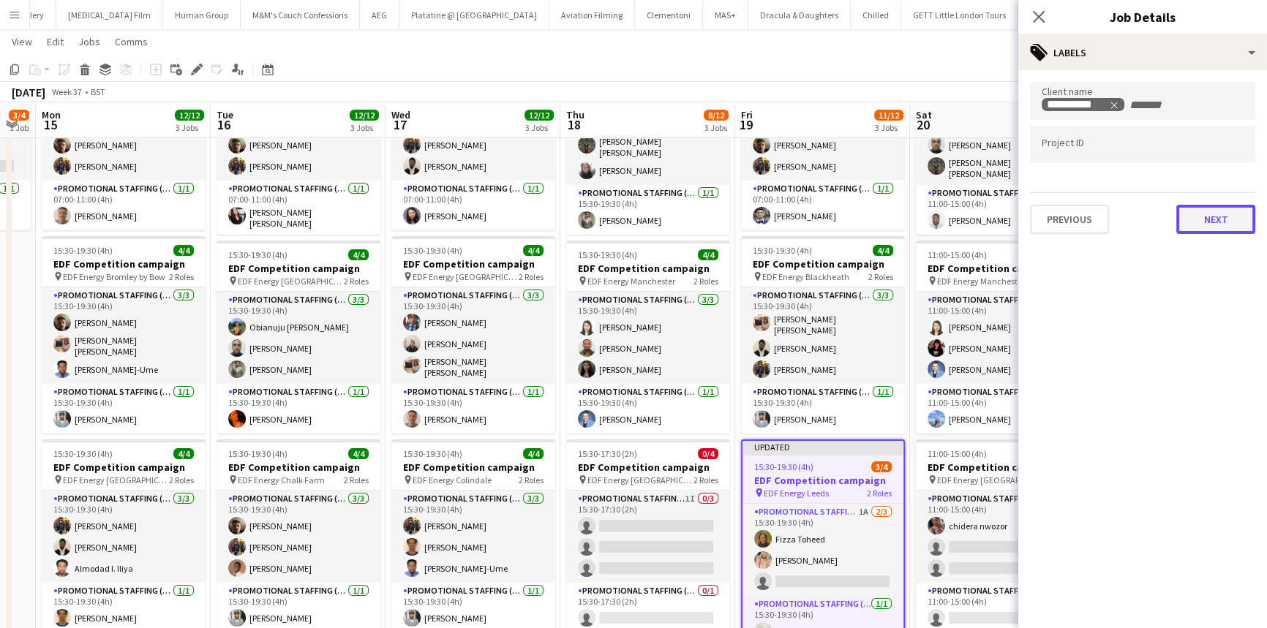
click at [1207, 223] on button "Next" at bounding box center [1215, 219] width 79 height 29
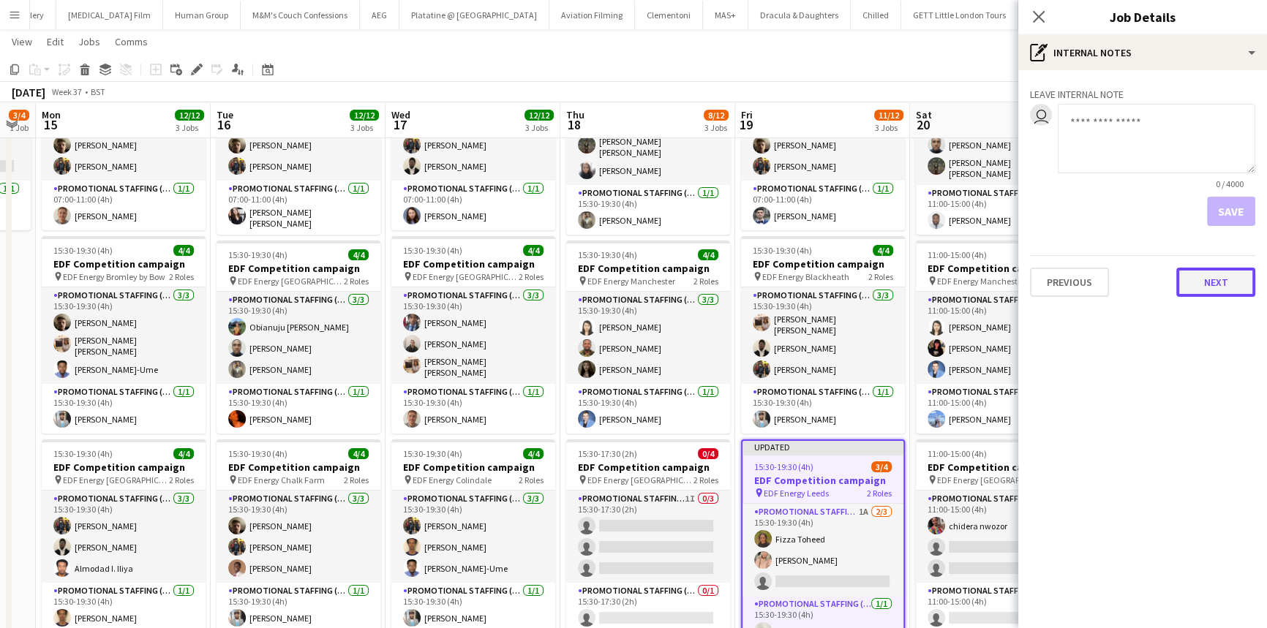
click at [1211, 276] on button "Next" at bounding box center [1215, 282] width 79 height 29
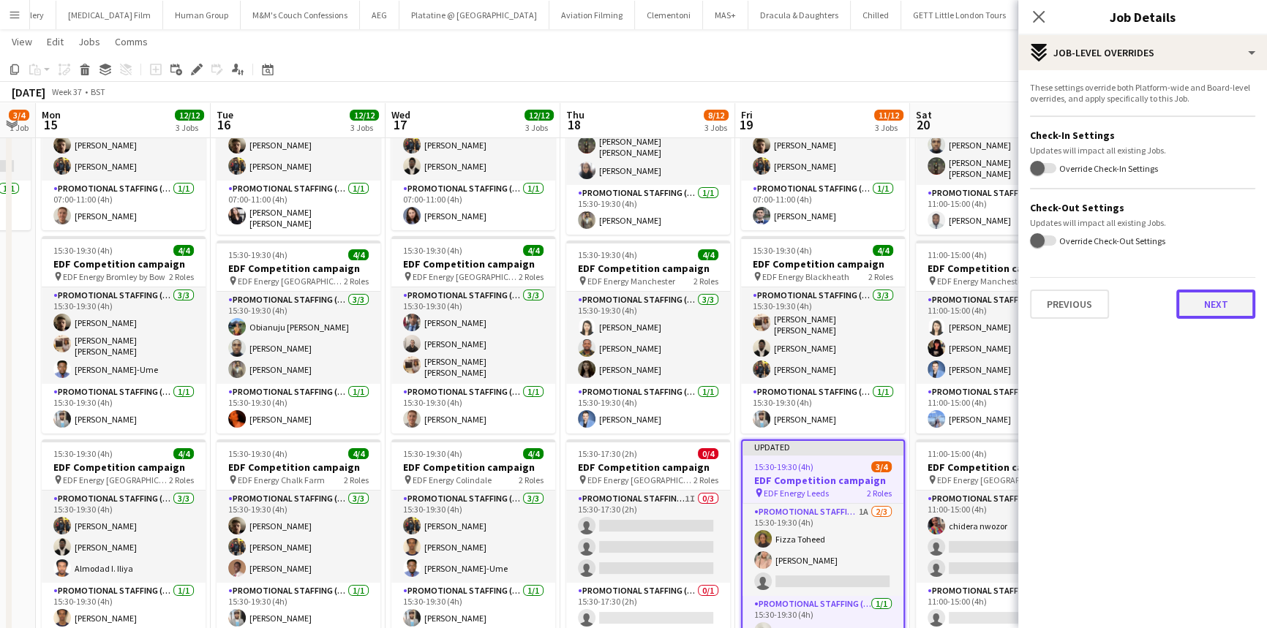
click at [1217, 314] on button "Next" at bounding box center [1215, 304] width 79 height 29
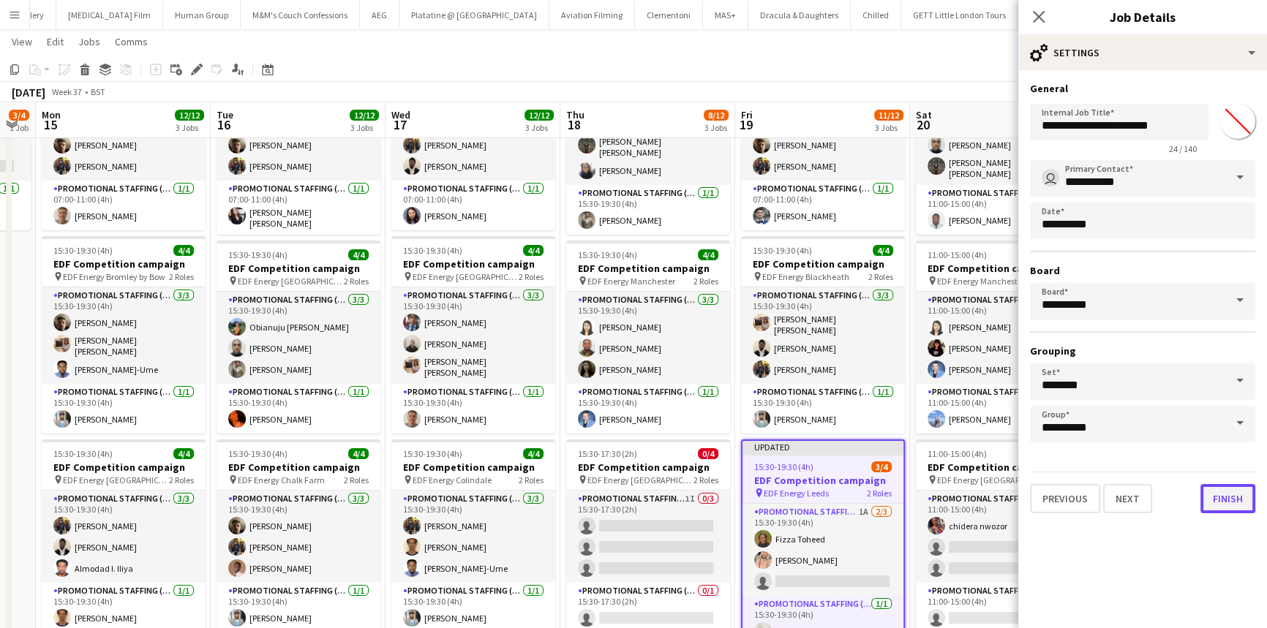
click at [1237, 493] on button "Finish" at bounding box center [1227, 498] width 55 height 29
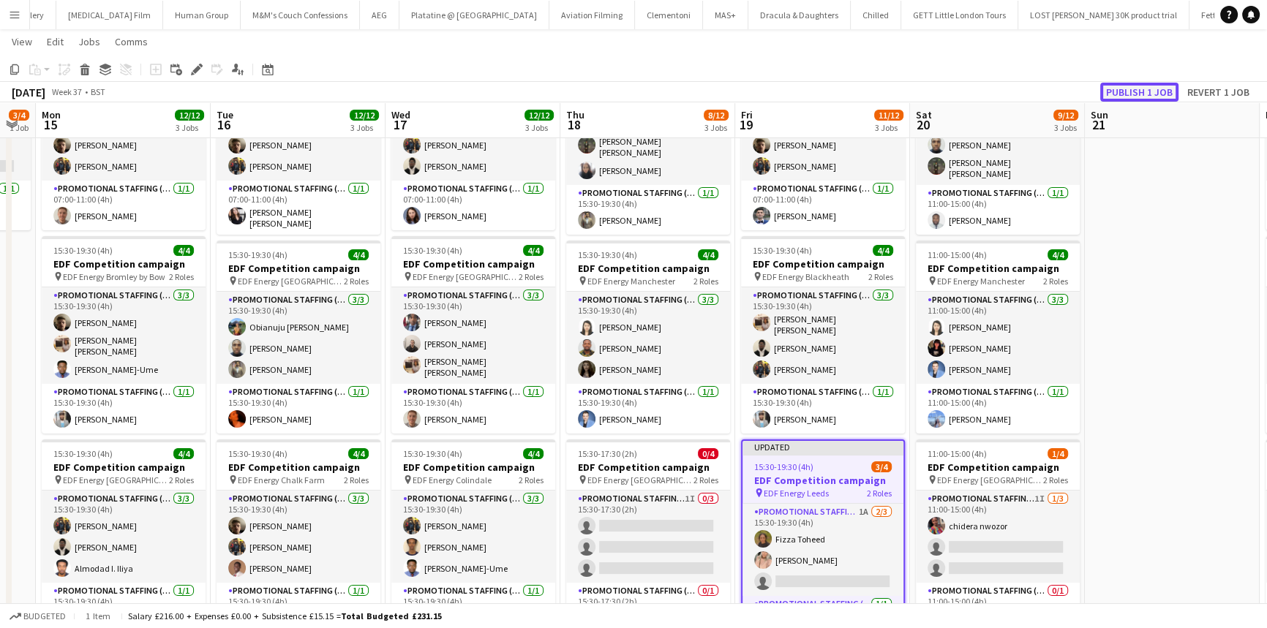
click at [1124, 96] on button "Publish 1 job" at bounding box center [1139, 92] width 78 height 19
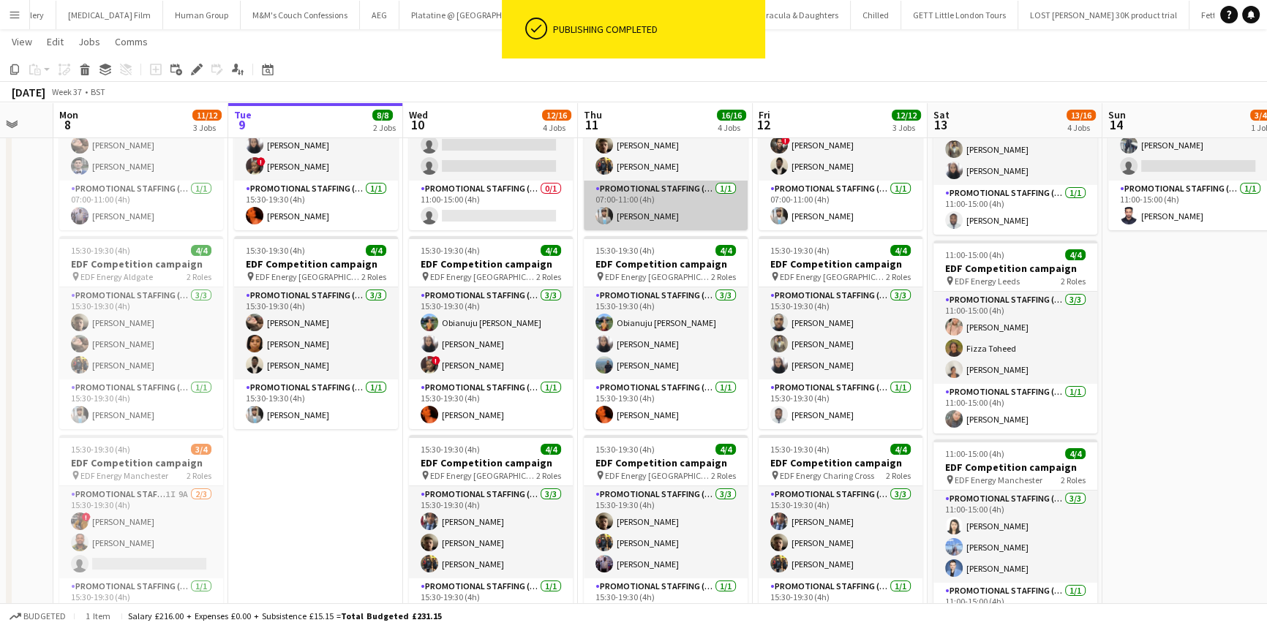
scroll to position [0, 296]
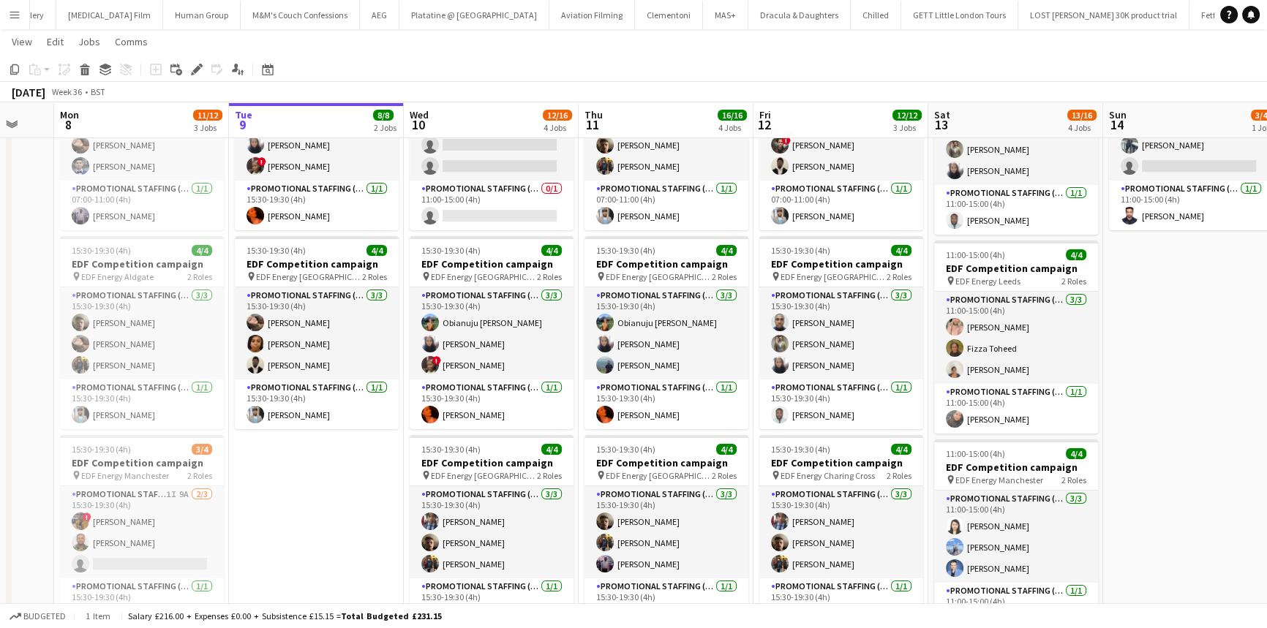
click at [366, 73] on app-toolbar "Copy Paste Paste Ctrl+V Paste with crew Ctrl+Shift+V Paste linked Job [GEOGRAPH…" at bounding box center [633, 69] width 1267 height 25
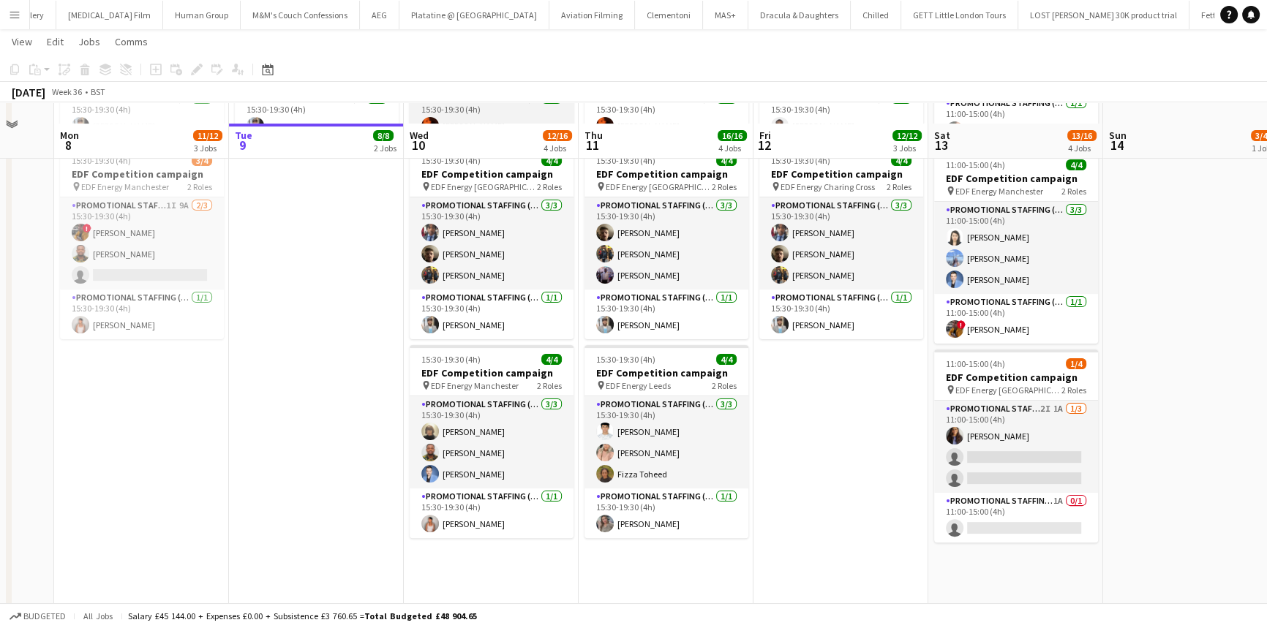
scroll to position [442, 0]
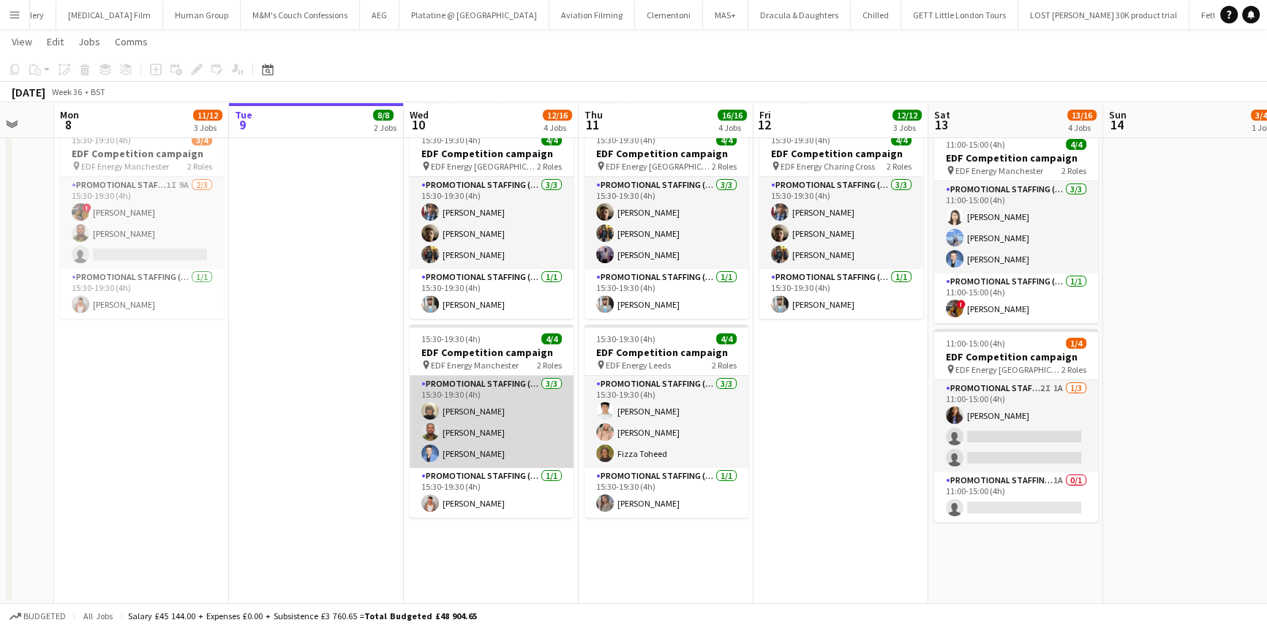
click at [479, 421] on app-card-role "Promotional Staffing (Flyering Staff) [DATE] 15:30-19:30 (4h) [PERSON_NAME] [PE…" at bounding box center [492, 422] width 164 height 92
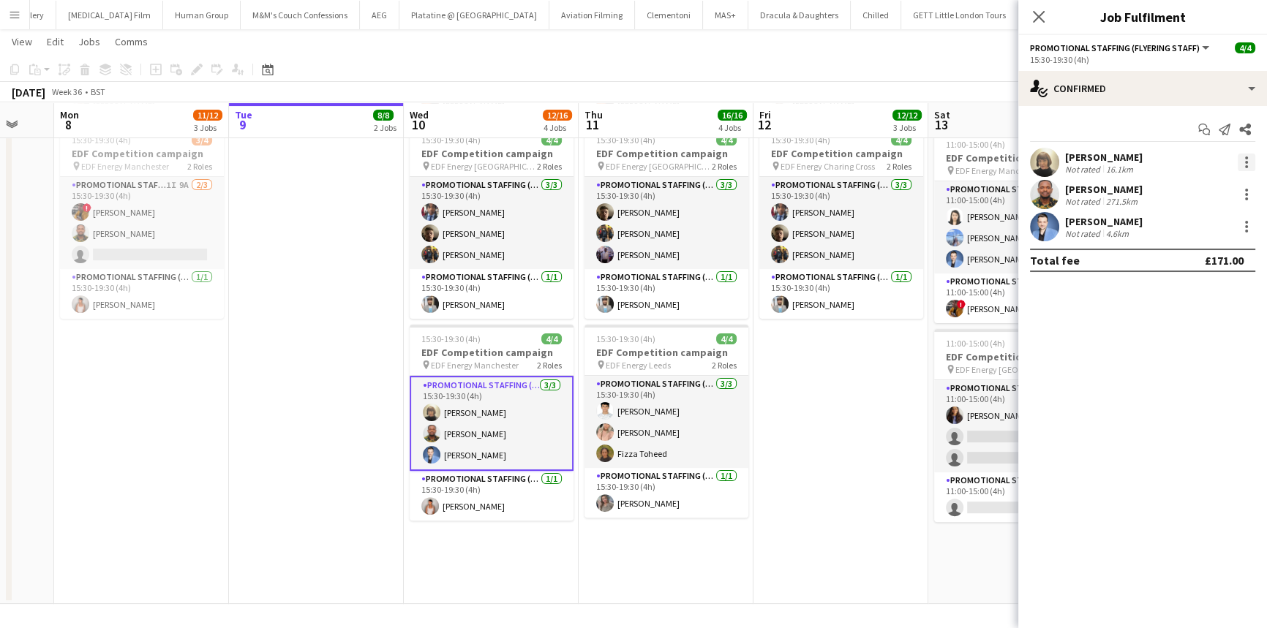
click at [1241, 162] on div at bounding box center [1247, 163] width 18 height 18
drag, startPoint x: 1183, startPoint y: 329, endPoint x: 1165, endPoint y: 256, distance: 75.4
click at [1183, 327] on span "Remove" at bounding box center [1175, 329] width 44 height 12
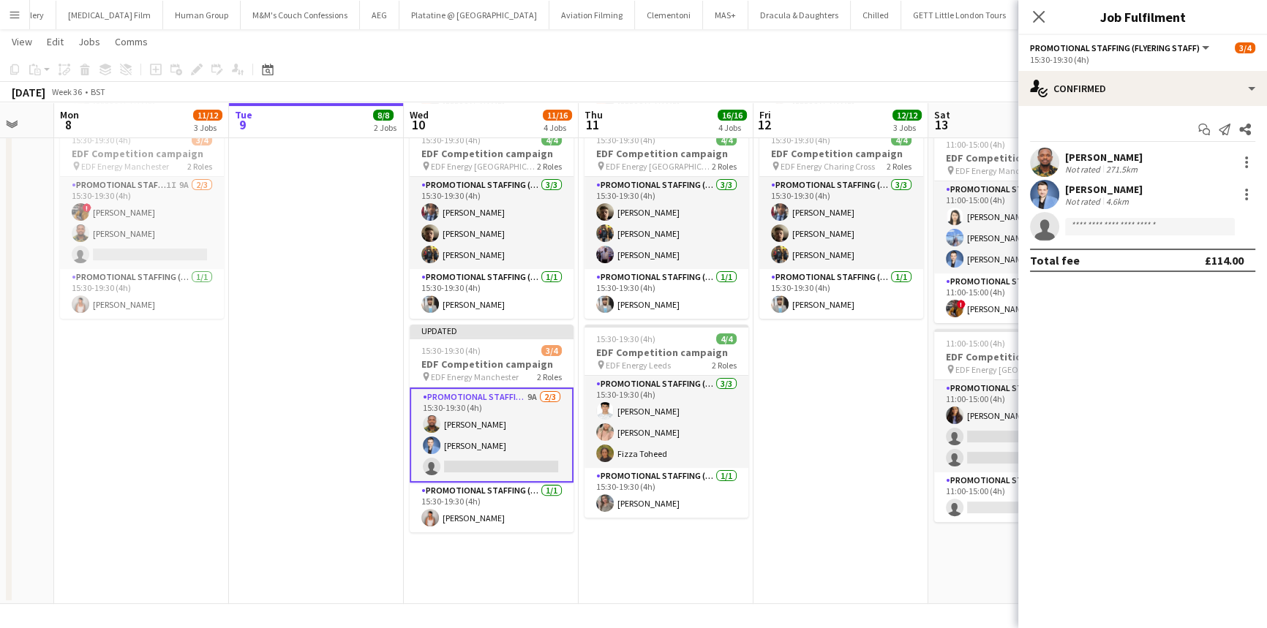
click at [1039, 26] on div "Close pop-in" at bounding box center [1038, 17] width 41 height 34
click at [1039, 20] on icon "Close pop-in" at bounding box center [1038, 17] width 14 height 14
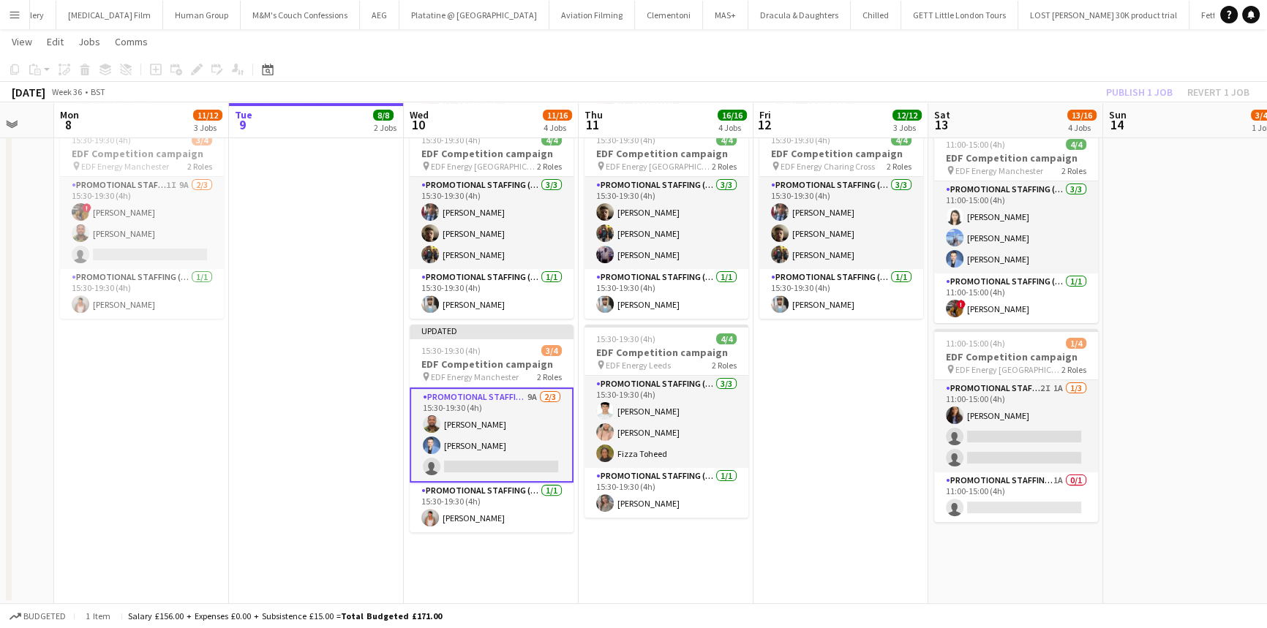
click at [1123, 101] on div "[DATE] Week 36 • BST Publish 1 job Revert 1 job" at bounding box center [633, 92] width 1267 height 20
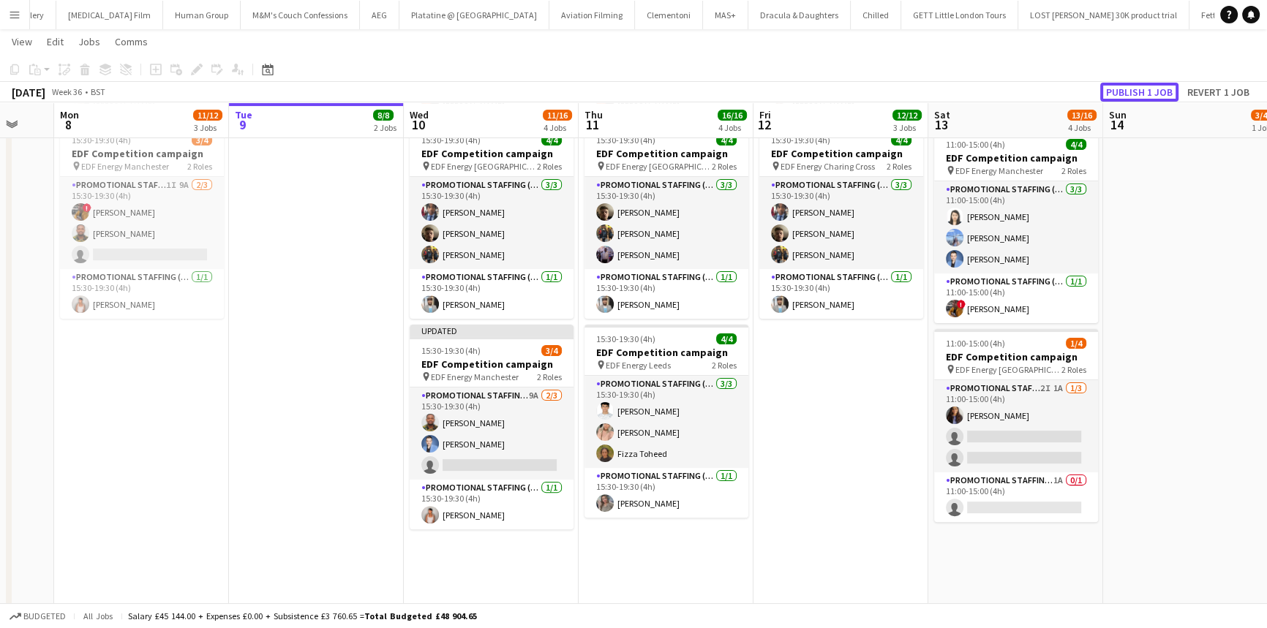
drag, startPoint x: 1119, startPoint y: 94, endPoint x: 1092, endPoint y: 101, distance: 28.0
click at [1119, 94] on button "Publish 1 job" at bounding box center [1139, 92] width 78 height 19
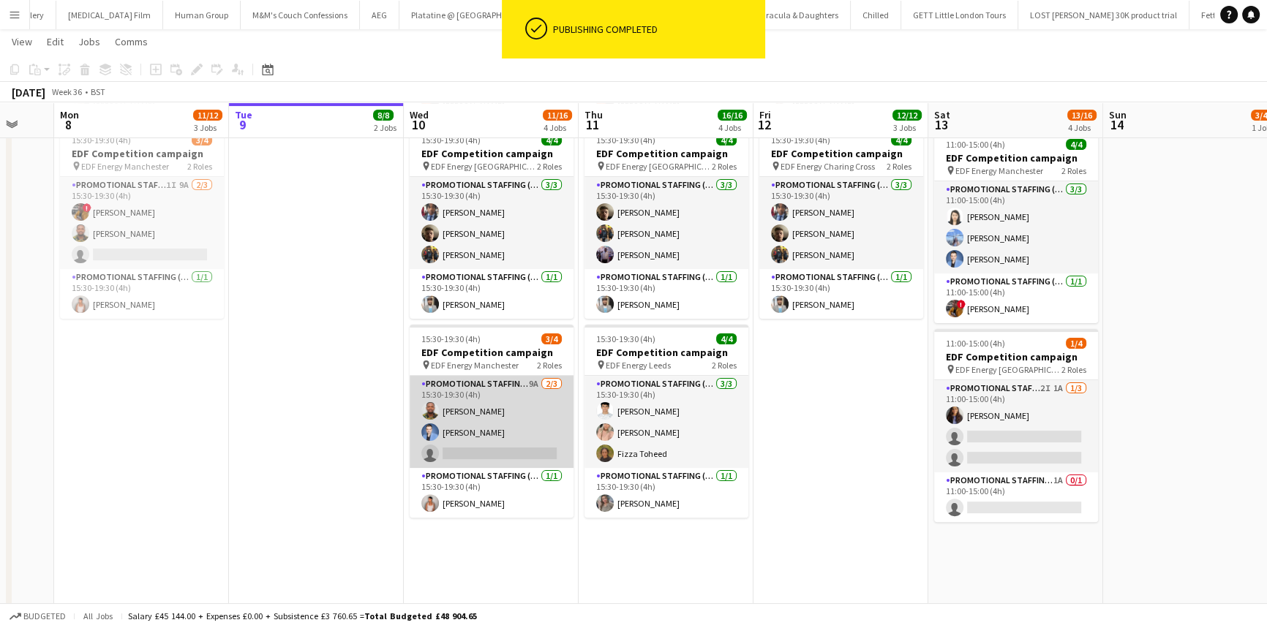
click at [501, 441] on app-card-role "Promotional Staffing (Flyering Staff) 9A [DATE] 15:30-19:30 (4h) [PERSON_NAME] …" at bounding box center [492, 422] width 164 height 92
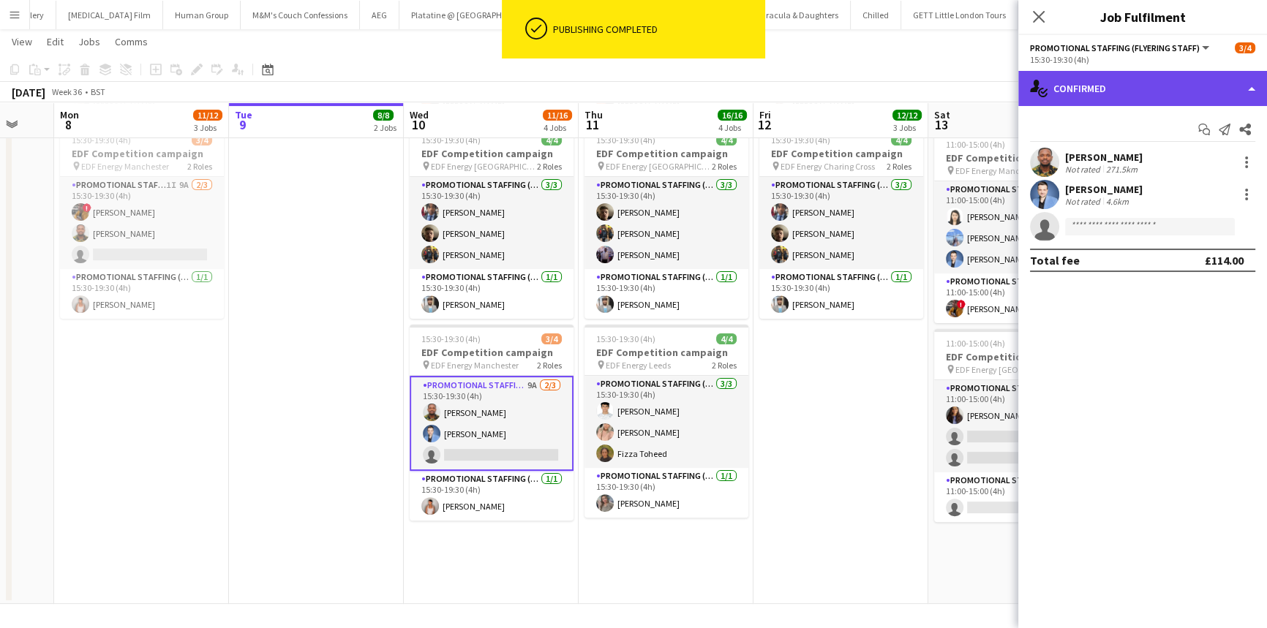
click at [1151, 99] on div "single-neutral-actions-check-2 Confirmed" at bounding box center [1142, 88] width 249 height 35
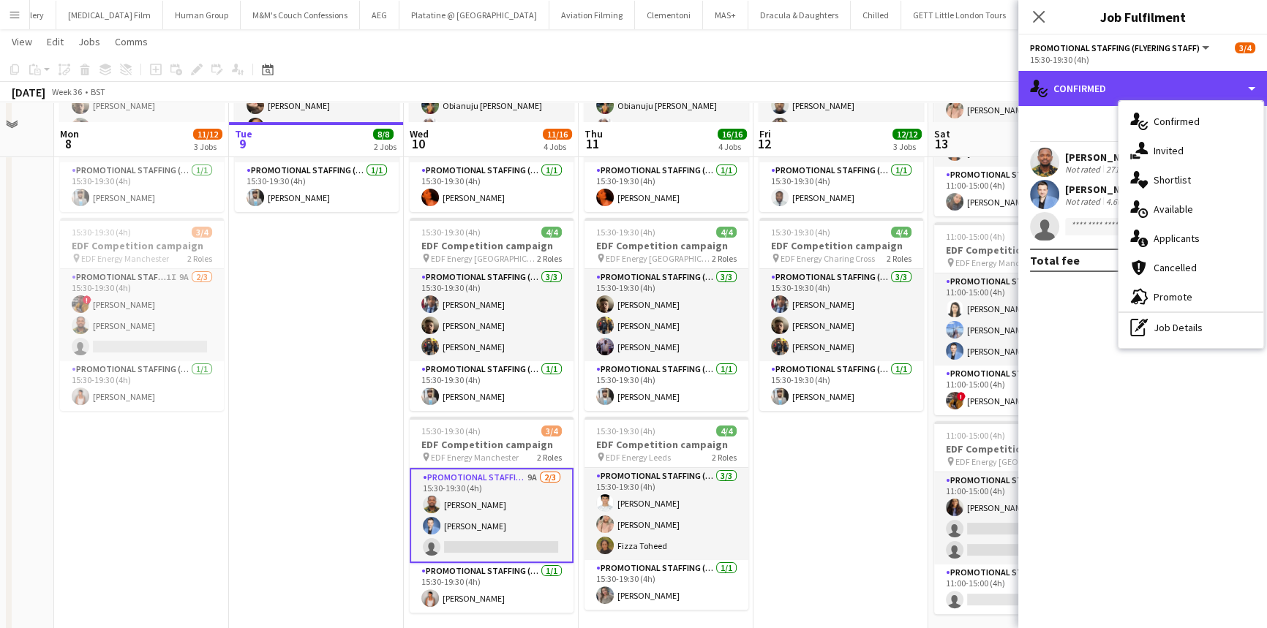
scroll to position [399, 0]
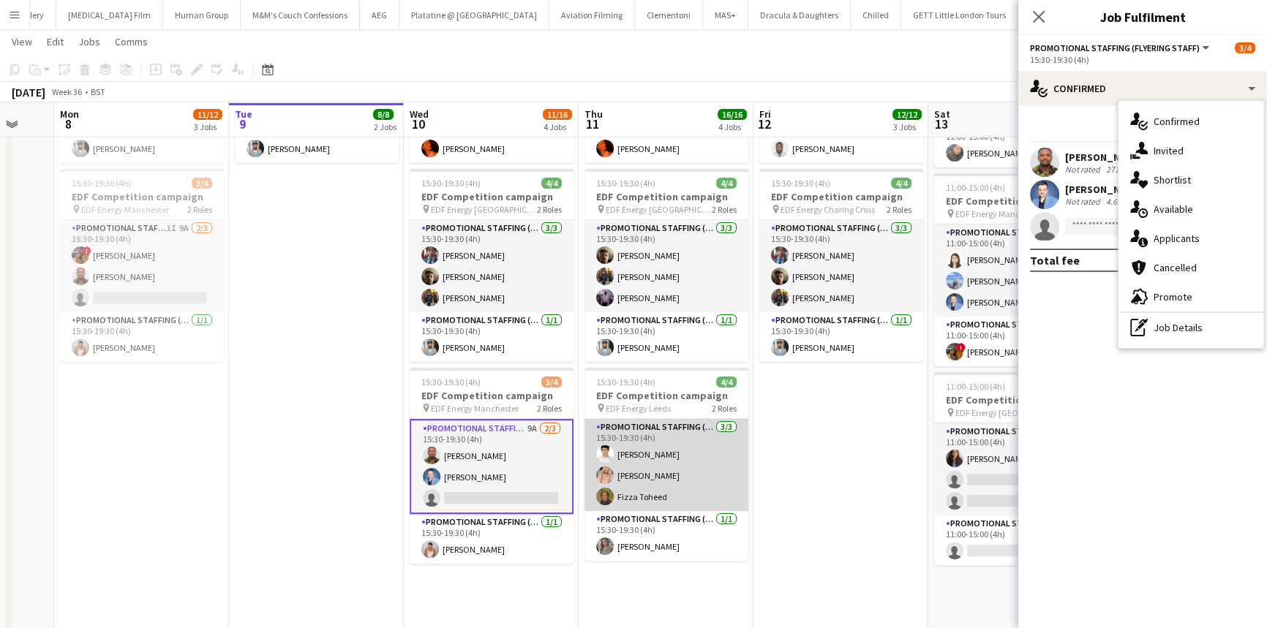
click at [684, 465] on app-card-role "Promotional Staffing (Flyering Staff) [DATE] 15:30-19:30 (4h) [PERSON_NAME] [PE…" at bounding box center [666, 465] width 164 height 92
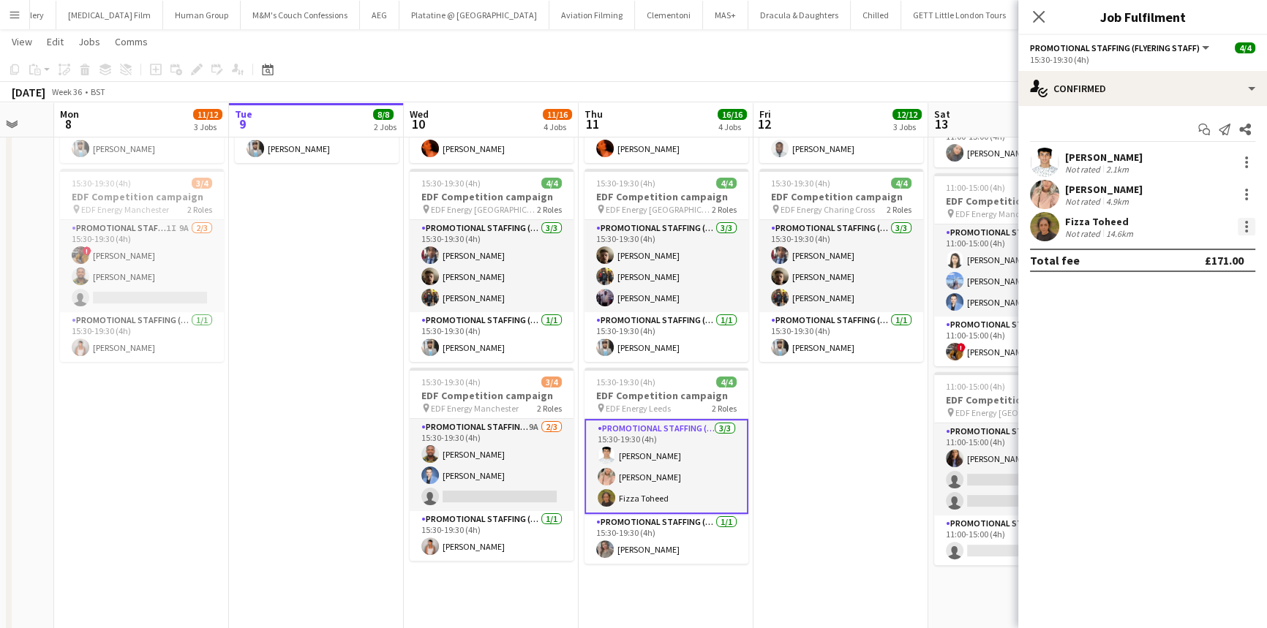
click at [1238, 227] on div at bounding box center [1247, 227] width 18 height 18
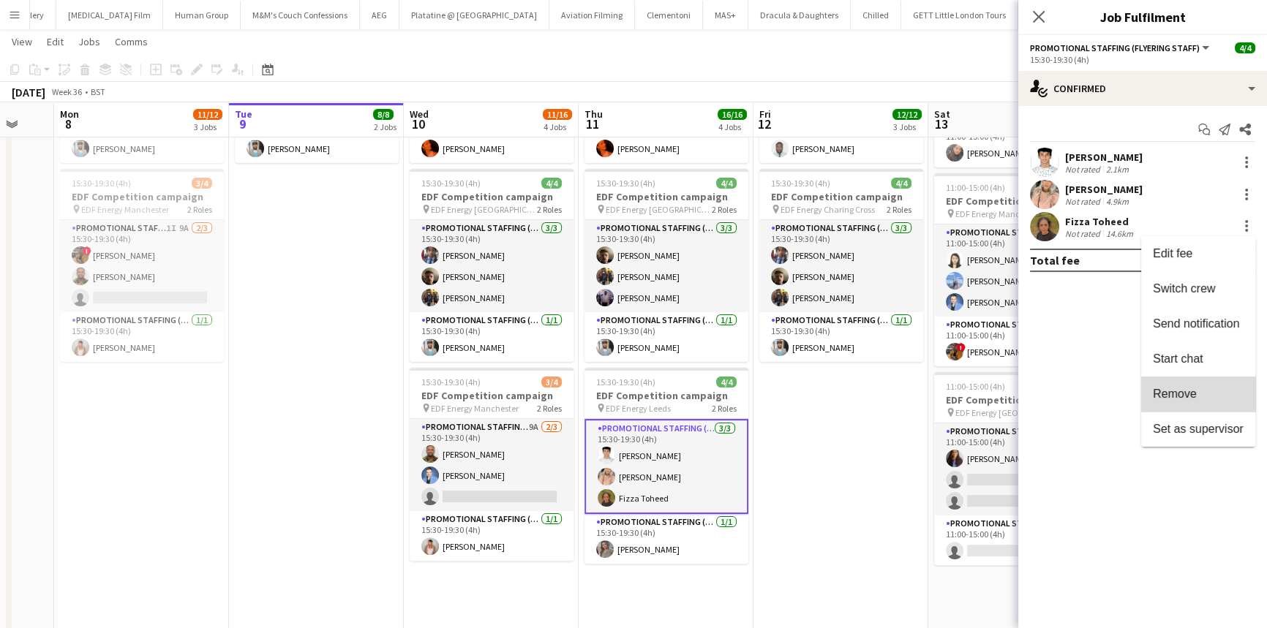
click at [1219, 394] on span "Remove" at bounding box center [1198, 394] width 91 height 13
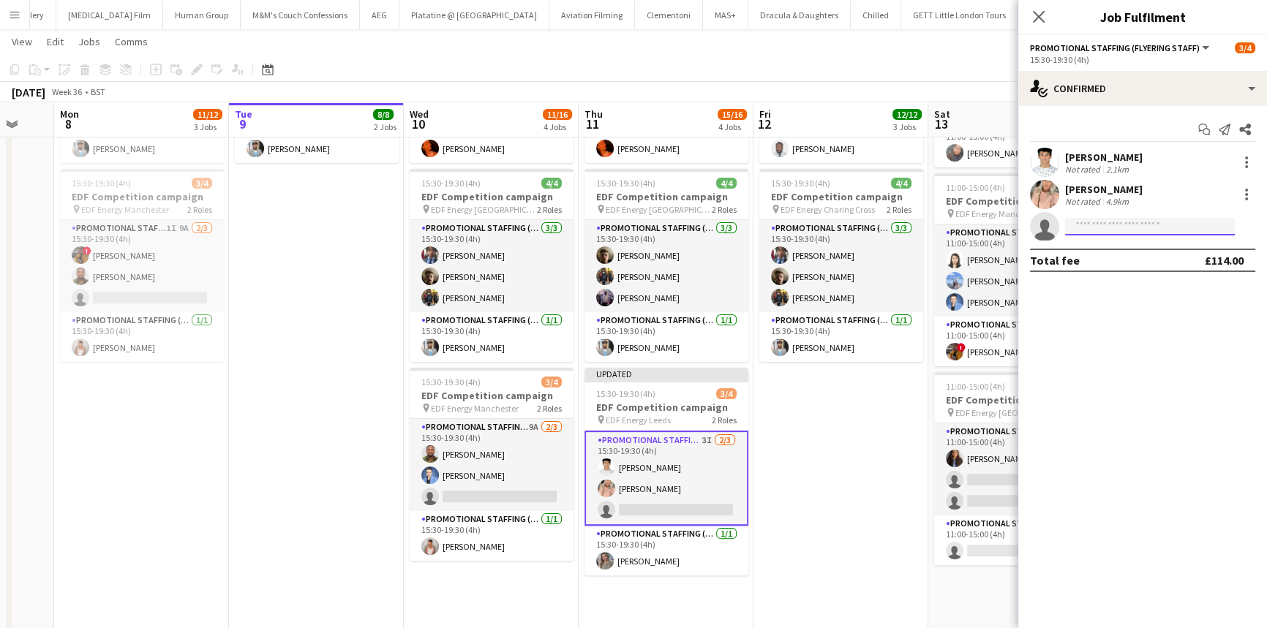
click at [1105, 225] on input at bounding box center [1150, 227] width 170 height 18
type input "*******"
click at [1140, 256] on span "[EMAIL_ADDRESS][DOMAIN_NAME]" at bounding box center [1150, 260] width 146 height 12
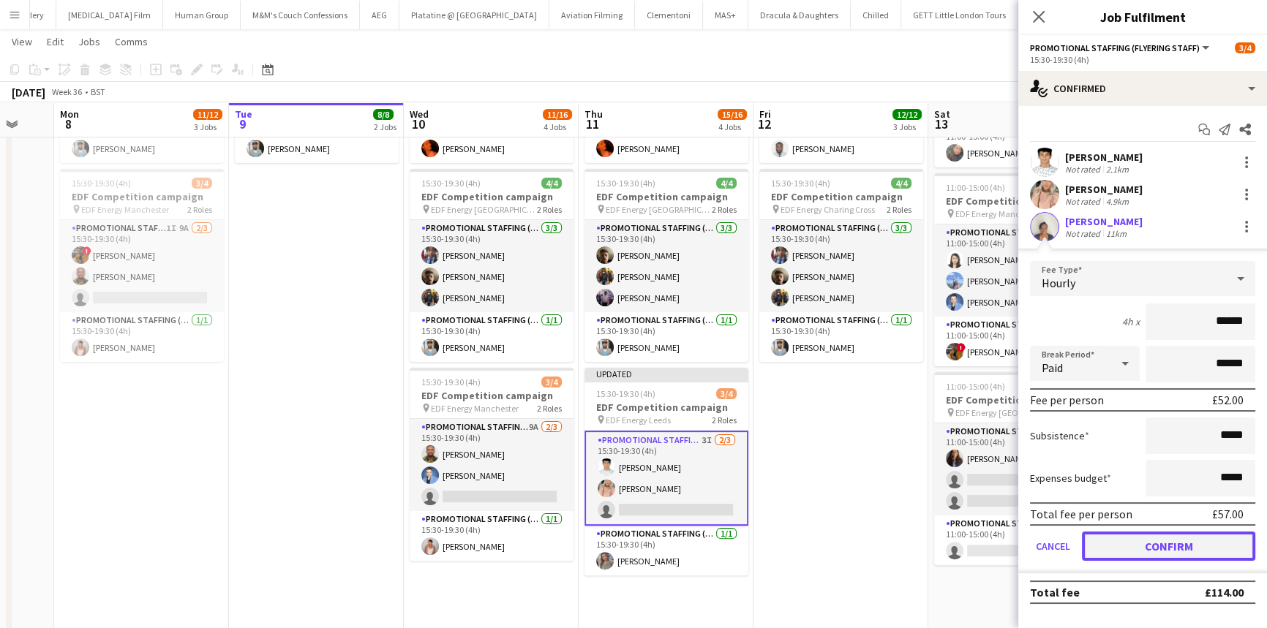
click at [1199, 541] on button "Confirm" at bounding box center [1168, 546] width 173 height 29
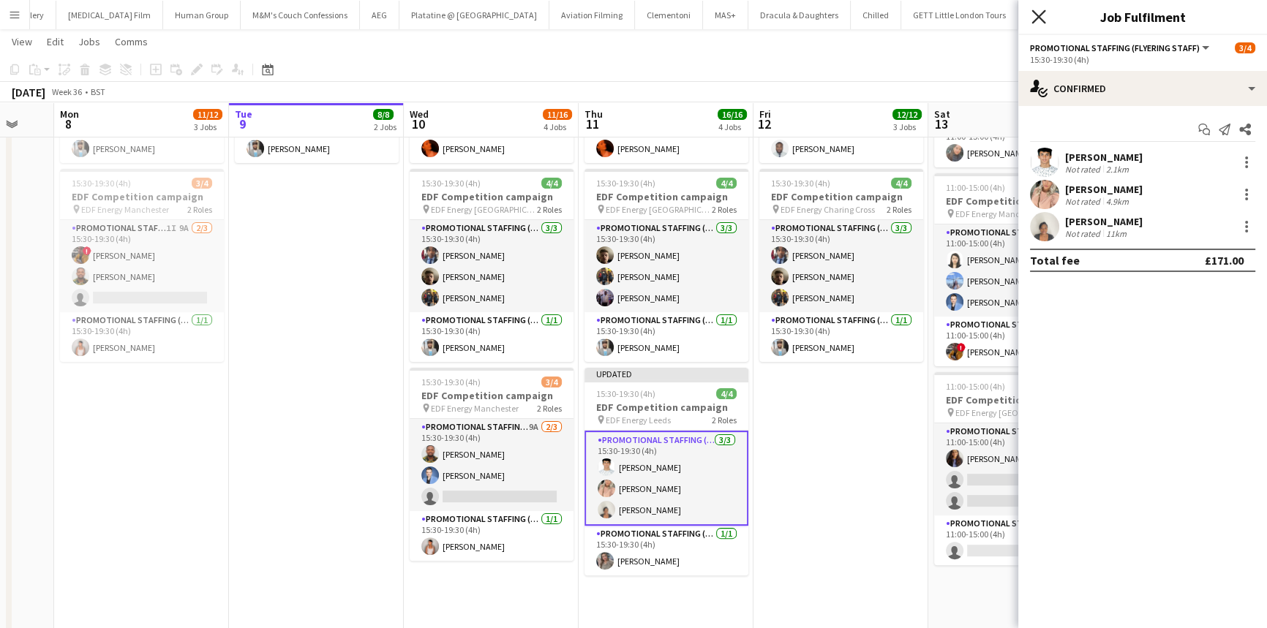
click at [1042, 20] on icon at bounding box center [1038, 17] width 14 height 14
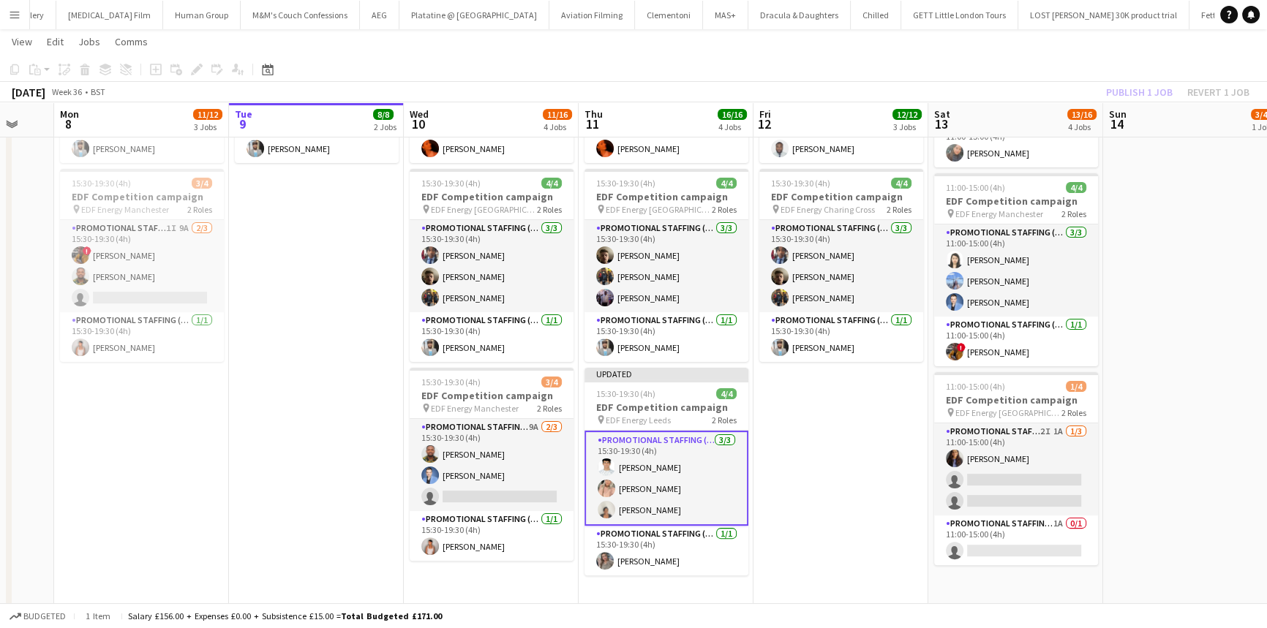
click at [1143, 95] on div "Publish 1 job Revert 1 job" at bounding box center [1177, 92] width 178 height 19
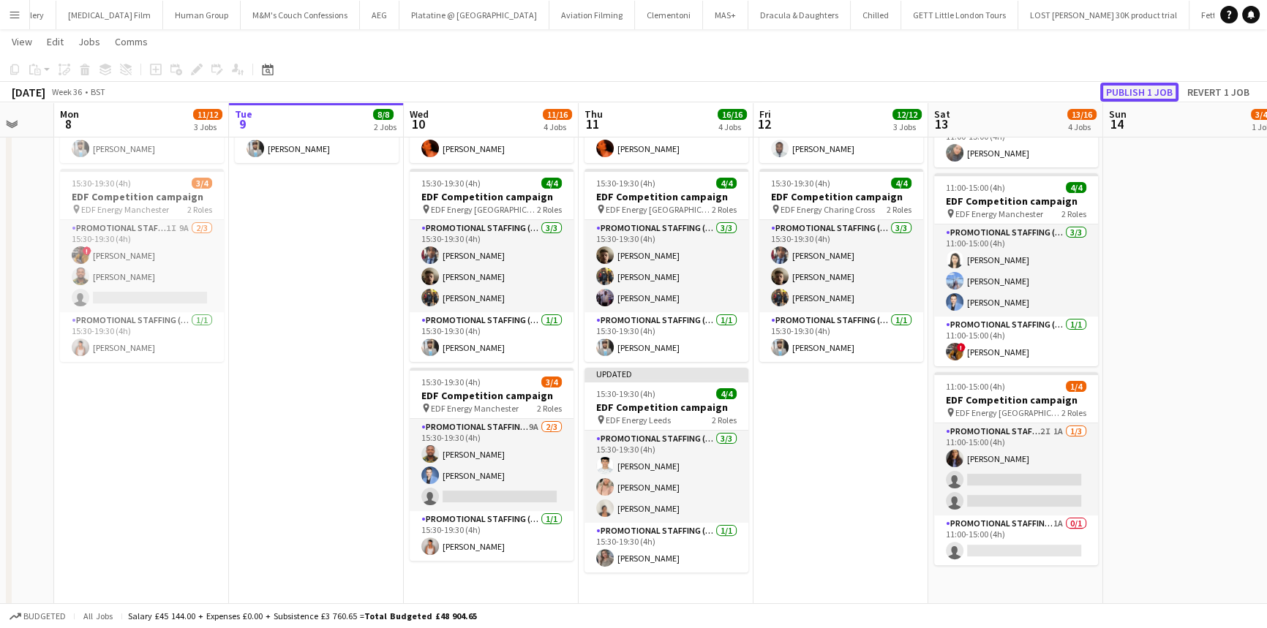
click at [1141, 93] on button "Publish 1 job" at bounding box center [1139, 92] width 78 height 19
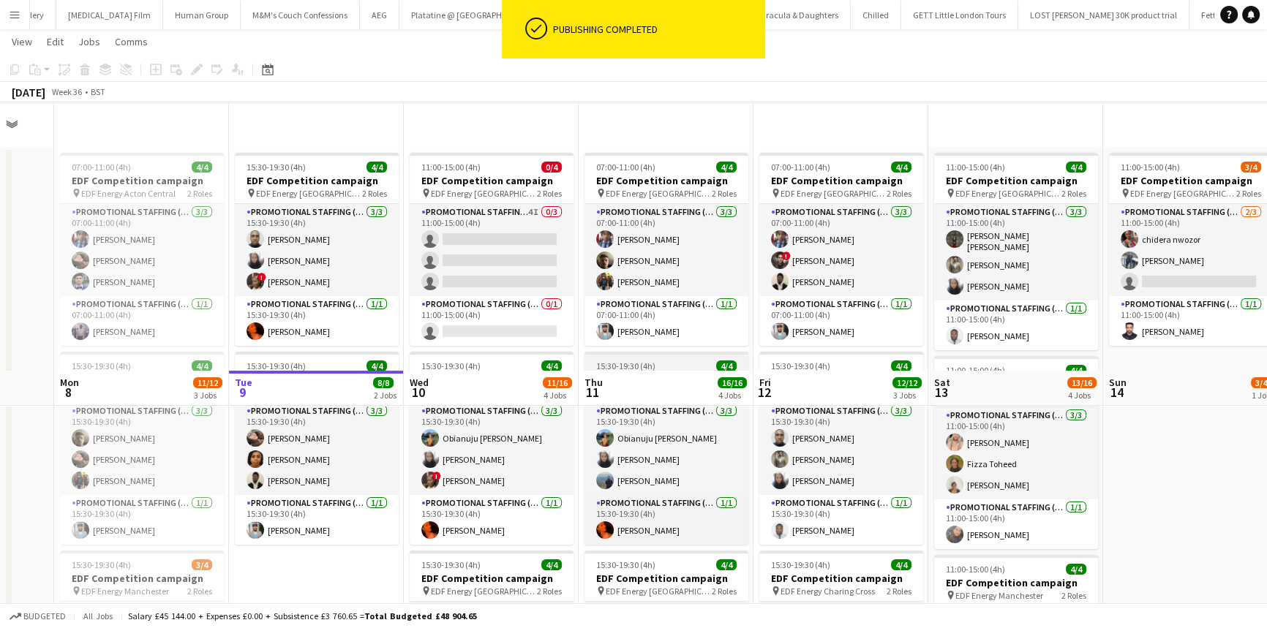
scroll to position [0, 0]
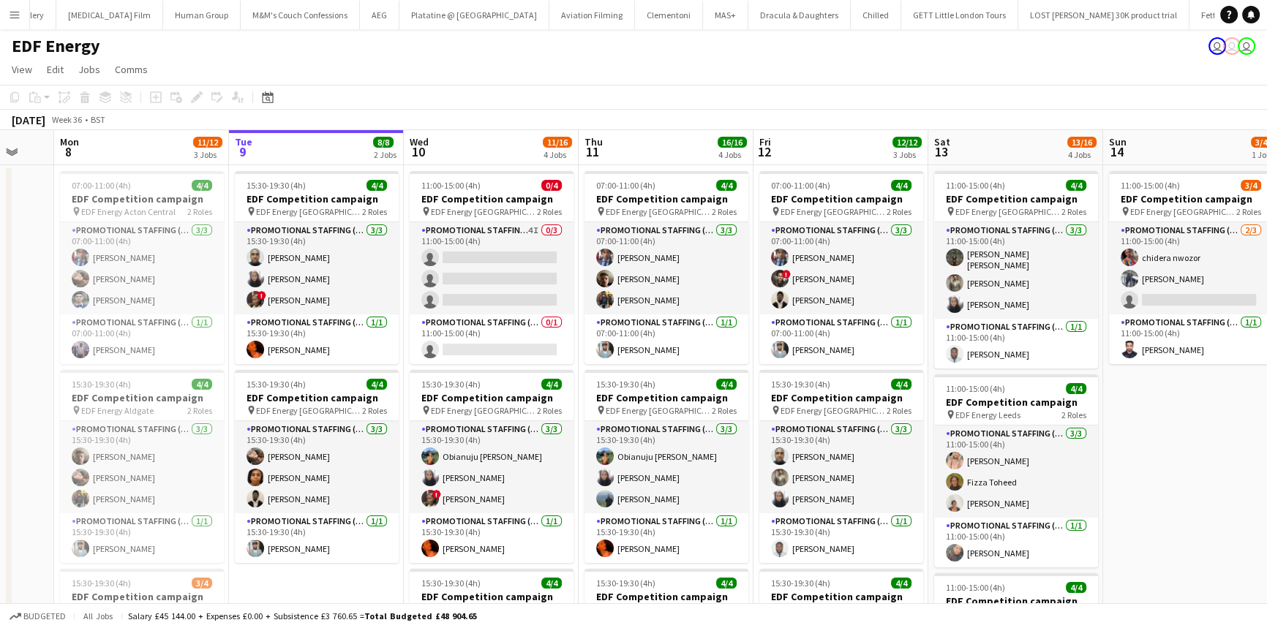
drag, startPoint x: 602, startPoint y: 85, endPoint x: 652, endPoint y: 166, distance: 95.2
click at [603, 85] on app-toolbar "Copy Paste Paste Ctrl+V Paste with crew Ctrl+Shift+V Paste linked Job [GEOGRAPH…" at bounding box center [633, 97] width 1267 height 25
click at [1159, 119] on button "Publish 1 job" at bounding box center [1139, 119] width 78 height 19
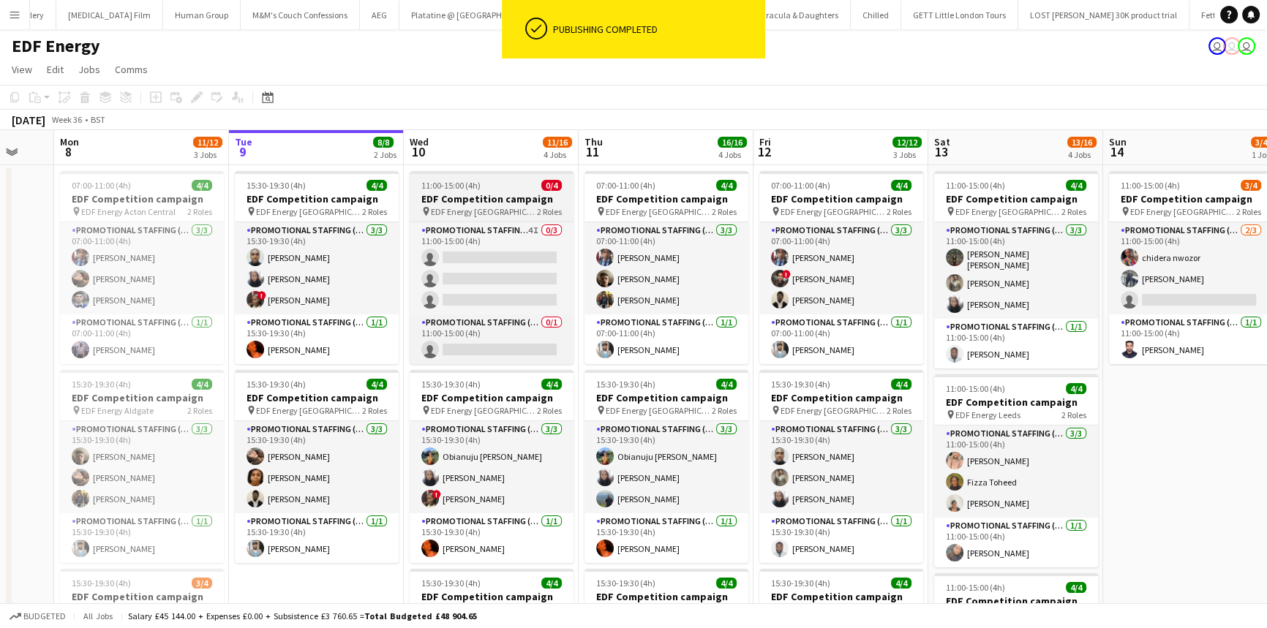
click at [524, 189] on div "11:00-15:00 (4h) 0/4" at bounding box center [492, 185] width 164 height 11
